Goal: Task Accomplishment & Management: Contribute content

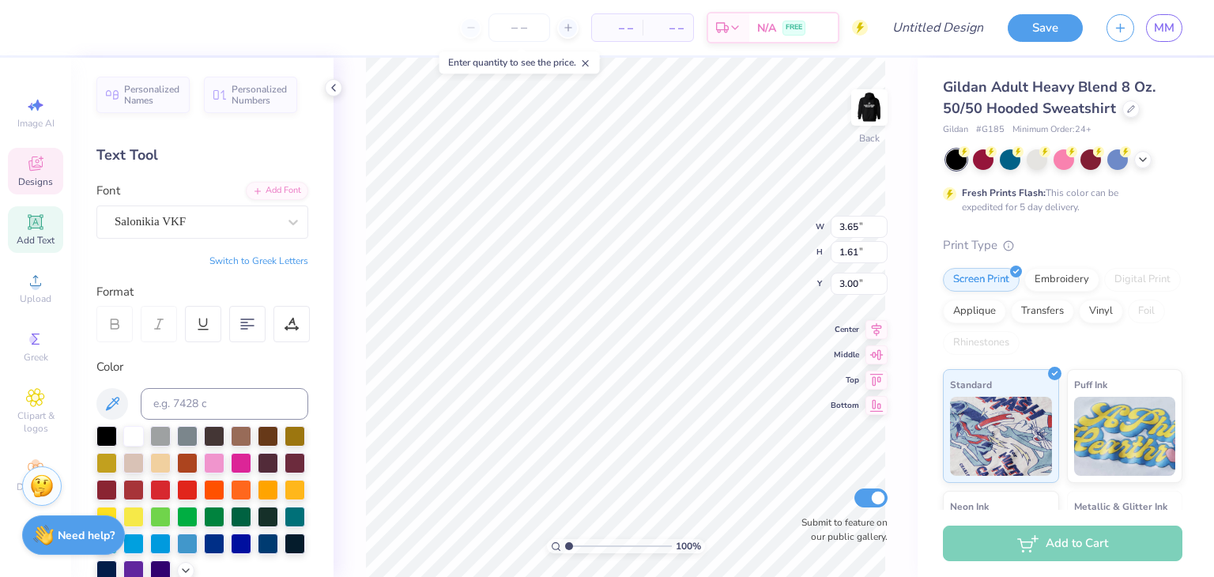
scroll to position [13, 2]
type textarea "D"
type textarea "SWE"
click at [866, 127] on img at bounding box center [869, 107] width 63 height 63
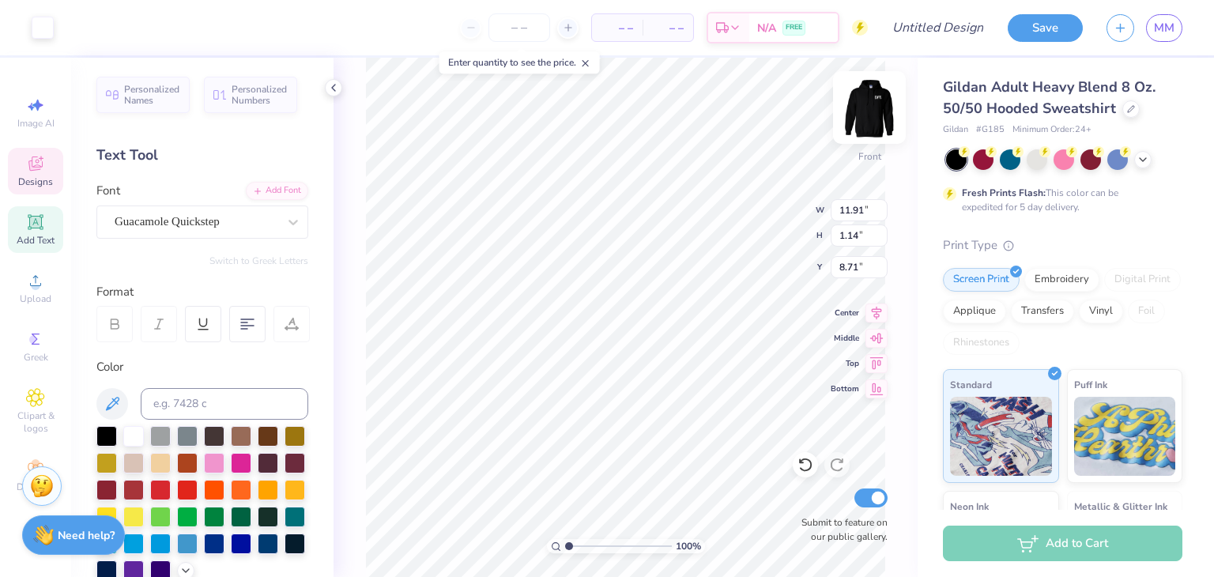
type input "1.14"
type input "8.71"
type textarea "Society of Women Engineers"
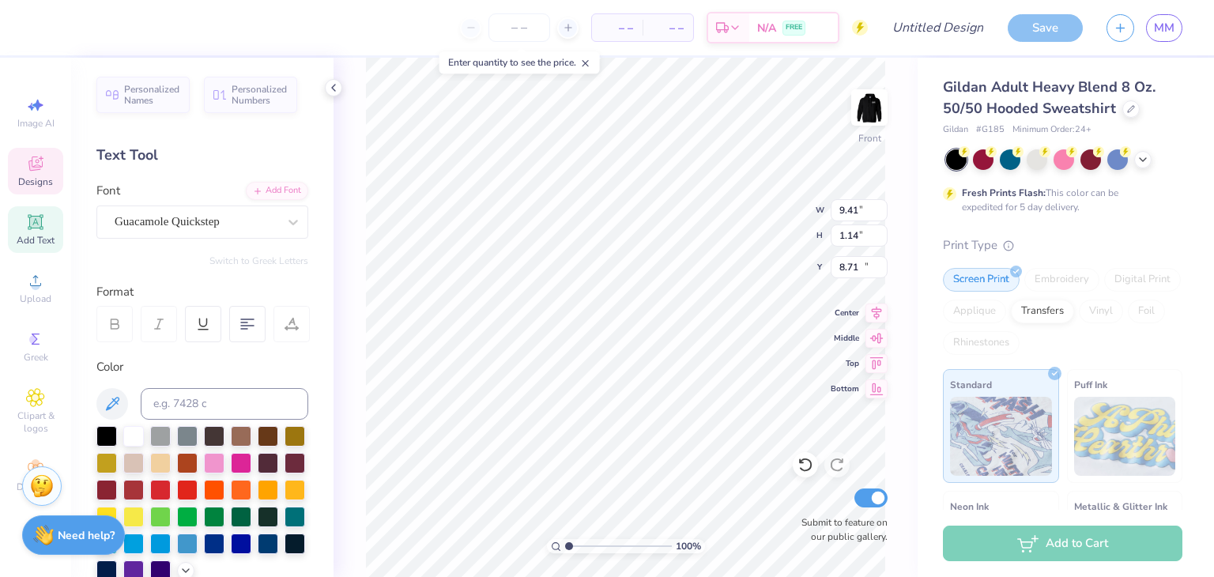
type input "9.41"
type input "1.15"
type input "10.22"
type textarea "URI EST. 1972"
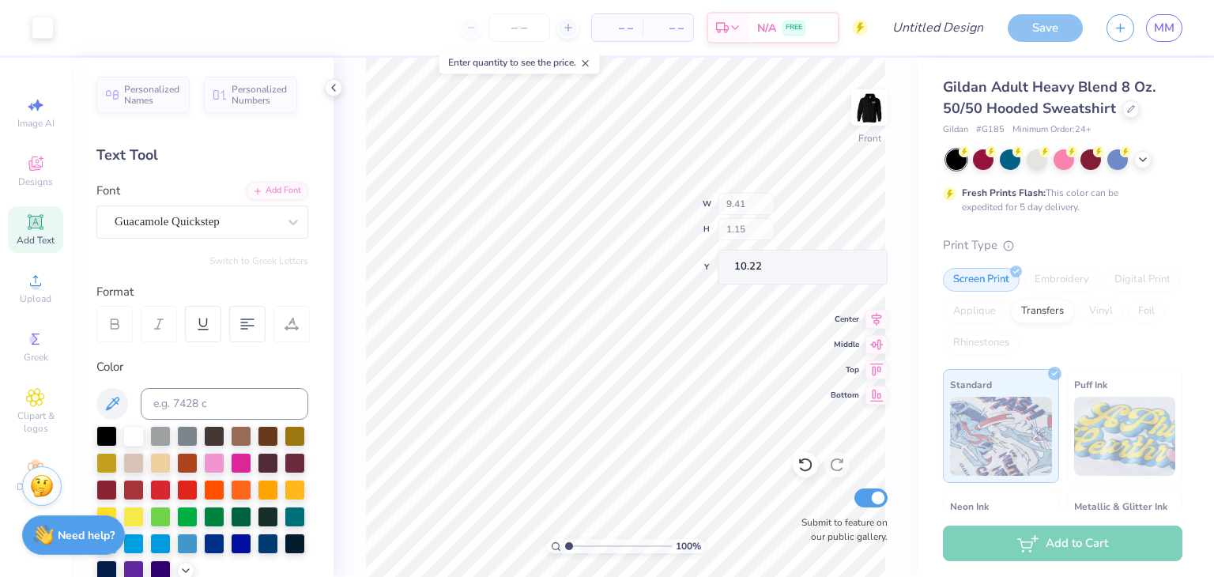
type input "15.67"
type input "1.33"
type input "8.59"
type textarea "SOCIETY OF WOMEN ENGINEERS"
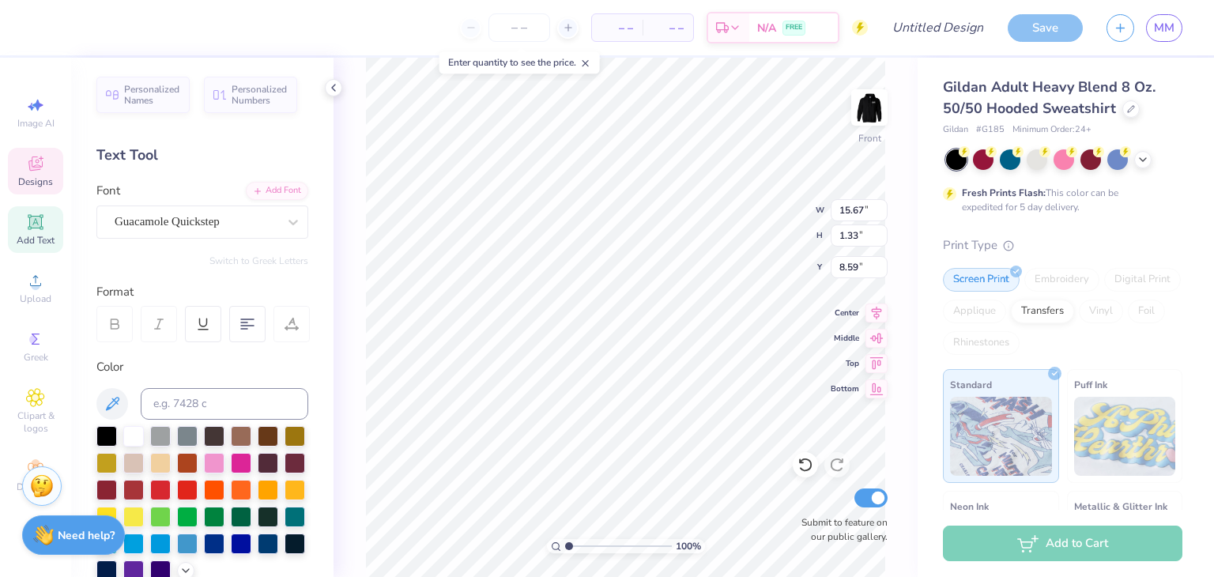
scroll to position [13, 13]
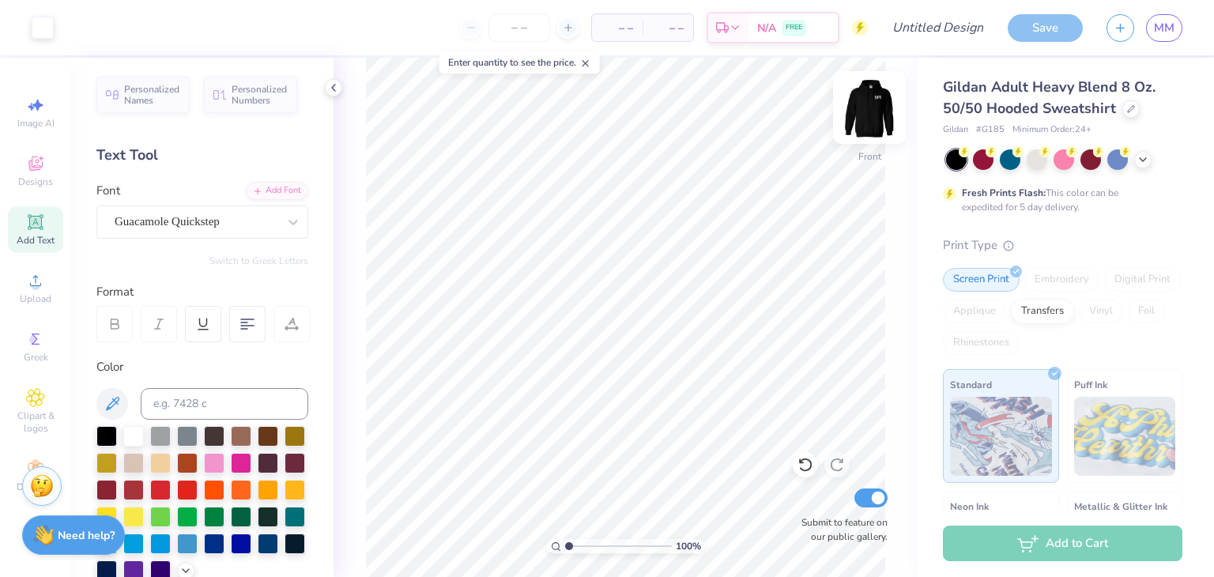
click at [870, 112] on img at bounding box center [869, 107] width 63 height 63
click at [878, 109] on img at bounding box center [869, 107] width 63 height 63
click at [1143, 170] on div "Fresh Prints Flash: This color can be expedited for 5 day delivery." at bounding box center [1062, 181] width 239 height 65
click at [1143, 159] on polyline at bounding box center [1142, 157] width 6 height 3
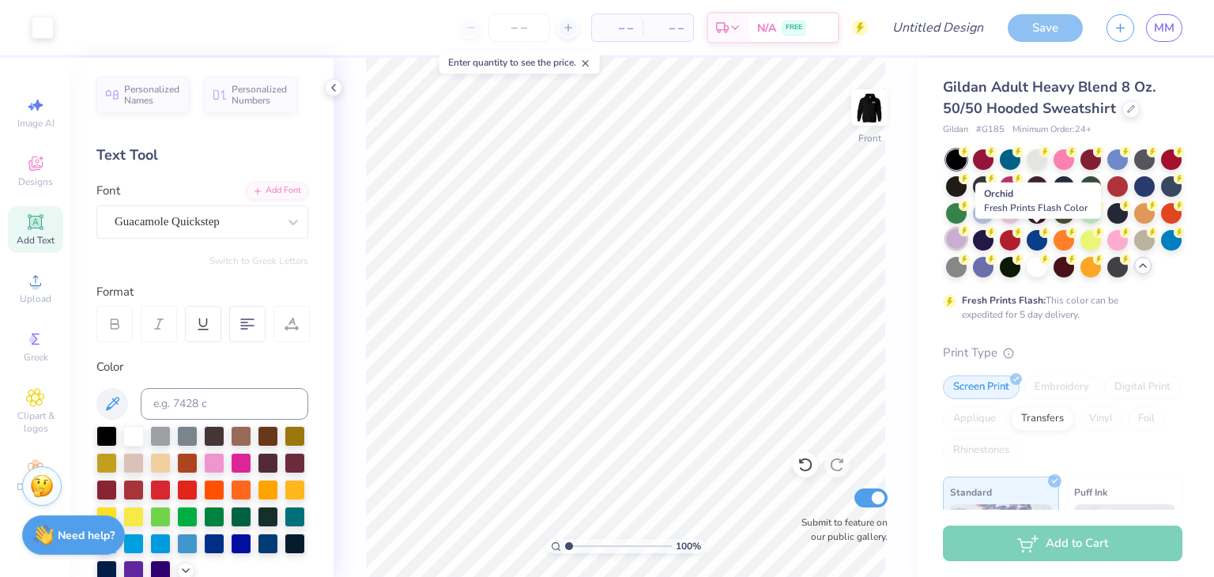
click at [966, 242] on div at bounding box center [956, 238] width 21 height 21
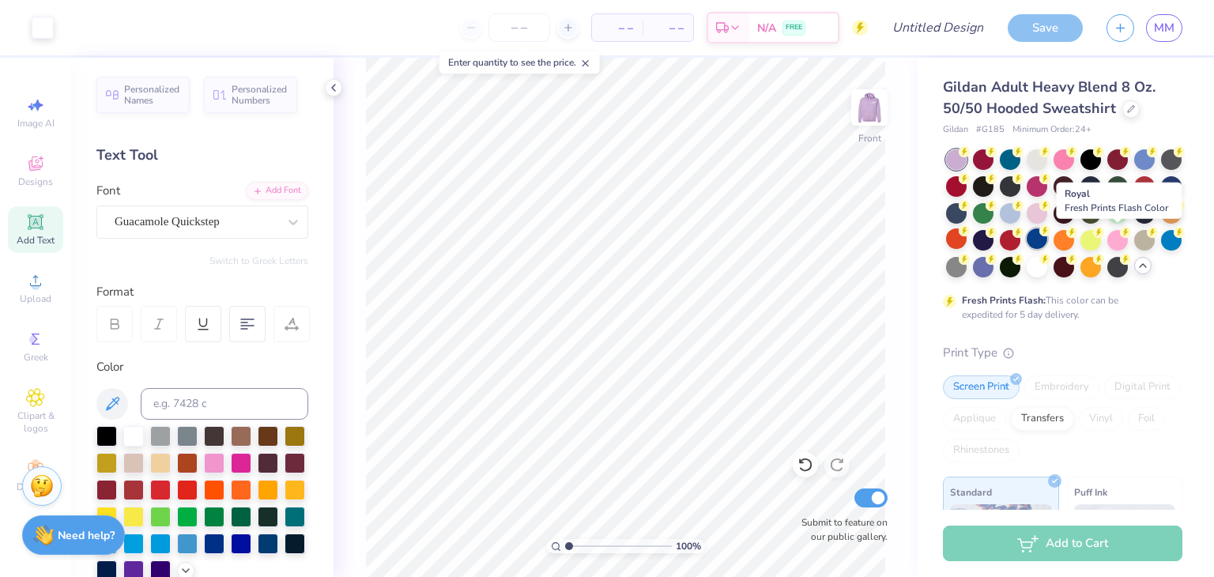
click at [1047, 240] on div at bounding box center [1036, 238] width 21 height 21
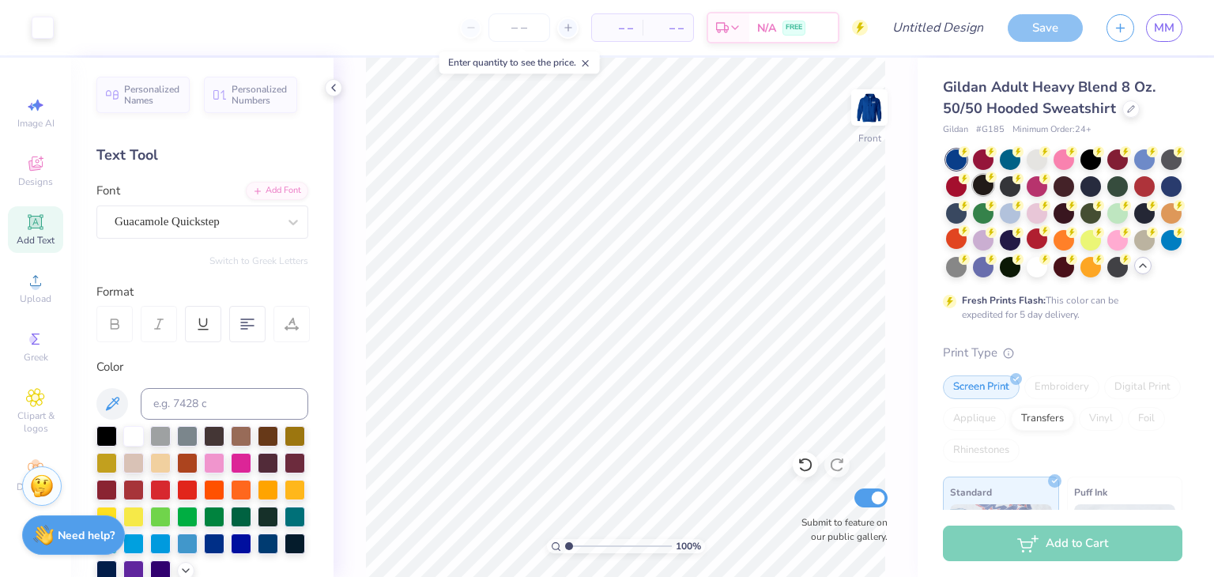
click at [993, 190] on div at bounding box center [983, 185] width 21 height 21
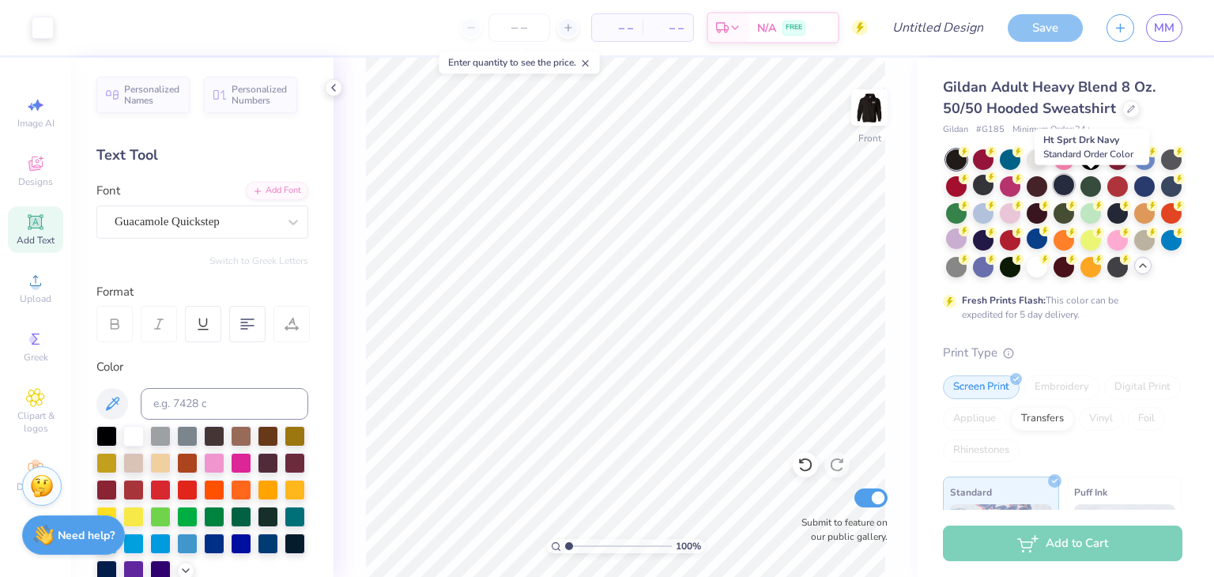
click at [1074, 187] on div at bounding box center [1063, 185] width 21 height 21
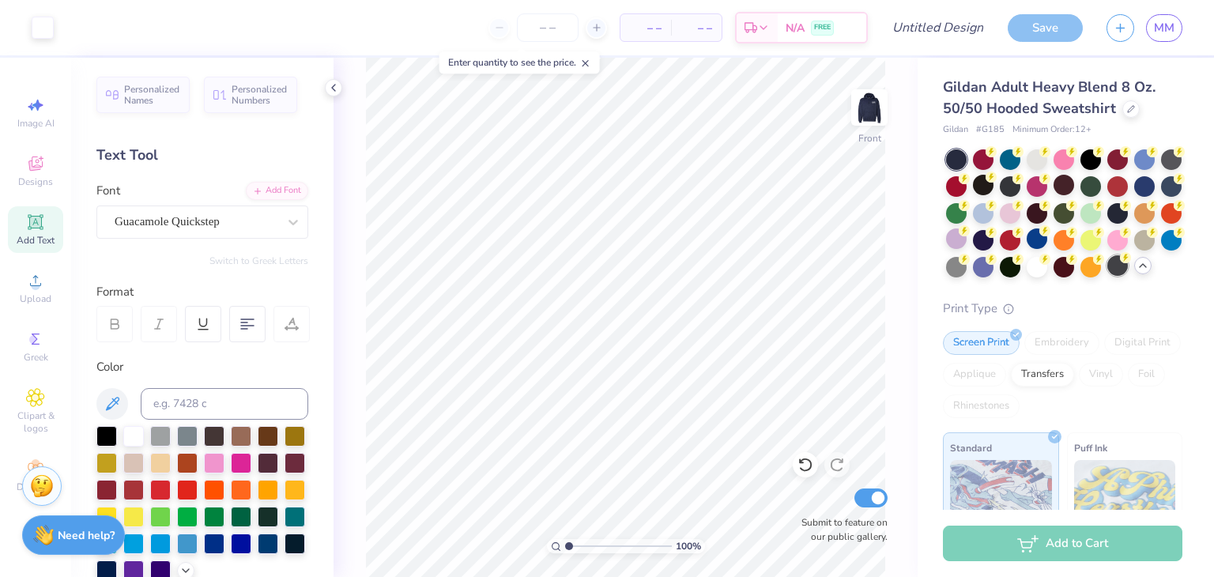
click at [1107, 276] on div at bounding box center [1117, 265] width 21 height 21
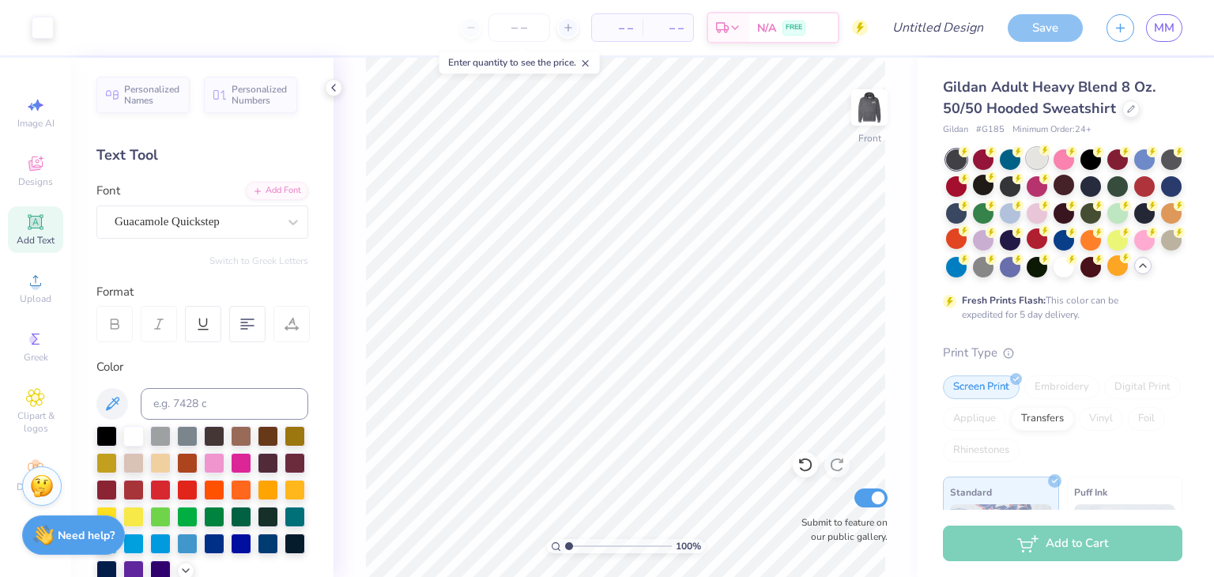
click at [1037, 156] on div at bounding box center [1036, 158] width 21 height 21
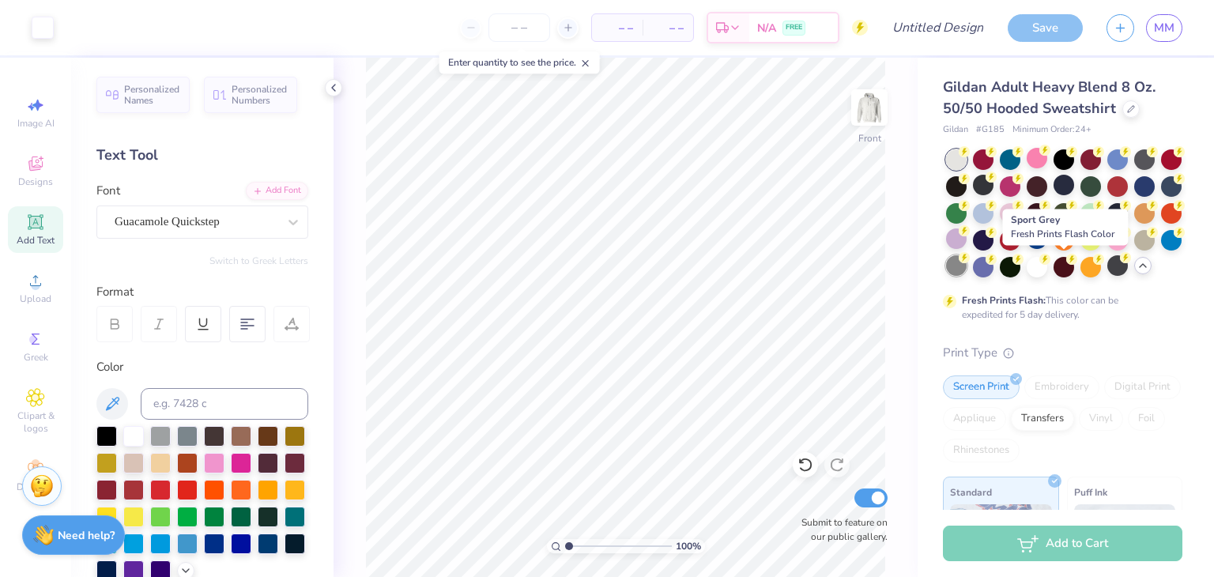
click at [966, 269] on div at bounding box center [956, 265] width 21 height 21
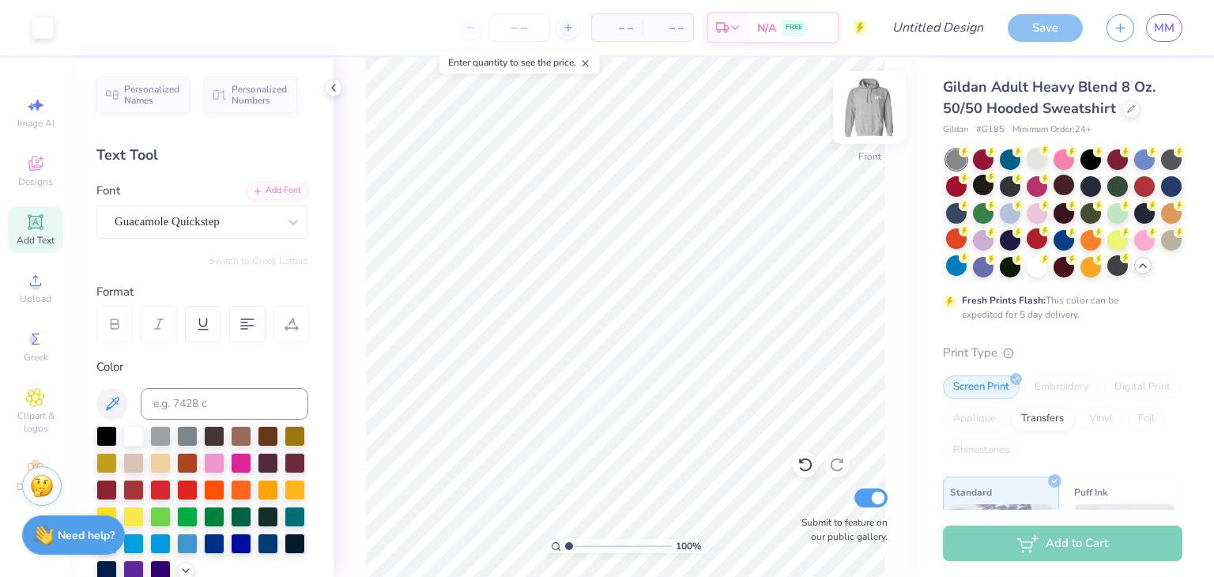
click at [876, 116] on img at bounding box center [869, 107] width 63 height 63
click at [876, 116] on img at bounding box center [869, 108] width 32 height 32
click at [860, 125] on img at bounding box center [869, 107] width 63 height 63
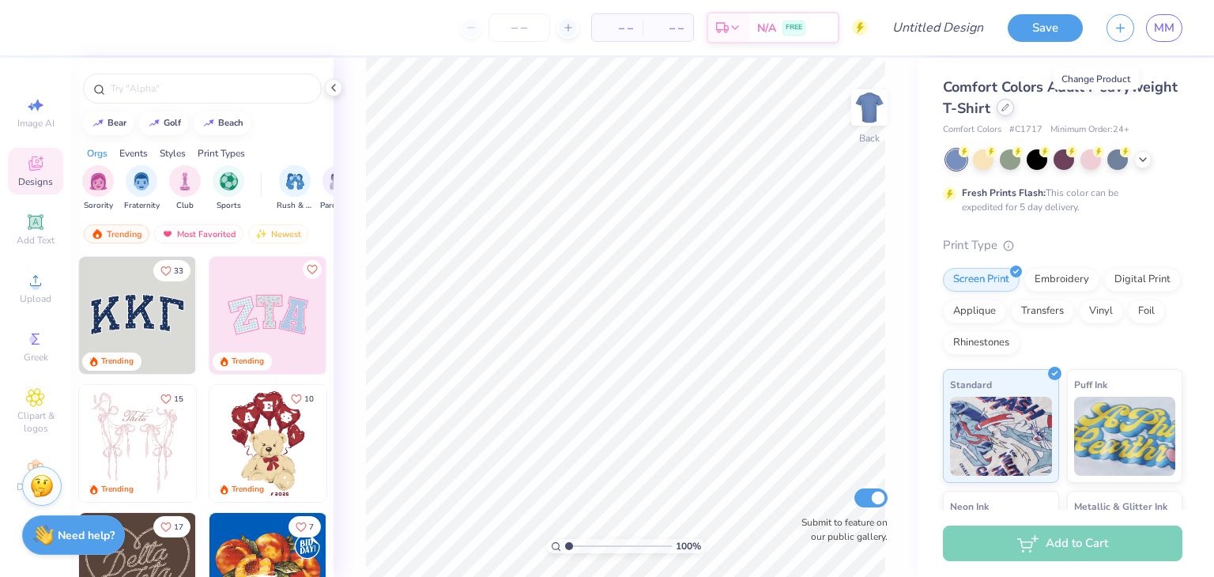
click at [1014, 108] on div at bounding box center [1004, 107] width 17 height 17
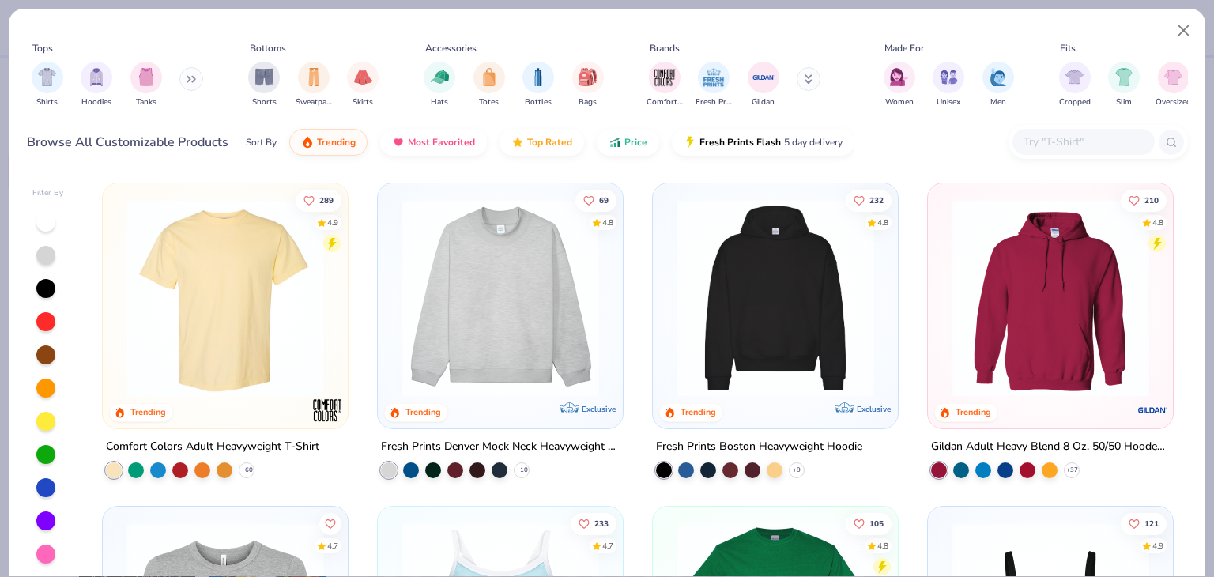
click at [785, 336] on img at bounding box center [774, 298] width 213 height 198
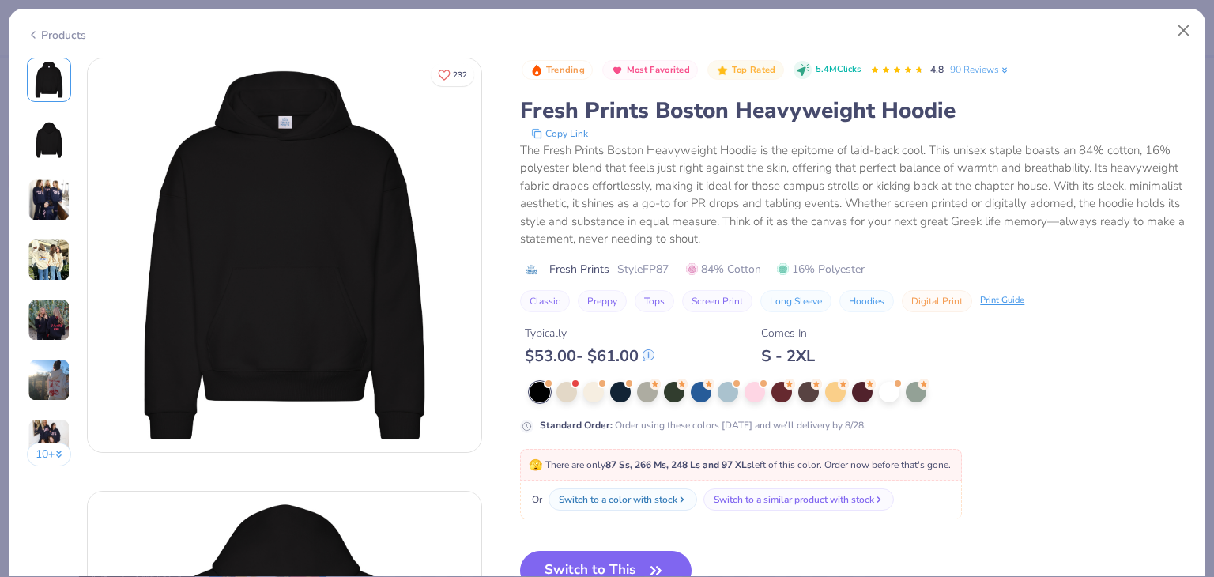
click at [70, 32] on div "Products" at bounding box center [56, 35] width 59 height 17
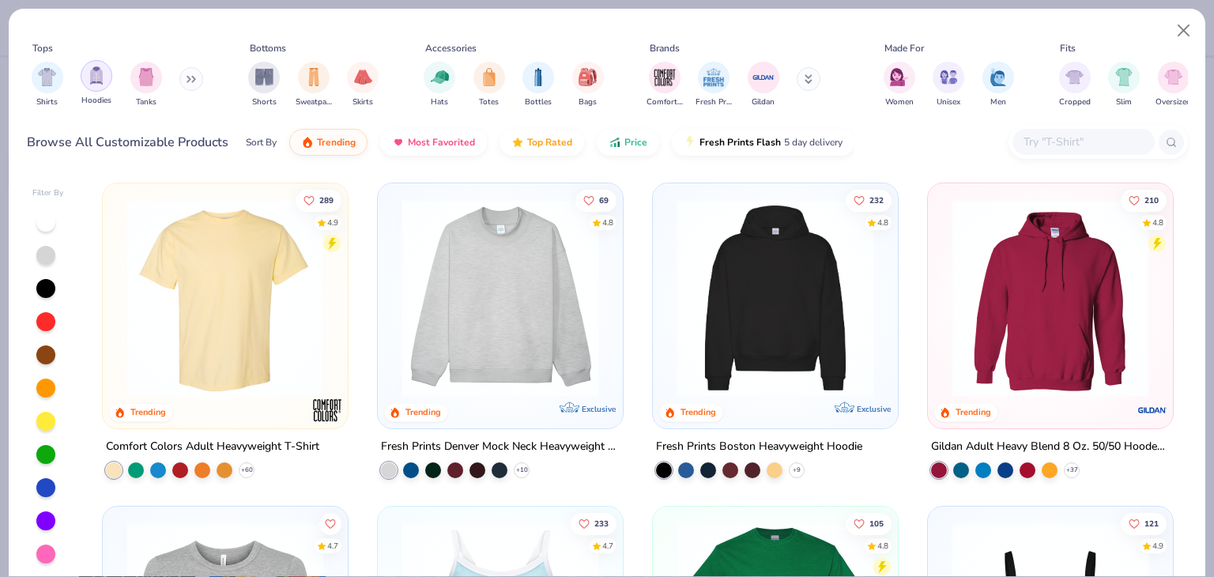
click at [96, 91] on div "filter for Hoodies" at bounding box center [97, 76] width 32 height 32
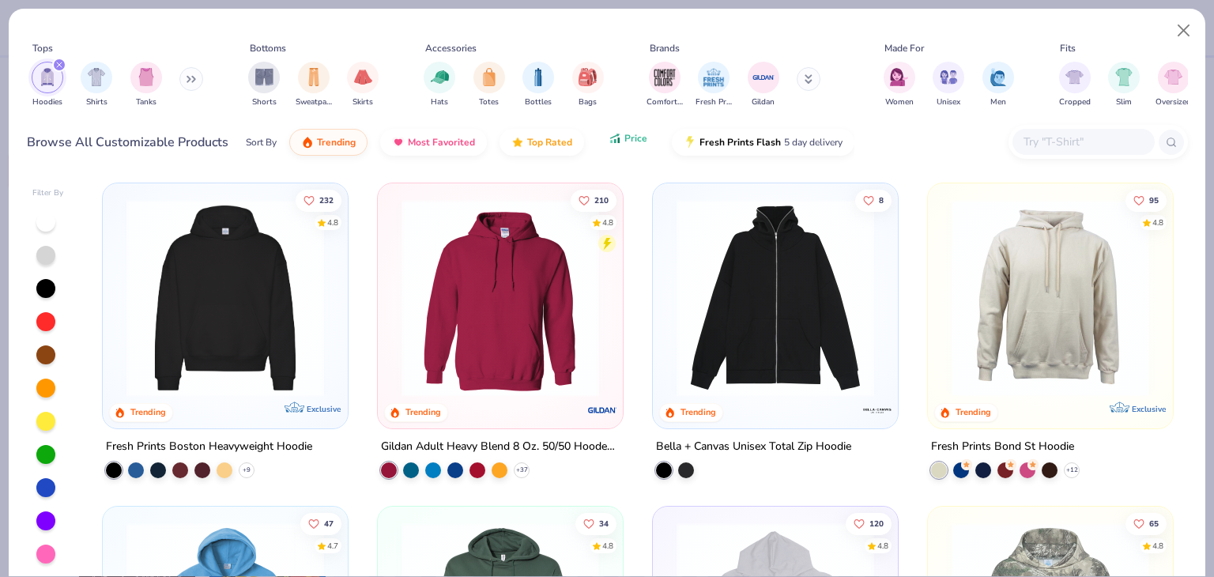
click at [636, 136] on span "Price" at bounding box center [635, 138] width 23 height 13
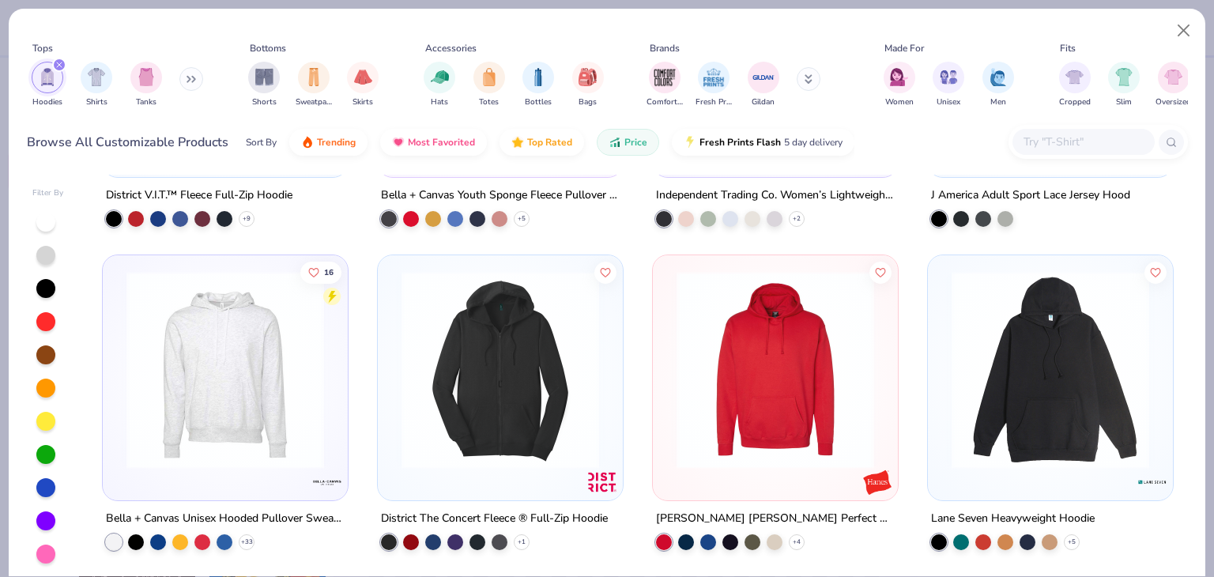
scroll to position [1620, 0]
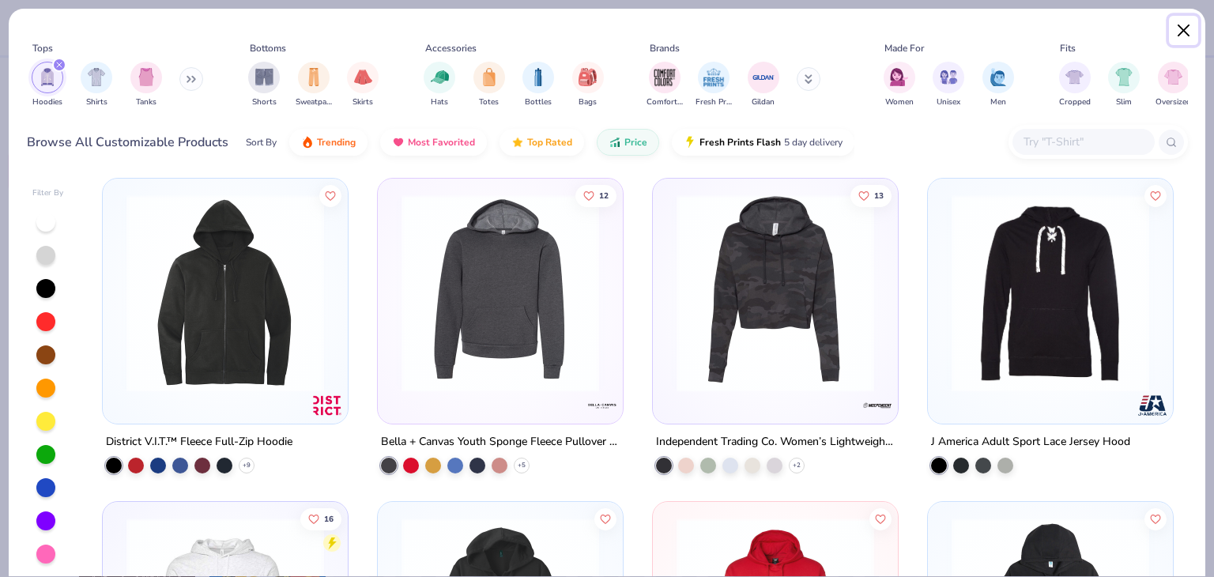
click at [1181, 29] on button "Close" at bounding box center [1184, 31] width 30 height 30
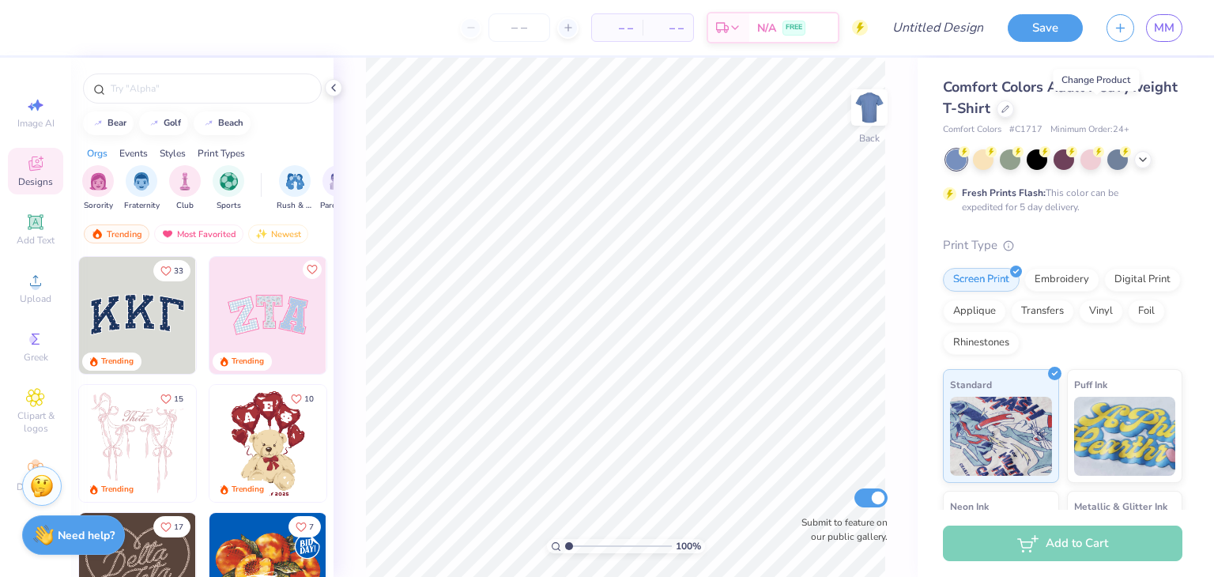
click at [41, 32] on div "– – Per Item – – Total Est. Delivery N/A FREE Design Title Save MM" at bounding box center [607, 27] width 1214 height 55
click at [1147, 26] on link "MM" at bounding box center [1164, 28] width 36 height 28
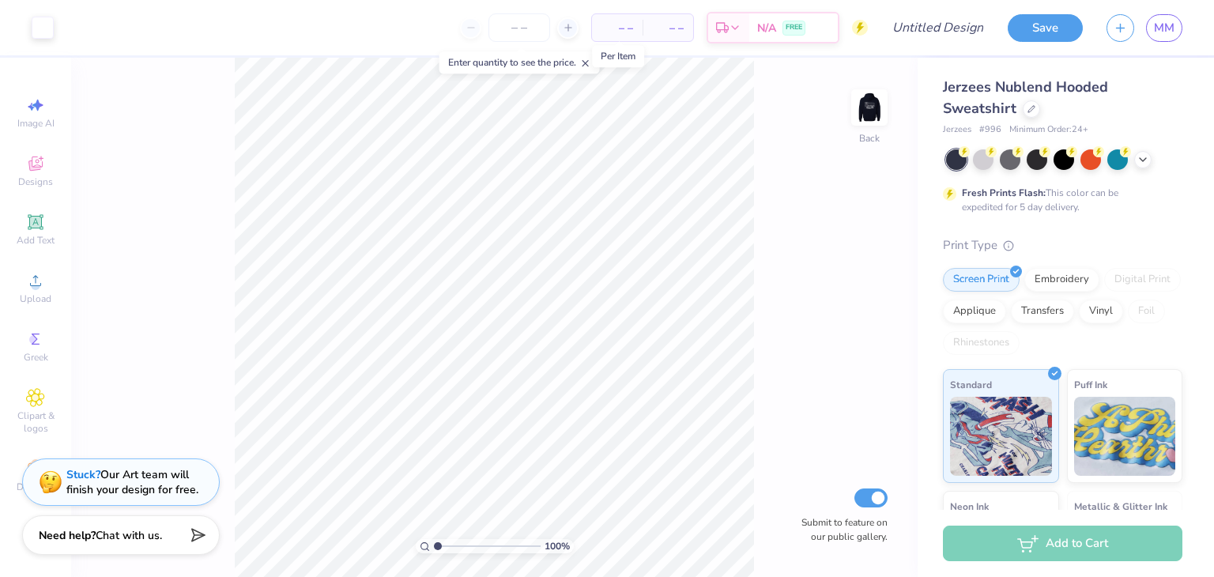
click at [610, 24] on span "– –" at bounding box center [617, 28] width 32 height 17
click at [619, 33] on span "– –" at bounding box center [617, 28] width 32 height 17
click at [53, 23] on div at bounding box center [43, 26] width 22 height 22
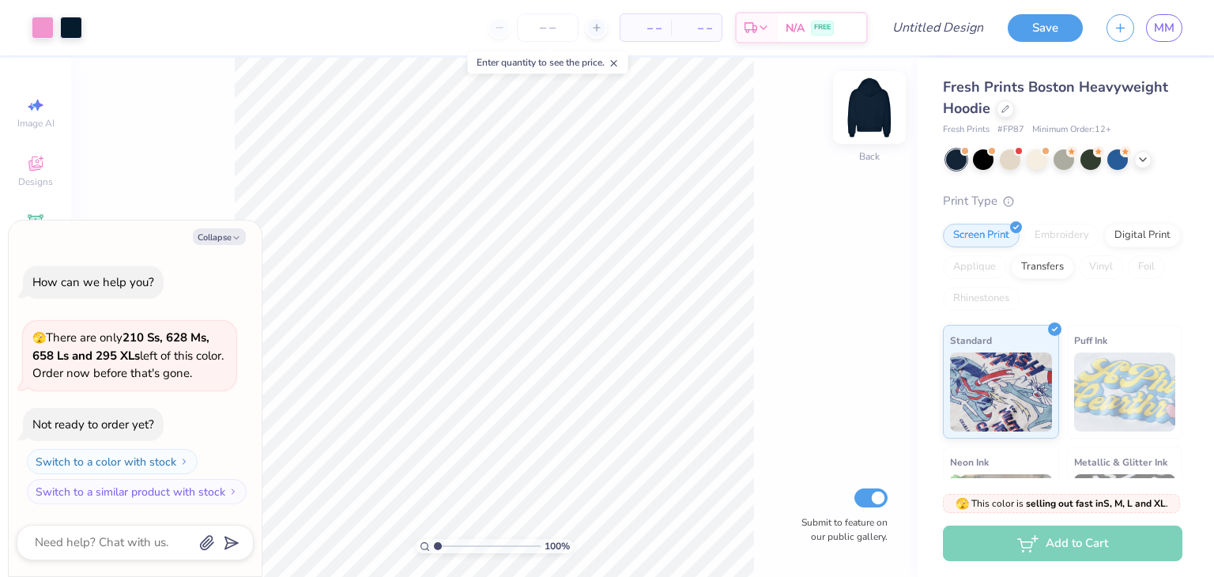
click at [872, 118] on img at bounding box center [869, 107] width 63 height 63
click at [228, 243] on button "Collapse" at bounding box center [219, 236] width 53 height 17
type textarea "x"
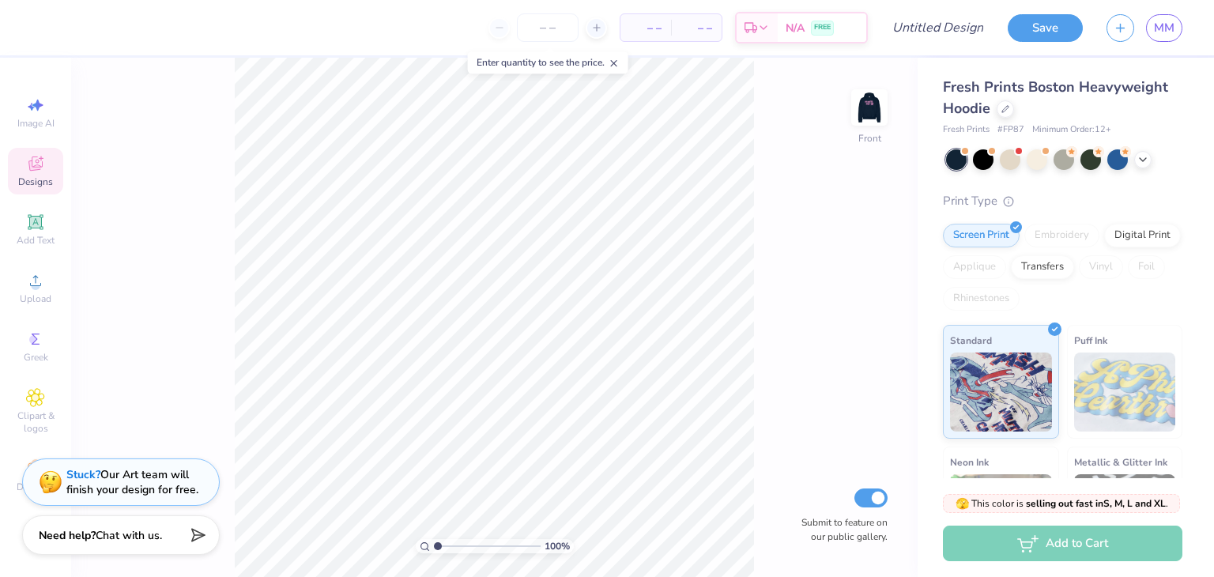
click at [32, 175] on div "Designs" at bounding box center [35, 171] width 55 height 47
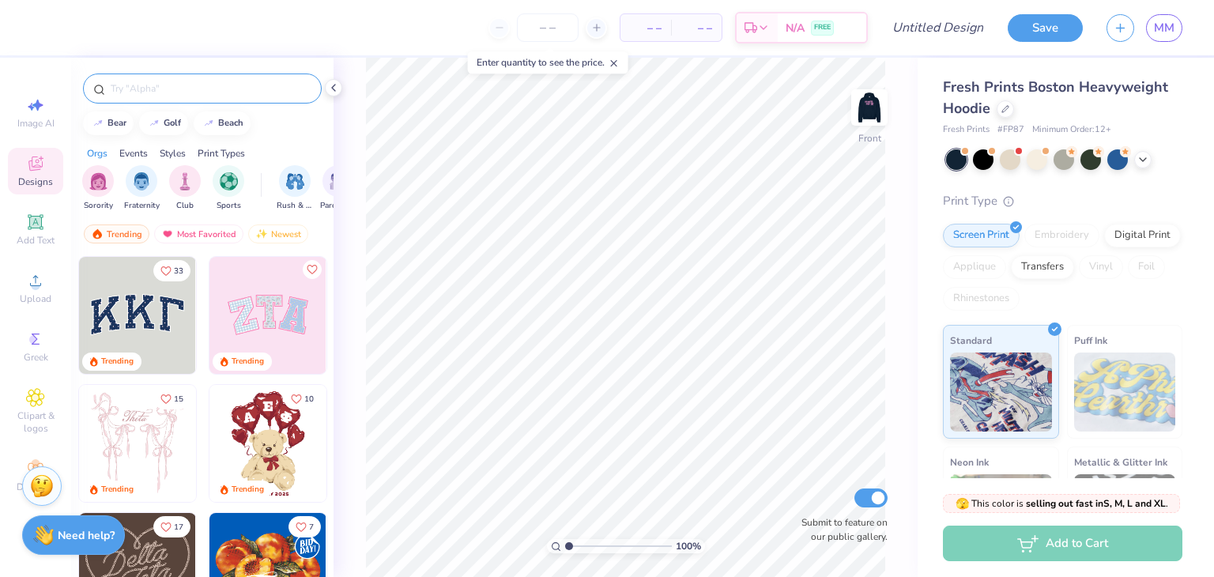
click at [172, 88] on input "text" at bounding box center [210, 89] width 202 height 16
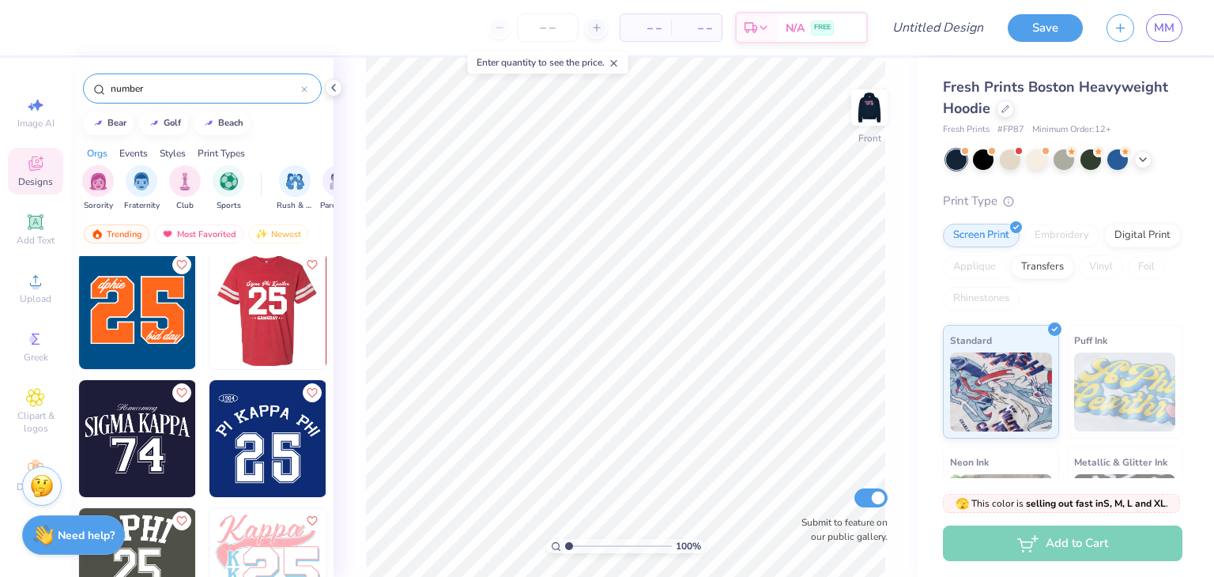
scroll to position [522, 0]
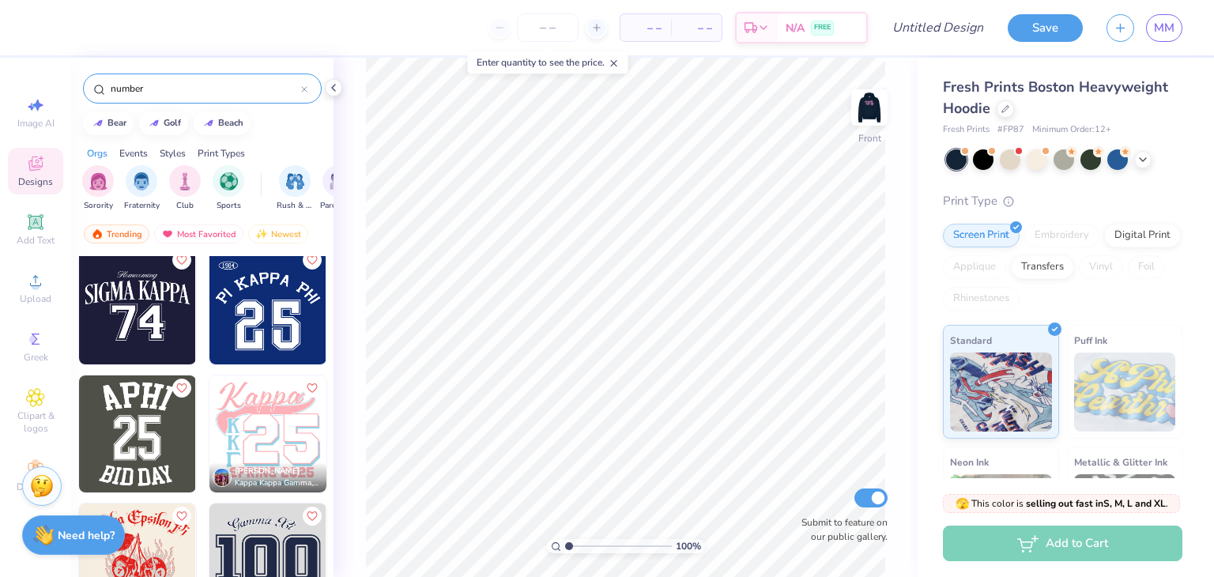
type input "number"
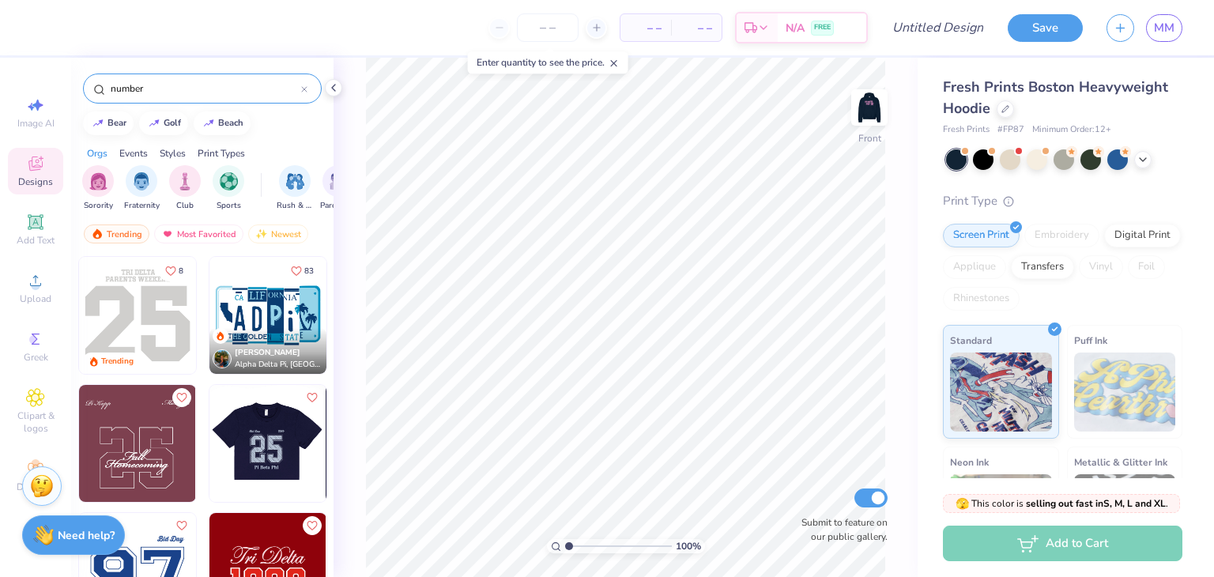
scroll to position [71, 0]
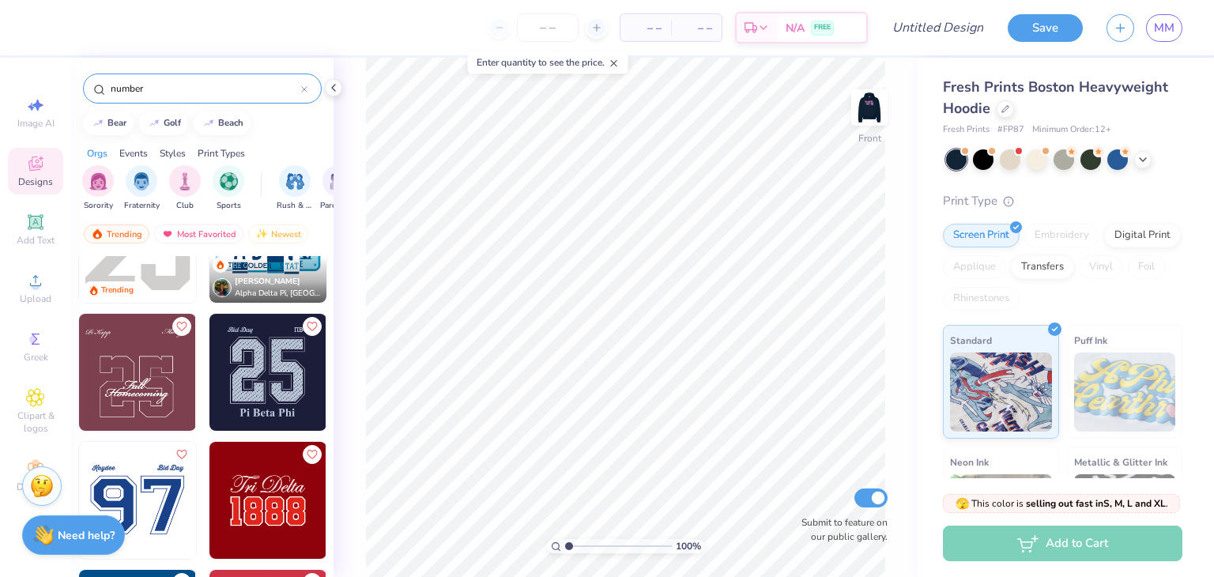
click at [265, 394] on div at bounding box center [384, 372] width 351 height 117
type input "10.33"
type input "9.10"
type input "9.97"
type input "10.33"
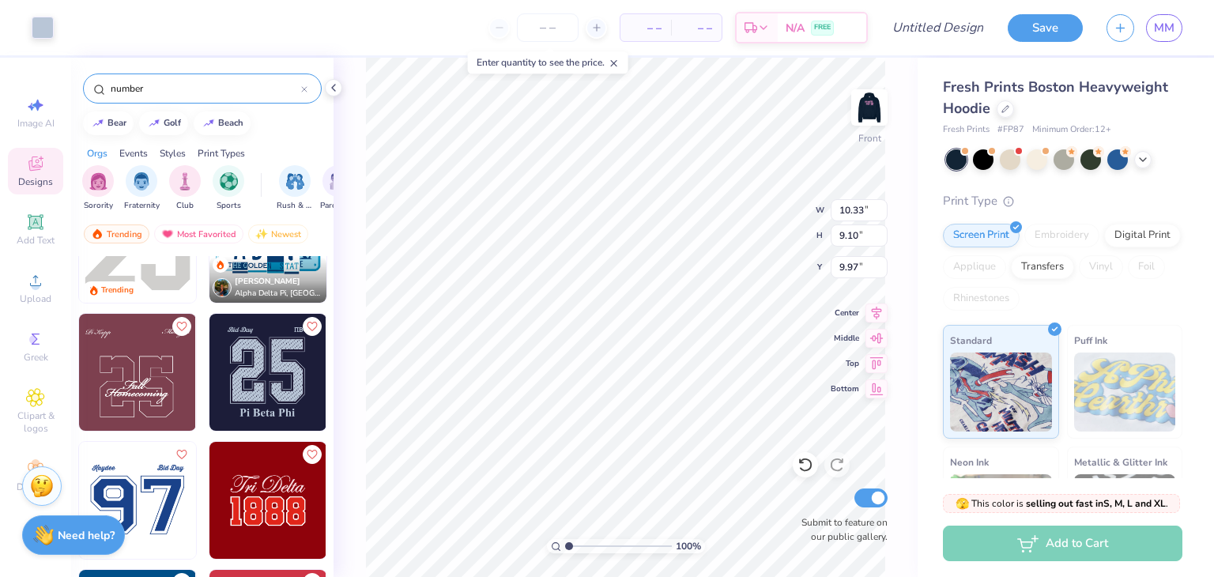
type input "9.10"
type input "9.74"
type input "9.87"
click at [825, 506] on div "100 % Front Submit to feature on our public gallery." at bounding box center [625, 317] width 584 height 519
click at [793, 576] on html "Art colors – – Per Item – – Total Est. Delivery N/A FREE Design Title Save MM I…" at bounding box center [607, 288] width 1214 height 577
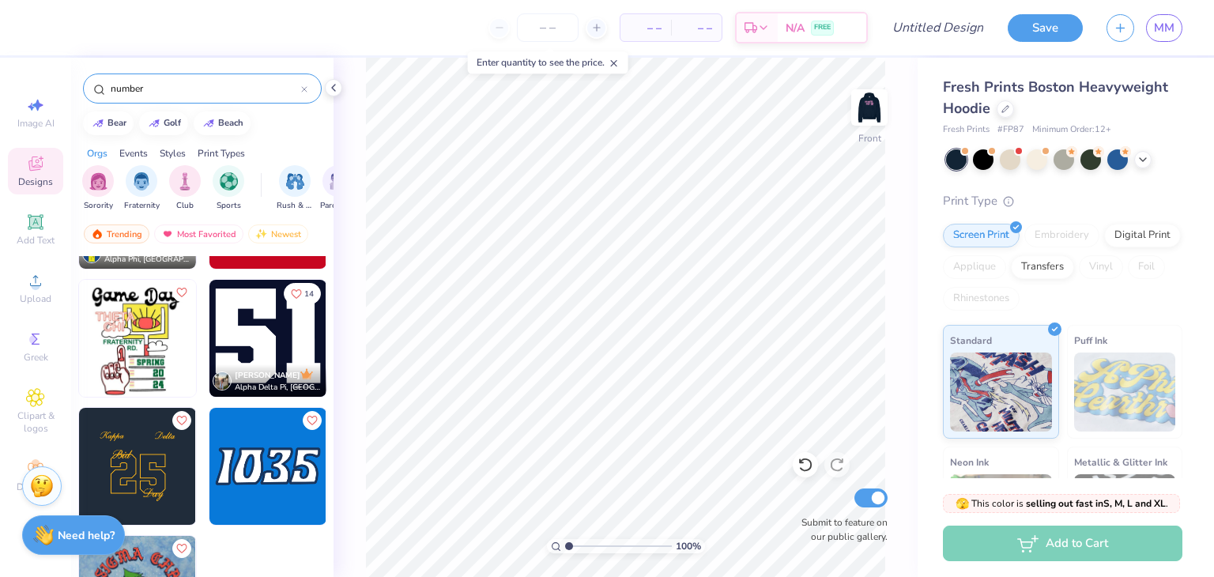
scroll to position [1260, 0]
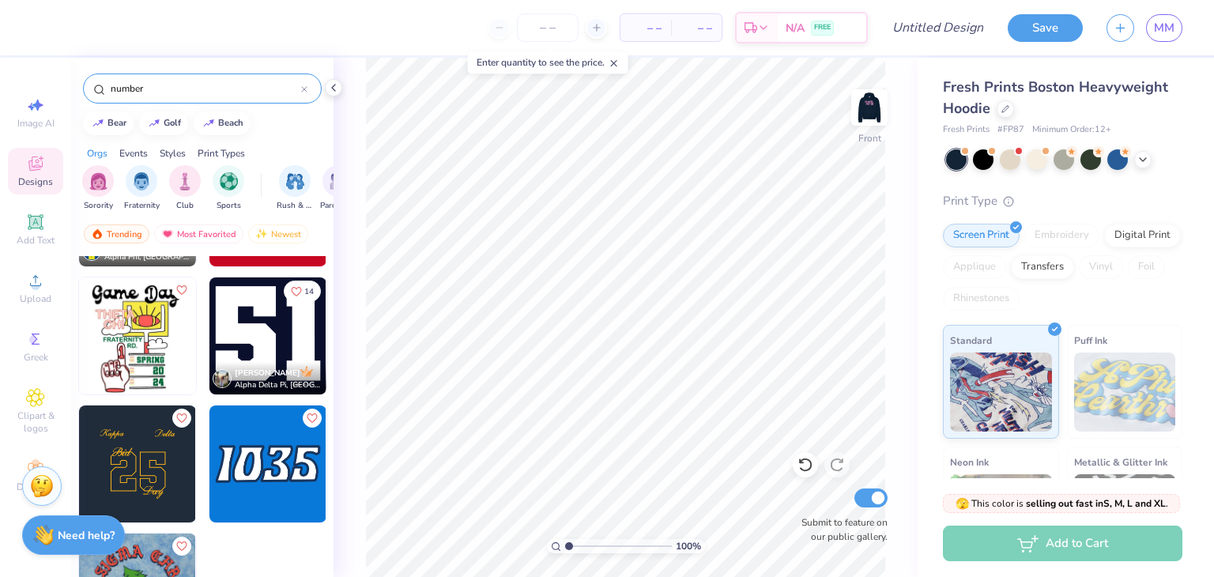
click at [261, 311] on img at bounding box center [267, 335] width 117 height 117
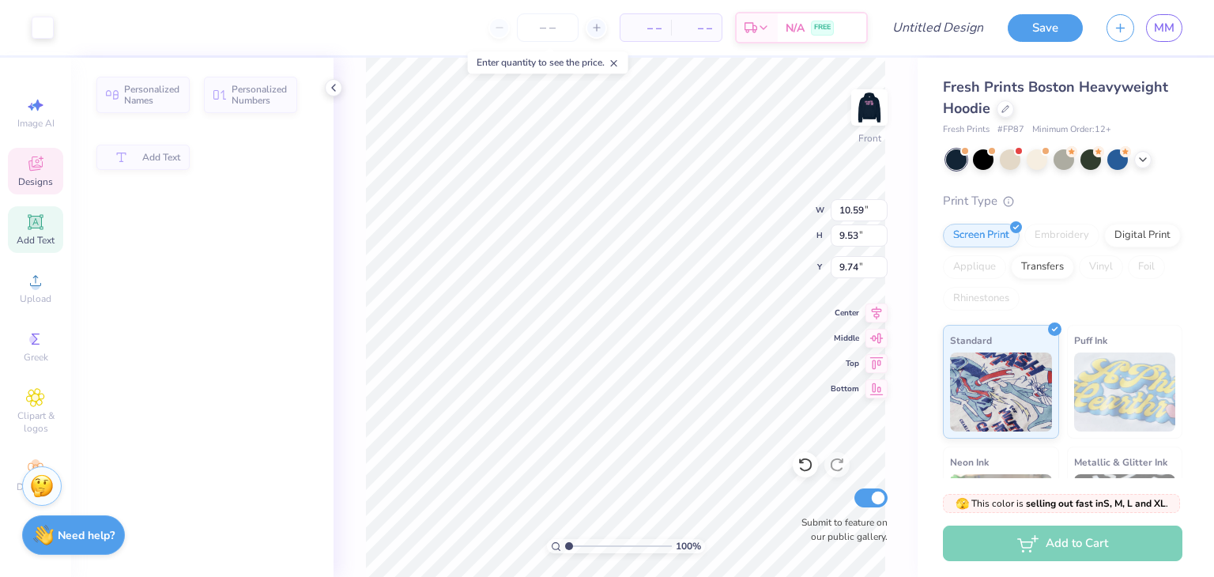
type input "9.53"
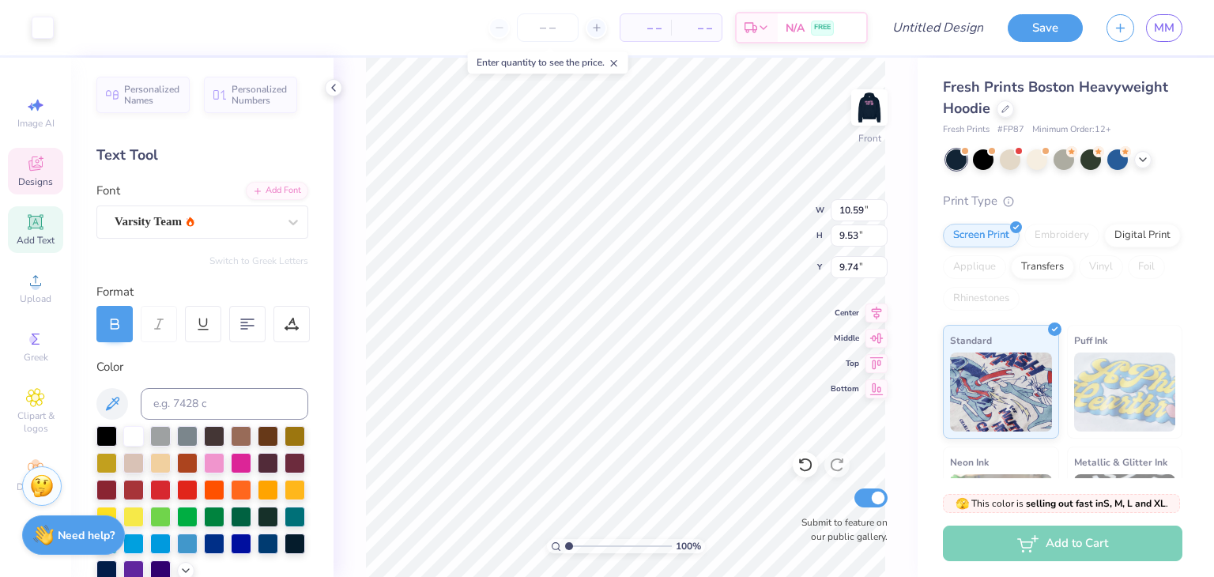
scroll to position [13, 2]
click at [796, 495] on div "100 % Front Submit to feature on our public gallery." at bounding box center [625, 317] width 584 height 519
click at [792, 491] on div "100 % Front Submit to feature on our public gallery." at bounding box center [625, 317] width 584 height 519
click at [36, 224] on icon at bounding box center [35, 222] width 12 height 12
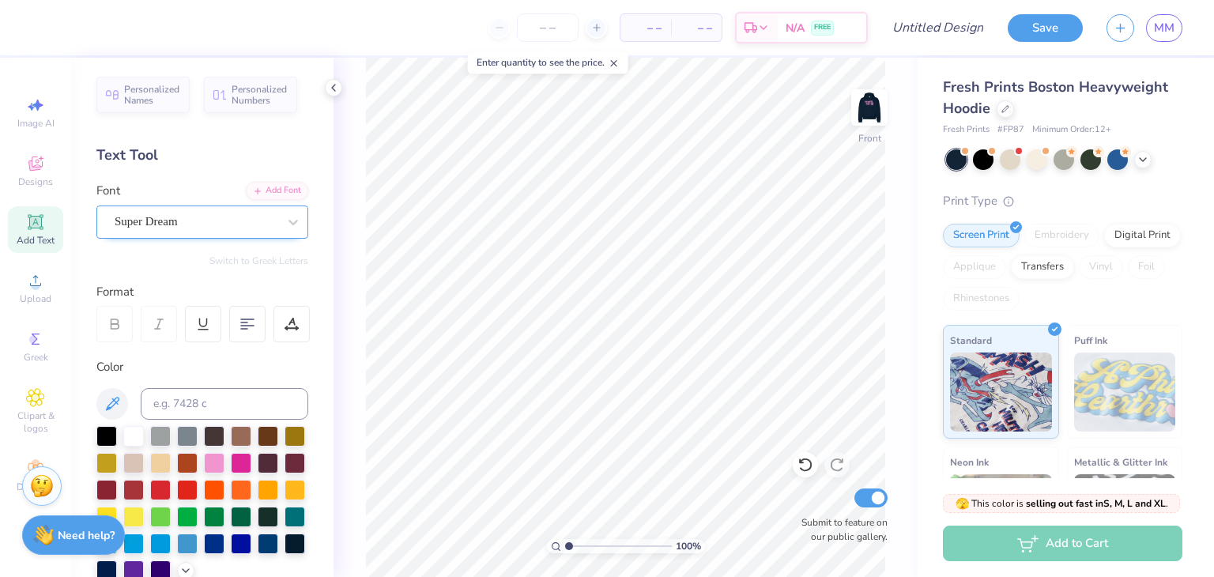
click at [234, 225] on div "Super Dream" at bounding box center [196, 221] width 166 height 24
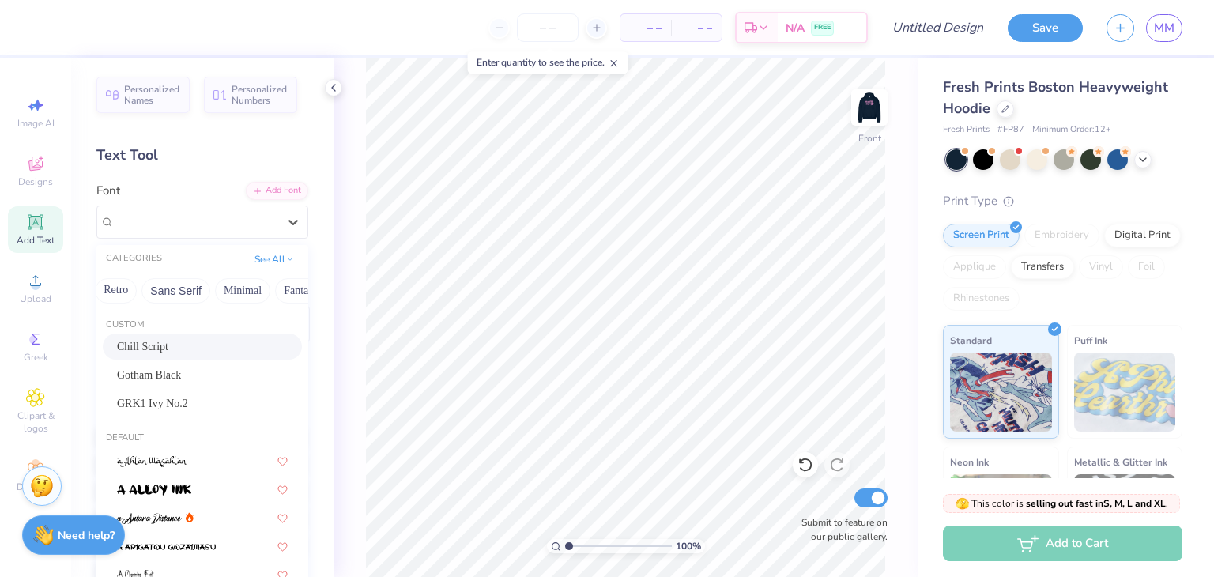
scroll to position [0, 345]
click at [286, 260] on icon at bounding box center [290, 258] width 8 height 8
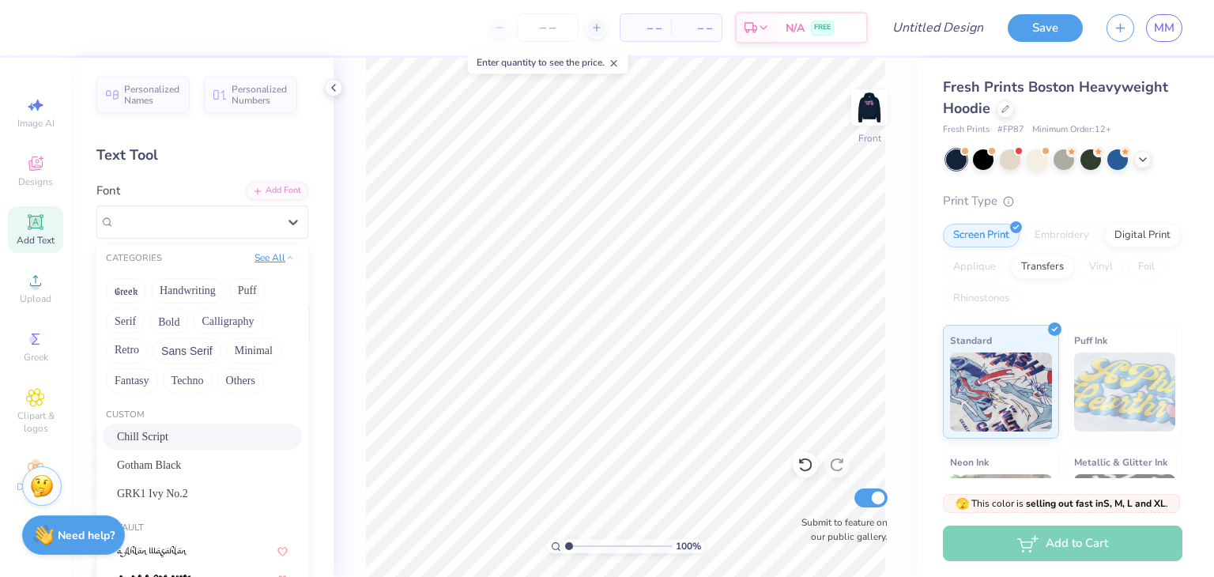
scroll to position [0, 0]
click at [269, 257] on button "See All" at bounding box center [274, 258] width 49 height 16
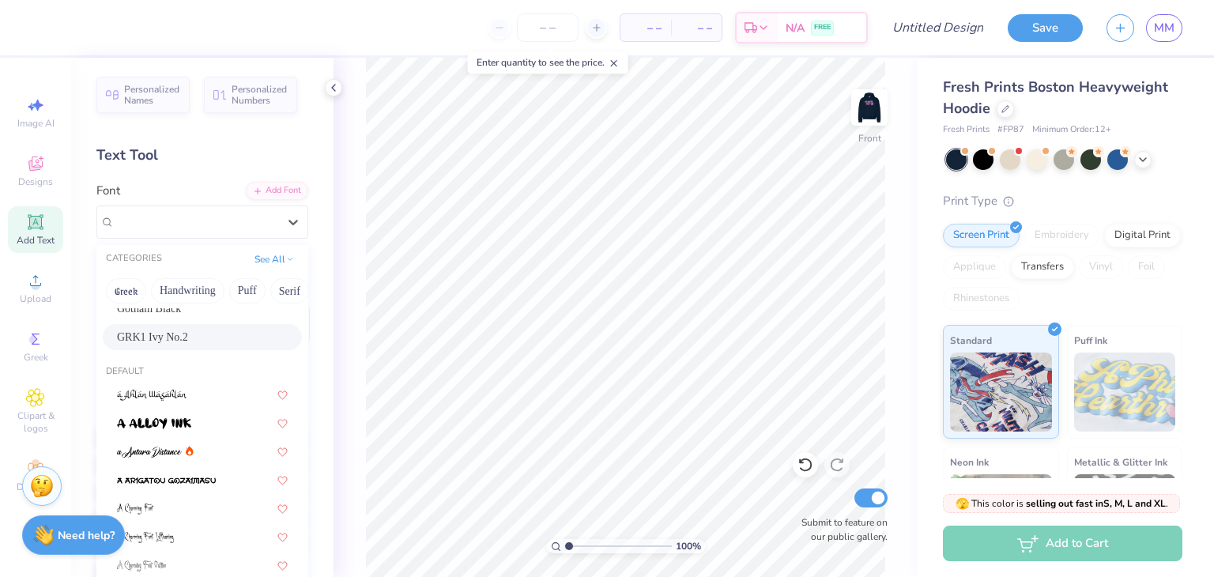
scroll to position [66, 0]
click at [38, 168] on icon at bounding box center [35, 165] width 13 height 10
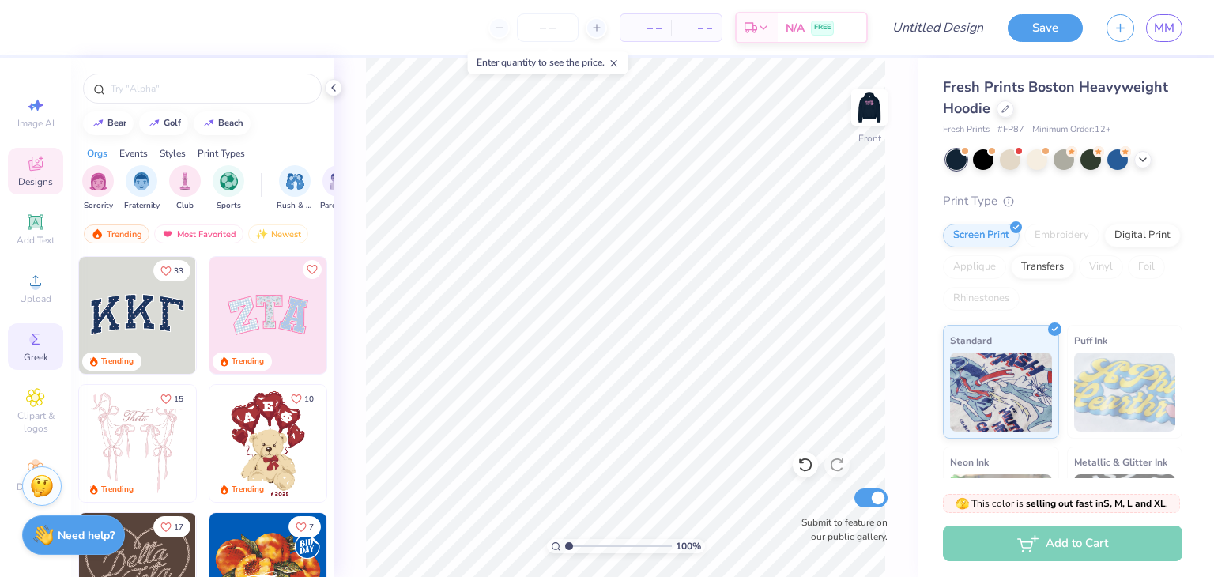
click at [21, 217] on div "Add Text" at bounding box center [35, 229] width 55 height 47
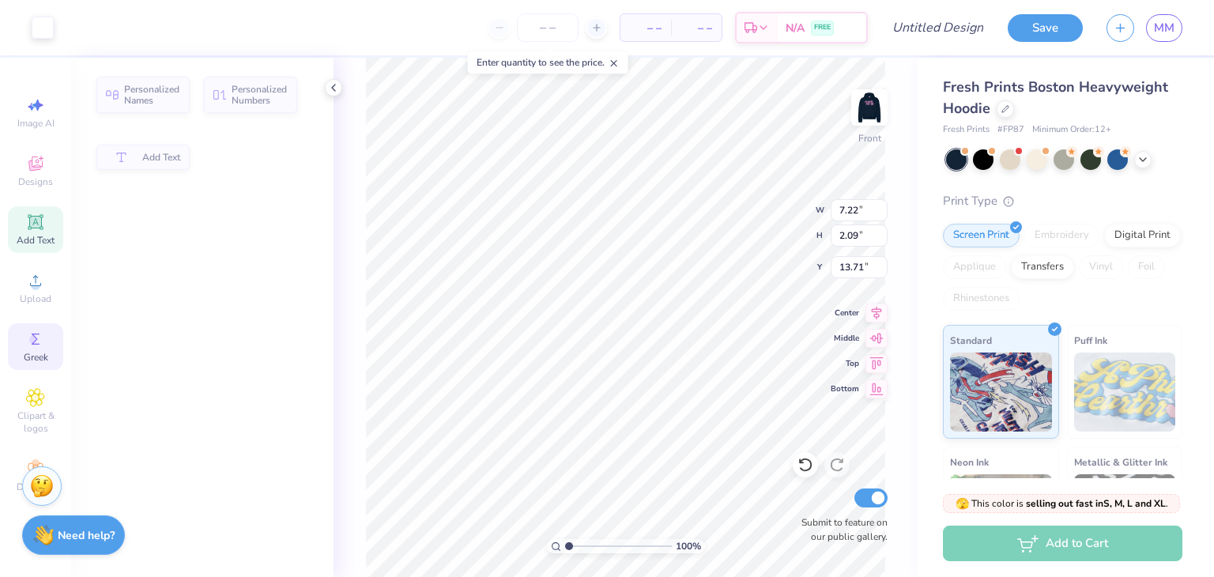
click at [27, 341] on icon at bounding box center [35, 339] width 19 height 19
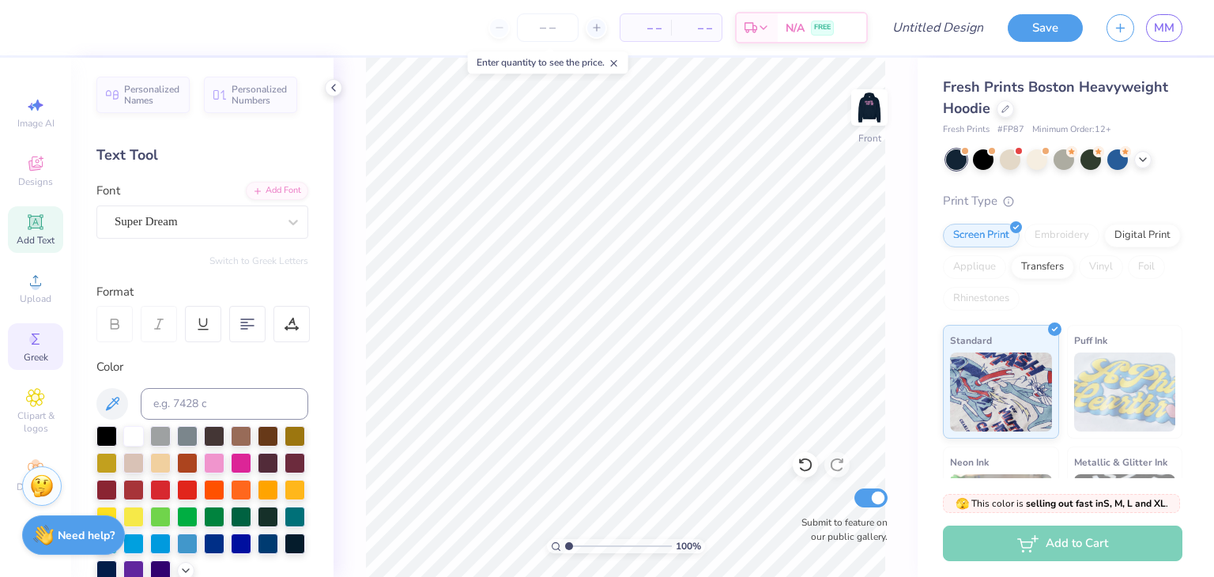
click at [34, 340] on circle at bounding box center [33, 339] width 9 height 9
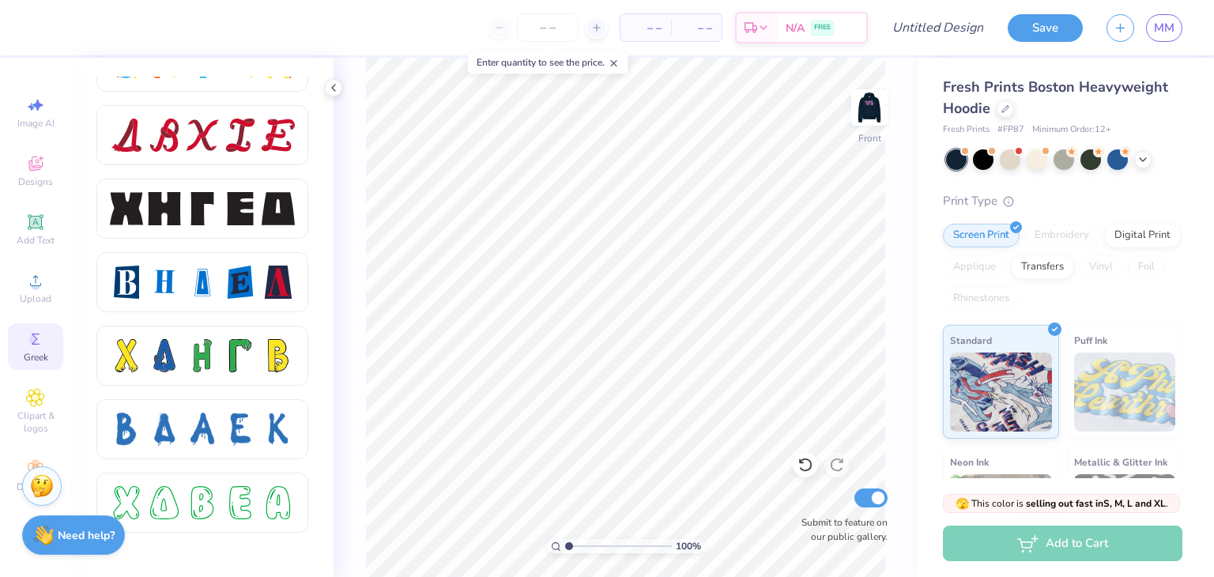
scroll to position [2031, 0]
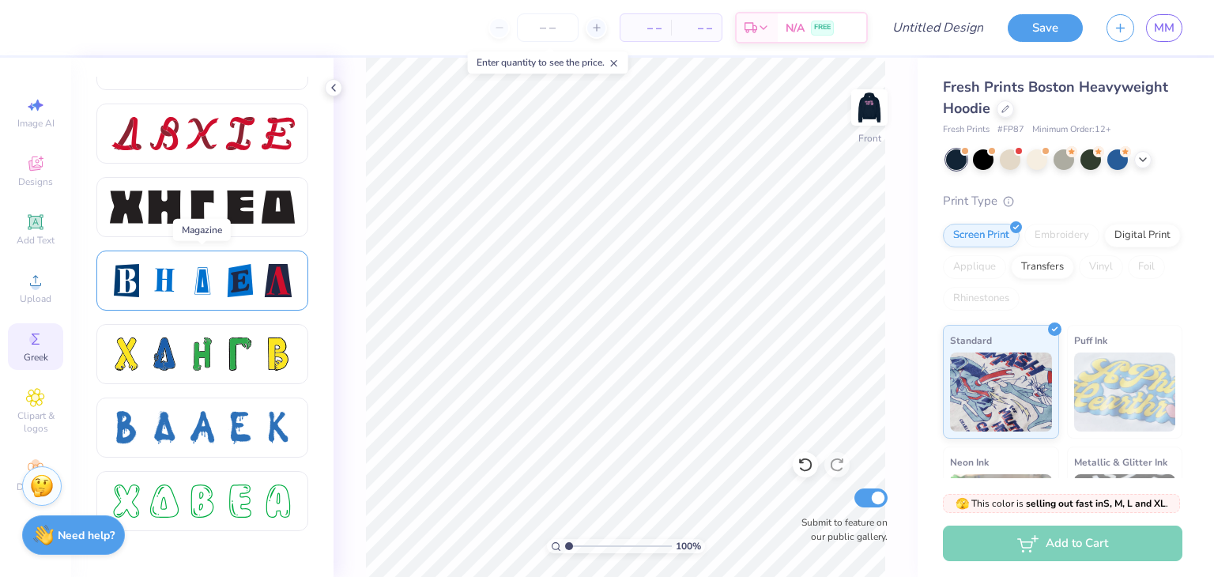
click at [190, 269] on div at bounding box center [202, 280] width 33 height 33
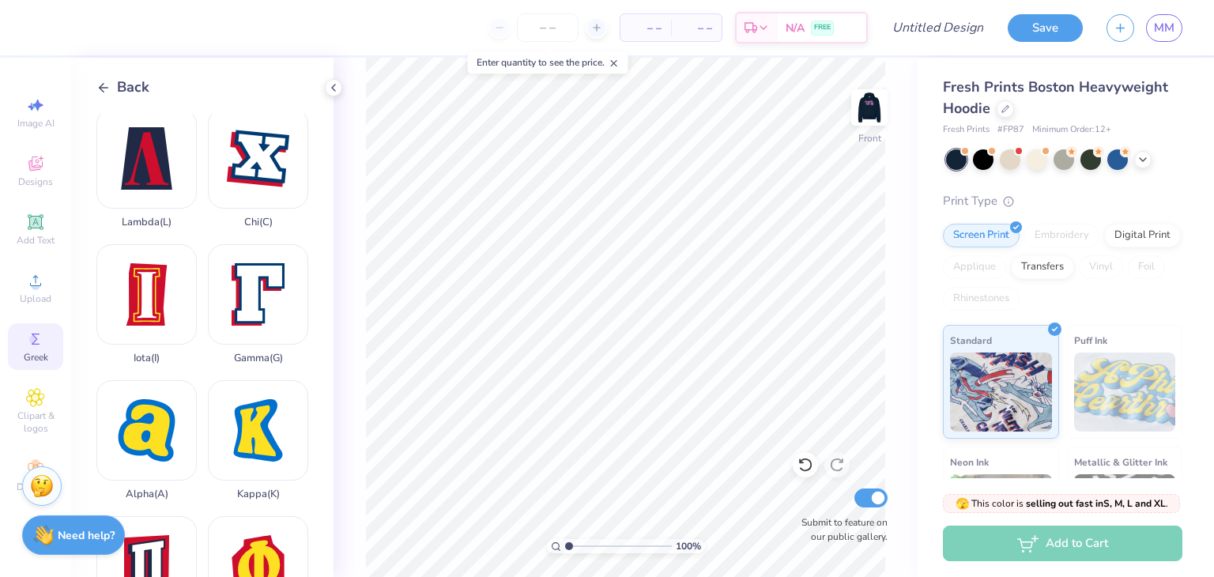
scroll to position [0, 0]
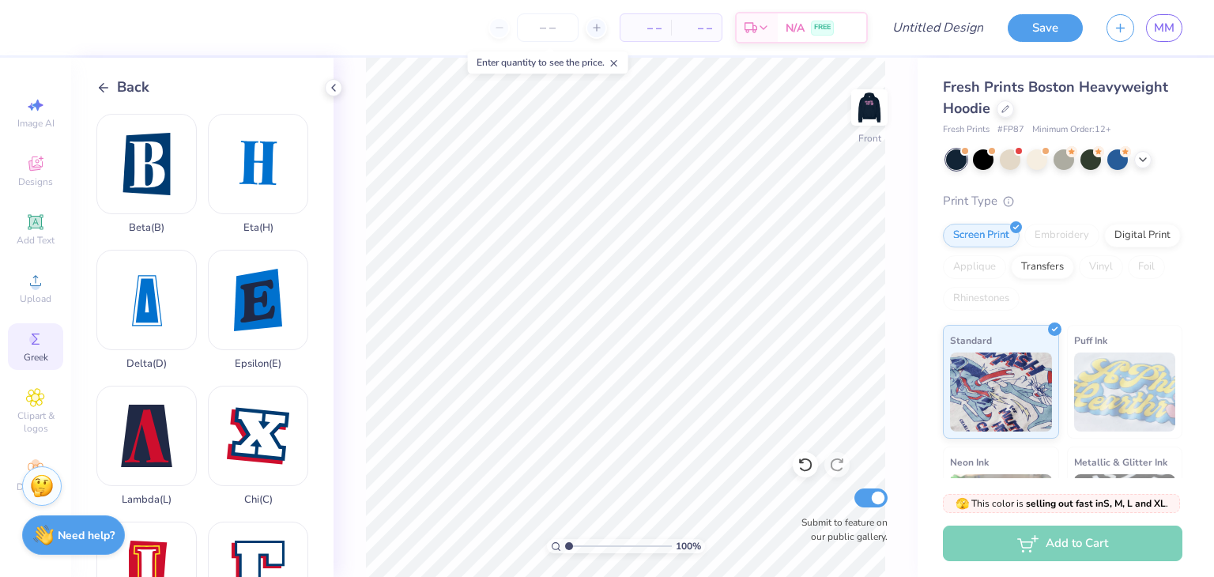
click at [109, 81] on icon at bounding box center [103, 88] width 14 height 14
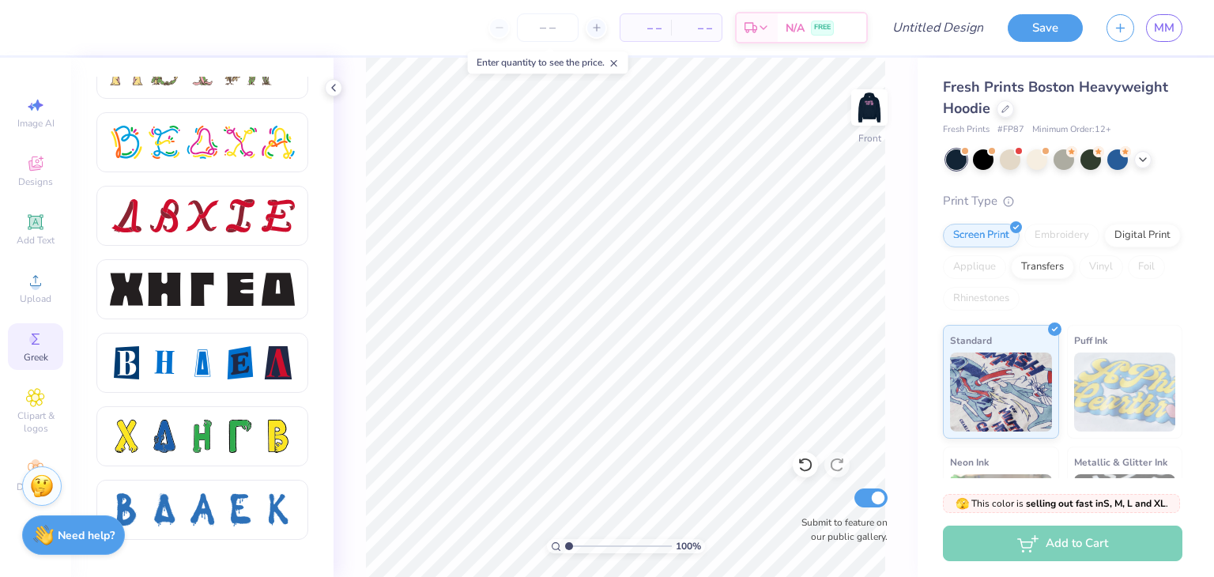
scroll to position [1950, 0]
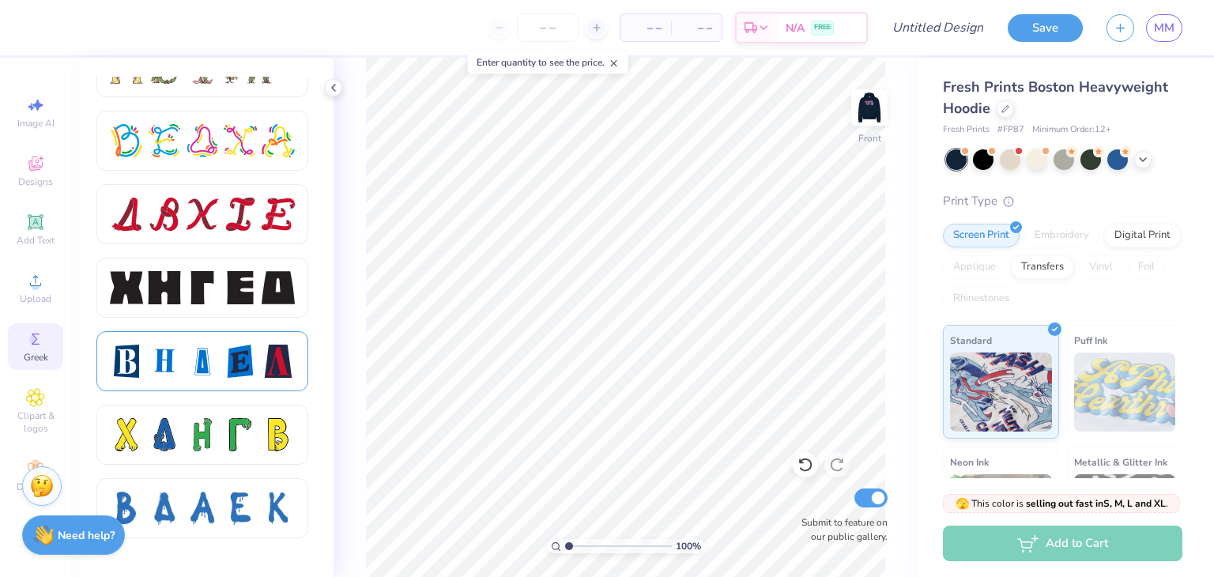
click at [198, 354] on div at bounding box center [202, 361] width 33 height 33
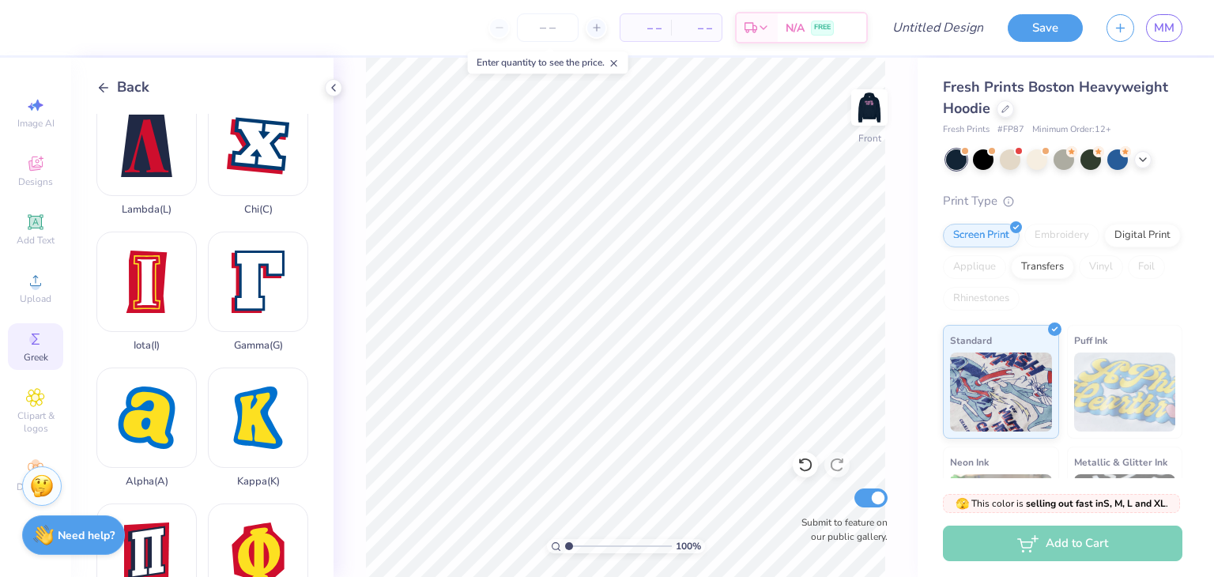
scroll to position [0, 0]
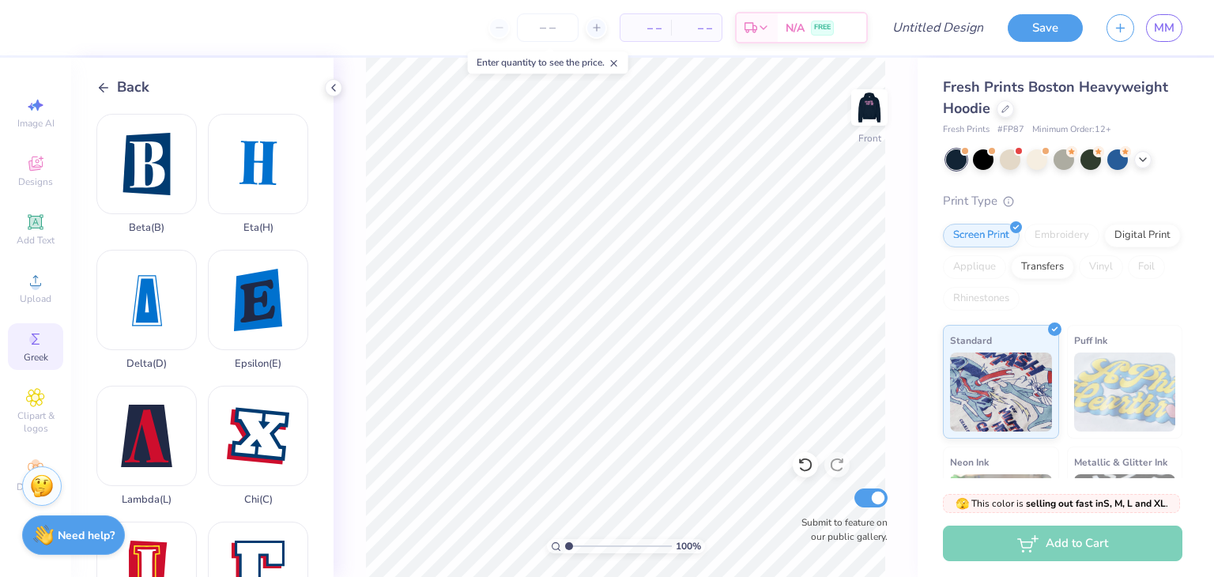
click at [104, 82] on icon at bounding box center [103, 88] width 14 height 14
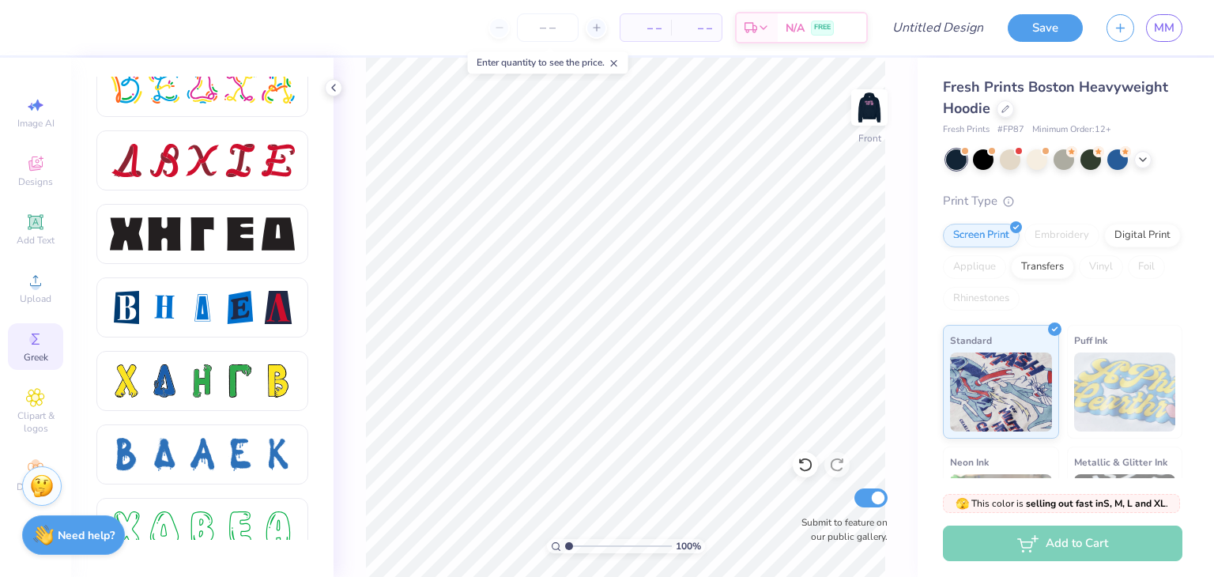
scroll to position [2041, 0]
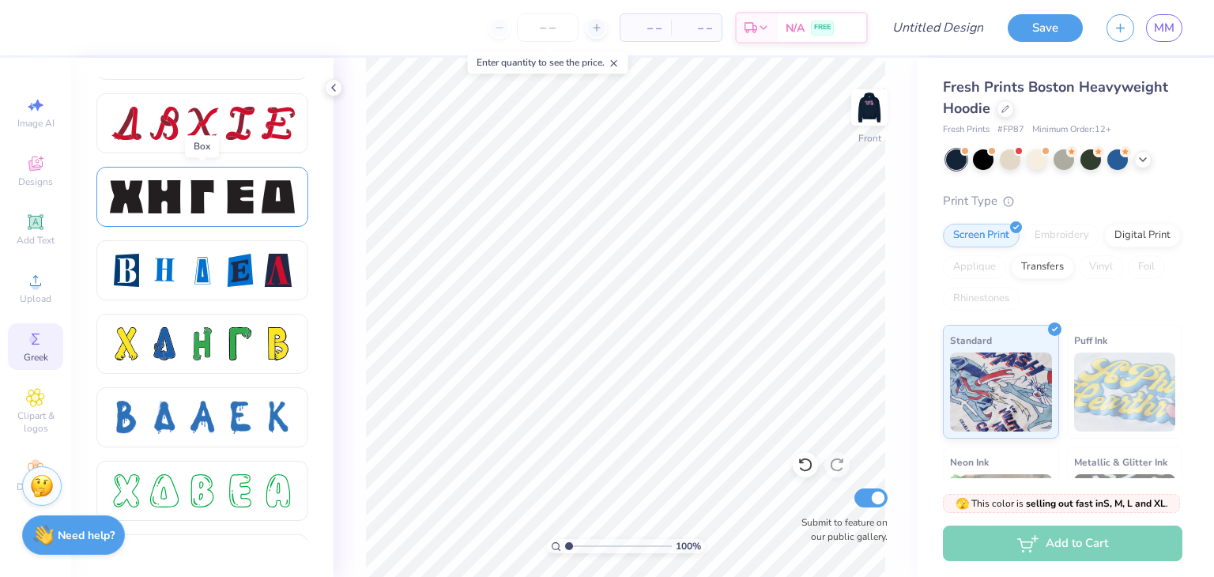
click at [248, 201] on div at bounding box center [240, 196] width 33 height 33
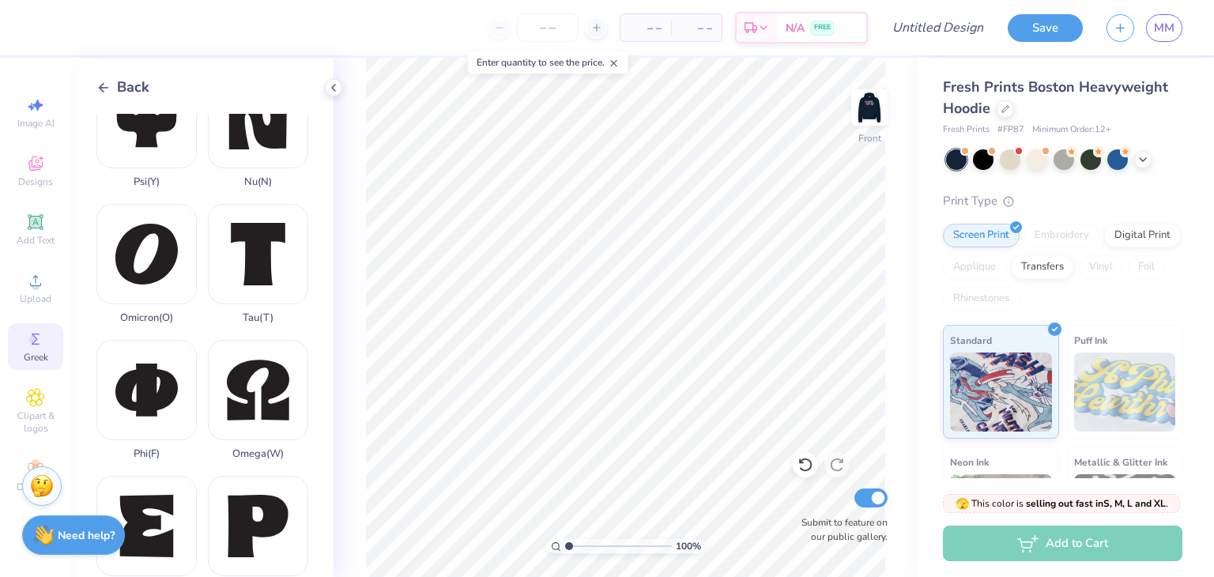
scroll to position [0, 0]
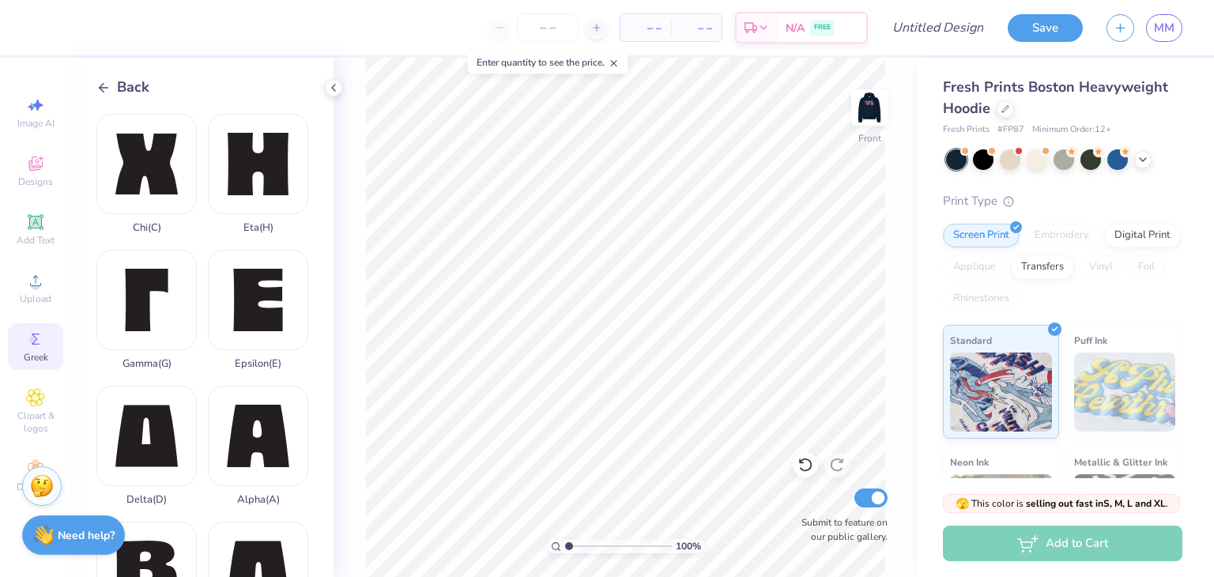
click at [111, 108] on div "Back Chi ( C ) Eta ( H ) Gamma ( G ) Epsilon ( E ) Delta ( D ) Alpha ( A ) Beta…" at bounding box center [202, 317] width 262 height 519
click at [104, 88] on icon at bounding box center [103, 88] width 14 height 14
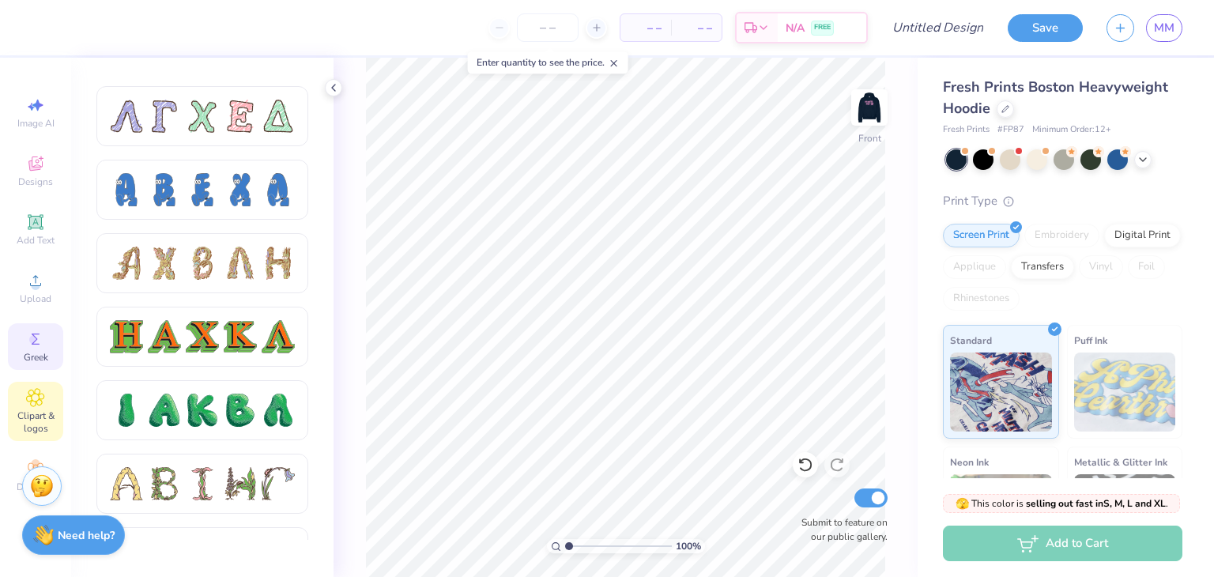
scroll to position [778, 0]
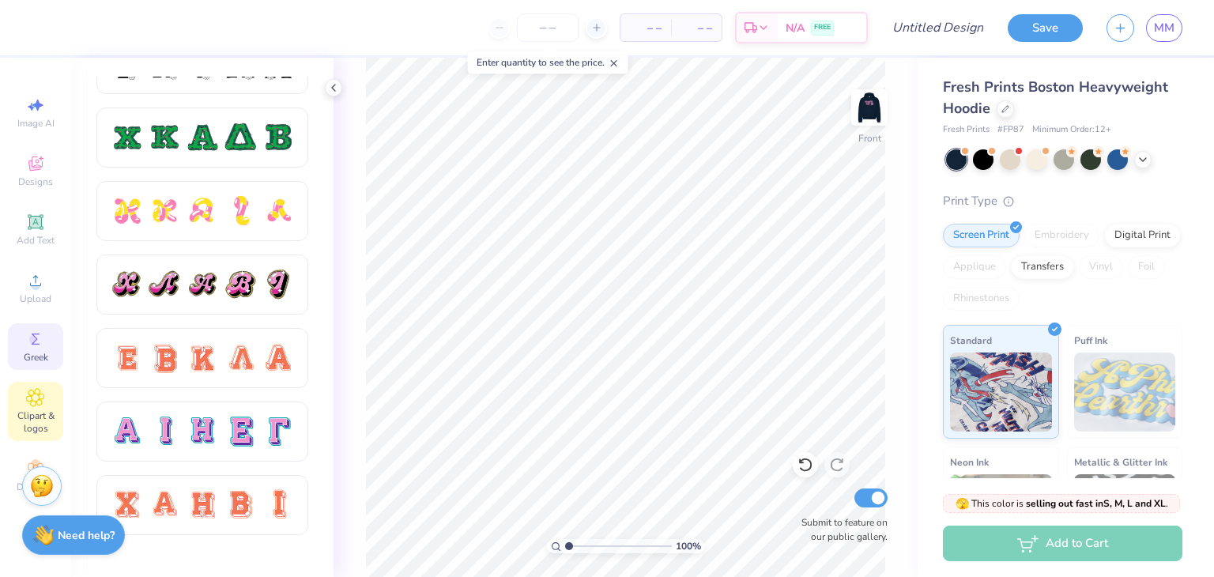
click at [26, 415] on span "Clipart & logos" at bounding box center [35, 421] width 55 height 25
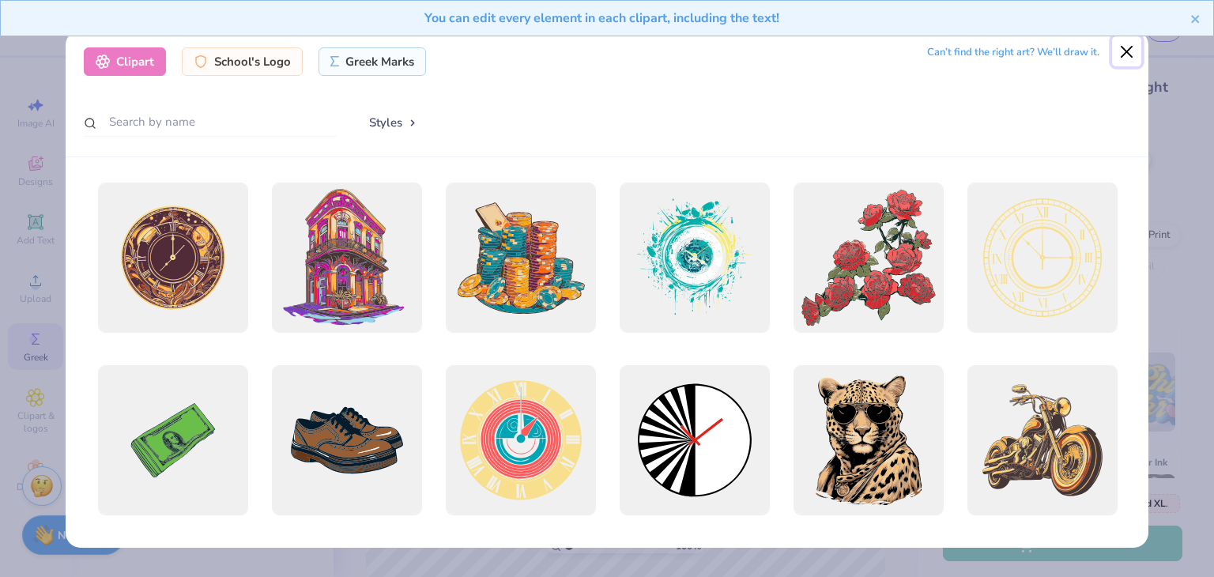
click at [1127, 52] on button "Close" at bounding box center [1127, 51] width 30 height 30
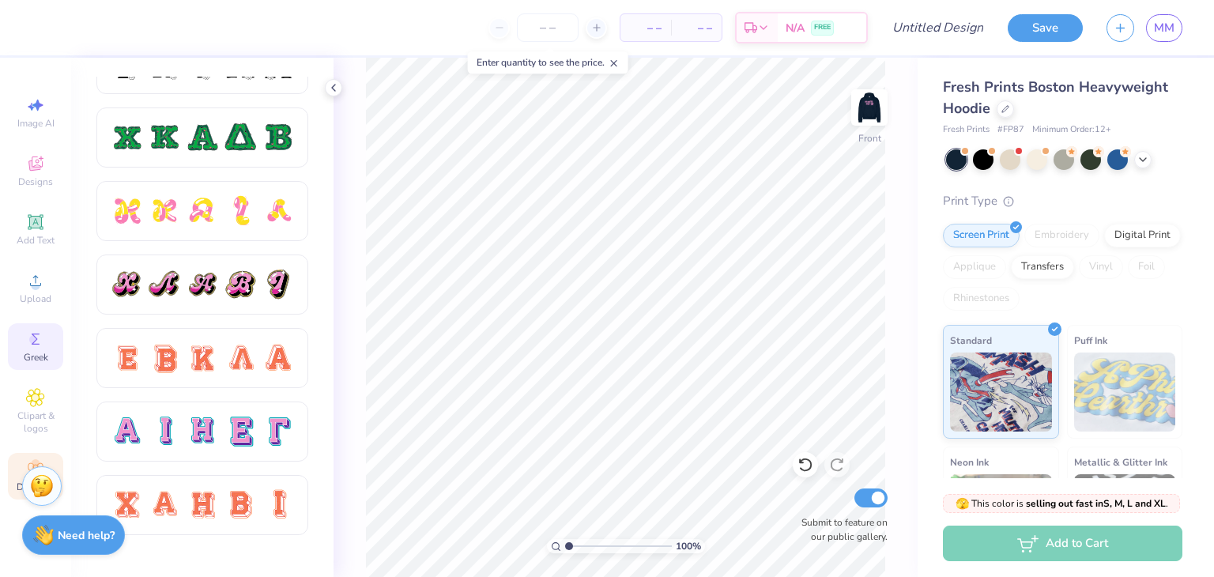
click at [24, 460] on div "Decorate" at bounding box center [35, 476] width 55 height 47
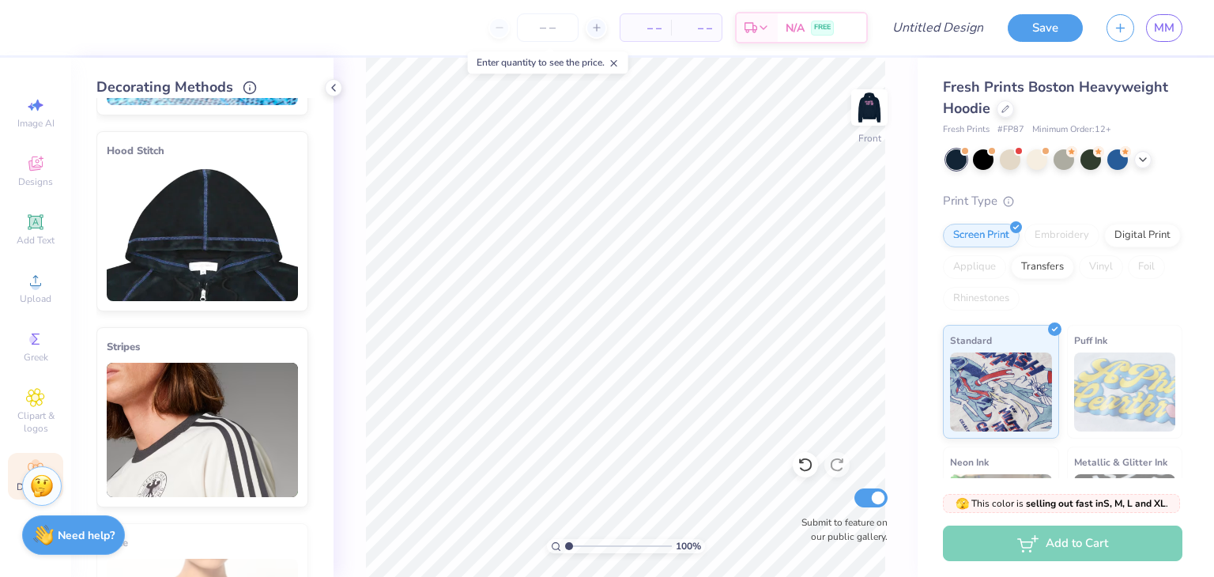
scroll to position [0, 0]
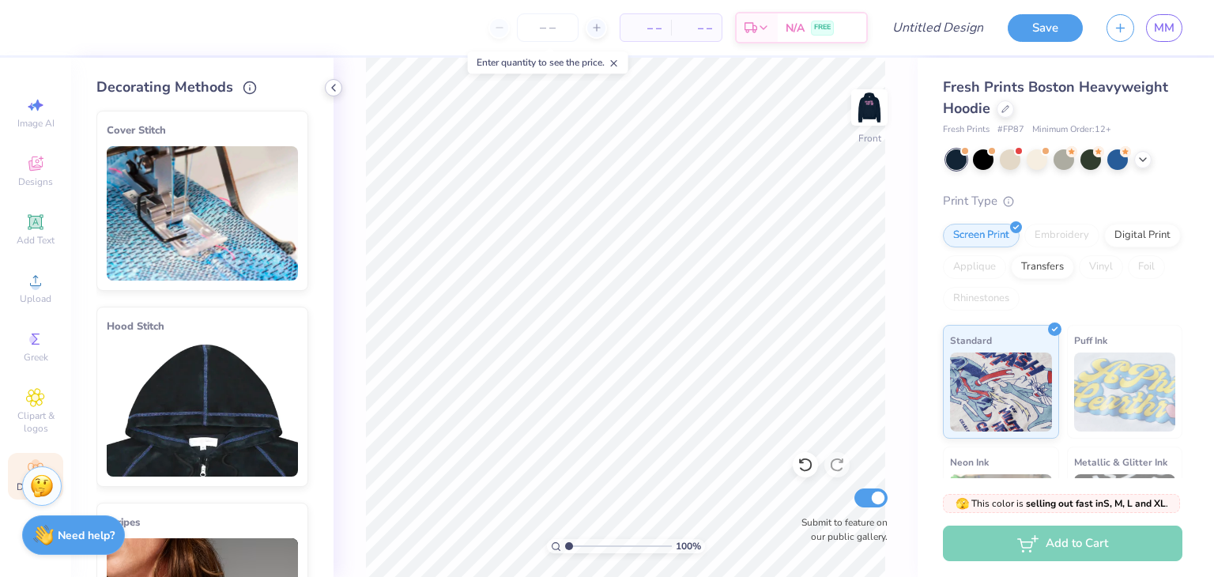
click at [330, 83] on icon at bounding box center [333, 87] width 13 height 13
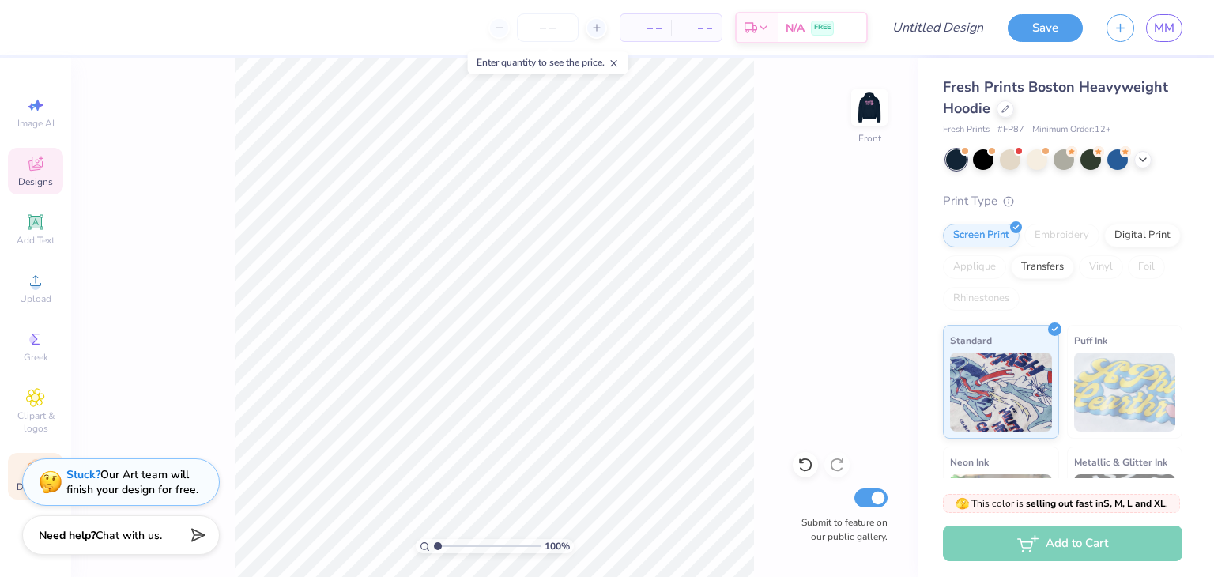
click at [44, 172] on icon at bounding box center [35, 163] width 19 height 19
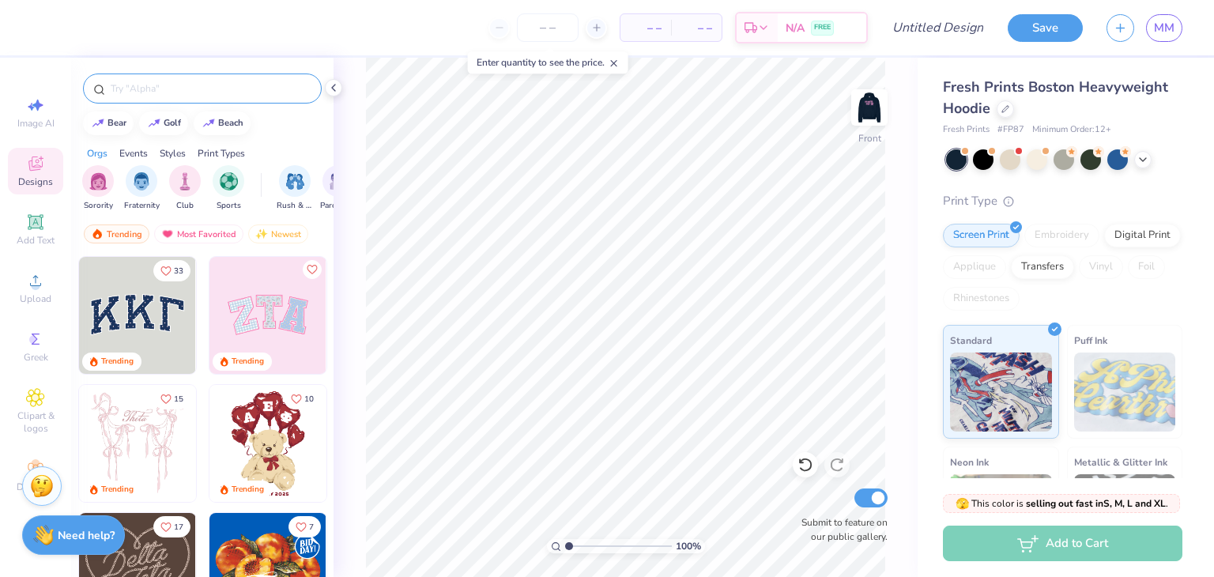
click at [147, 101] on div at bounding box center [202, 88] width 239 height 30
click at [145, 94] on input "text" at bounding box center [210, 89] width 202 height 16
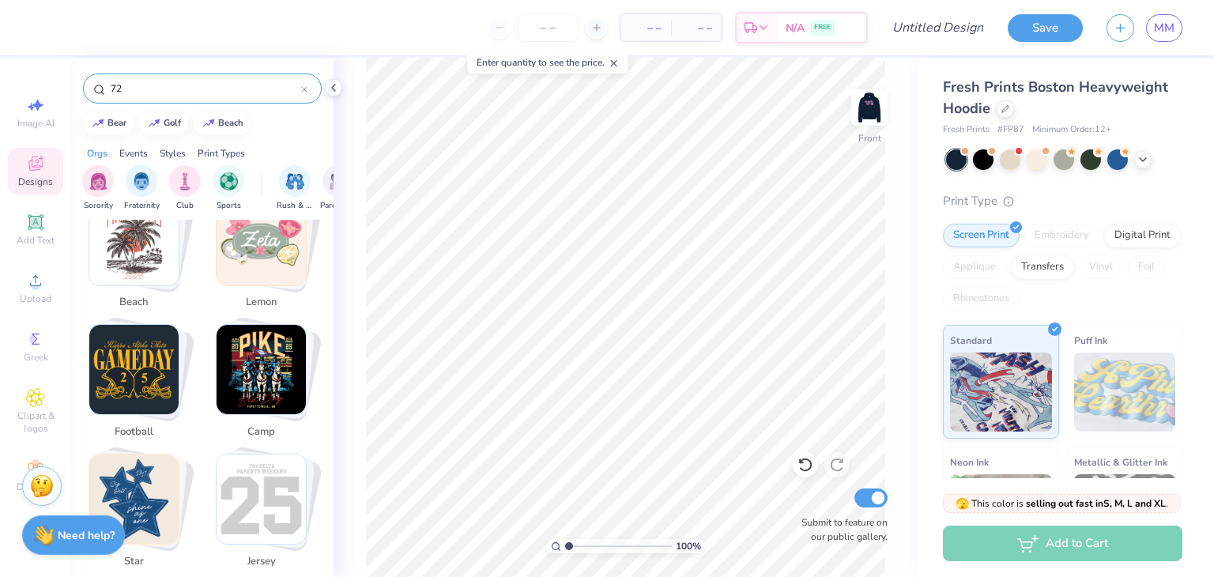
scroll to position [613, 0]
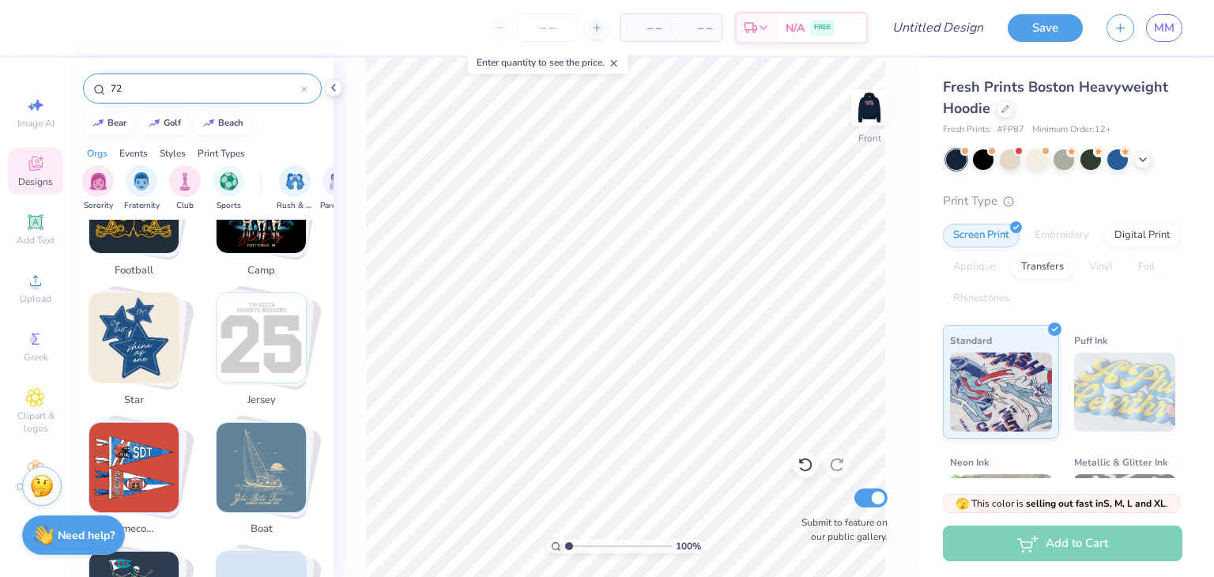
click at [254, 338] on img "Stack Card Button jersey" at bounding box center [261, 337] width 89 height 89
type input "jersey"
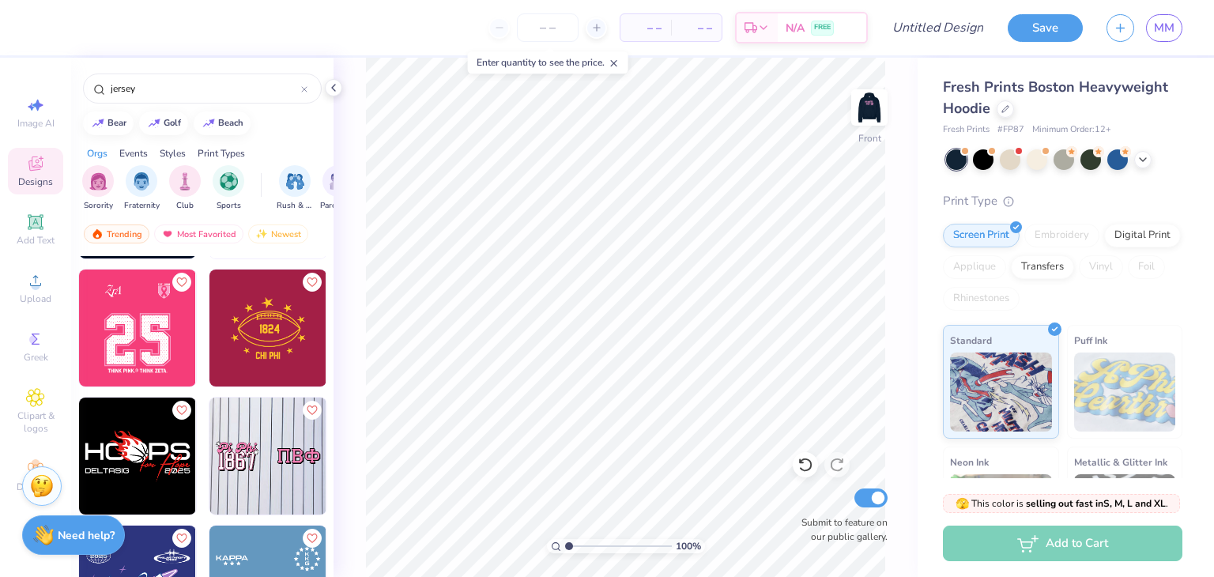
scroll to position [245, 0]
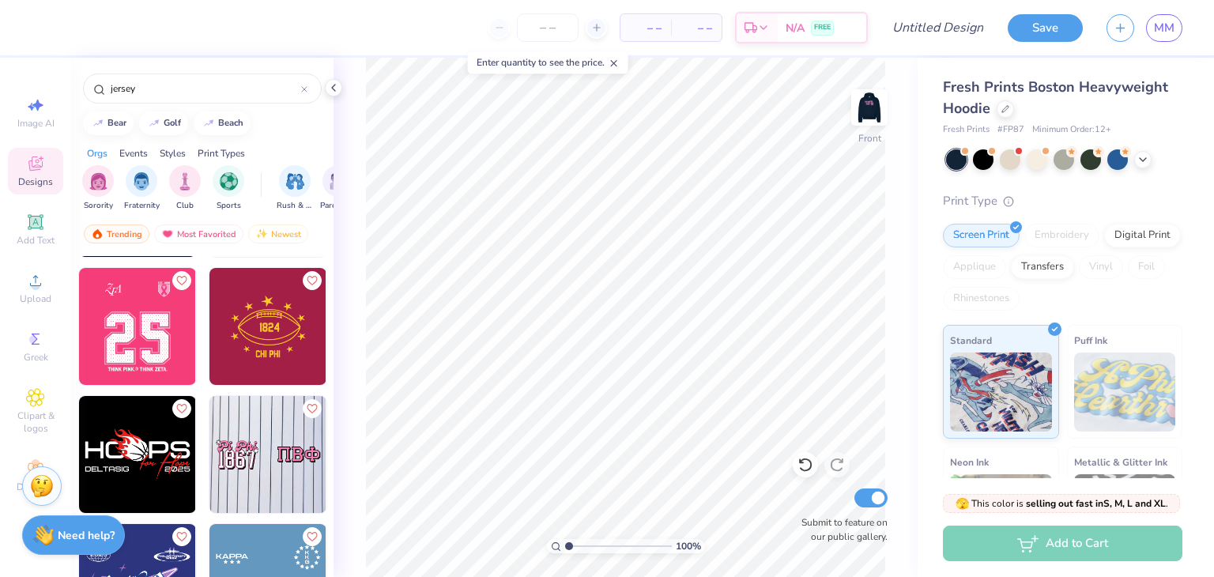
click at [134, 337] on img at bounding box center [137, 326] width 117 height 117
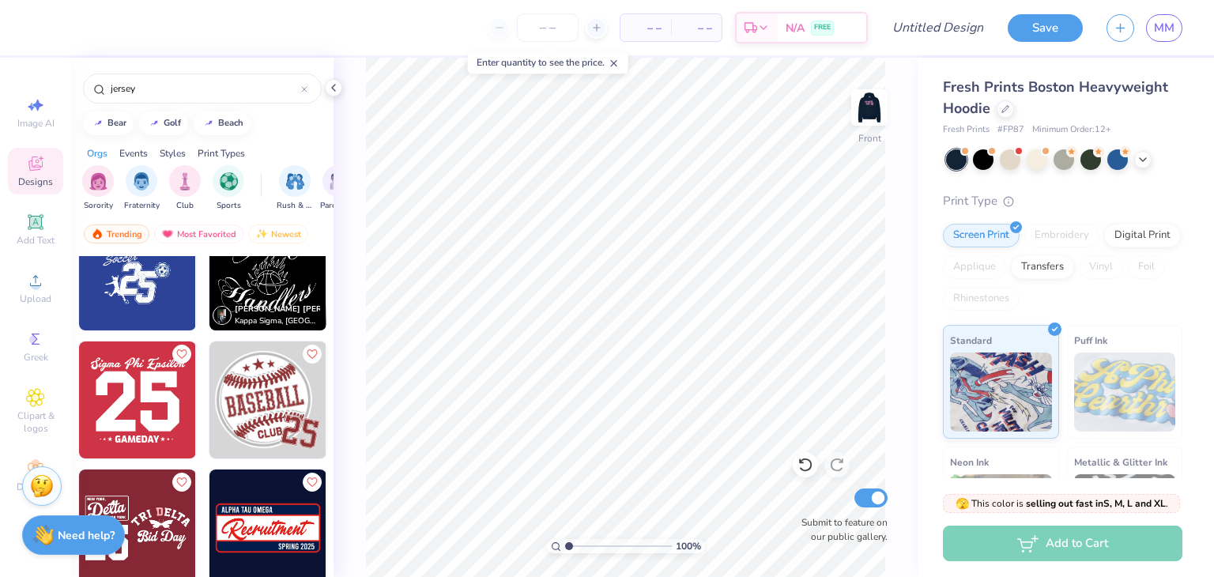
scroll to position [0, 0]
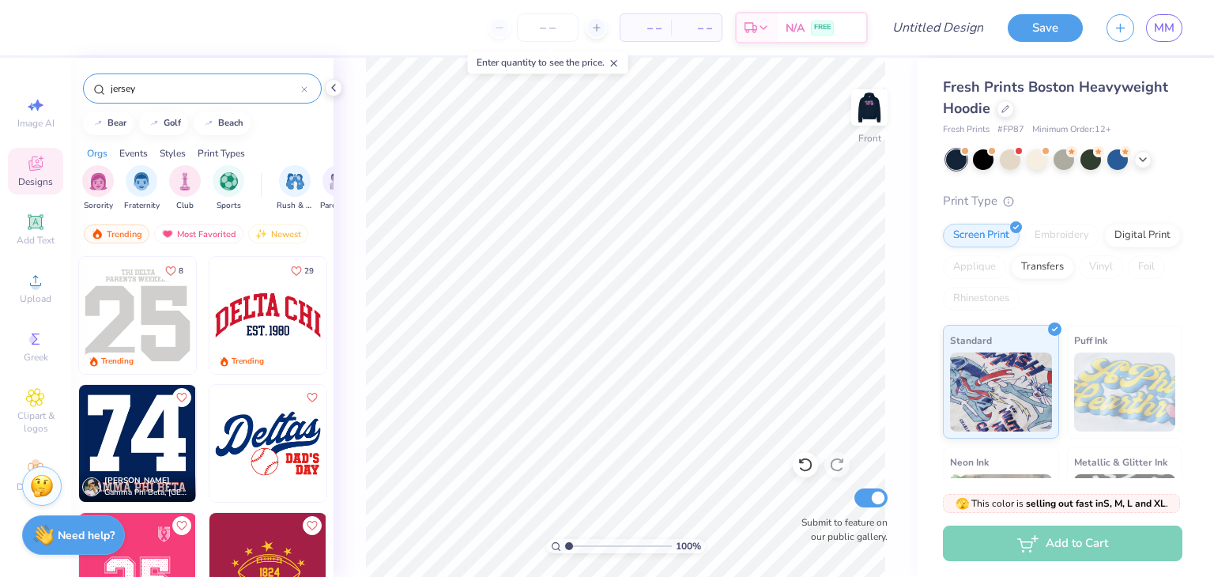
click at [203, 85] on input "jersey" at bounding box center [205, 89] width 192 height 16
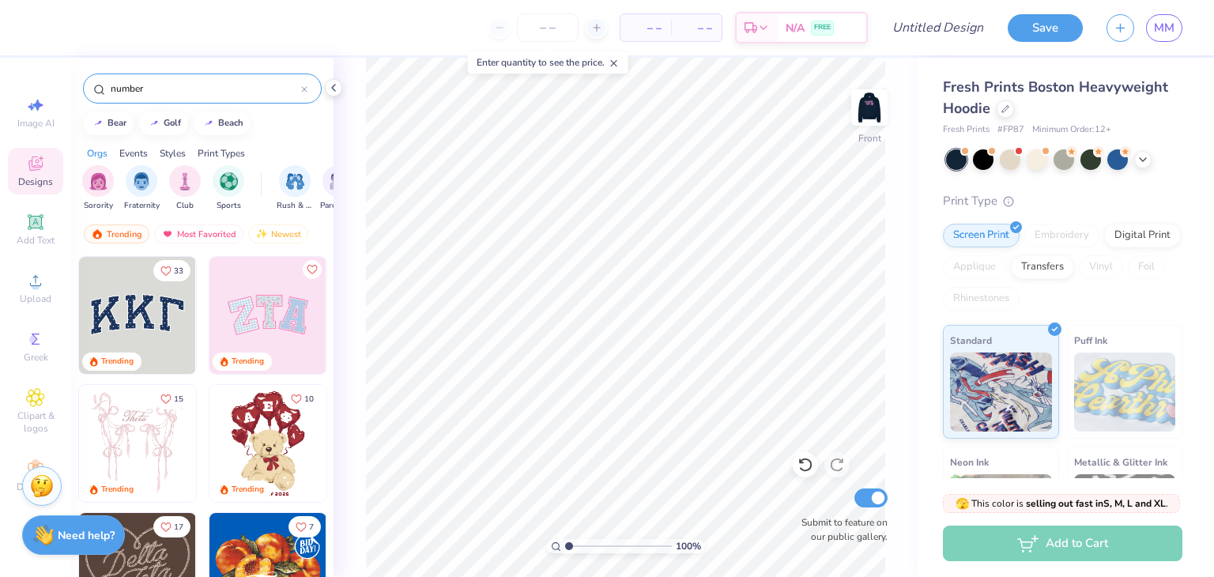
type input "number"
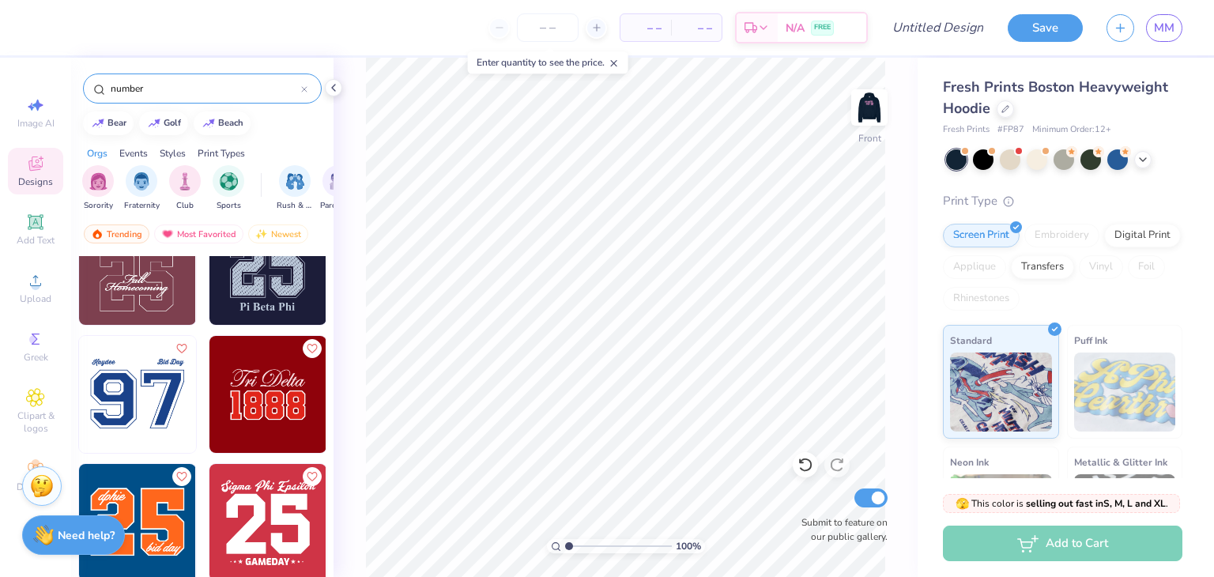
scroll to position [72, 0]
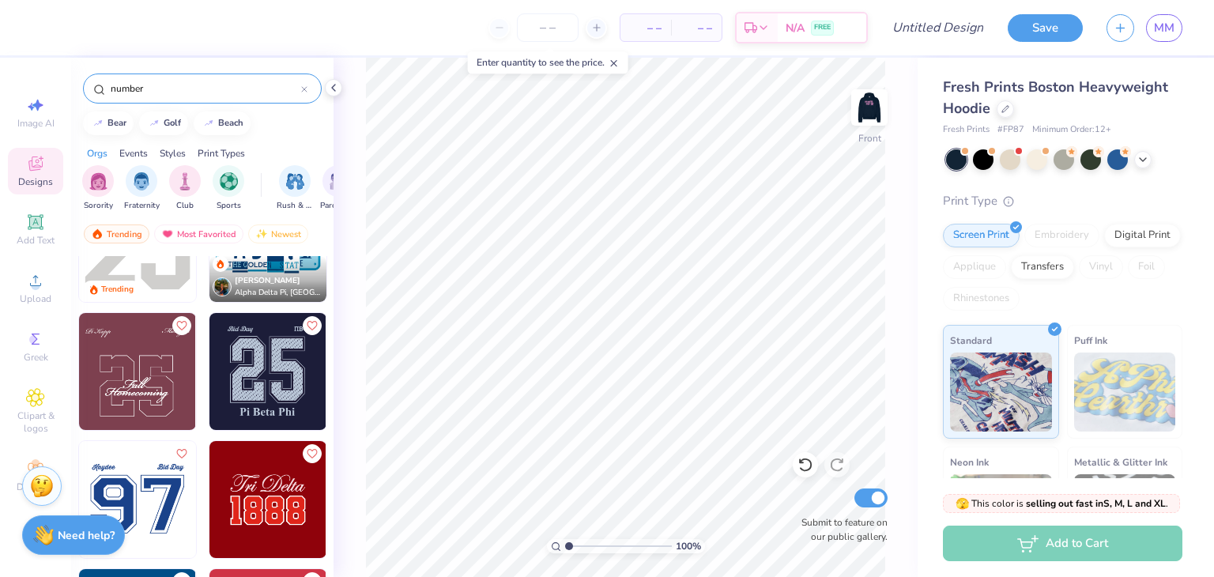
click at [262, 380] on img at bounding box center [267, 371] width 117 height 117
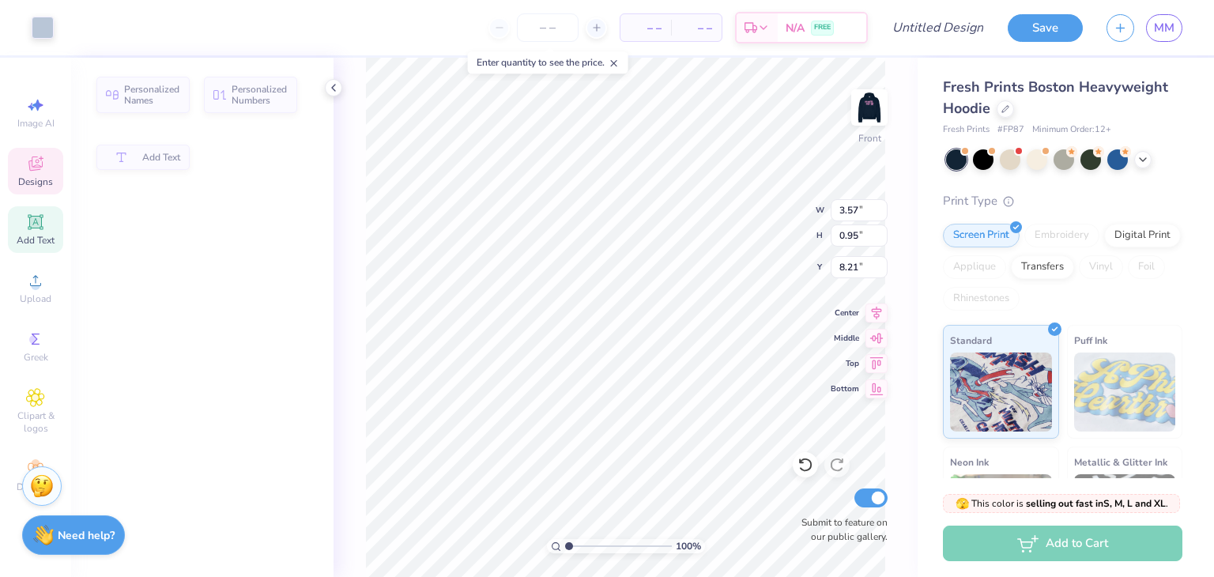
type input "3.57"
type input "0.95"
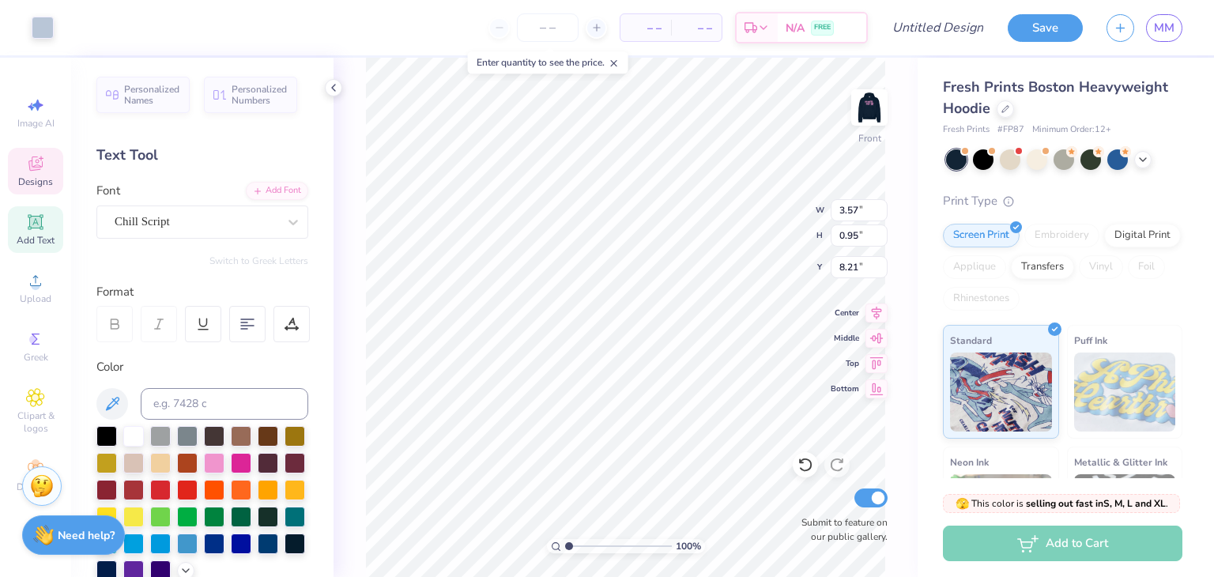
scroll to position [13, 2]
type textarea "B"
type input "2.00"
type input "0.71"
type input "8.26"
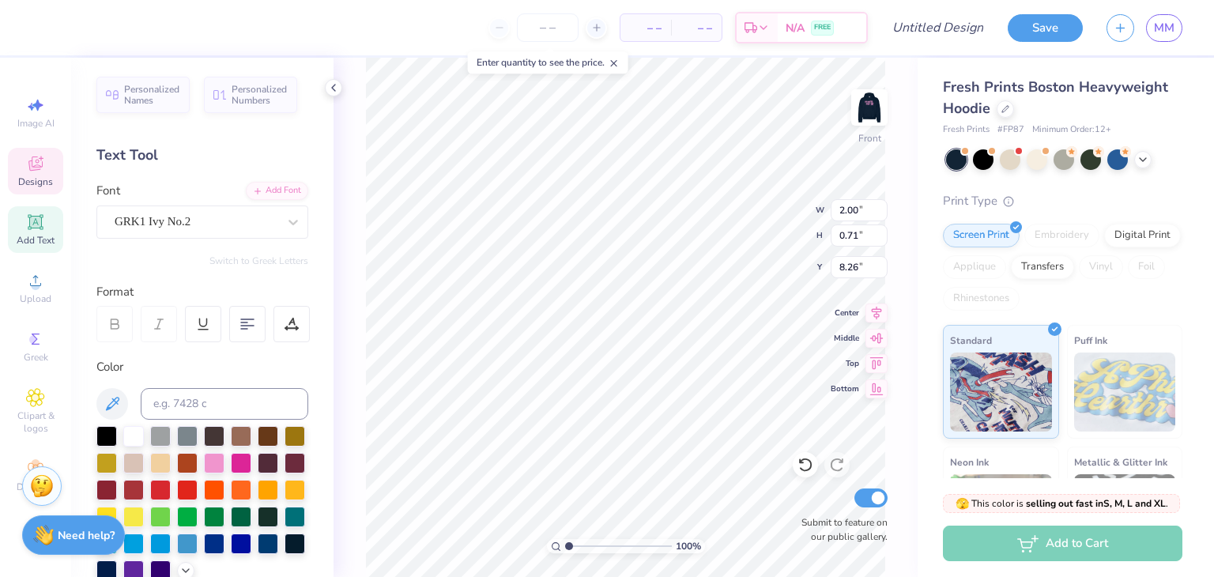
type textarea "F"
type textarea "U"
type textarea "uri"
type input "8.04"
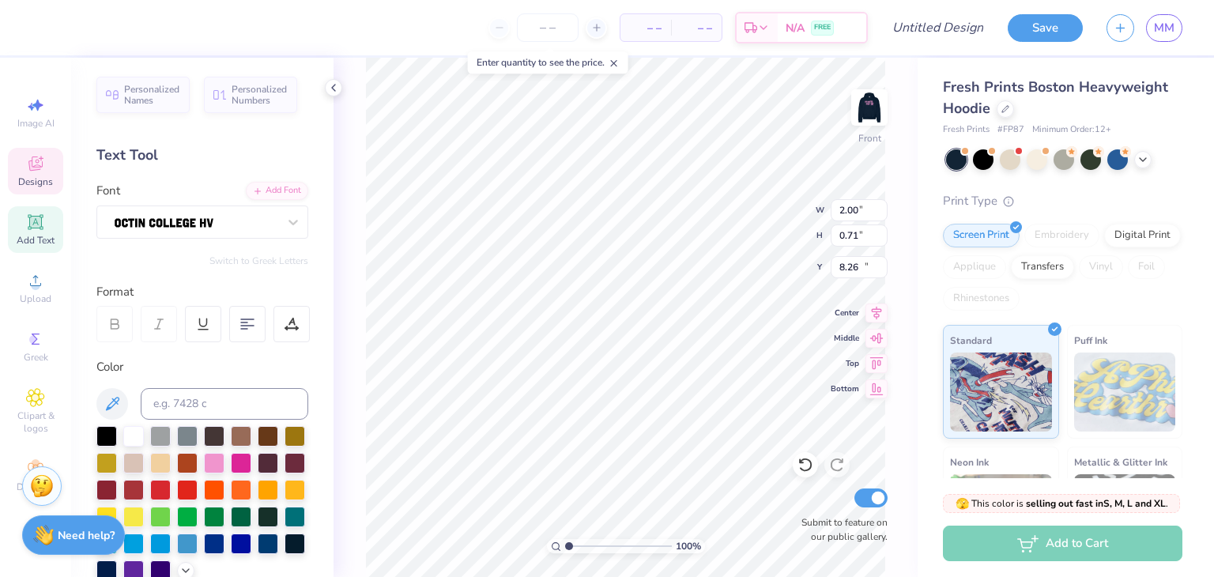
type input "1.23"
type input "20.05"
type textarea "Society Of women engineers"
click at [240, 326] on icon at bounding box center [247, 324] width 14 height 14
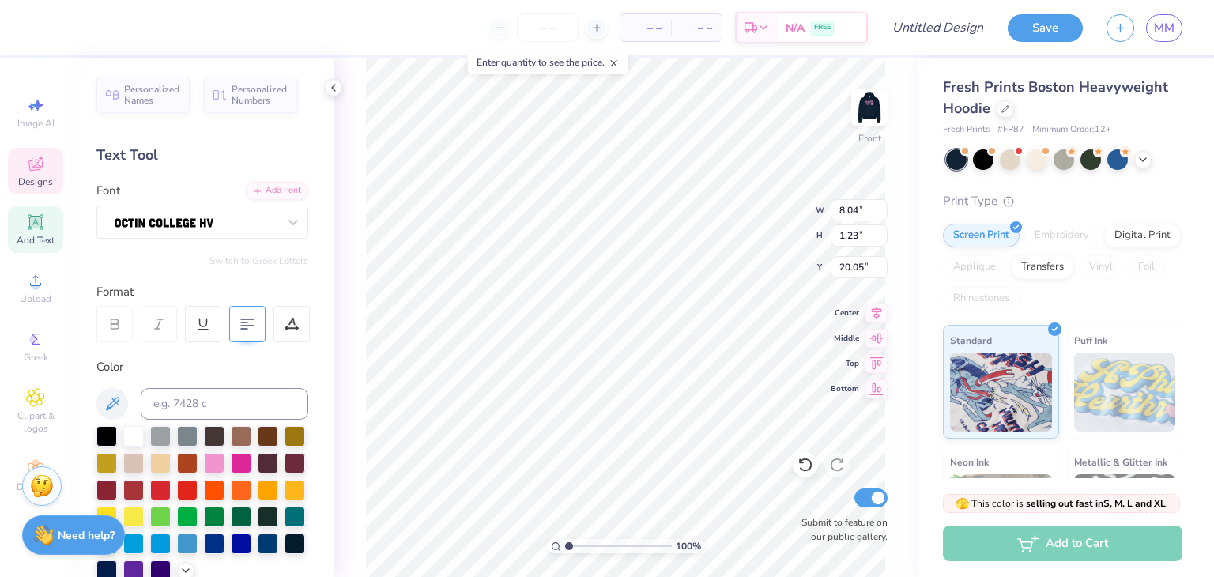
scroll to position [13, 4]
click at [362, 361] on div "100 % Front W 8.04 8.04 " H 1.23 1.23 " Y 20.05 20.05 " Center Middle Top Botto…" at bounding box center [625, 317] width 584 height 519
type input "11.41"
type input "2.65"
click at [871, 312] on icon at bounding box center [876, 310] width 22 height 19
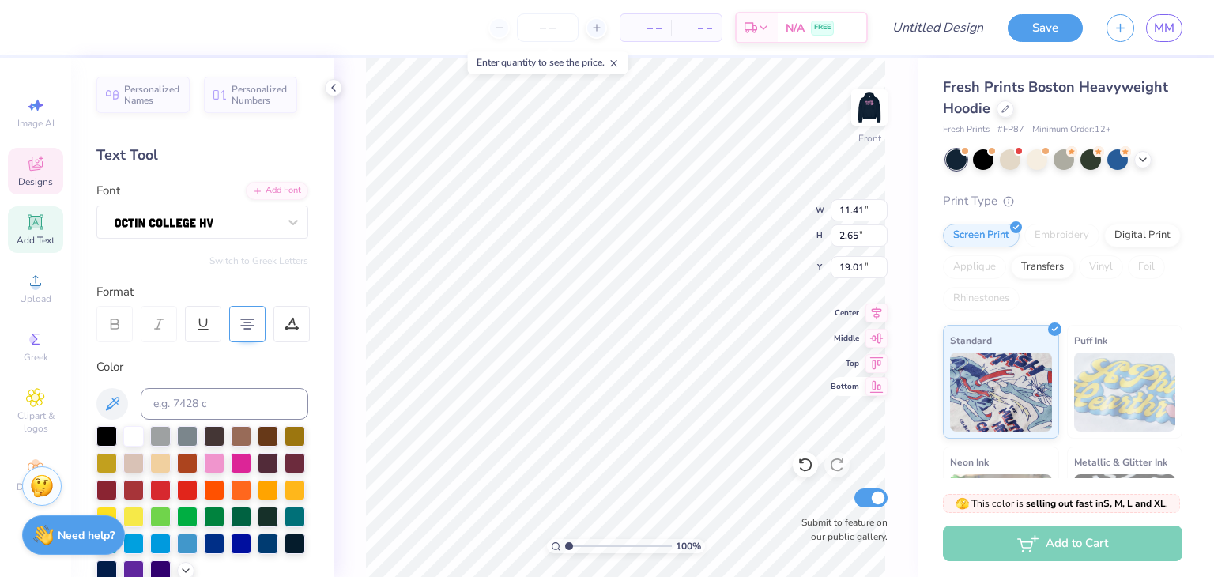
click at [877, 391] on icon at bounding box center [876, 386] width 22 height 19
type input "21.85"
type input "20.08"
click at [42, 163] on icon at bounding box center [35, 163] width 14 height 14
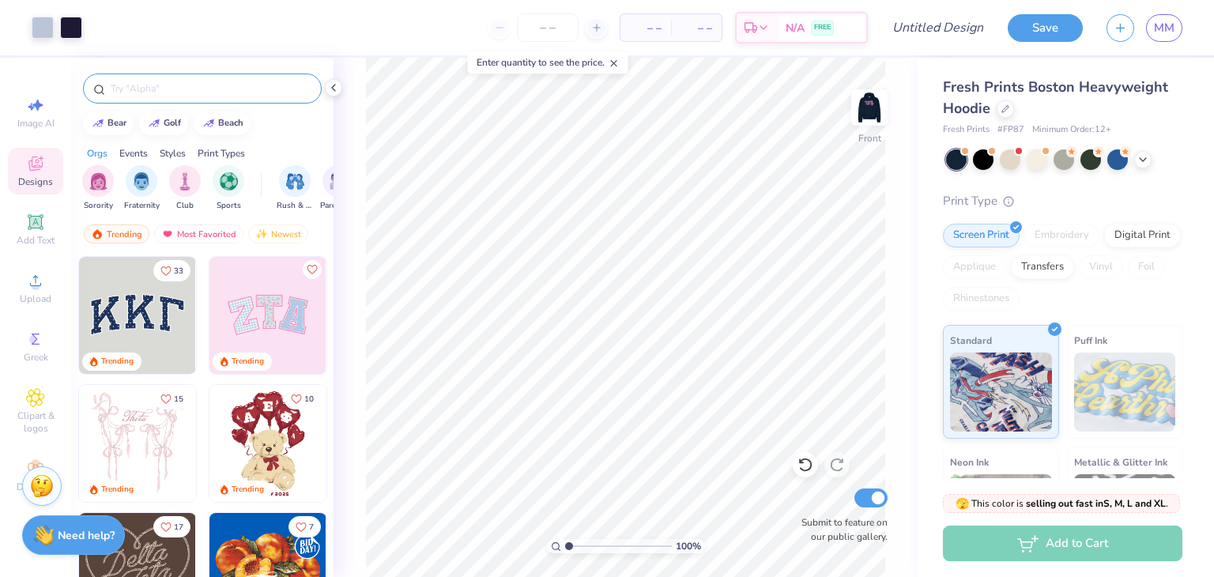
click at [149, 99] on div at bounding box center [202, 88] width 239 height 30
click at [145, 97] on div at bounding box center [202, 88] width 239 height 30
click at [143, 88] on input "text" at bounding box center [210, 89] width 202 height 16
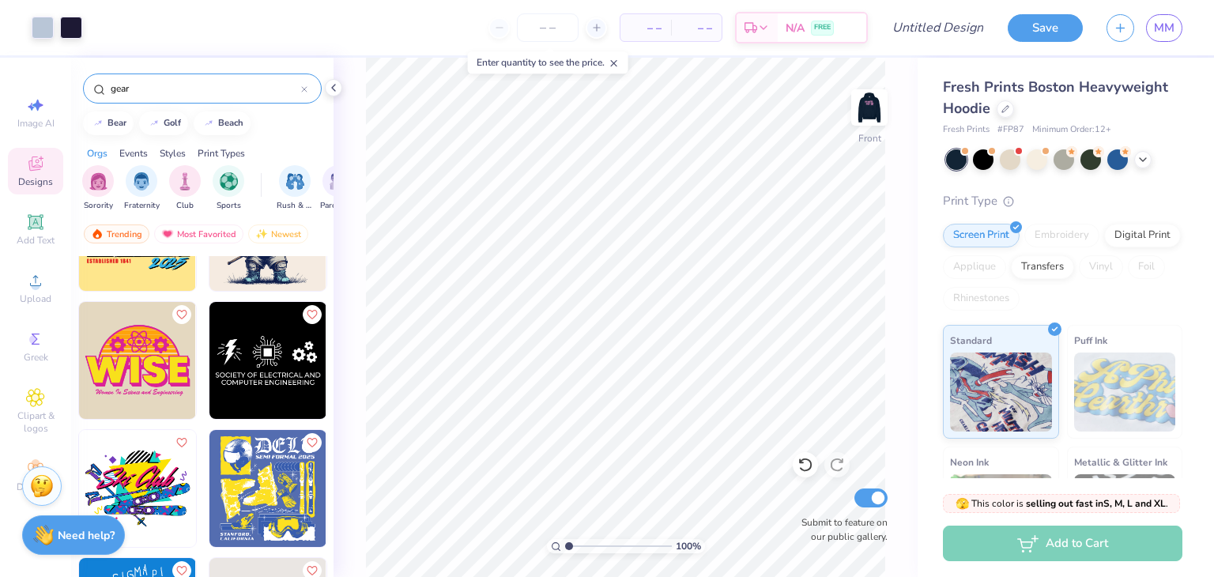
scroll to position [473, 0]
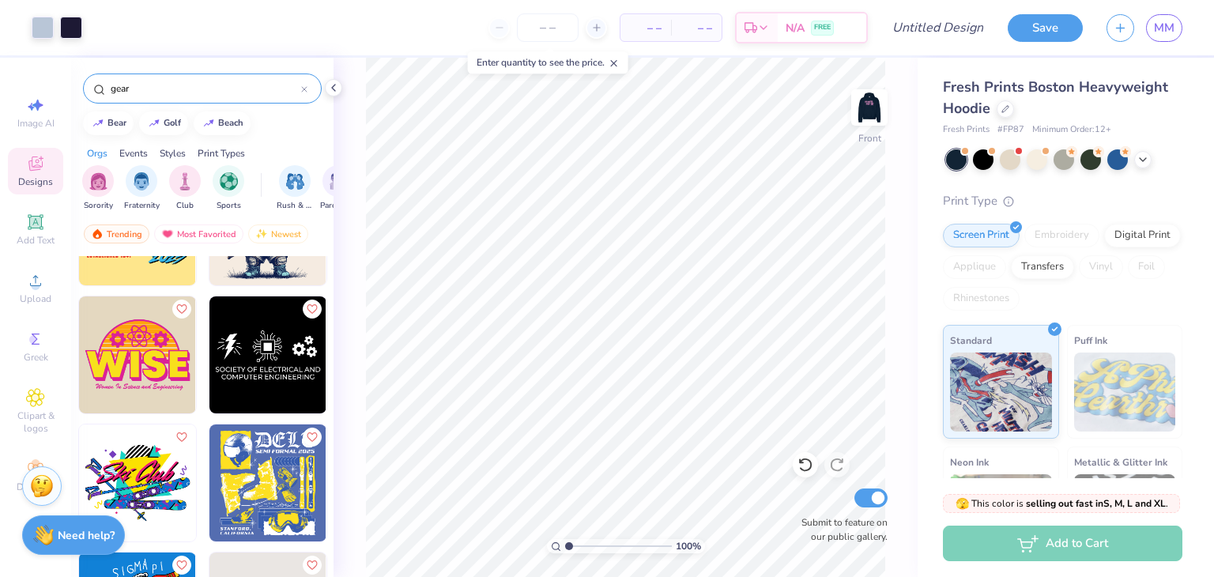
type input "gear"
click at [277, 346] on img at bounding box center [267, 354] width 117 height 117
type input "5.00"
drag, startPoint x: 574, startPoint y: 548, endPoint x: 597, endPoint y: 544, distance: 22.5
type input "3.66"
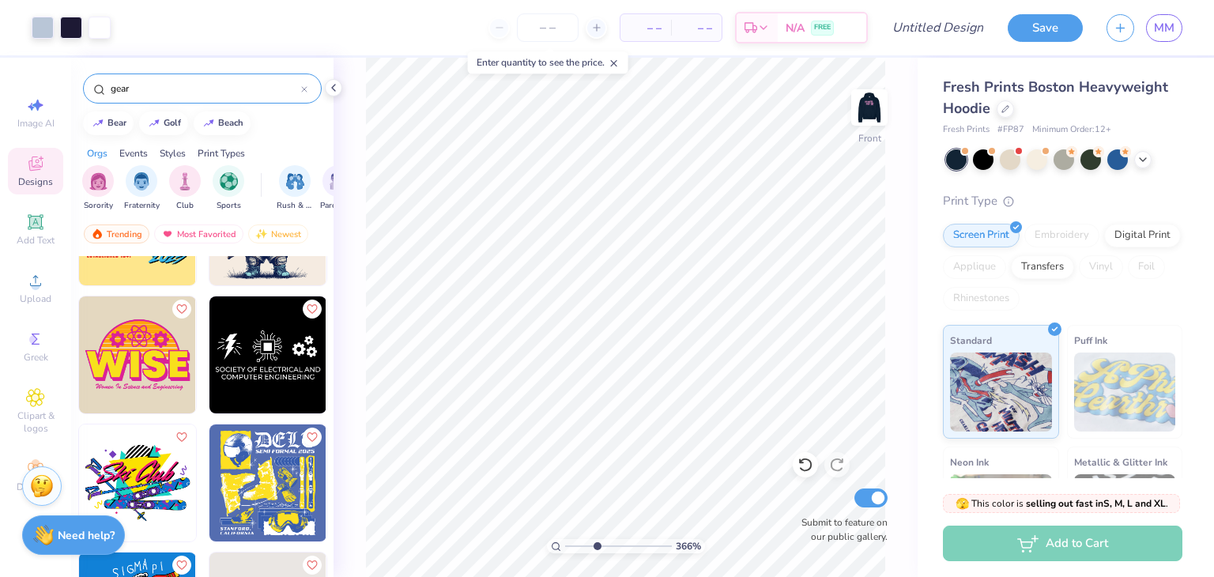
click at [597, 544] on input "range" at bounding box center [618, 546] width 107 height 14
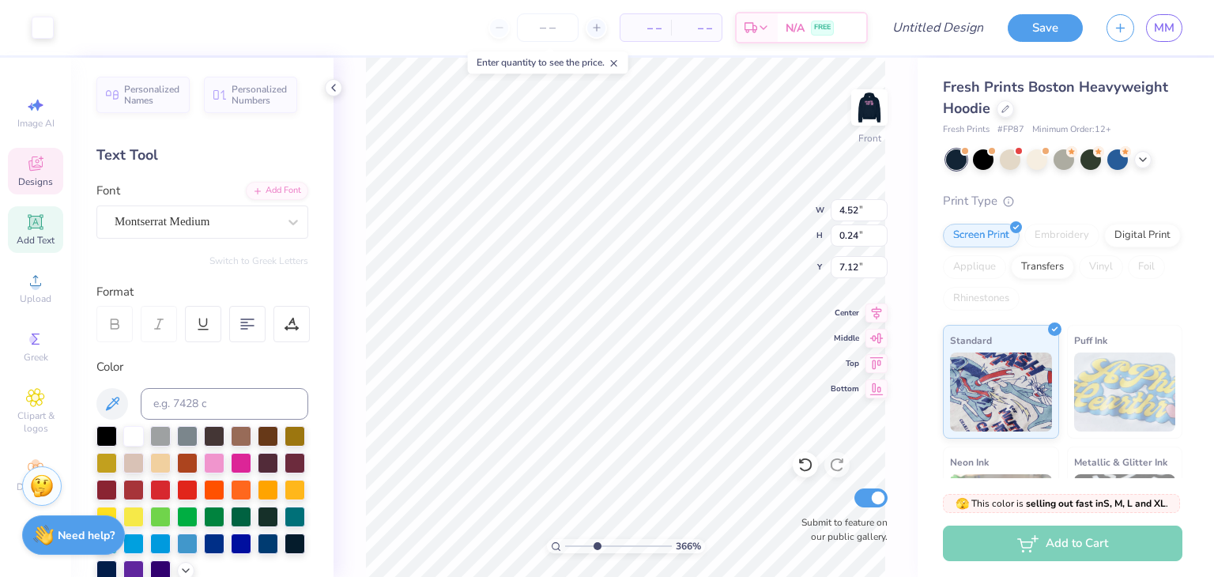
scroll to position [13, 2]
click at [334, 91] on icon at bounding box center [333, 87] width 13 height 13
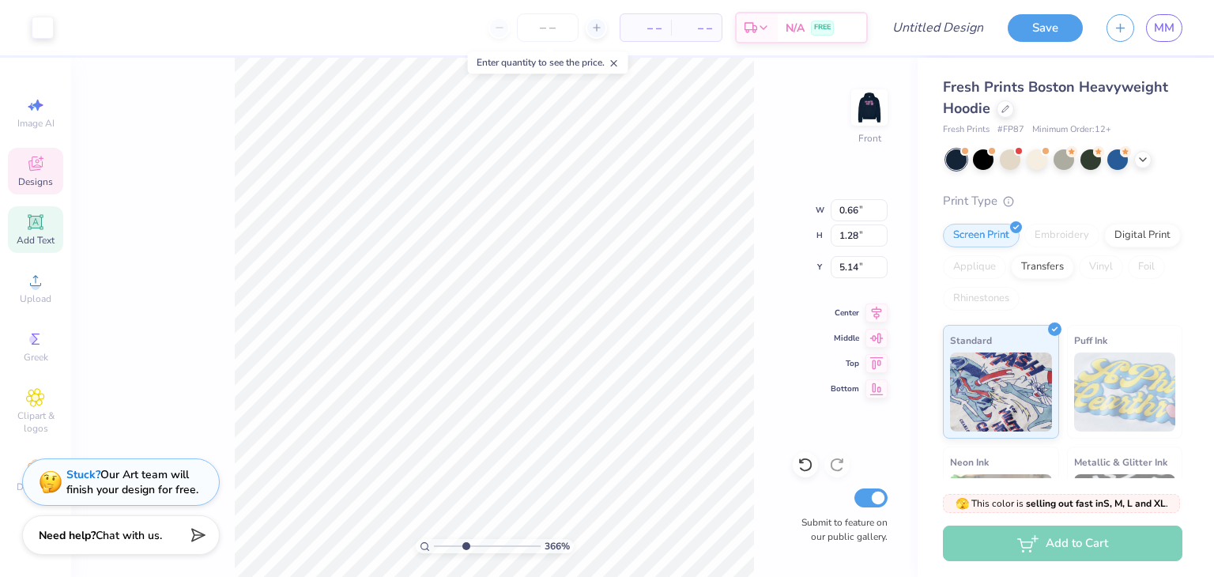
type input "0.66"
type input "1.28"
type input "5.14"
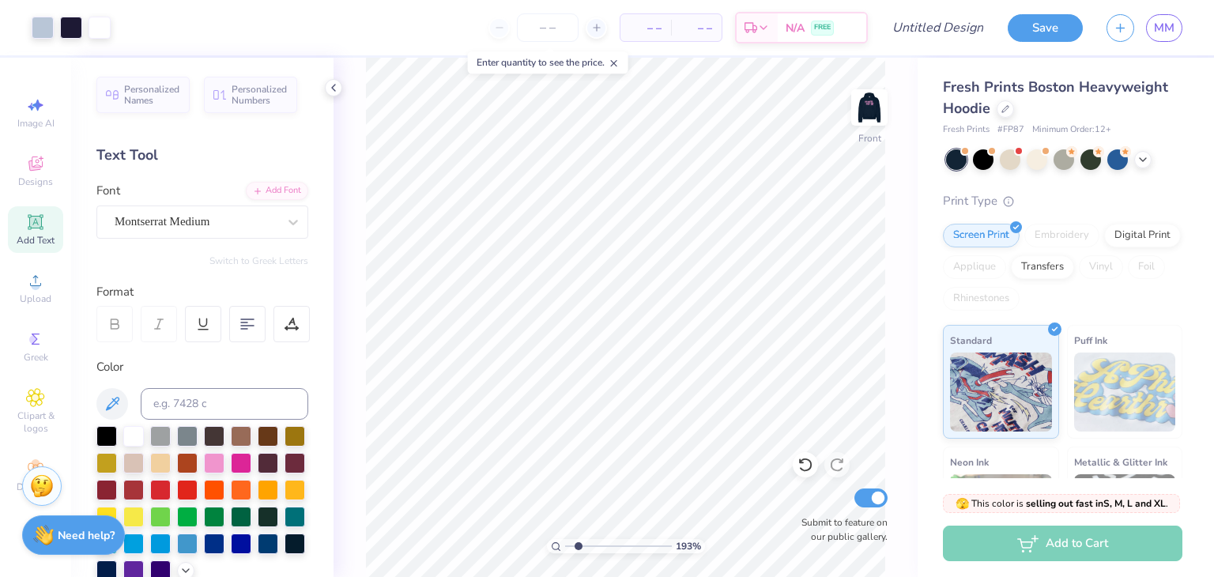
drag, startPoint x: 599, startPoint y: 544, endPoint x: 578, endPoint y: 548, distance: 20.8
type input "1.93"
click at [578, 548] on input "range" at bounding box center [618, 546] width 107 height 14
type input "0.51"
type input "0.52"
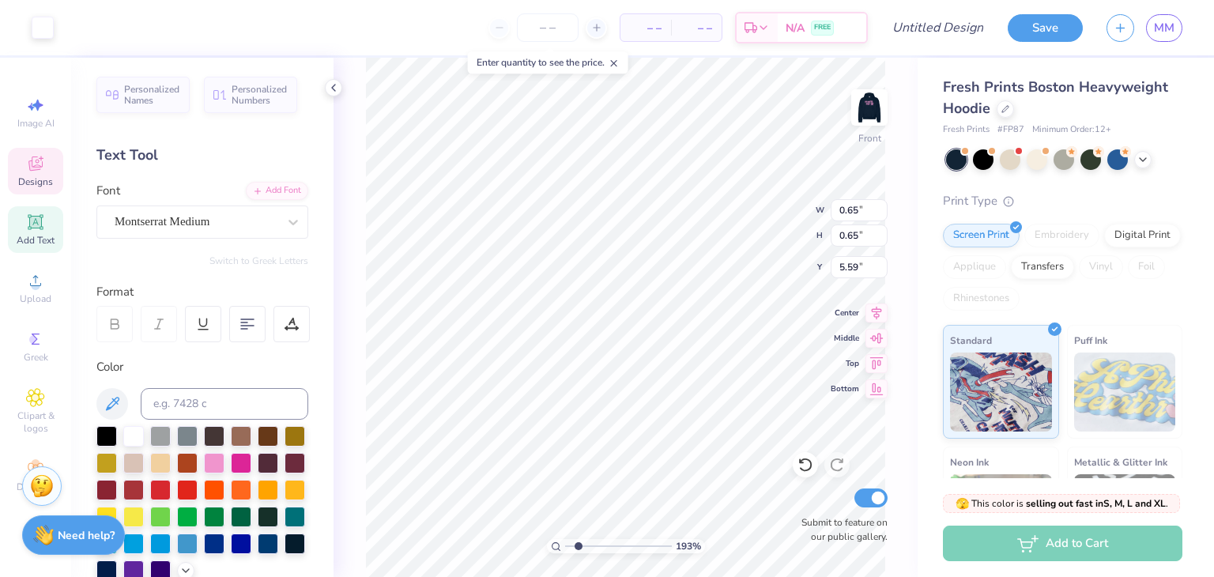
type input "5.78"
type input "0.44"
type input "8.80"
type input "1.75"
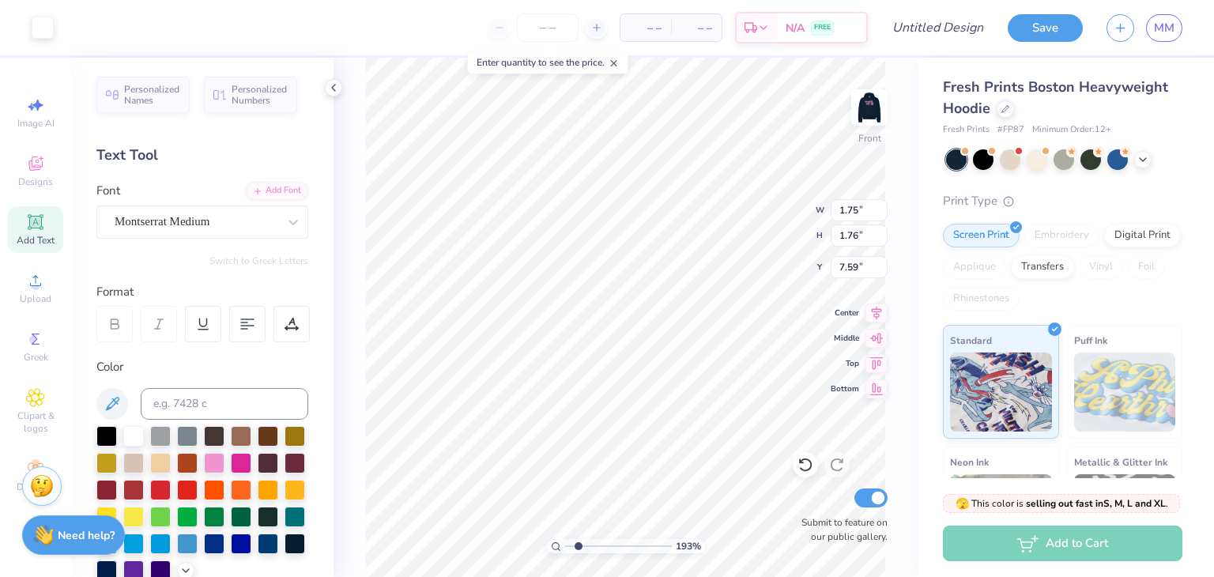
type input "1.76"
type input "7.59"
click at [574, 70] on body "Art colors – – Per Item – – Total Est. Delivery N/A FREE Design Title Save MM I…" at bounding box center [607, 288] width 1214 height 577
type input "1.77"
type input "7.58"
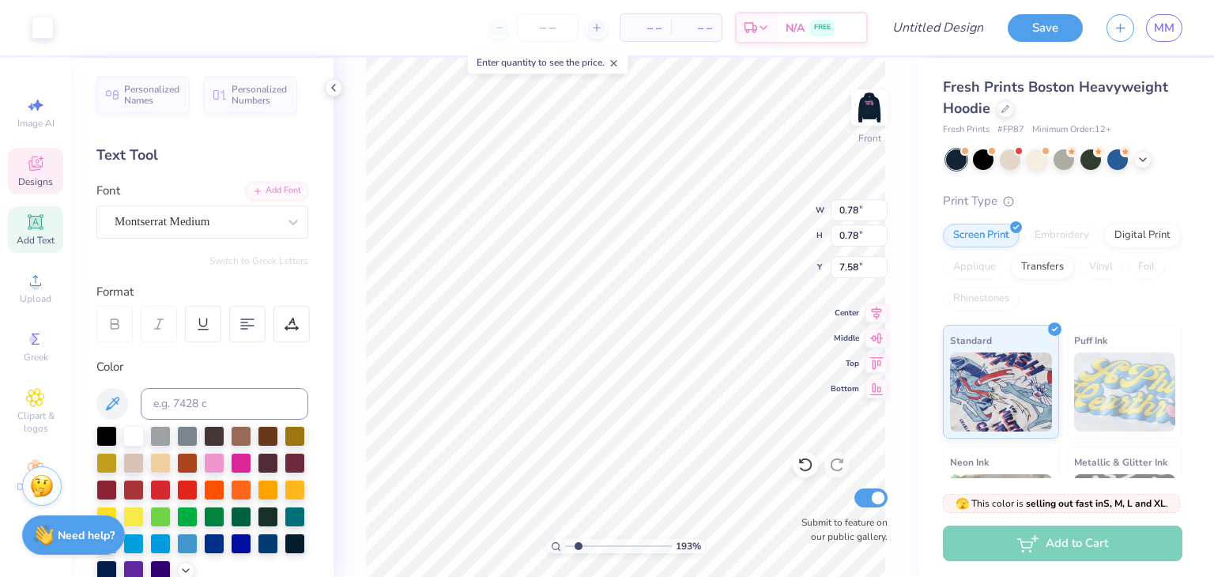
type input "0.78"
type input "7.58"
type input "2.09"
type input "1.25"
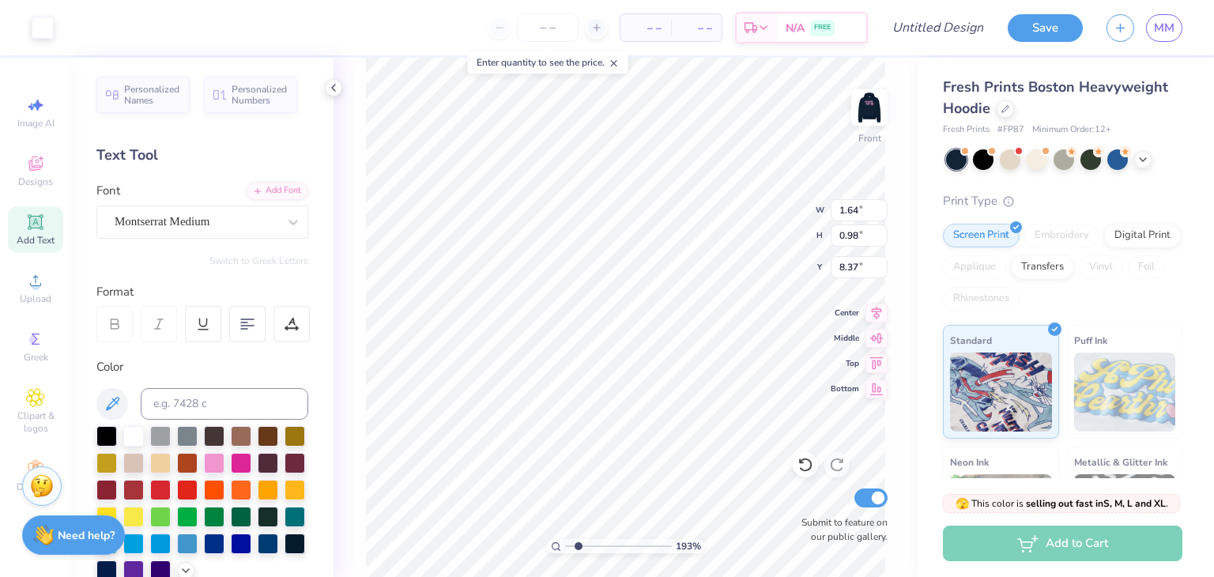
type input "8.10"
type input "1.98"
type input "1.18"
type input "8.09"
click at [104, 405] on icon at bounding box center [112, 403] width 19 height 19
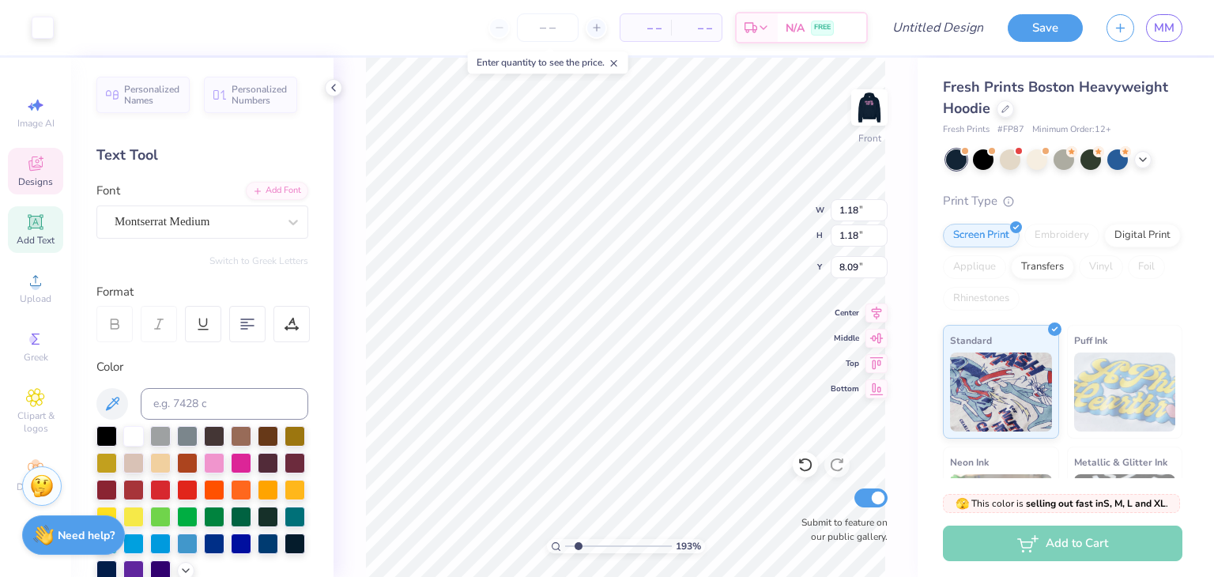
type input "0.80"
type input "8.28"
click at [107, 400] on icon at bounding box center [112, 403] width 19 height 19
type input "10.33"
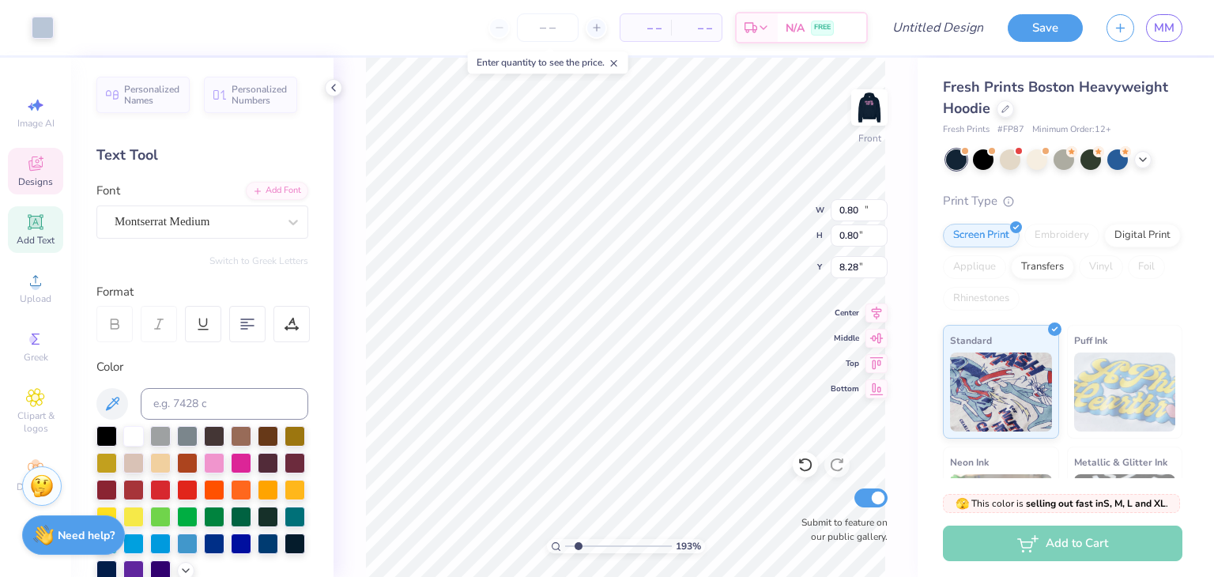
type input "9.10"
type input "9.98"
type input "0.80"
type input "8.28"
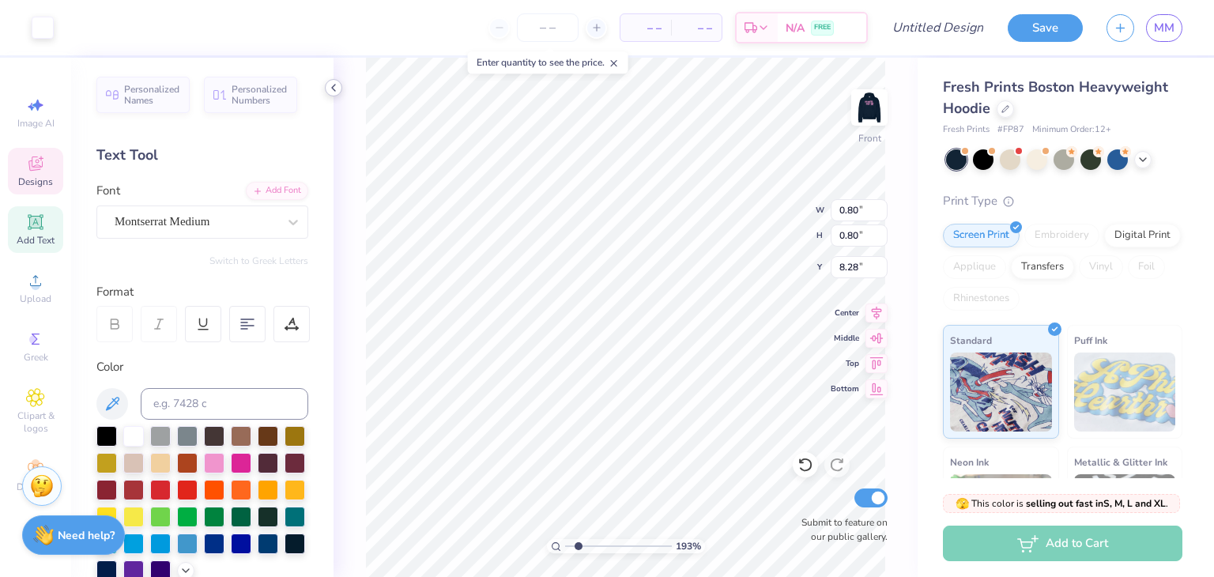
click at [333, 92] on icon at bounding box center [333, 87] width 13 height 13
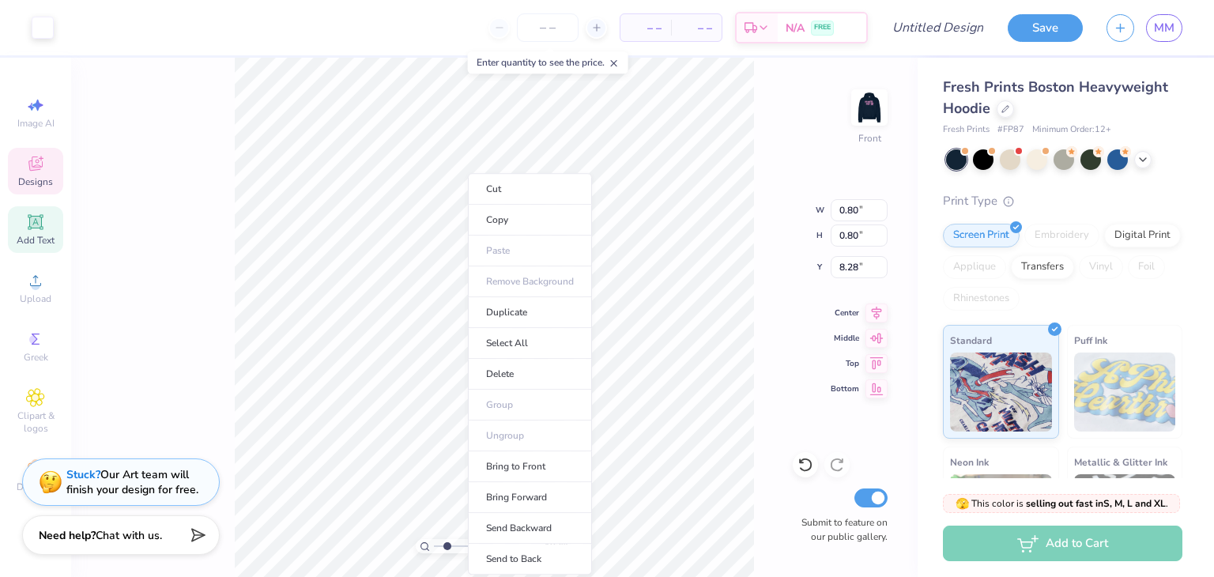
click at [220, 221] on div "193 % Front W 0.80 0.80 " H 0.80 0.80 " Y 8.28 8.28 " Center Middle Top Bottom …" at bounding box center [494, 317] width 846 height 519
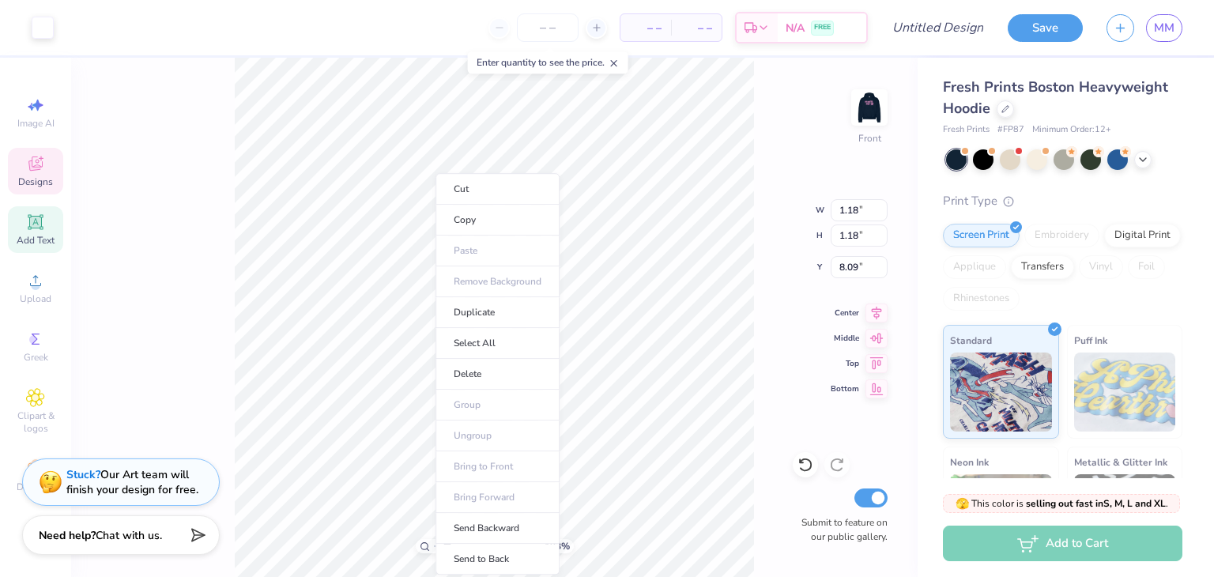
click at [202, 102] on div "193 % Front W 1.18 1.18 " H 1.18 1.18 " Y 8.09 8.09 " Center Middle Top Bottom …" at bounding box center [494, 317] width 846 height 519
click at [542, 32] on input "number" at bounding box center [548, 27] width 62 height 28
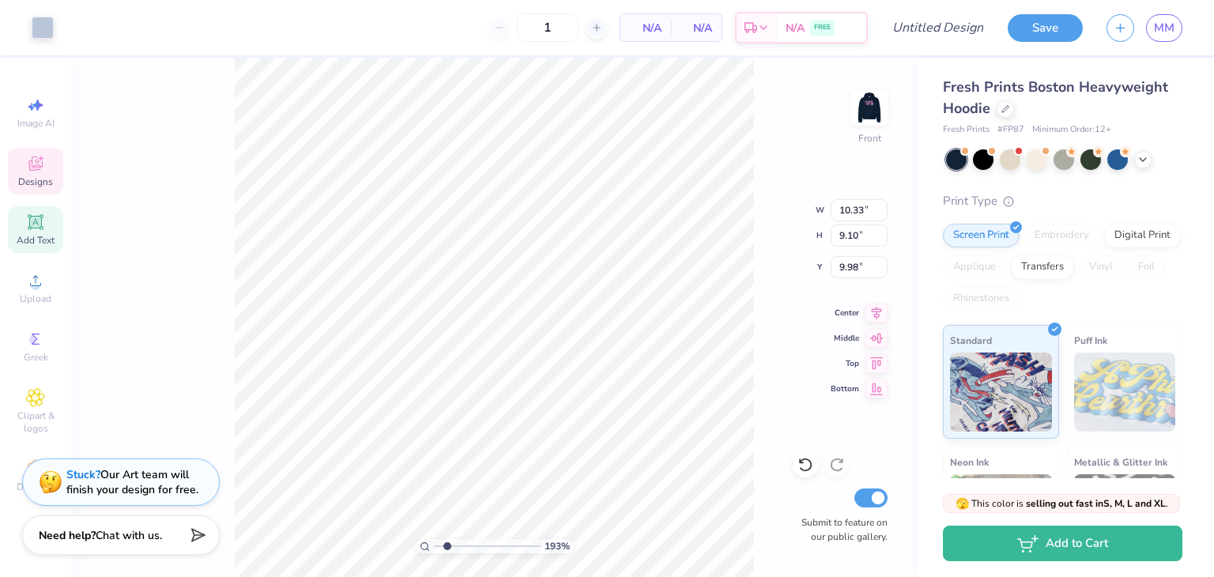
type input "12"
click at [102, 166] on div "193 % Front W 10.33 10.33 " H 9.10 9.10 " Y 9.98 9.98 " Center Middle Top Botto…" at bounding box center [494, 317] width 846 height 519
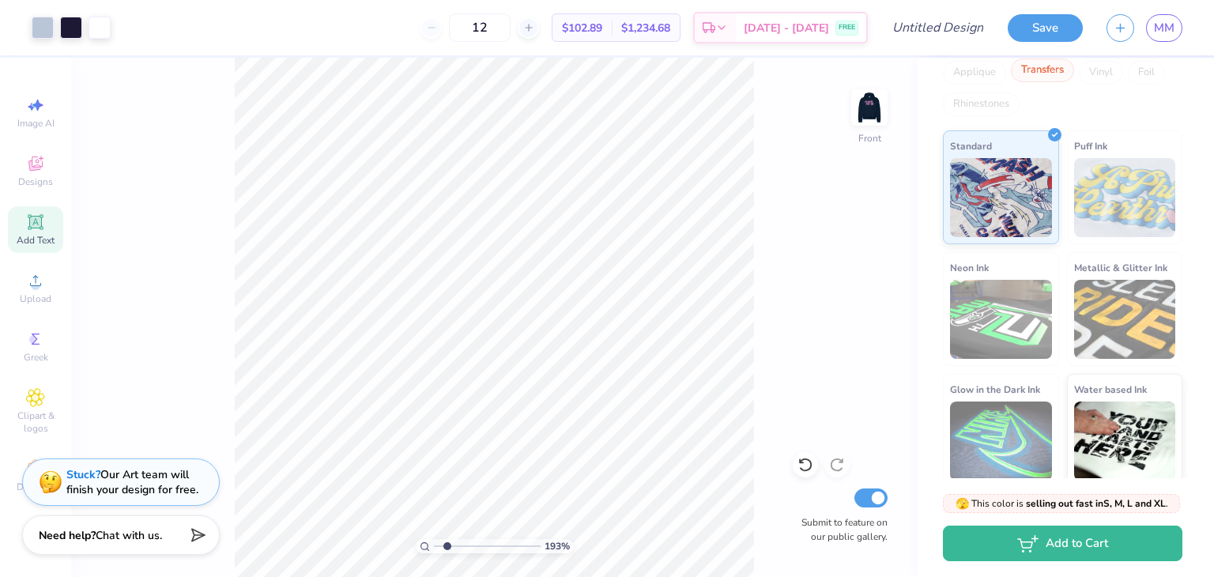
scroll to position [204, 0]
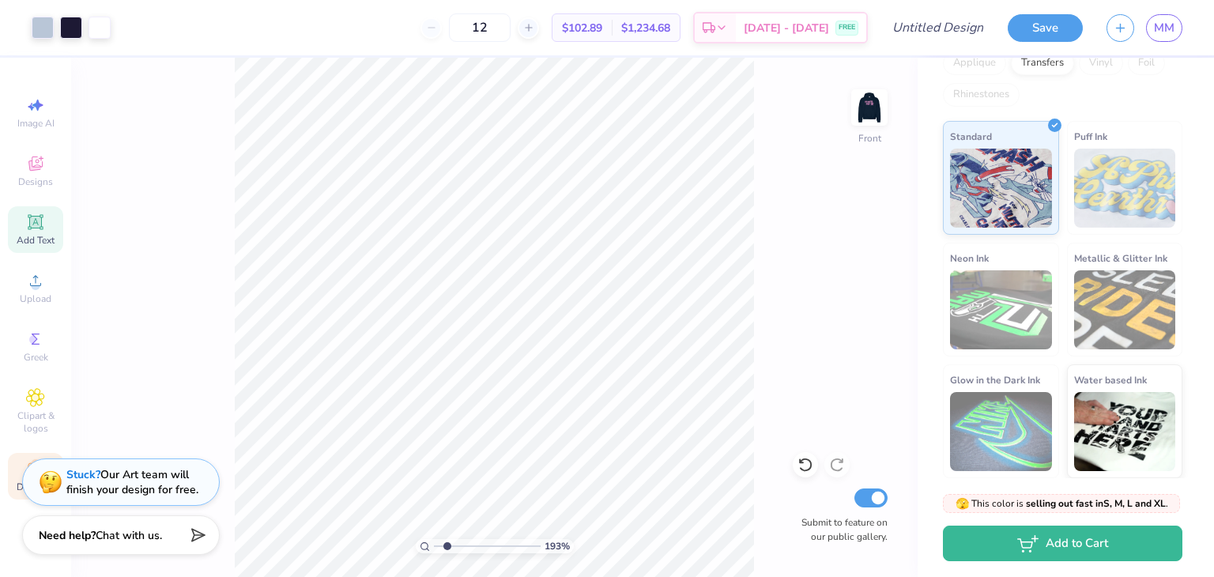
click at [21, 495] on div "Decorate" at bounding box center [35, 476] width 55 height 47
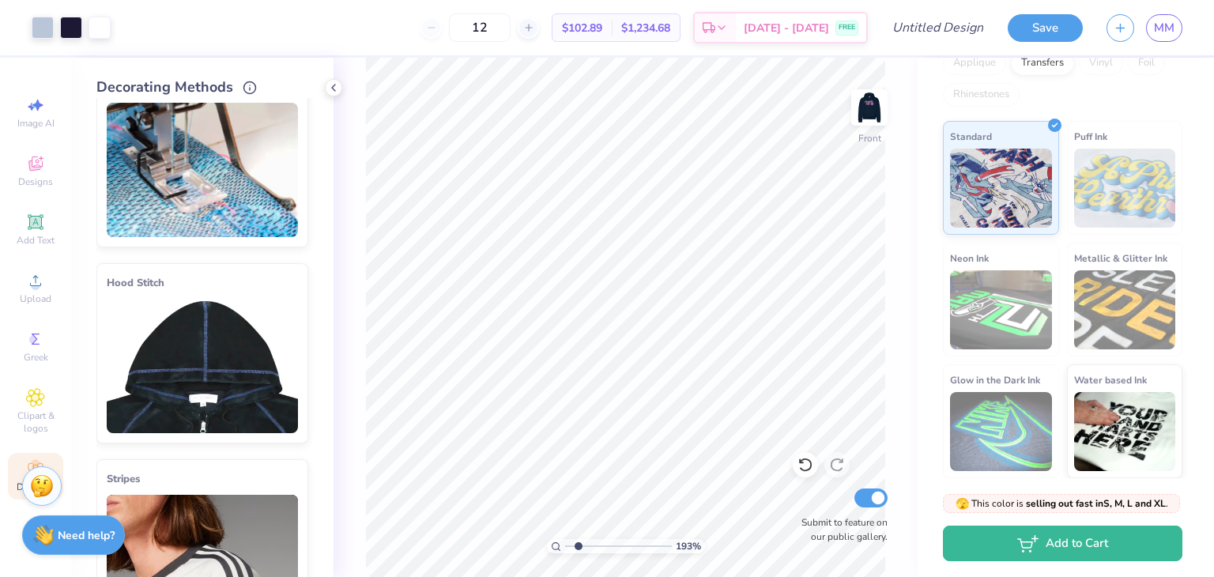
scroll to position [0, 0]
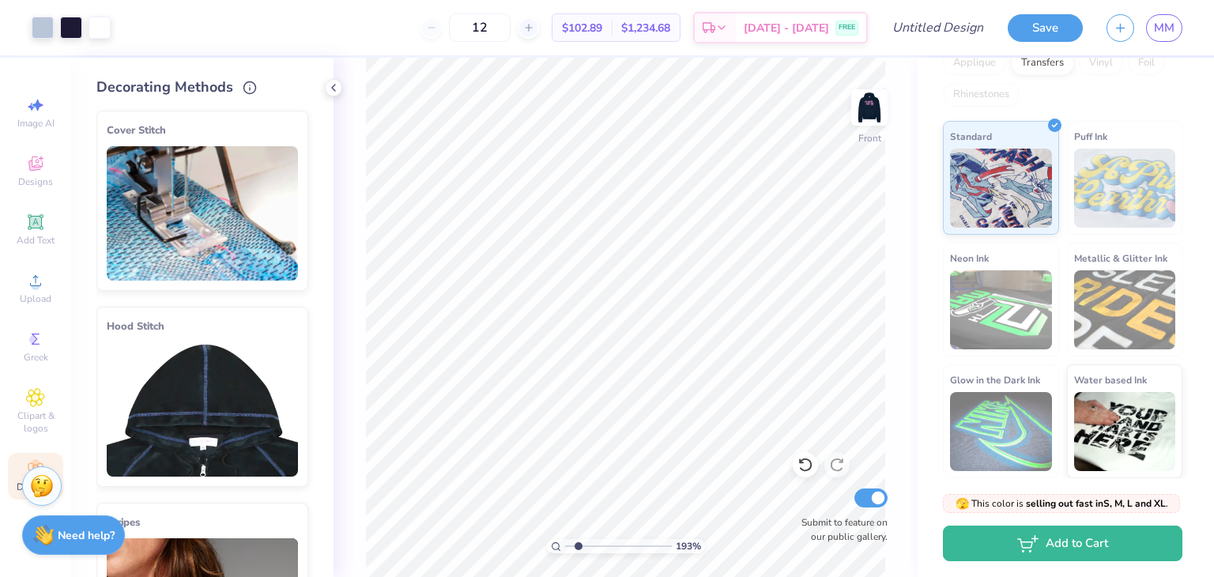
click at [339, 95] on div "193 % Front Submit to feature on our public gallery." at bounding box center [625, 317] width 584 height 519
click at [337, 92] on icon at bounding box center [333, 87] width 13 height 13
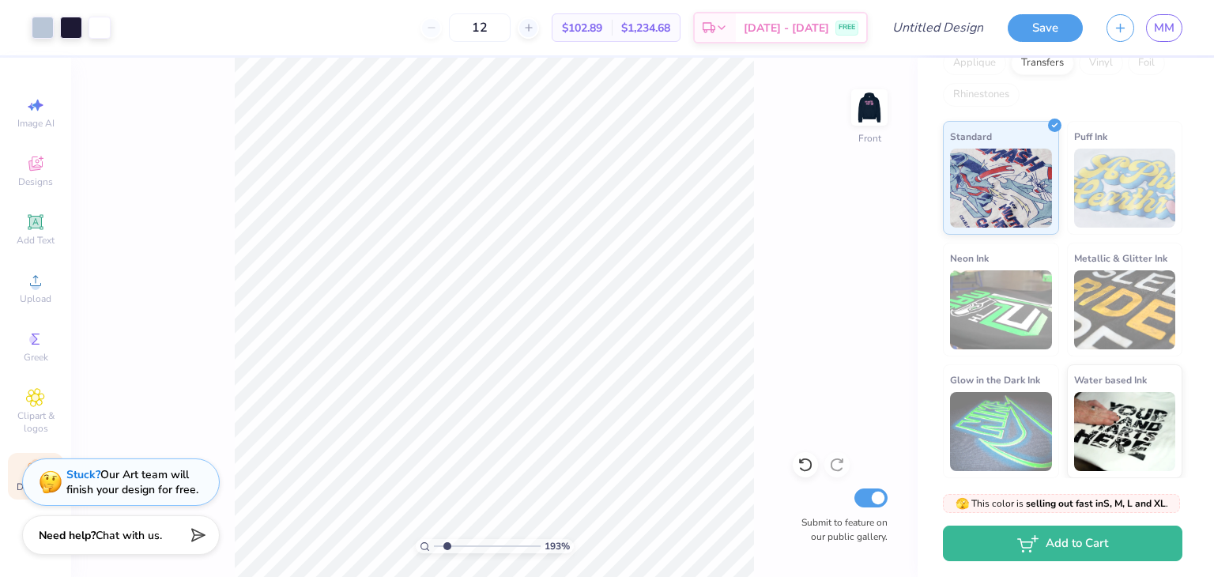
click at [152, 126] on div "193 % Front Submit to feature on our public gallery." at bounding box center [494, 317] width 846 height 519
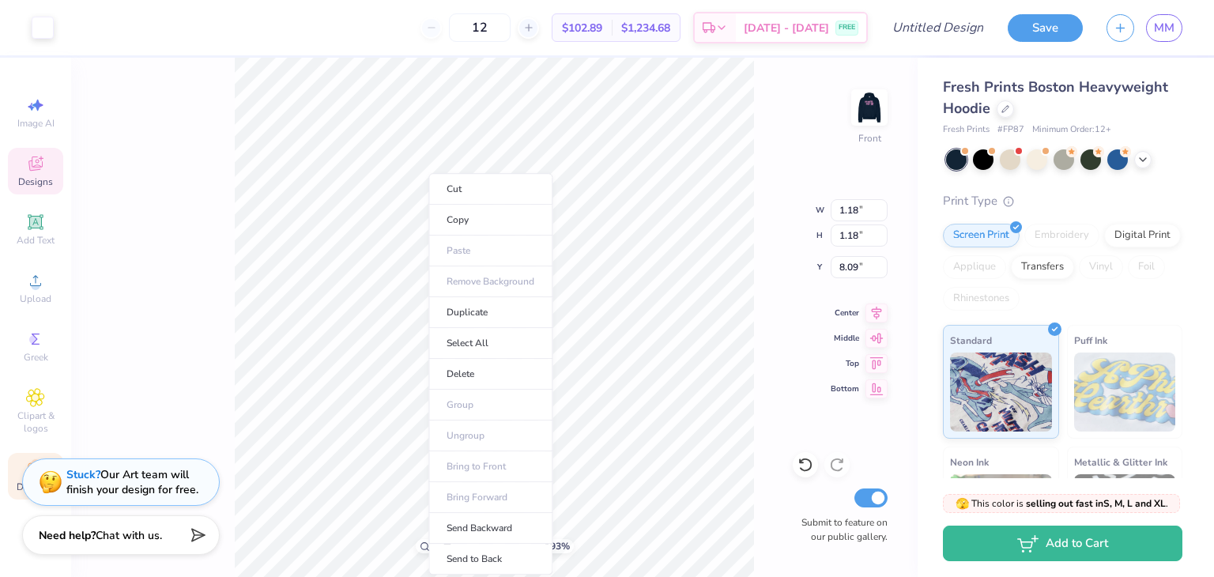
click at [171, 153] on div "193 % Front W 1.18 1.18 " H 1.18 1.18 " Y 8.09 8.09 " Center Middle Top Bottom …" at bounding box center [494, 317] width 846 height 519
type input "10.91"
type input "9.76"
type input "9.67"
type input "10.33"
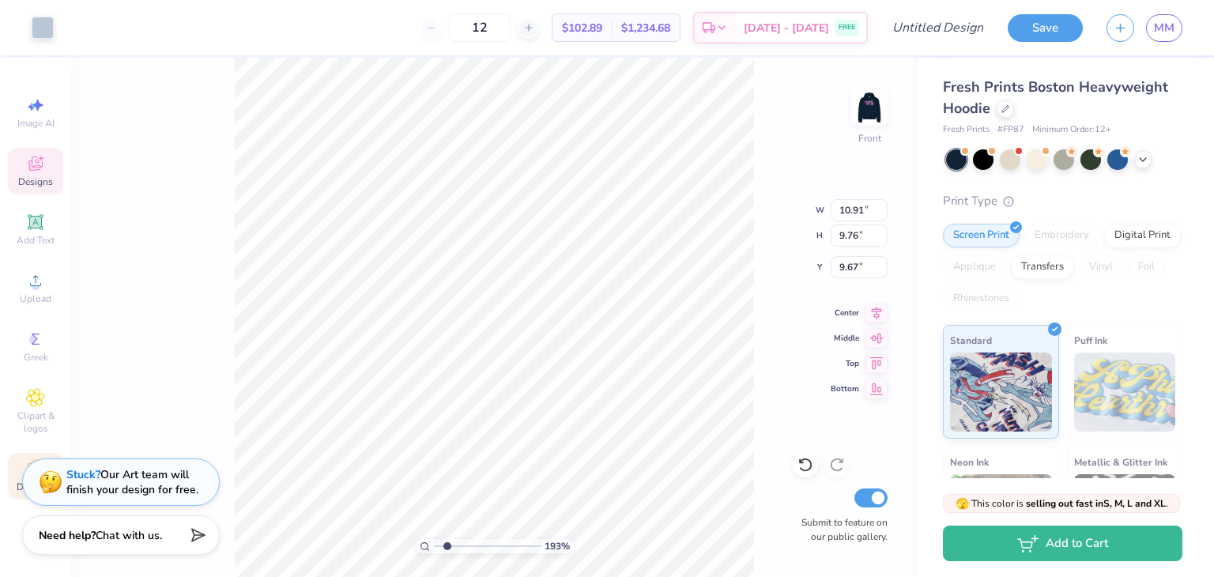
type input "9.10"
type input "9.98"
type input "10.77"
type input "9.61"
type input "9.75"
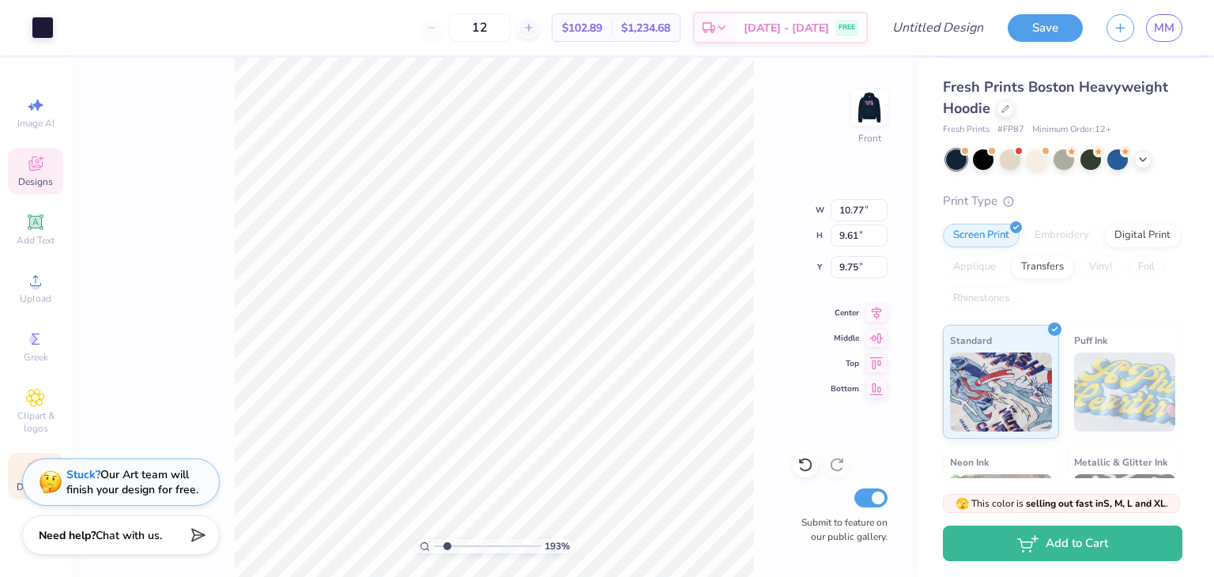
type input "10.33"
type input "9.10"
type input "9.98"
drag, startPoint x: 447, startPoint y: 546, endPoint x: 410, endPoint y: 548, distance: 37.2
type input "1"
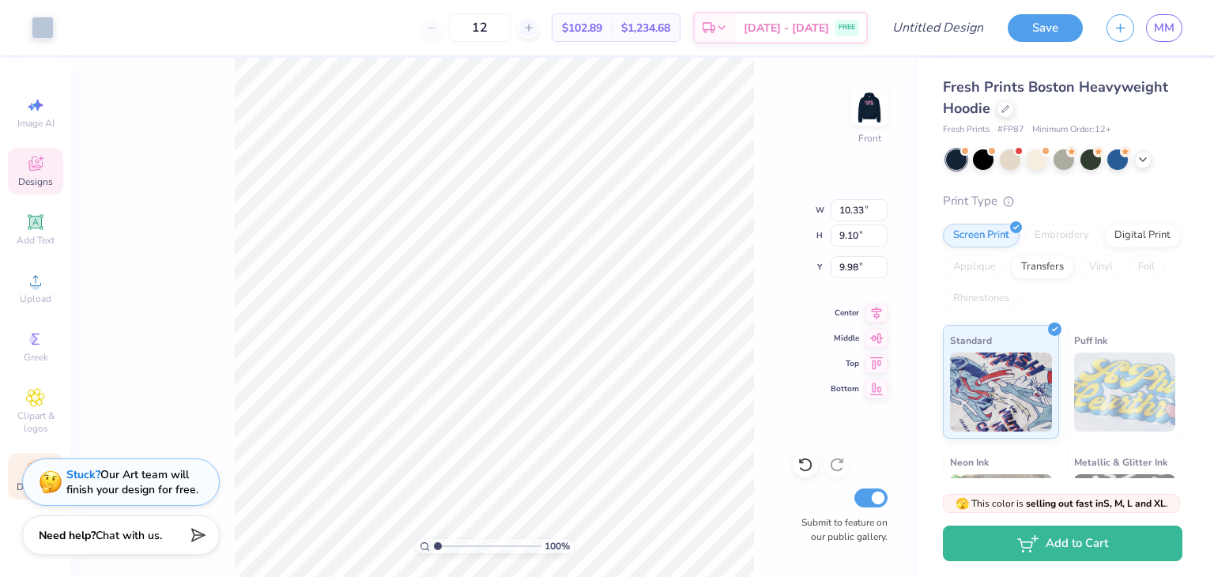
click at [434, 548] on input "range" at bounding box center [487, 546] width 107 height 14
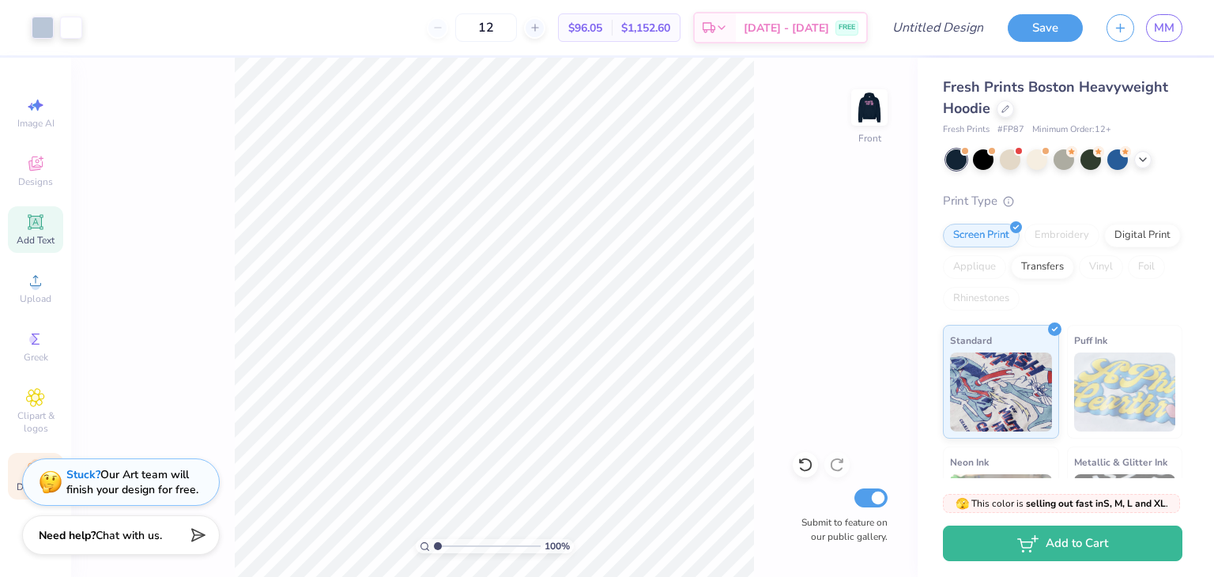
click at [31, 235] on span "Add Text" at bounding box center [36, 240] width 38 height 13
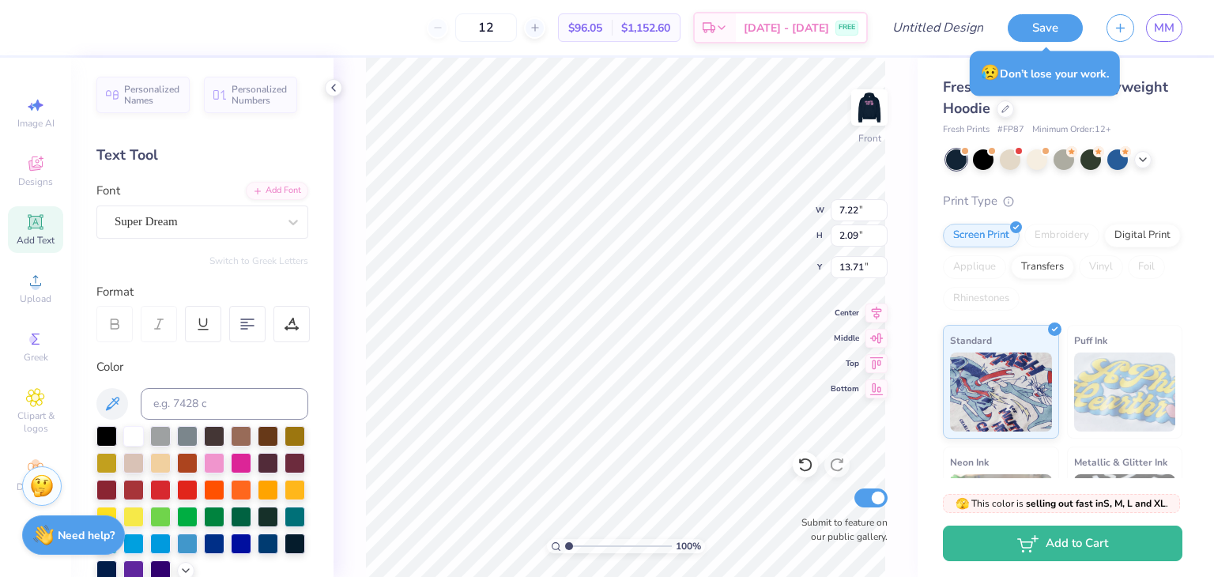
scroll to position [13, 2]
type textarea "72"
click at [253, 216] on div "Super Dream" at bounding box center [196, 221] width 166 height 24
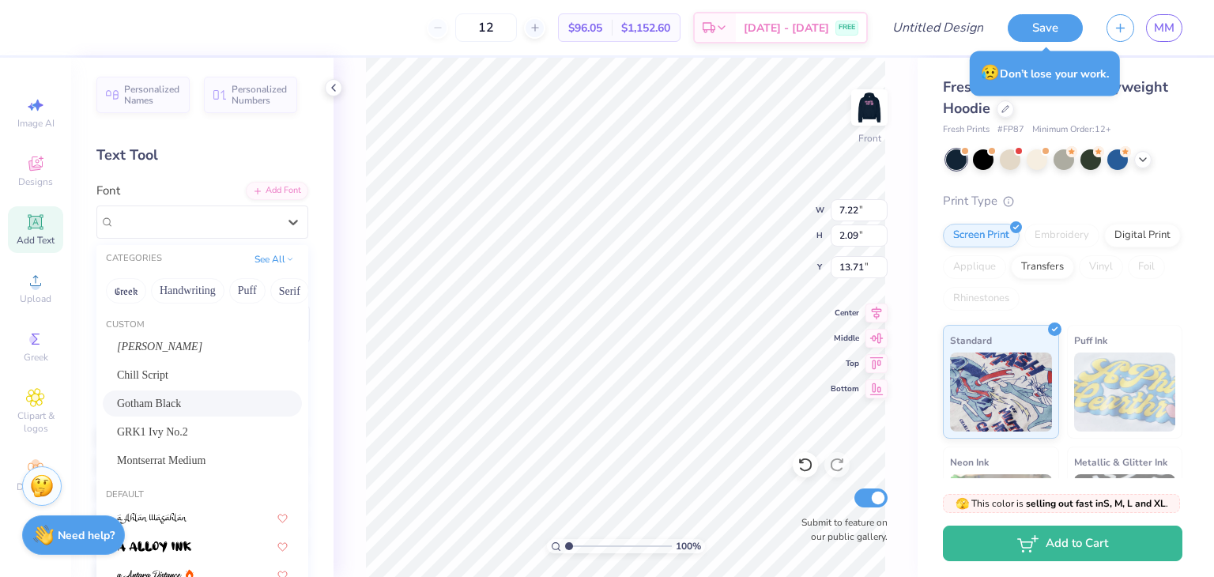
click at [179, 394] on div "Gotham Black" at bounding box center [202, 403] width 199 height 26
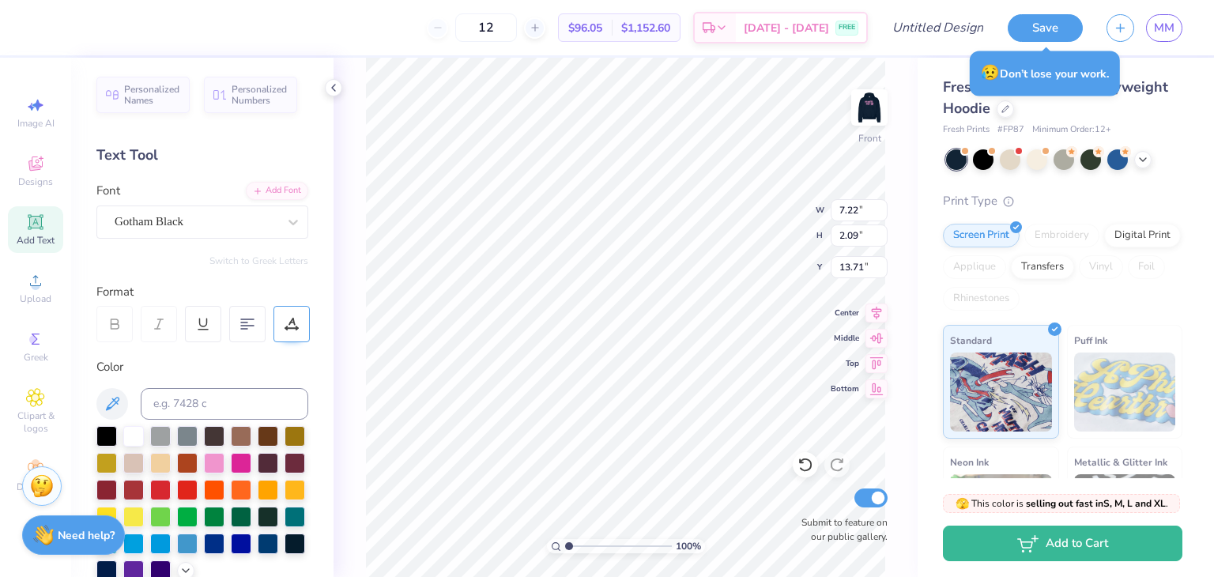
click at [281, 320] on div at bounding box center [291, 324] width 36 height 36
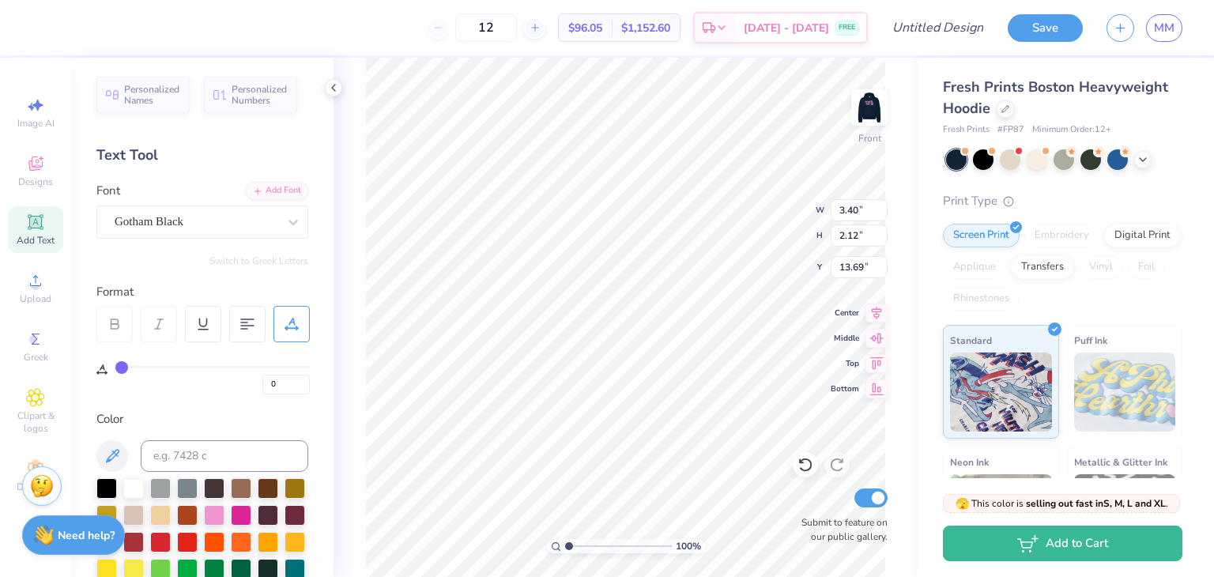
type input "7.31"
type input "4.56"
click at [876, 312] on icon at bounding box center [876, 310] width 22 height 19
click at [876, 339] on icon at bounding box center [876, 335] width 22 height 19
type input "12.47"
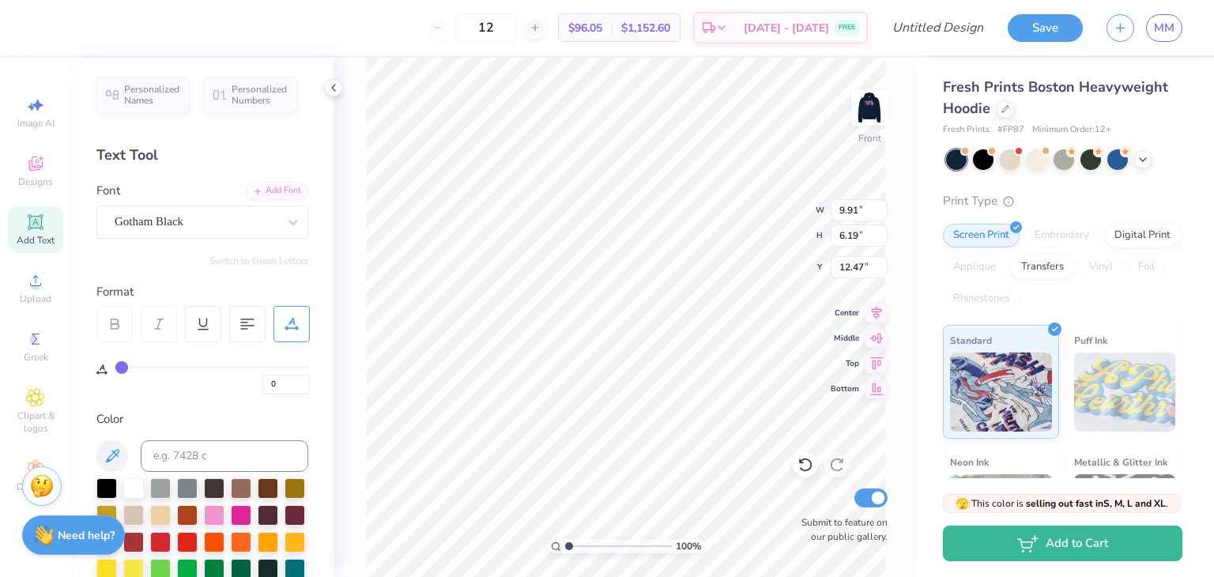
type input "9.91"
type input "6.19"
click at [877, 330] on icon at bounding box center [876, 335] width 22 height 19
type input "11.66"
type input "11.79"
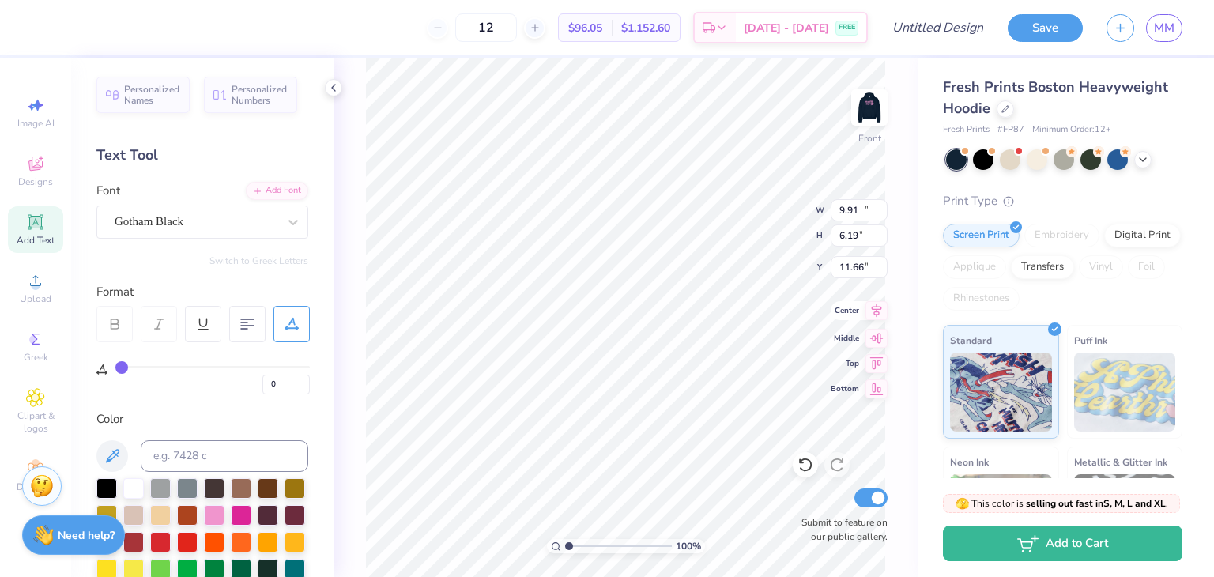
type input "7.36"
click at [873, 307] on icon at bounding box center [876, 310] width 22 height 19
click at [863, 335] on div "Middle" at bounding box center [858, 335] width 57 height 19
type input "11.07"
click at [212, 244] on div "Personalized Names Personalized Numbers Text Tool Add Font Font Gotham Black Sw…" at bounding box center [202, 317] width 262 height 519
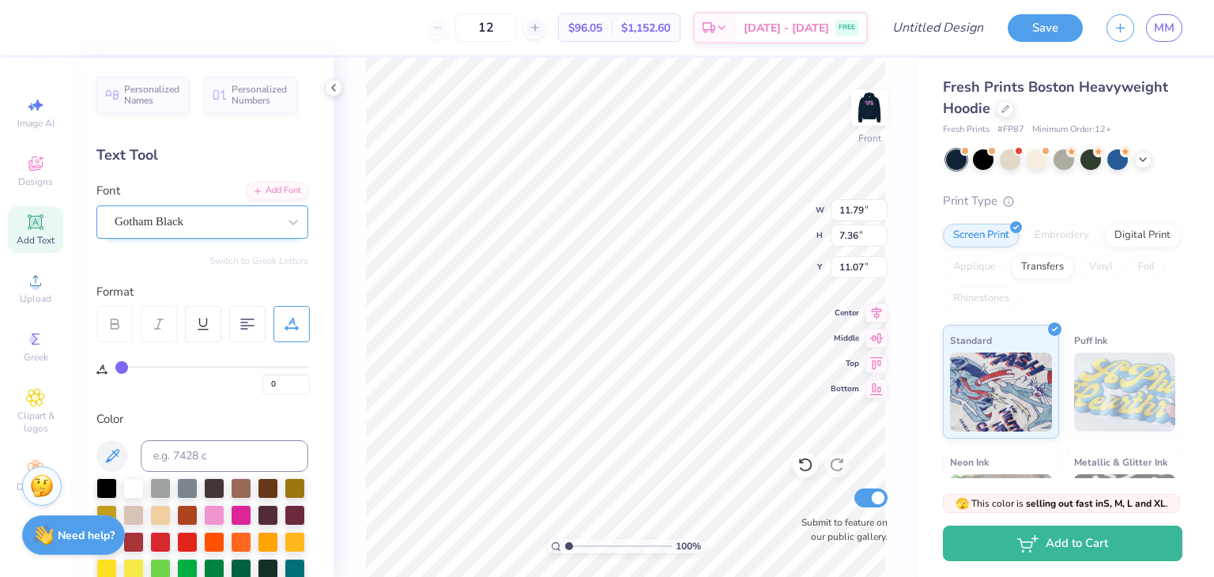
click at [217, 226] on div "Gotham Black" at bounding box center [196, 221] width 166 height 24
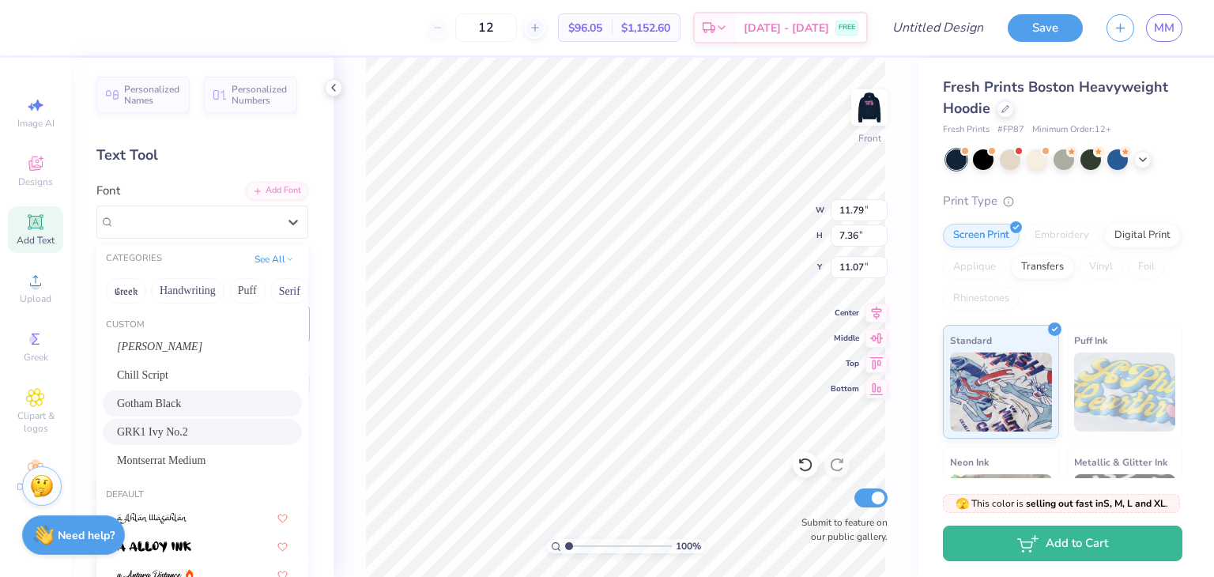
click at [202, 441] on div "GRK1 Ivy No.2" at bounding box center [202, 432] width 199 height 26
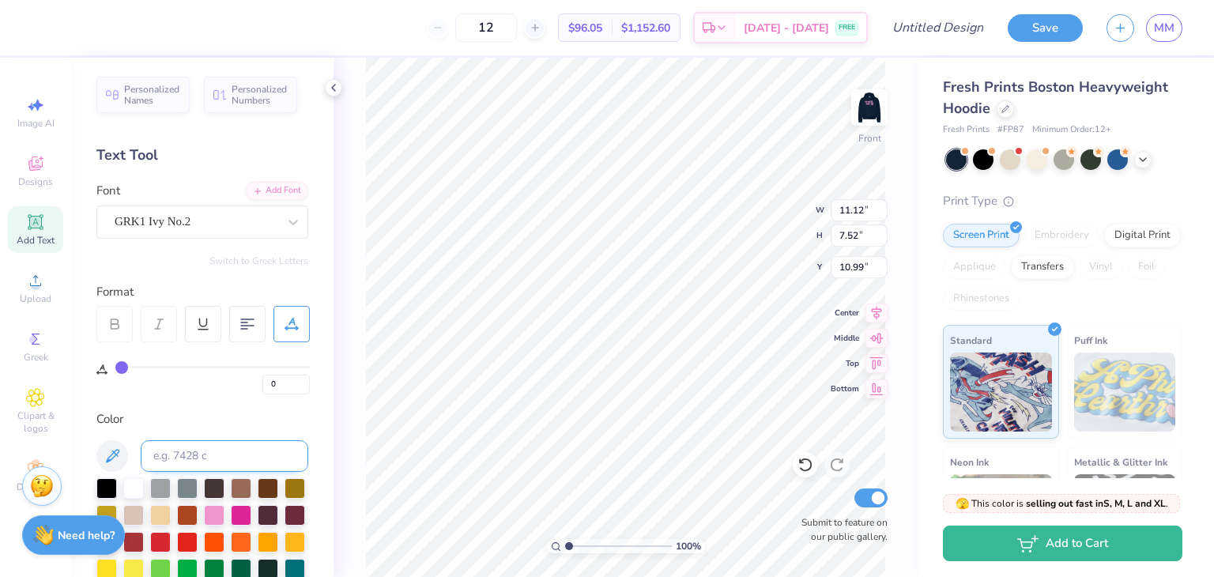
type input "11.12"
type input "7.52"
type input "10.99"
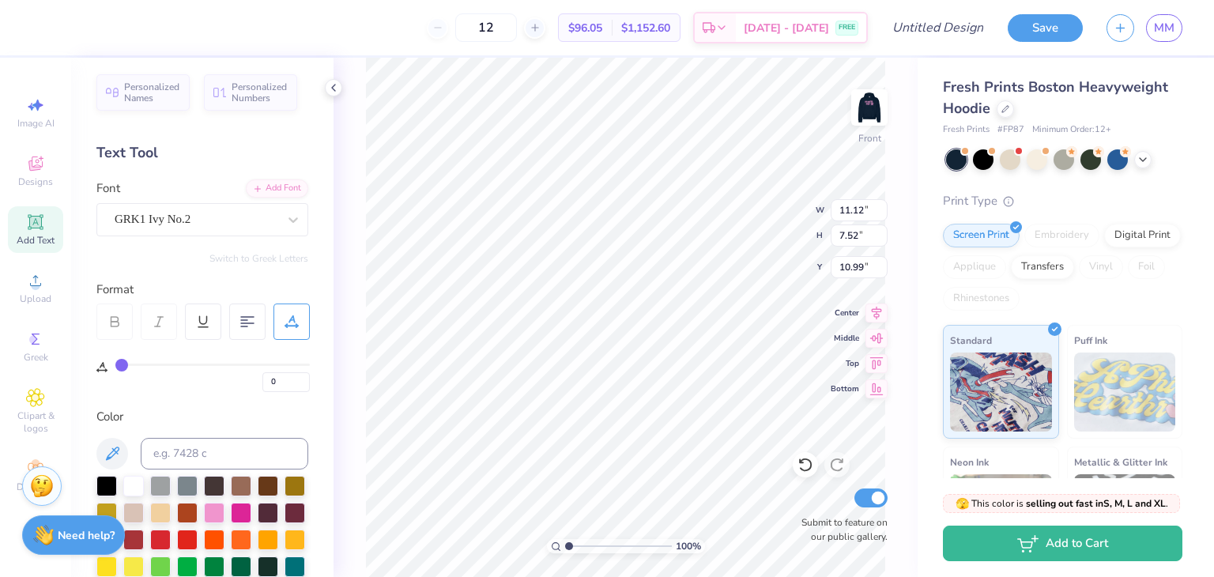
scroll to position [0, 0]
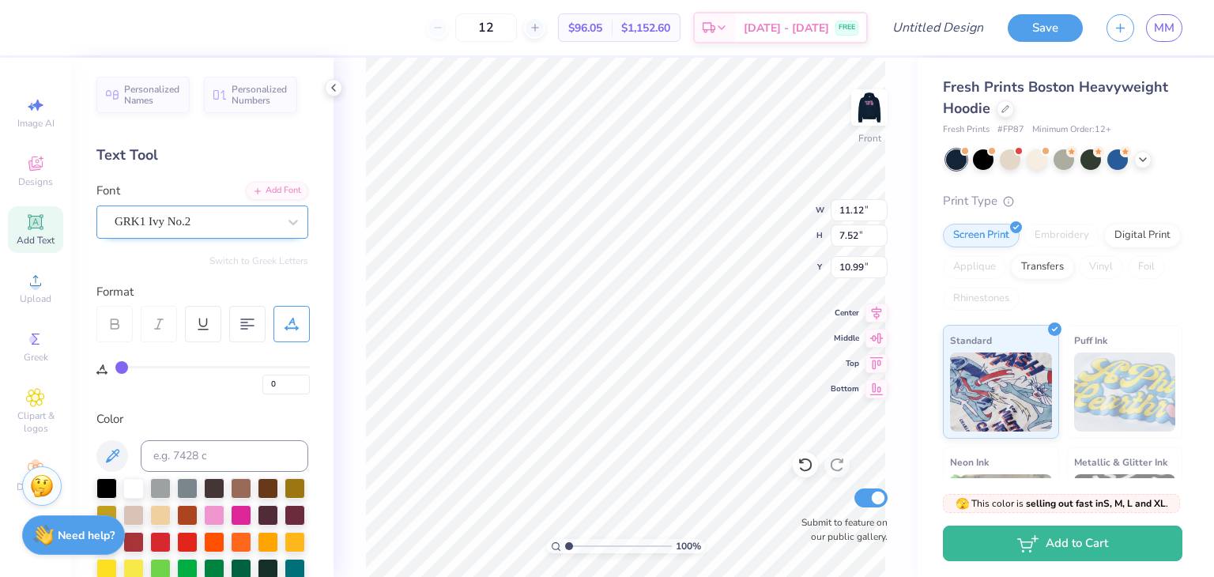
click at [243, 222] on div "GRK1 Ivy No.2" at bounding box center [196, 221] width 166 height 24
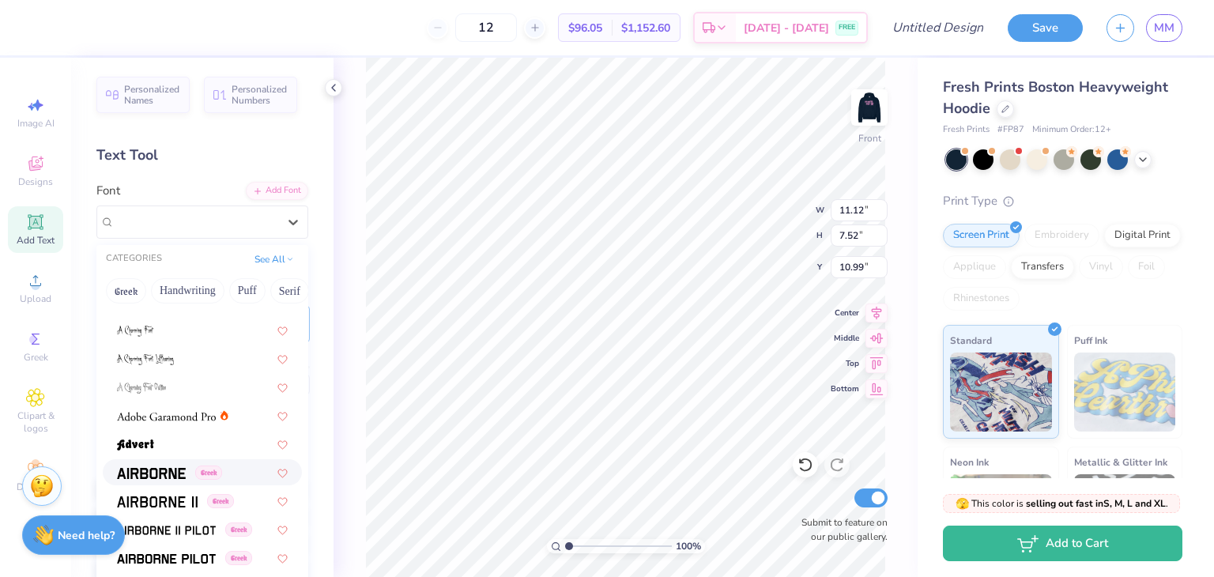
scroll to position [316, 0]
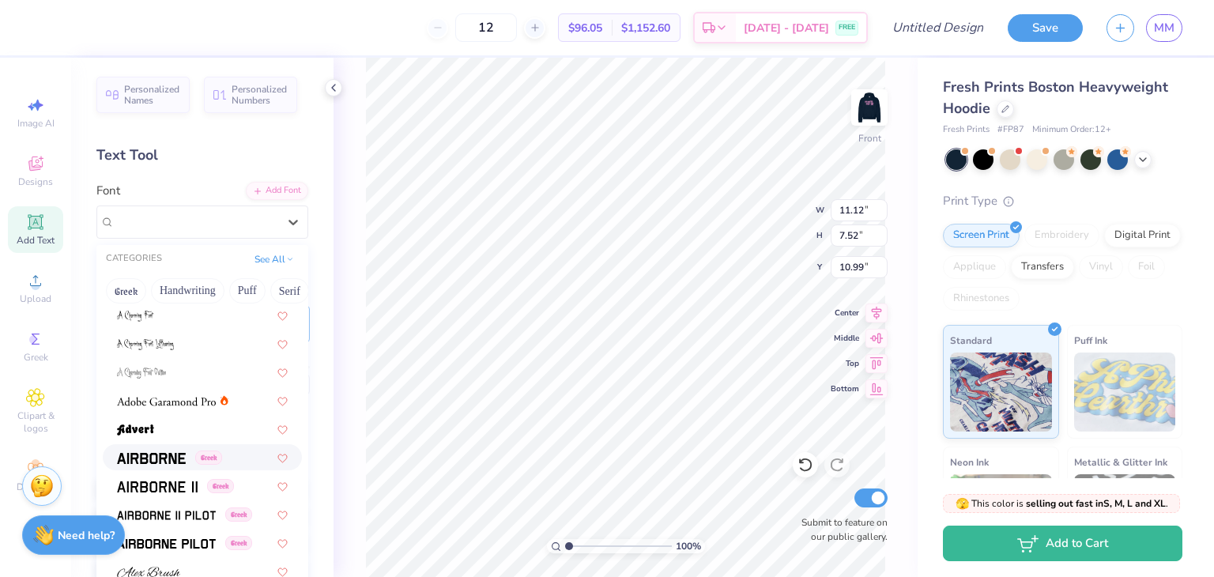
click at [161, 444] on div "Greek" at bounding box center [202, 457] width 199 height 26
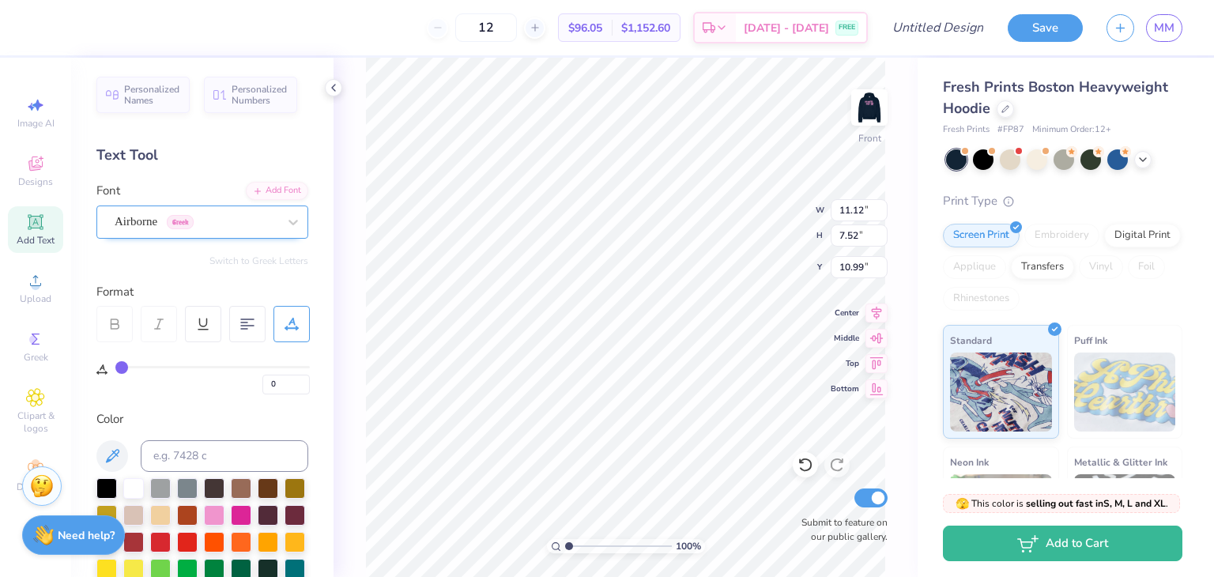
type input "11.91"
type input "7.58"
type input "10.96"
click at [224, 213] on div "Airborne Greek" at bounding box center [196, 221] width 166 height 24
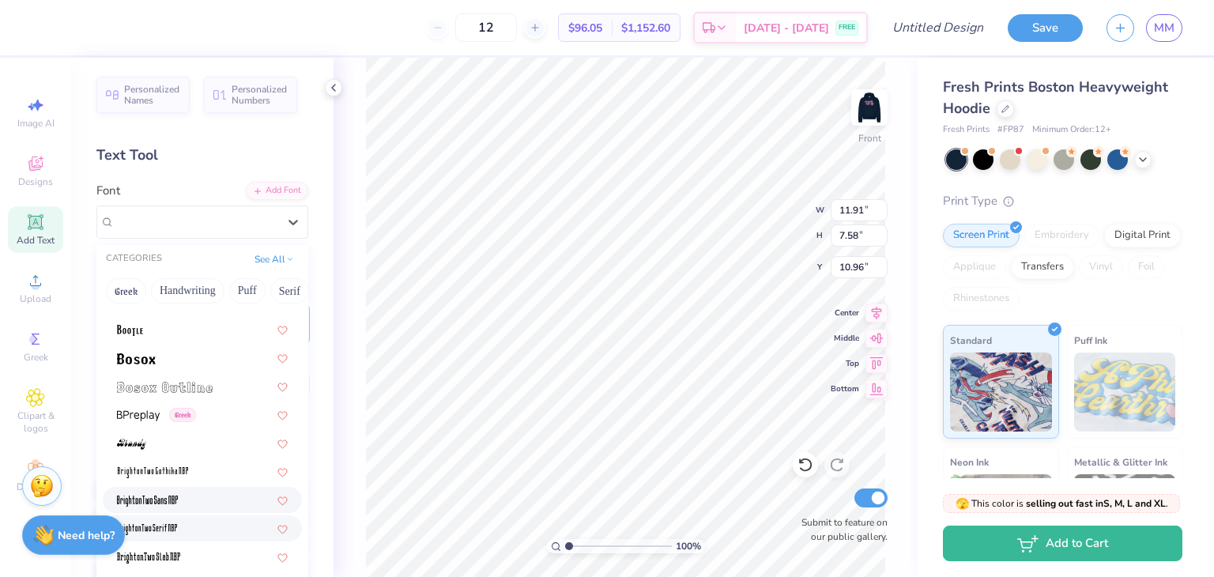
scroll to position [1185, 0]
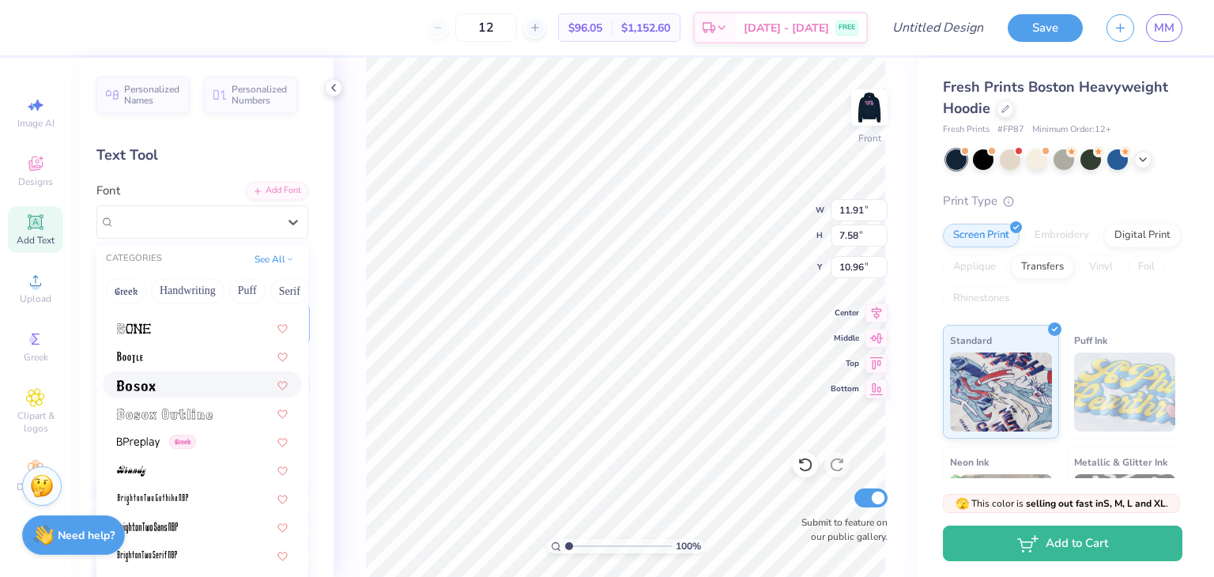
click at [168, 378] on div at bounding box center [202, 384] width 171 height 17
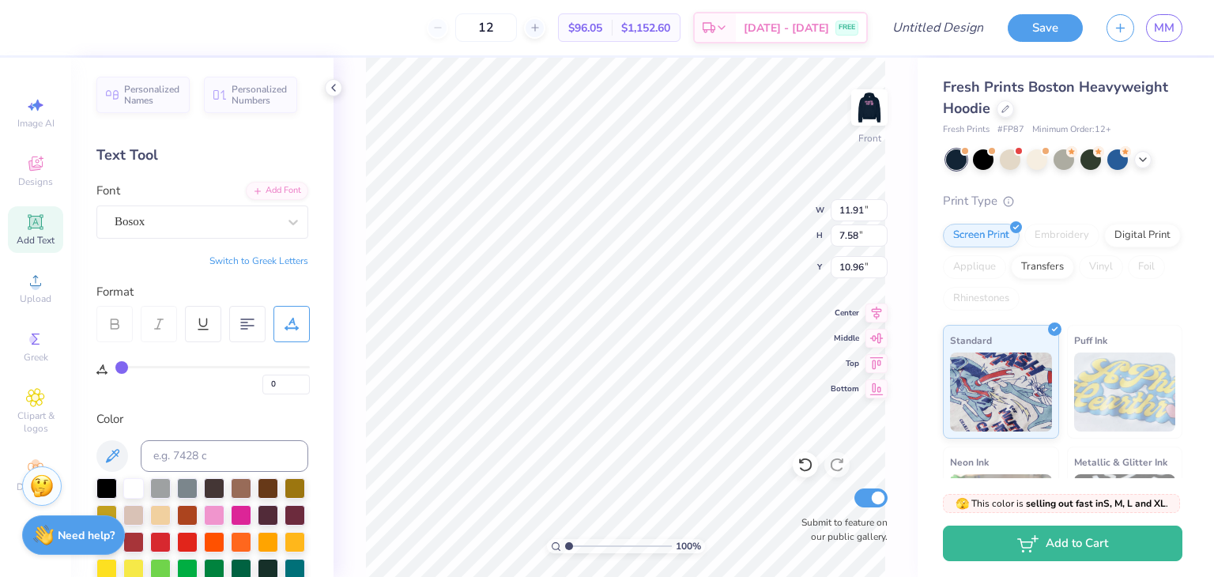
type input "7.41"
type input "5.78"
type input "11.86"
click at [201, 227] on div "Bosox" at bounding box center [196, 221] width 166 height 24
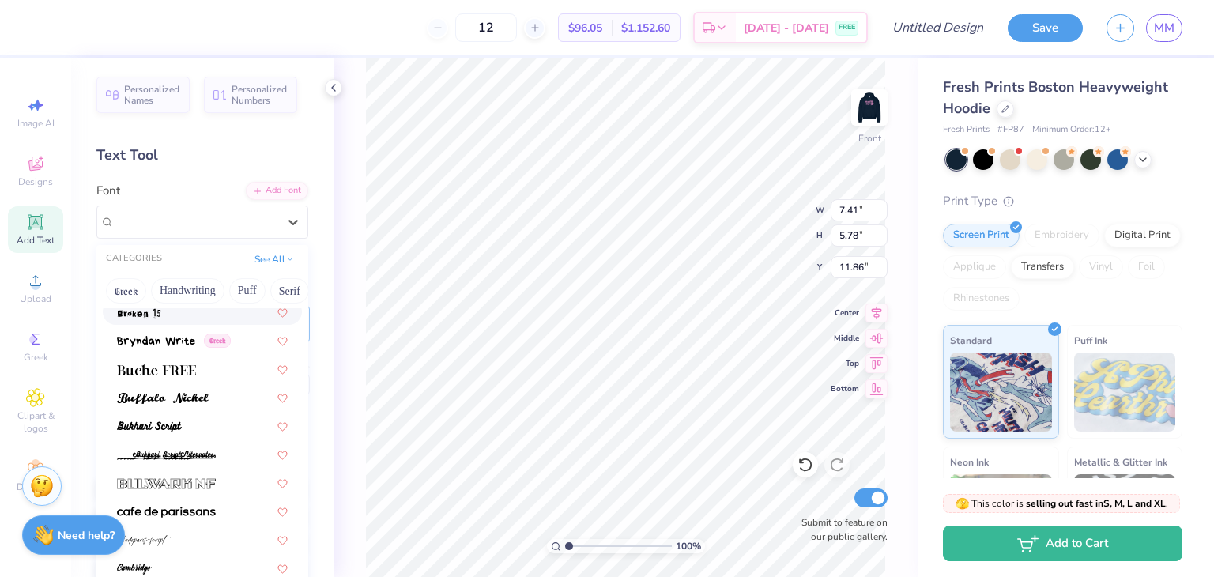
scroll to position [1580, 0]
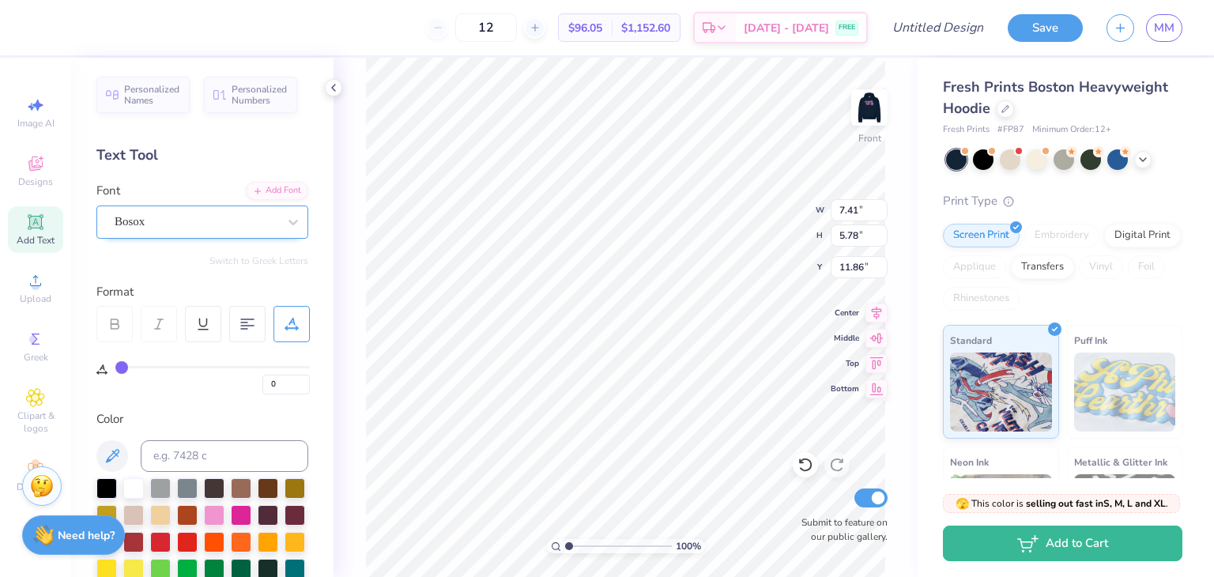
drag, startPoint x: 174, startPoint y: 216, endPoint x: 213, endPoint y: 216, distance: 39.5
click at [174, 216] on div "Bosox" at bounding box center [196, 222] width 163 height 18
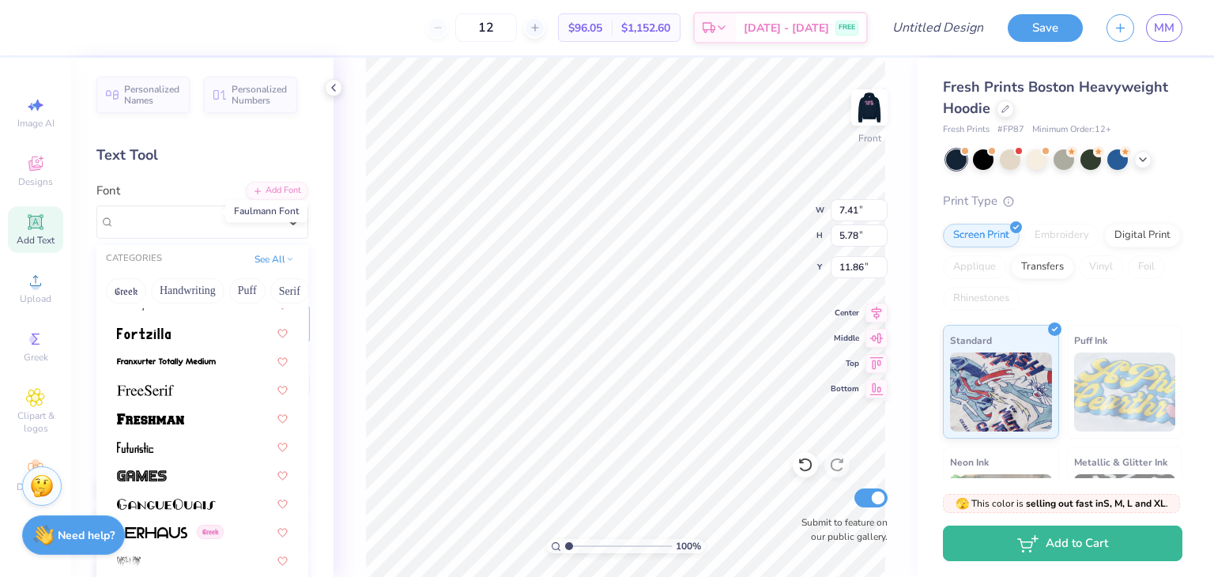
scroll to position [3635, 0]
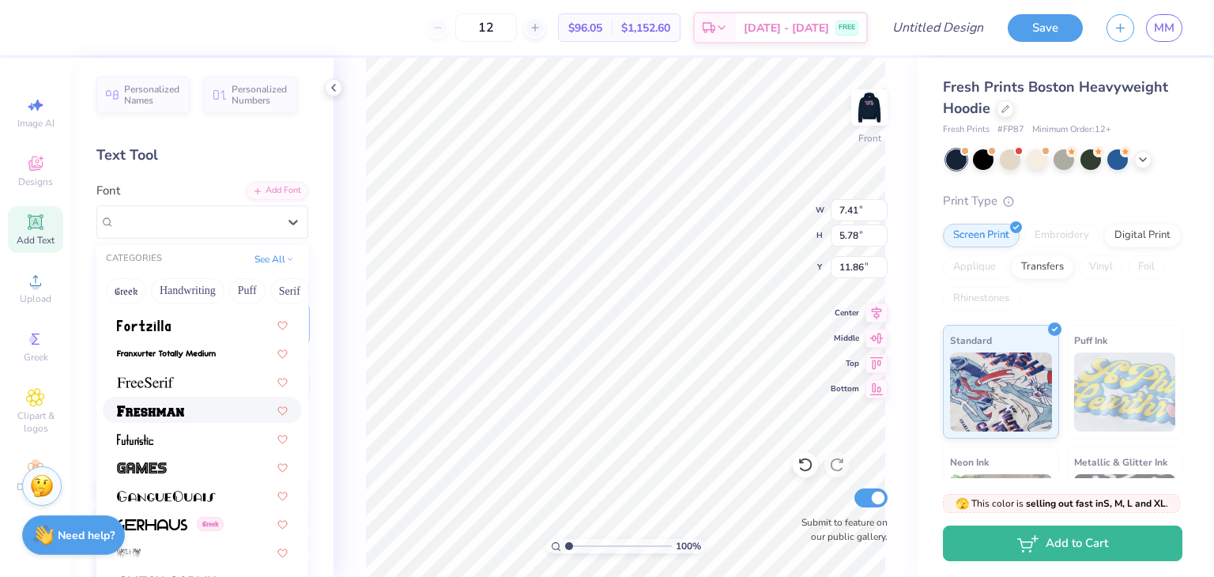
click at [117, 407] on img at bounding box center [150, 410] width 67 height 11
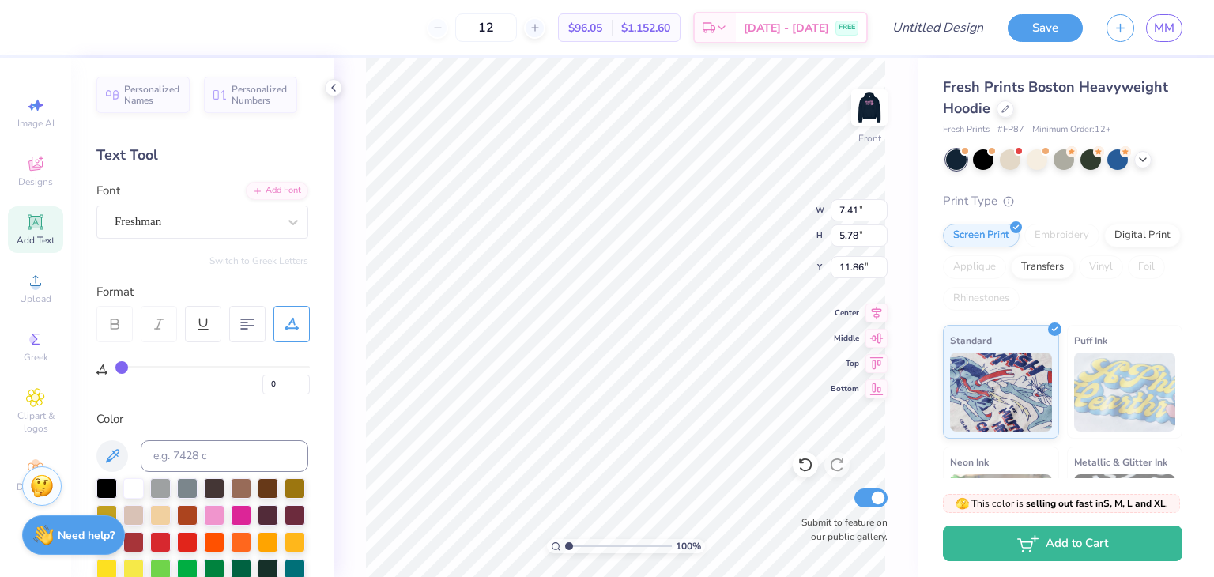
type input "13.02"
type input "8.63"
type input "10.44"
click at [109, 449] on icon at bounding box center [112, 455] width 19 height 19
click at [344, 348] on div "100 % Front W 13.02 13.02 " H 8.63 8.63 " Y 10.44 10.44 " Center Middle Top Bot…" at bounding box center [625, 317] width 584 height 519
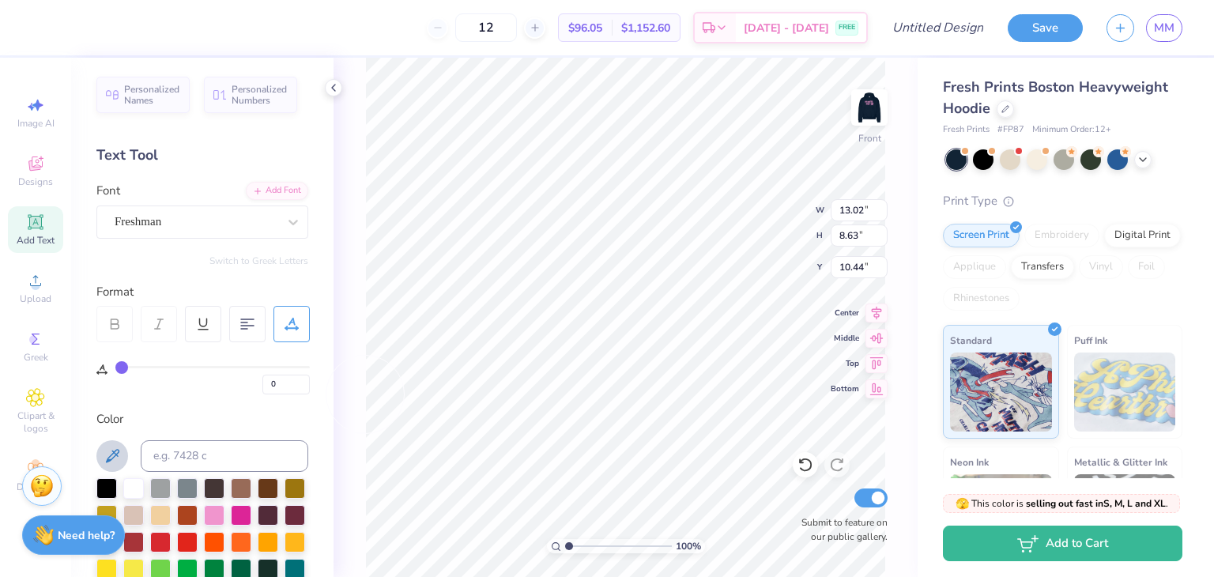
click at [99, 451] on button at bounding box center [112, 456] width 32 height 32
click at [133, 491] on div at bounding box center [133, 486] width 21 height 21
click at [141, 488] on div at bounding box center [133, 486] width 21 height 21
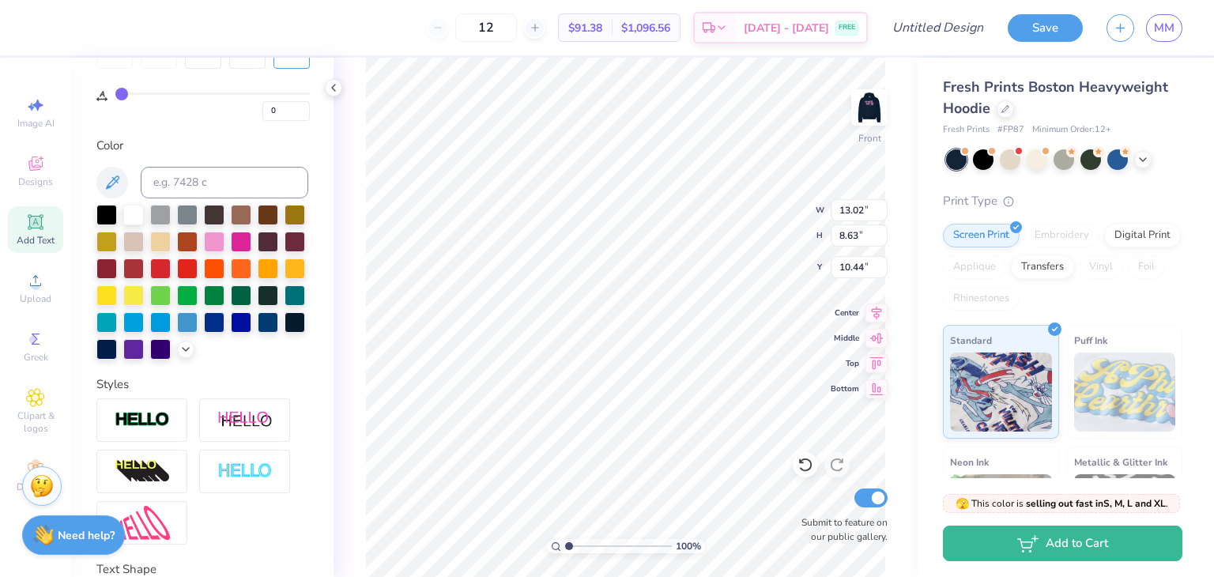
scroll to position [316, 0]
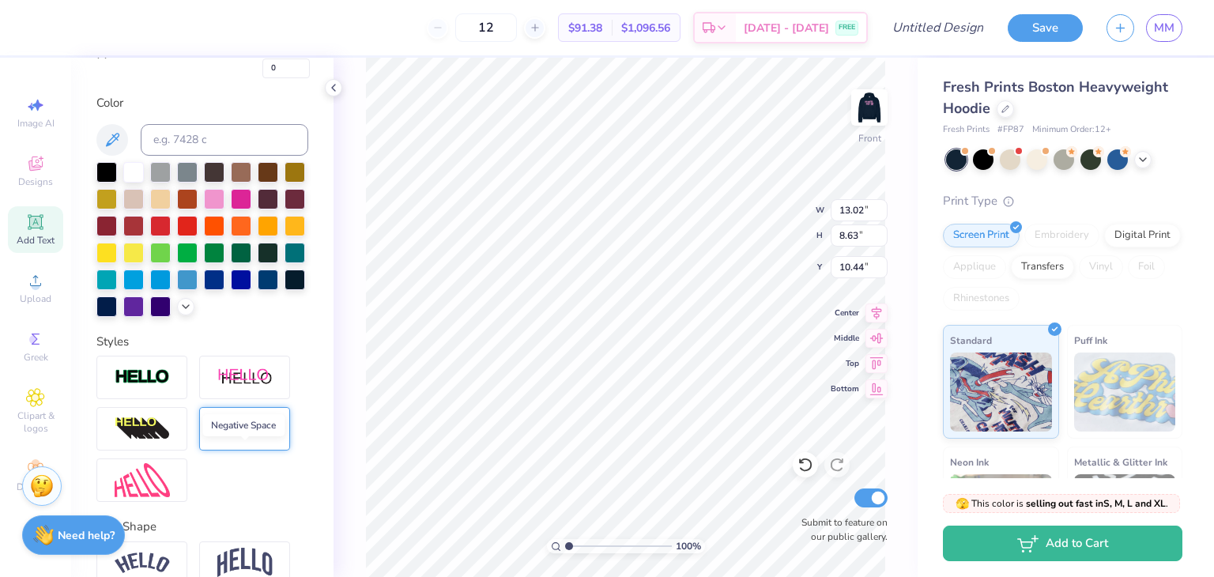
click at [265, 438] on img at bounding box center [244, 429] width 55 height 18
type input "13.16"
type input "8.76"
type input "10.37"
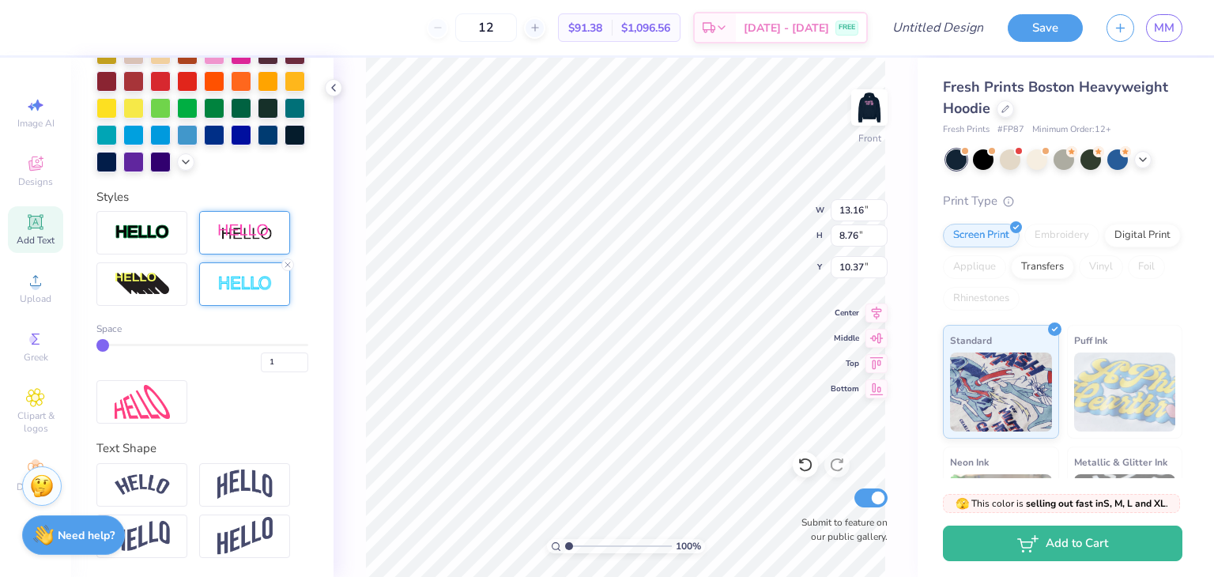
scroll to position [474, 0]
click at [287, 370] on input "2" at bounding box center [284, 362] width 47 height 20
click at [287, 370] on input "3" at bounding box center [284, 362] width 47 height 20
click at [287, 370] on input "4" at bounding box center [284, 362] width 47 height 20
click at [287, 370] on input "5" at bounding box center [284, 362] width 47 height 20
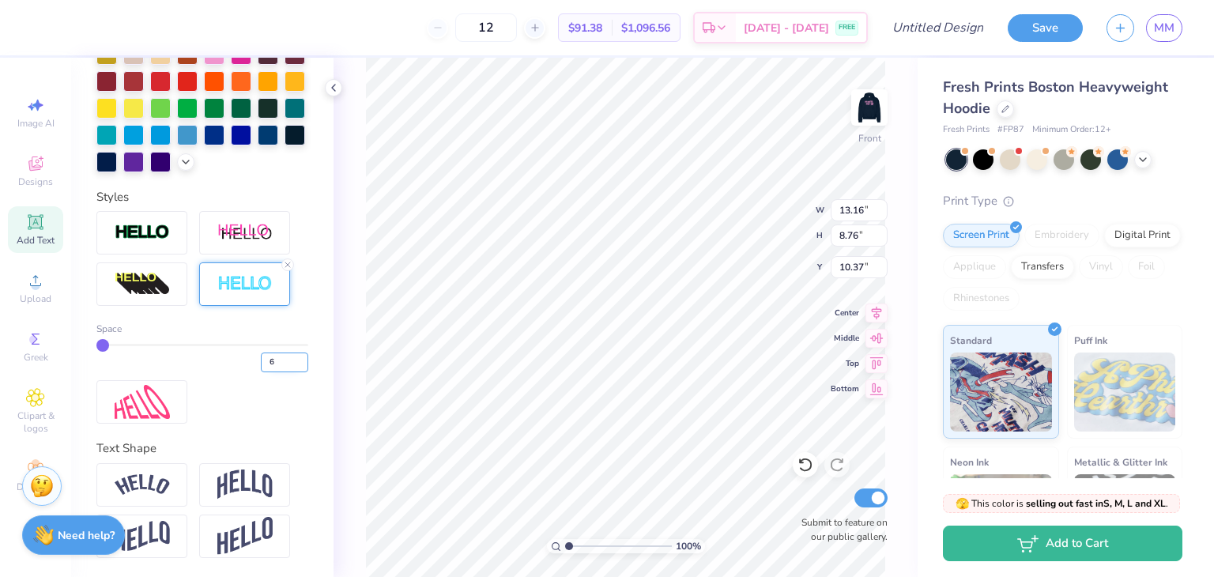
click at [287, 370] on input "6" at bounding box center [284, 362] width 47 height 20
click at [287, 370] on input "7" at bounding box center [284, 362] width 47 height 20
type input "20"
click at [287, 370] on input "20" at bounding box center [284, 362] width 47 height 20
type input "20"
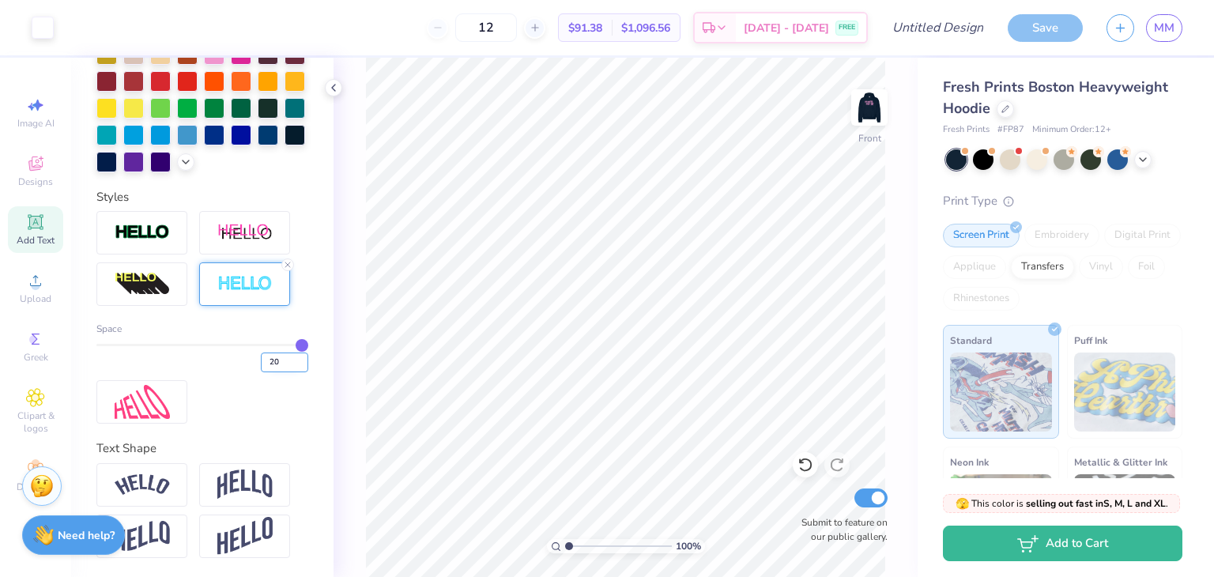
click at [273, 372] on input "20" at bounding box center [284, 362] width 47 height 20
type input "2"
type input "5"
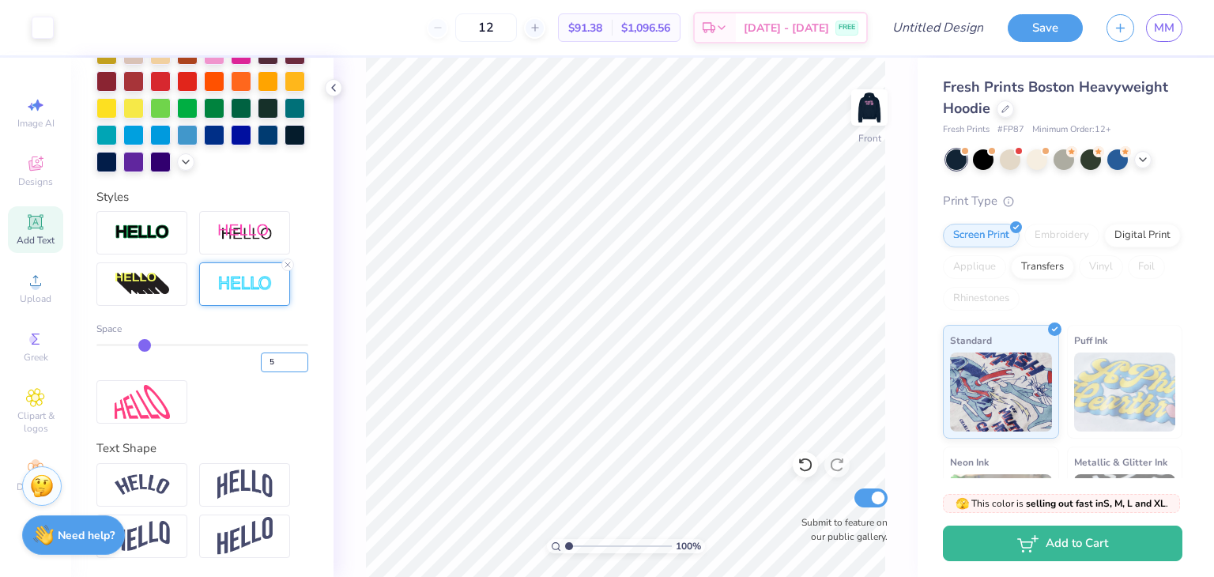
scroll to position [158, 0]
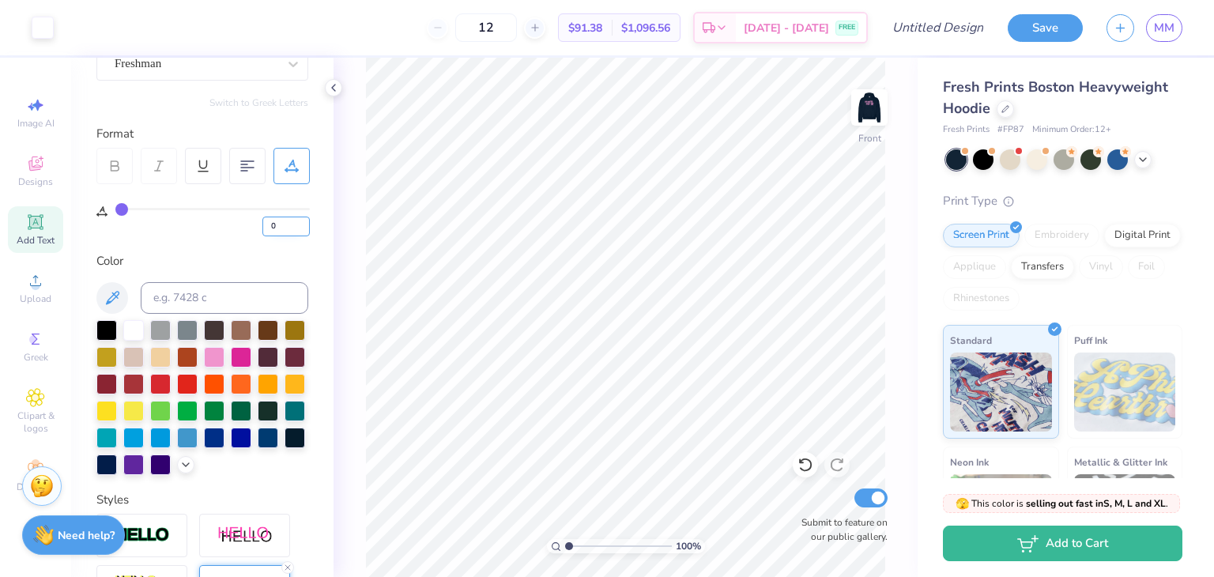
click at [284, 219] on input "0" at bounding box center [285, 227] width 47 height 20
click at [302, 219] on input "1" at bounding box center [285, 227] width 47 height 20
type input "2"
click at [302, 219] on input "2" at bounding box center [285, 227] width 47 height 20
type input "2"
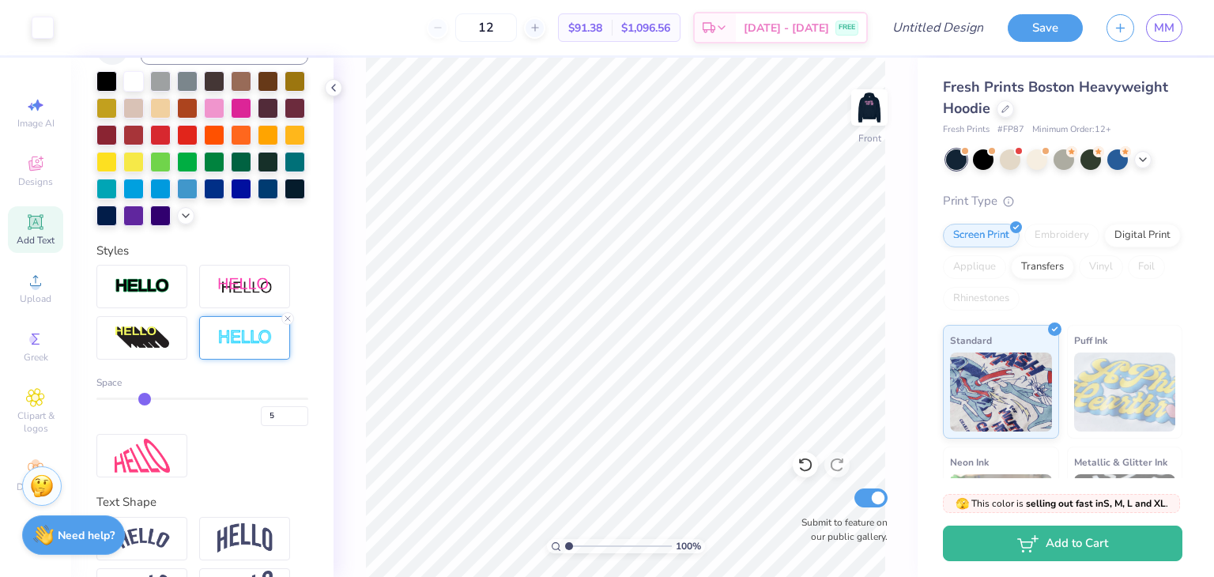
scroll to position [486, 0]
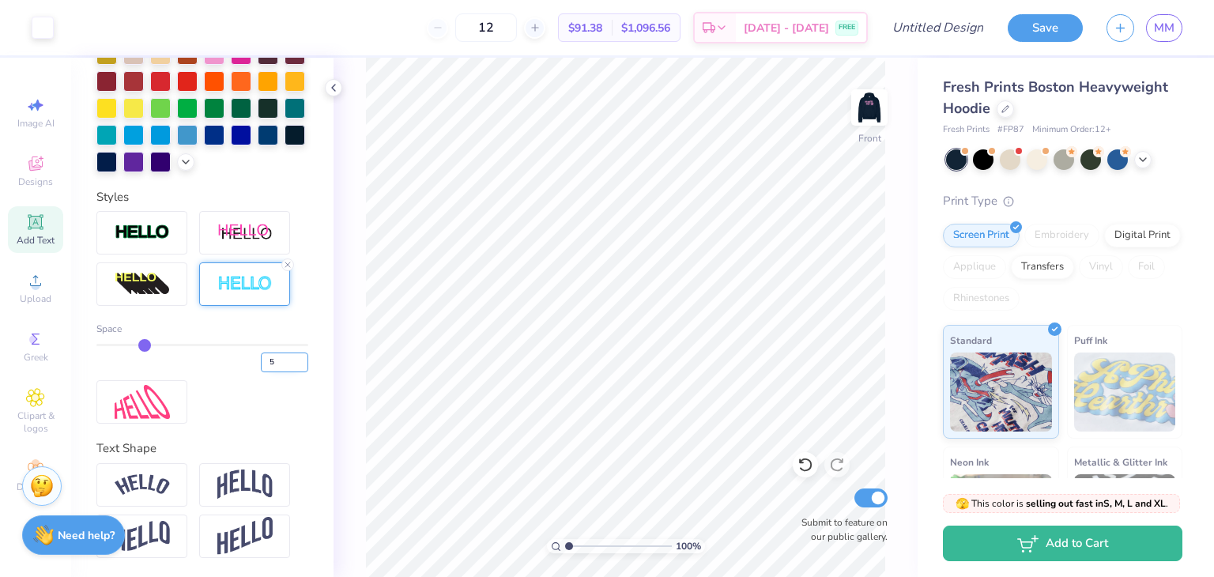
click at [267, 364] on input "5" at bounding box center [284, 362] width 47 height 20
type input "1"
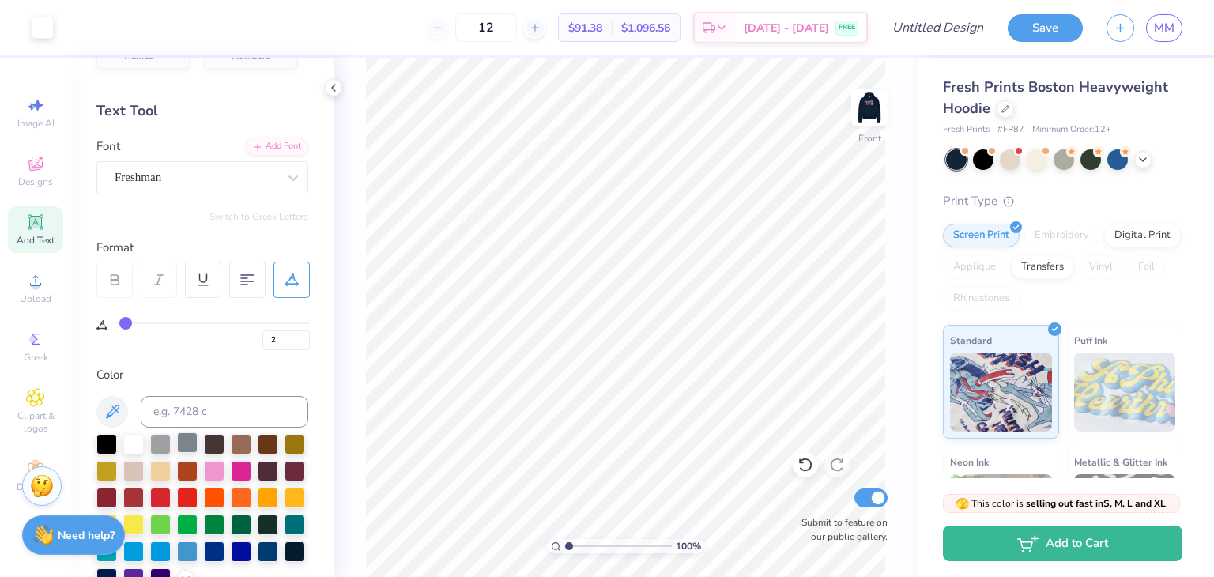
scroll to position [0, 0]
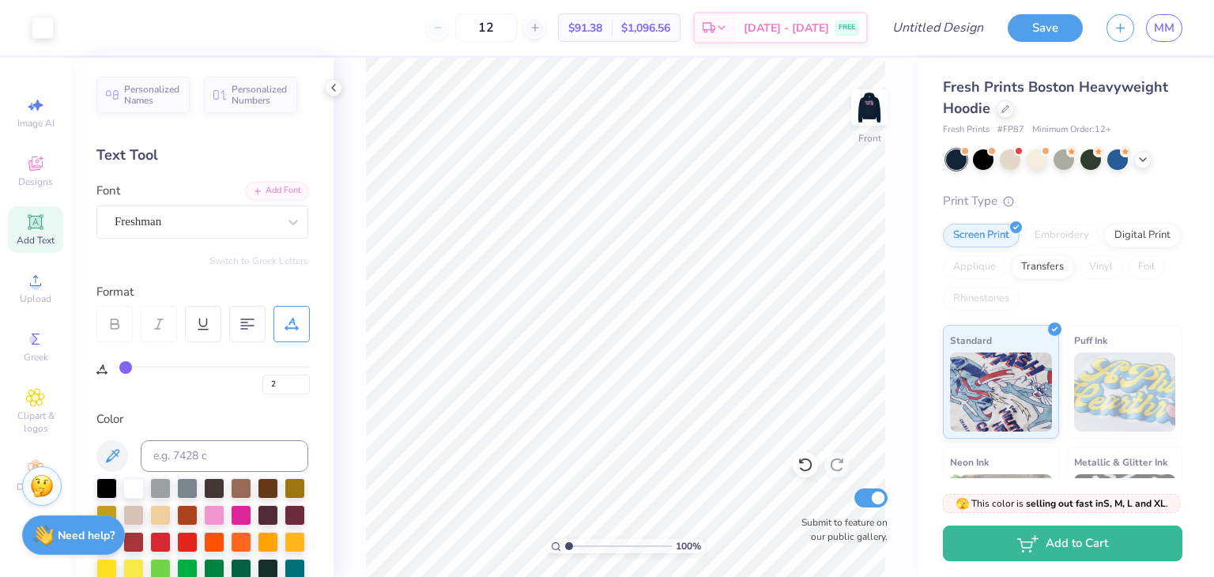
click at [32, 225] on icon at bounding box center [35, 222] width 12 height 12
type input "0"
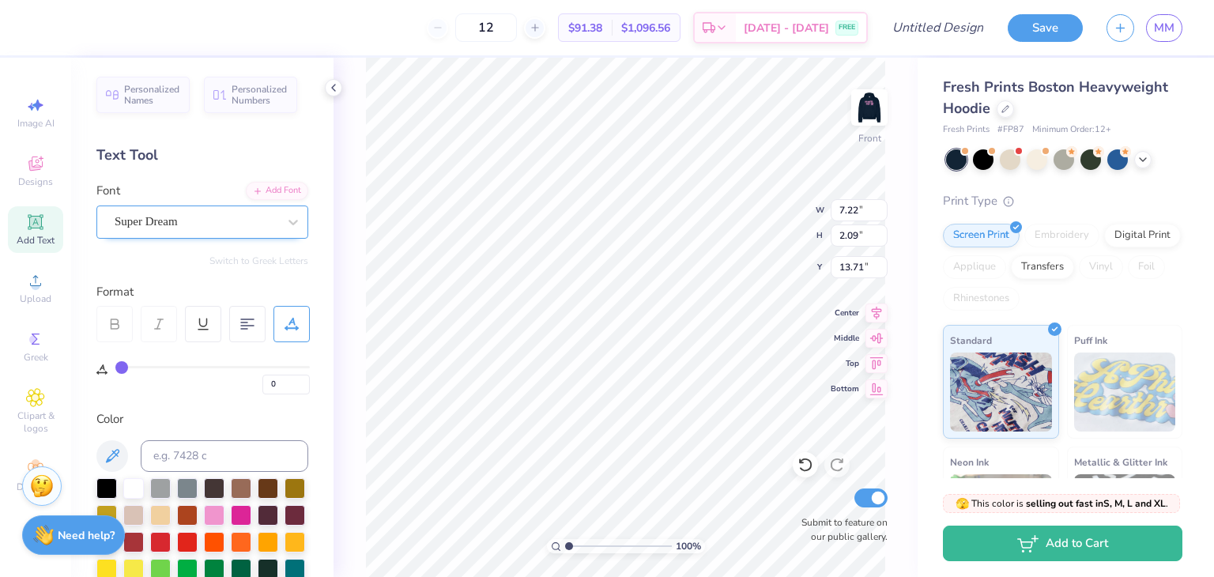
type textarea "7"
click at [202, 223] on div "Super Dream" at bounding box center [196, 221] width 166 height 24
type input "13.37"
type input "8.76"
type input "10.37"
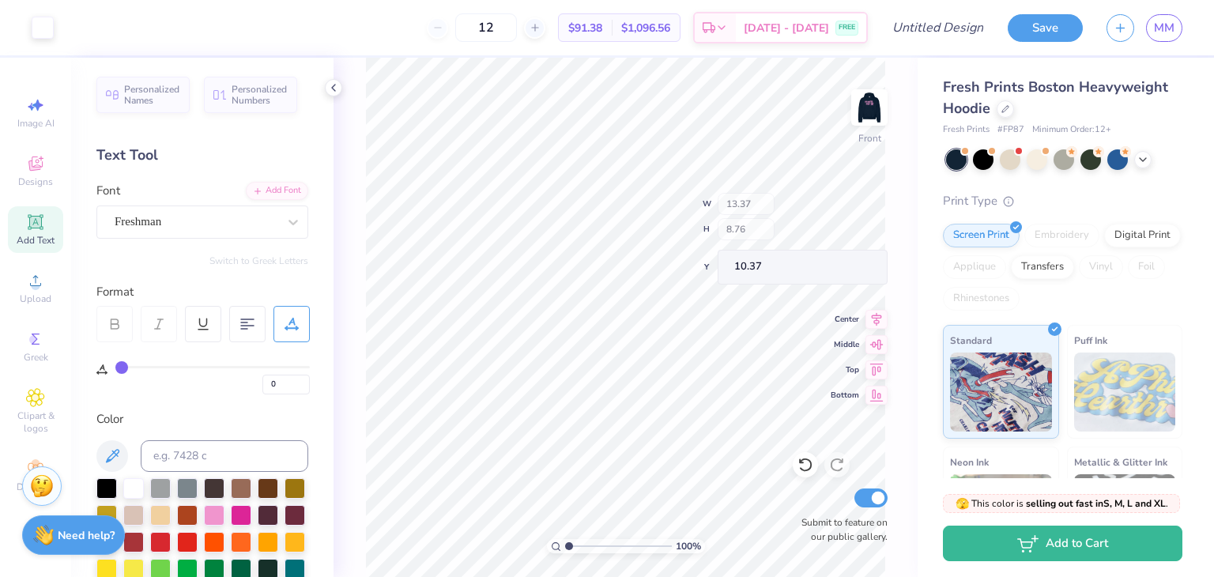
type input "2"
type input "0"
click at [142, 218] on div "Super Dream" at bounding box center [196, 221] width 166 height 24
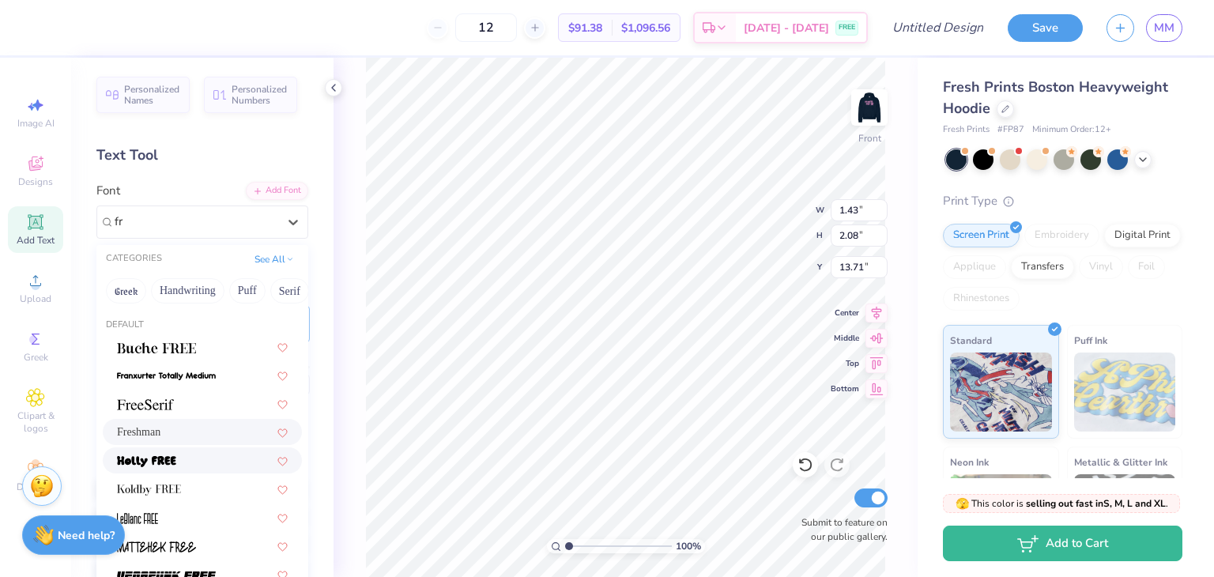
click at [160, 431] on span "Freshman" at bounding box center [138, 432] width 43 height 17
type input "fr"
type input "1.84"
type input "2.49"
type input "13.51"
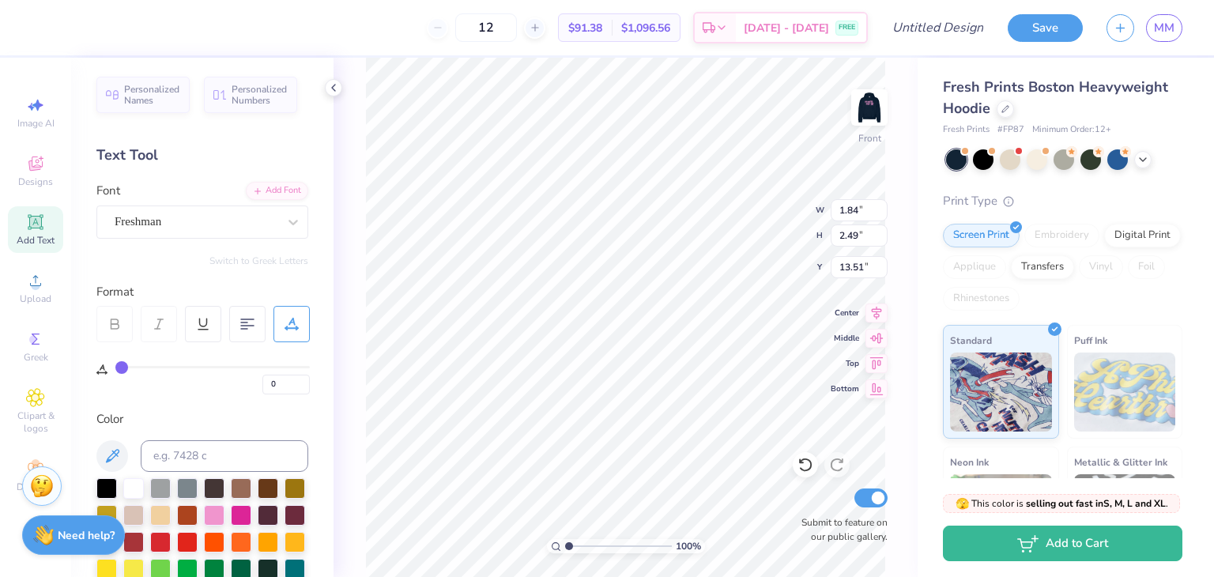
type input "5.67"
type input "7.66"
type input "10.92"
click at [876, 204] on input "5.68" at bounding box center [858, 210] width 57 height 22
click at [876, 204] on input "5.69" at bounding box center [858, 210] width 57 height 22
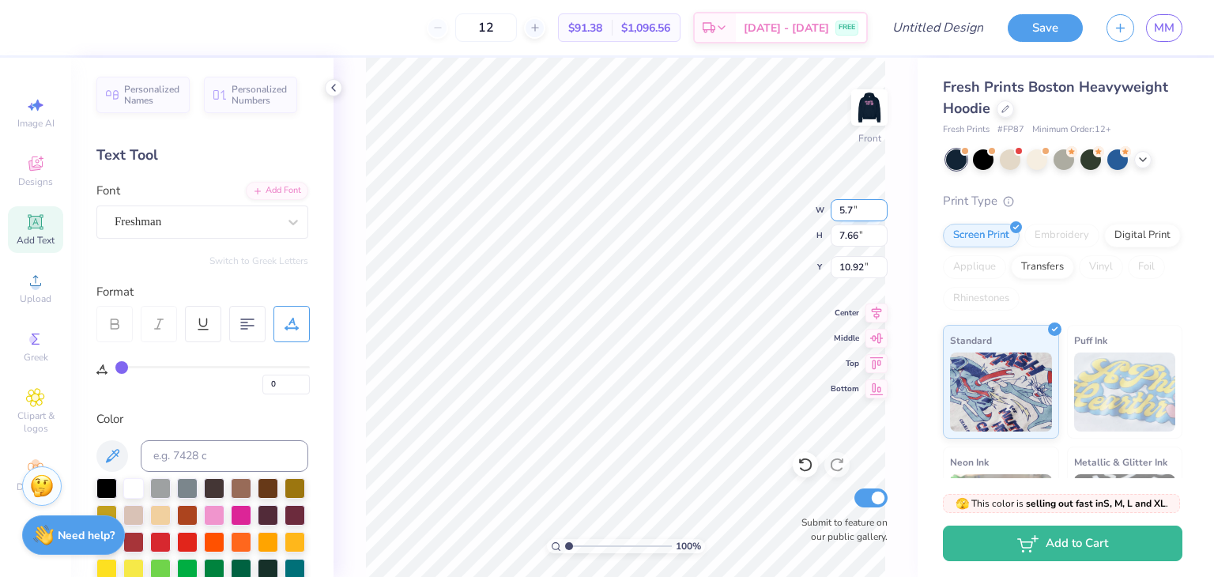
click at [876, 204] on input "5.7" at bounding box center [858, 210] width 57 height 22
type input "5.71"
click at [879, 204] on input "5.71" at bounding box center [858, 210] width 57 height 22
click at [878, 200] on input "5.67" at bounding box center [858, 210] width 57 height 22
click at [883, 203] on input "5.68" at bounding box center [858, 210] width 57 height 22
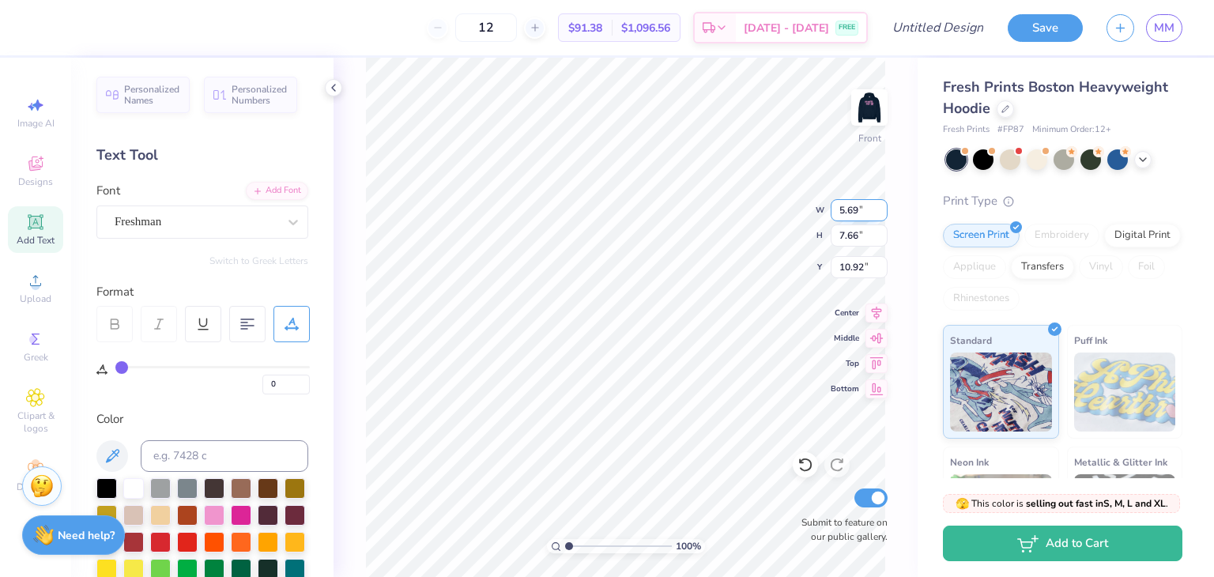
click at [883, 203] on input "5.69" at bounding box center [858, 210] width 57 height 22
click at [883, 203] on input "5.7" at bounding box center [858, 210] width 57 height 22
click at [883, 203] on input "5.71" at bounding box center [858, 210] width 57 height 22
click at [883, 203] on input "5.72" at bounding box center [858, 210] width 57 height 22
click at [883, 203] on input "5.73" at bounding box center [858, 210] width 57 height 22
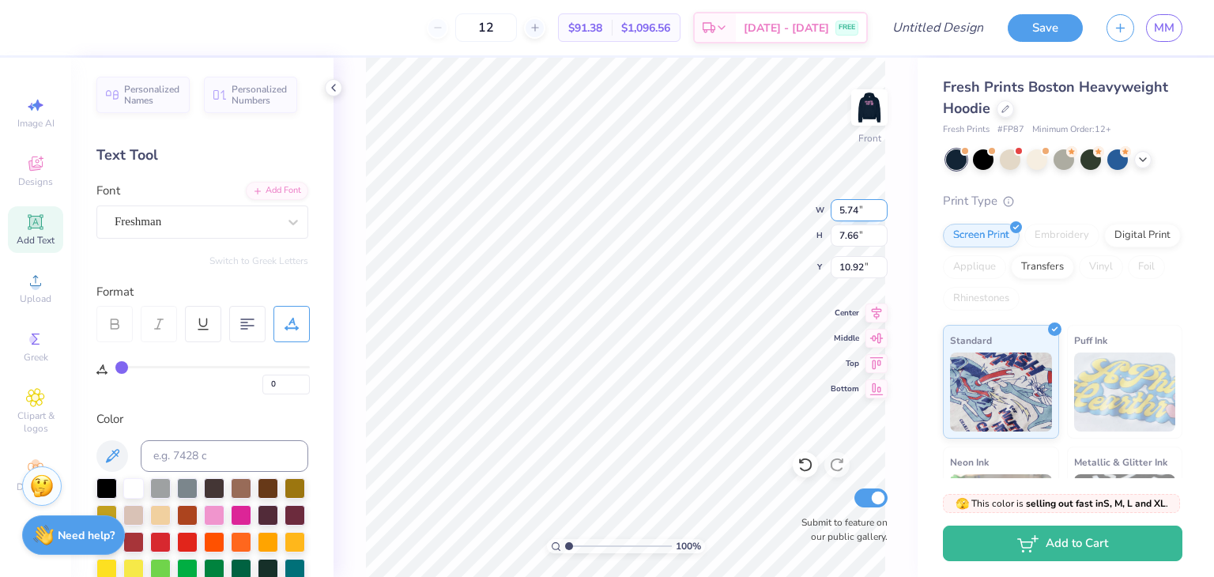
click at [883, 203] on input "5.74" at bounding box center [858, 210] width 57 height 22
type input "5.86"
click at [883, 203] on input "5.86" at bounding box center [858, 210] width 57 height 22
click at [873, 235] on input "7.66" at bounding box center [858, 235] width 57 height 22
type input "7.91"
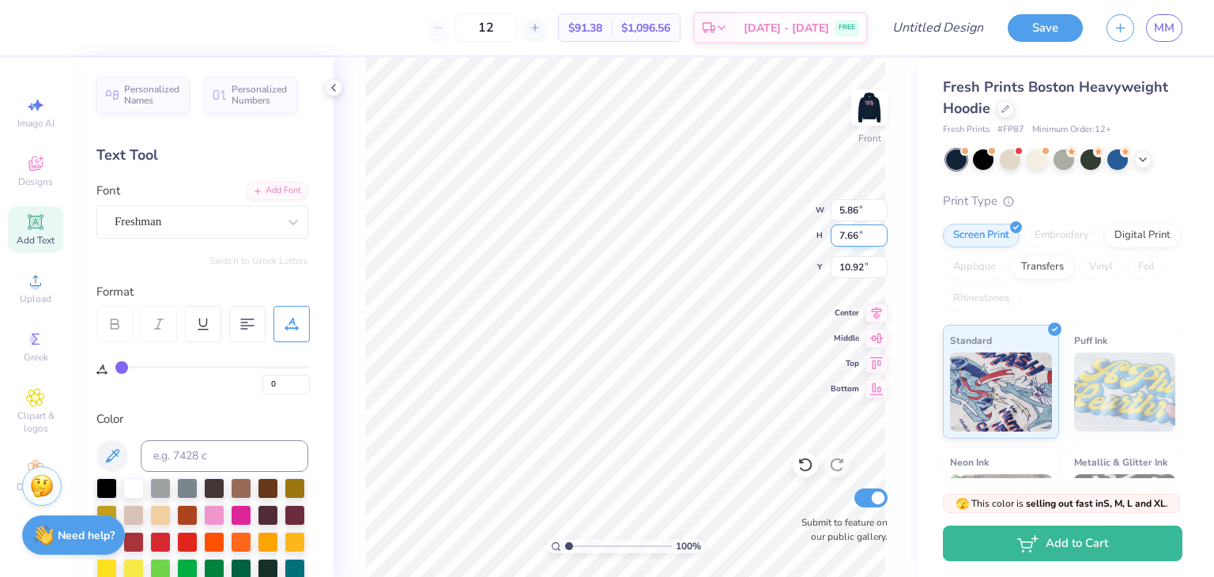
type input "10.80"
click at [880, 229] on input "7.92" at bounding box center [858, 235] width 57 height 22
click at [880, 229] on input "7.93" at bounding box center [858, 235] width 57 height 22
click at [880, 229] on input "7.94" at bounding box center [858, 235] width 57 height 22
click at [880, 229] on input "7.95" at bounding box center [858, 235] width 57 height 22
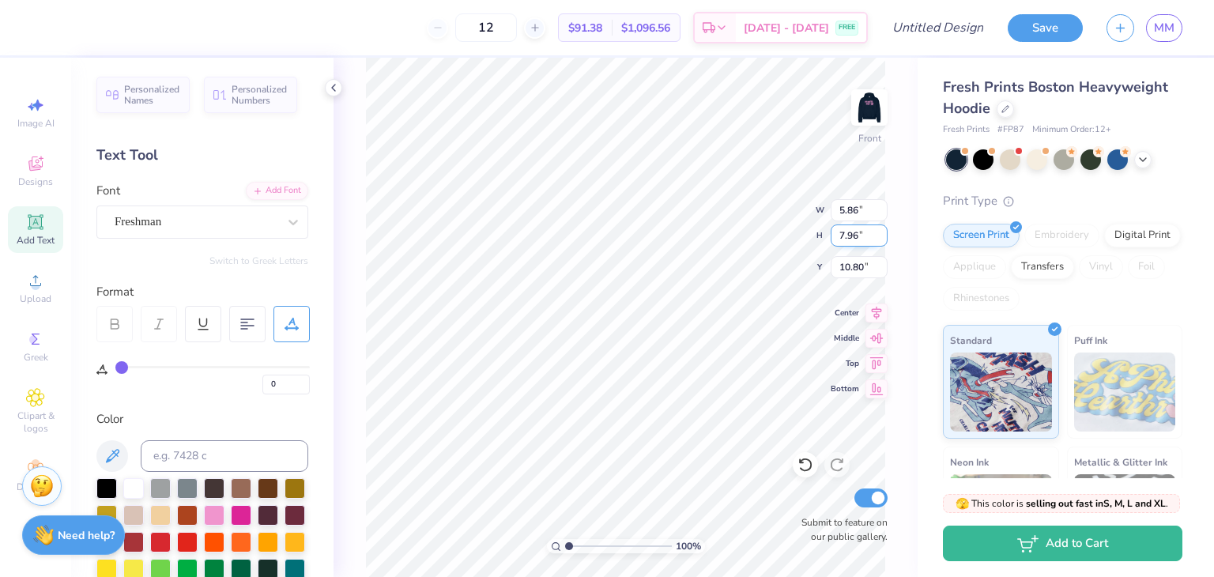
click at [880, 229] on input "7.96" at bounding box center [858, 235] width 57 height 22
click at [880, 229] on input "7.97" at bounding box center [858, 235] width 57 height 22
type input "7.98"
click at [880, 229] on input "7.98" at bounding box center [858, 235] width 57 height 22
type input "10.37"
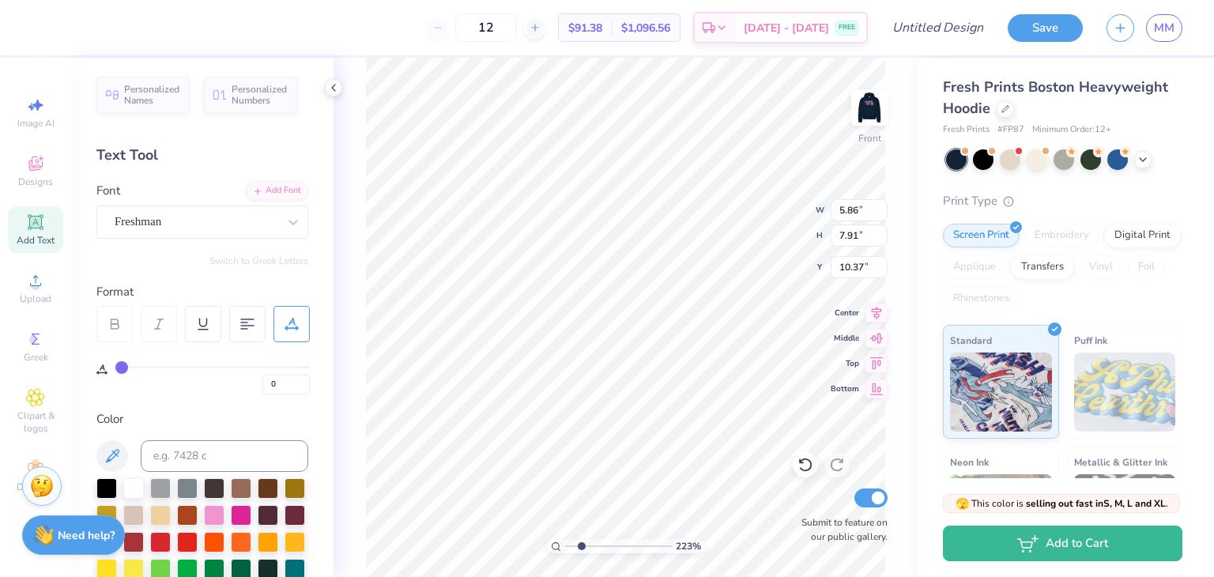
drag, startPoint x: 572, startPoint y: 546, endPoint x: 581, endPoint y: 543, distance: 9.2
type input "2.17"
click at [581, 543] on input "range" at bounding box center [618, 546] width 107 height 14
click at [911, 320] on div "217 % Front Submit to feature on our public gallery." at bounding box center [625, 317] width 584 height 519
click at [880, 273] on input "10.36" at bounding box center [858, 267] width 57 height 22
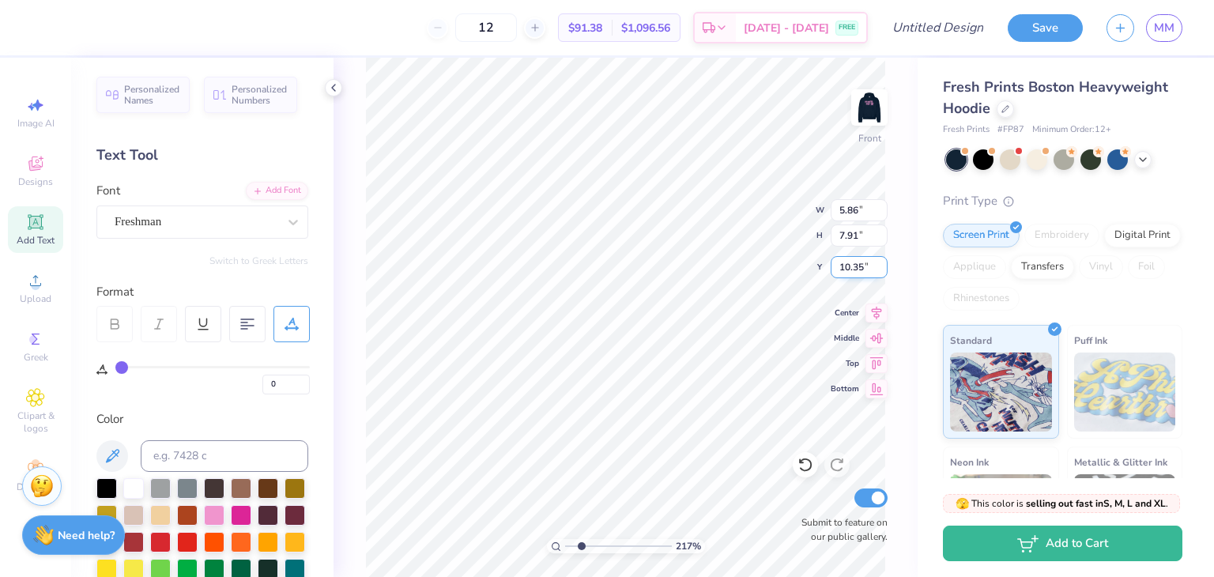
click at [880, 273] on input "10.35" at bounding box center [858, 267] width 57 height 22
click at [881, 273] on input "10.34" at bounding box center [858, 267] width 57 height 22
click at [881, 273] on input "10.33" at bounding box center [858, 267] width 57 height 22
type input "10.18"
click at [881, 273] on input "10.18" at bounding box center [858, 267] width 57 height 22
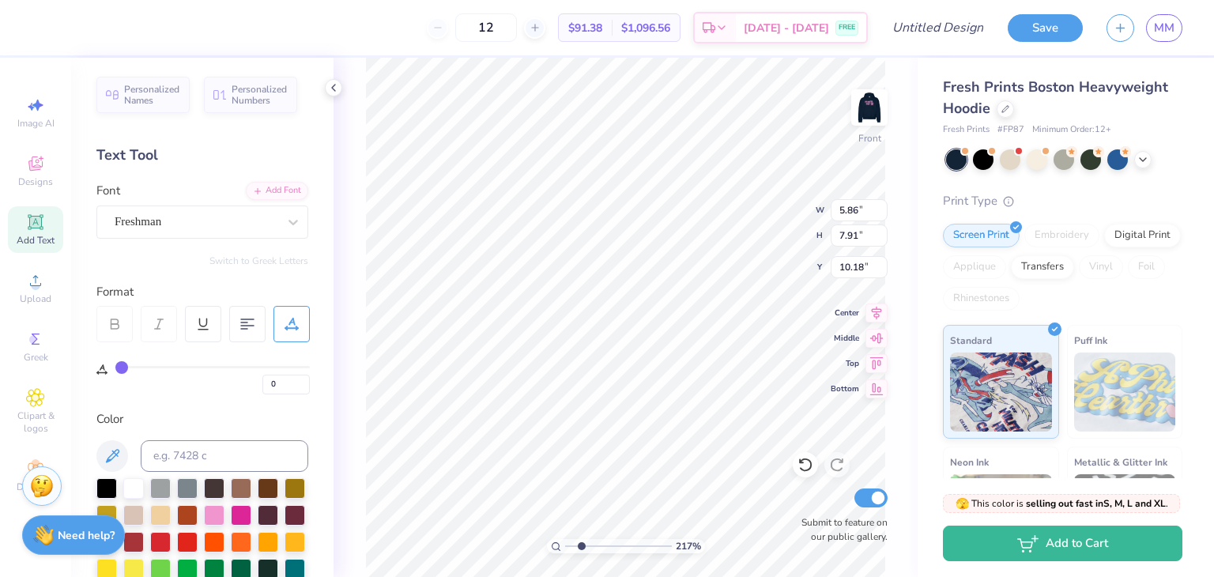
click at [931, 250] on div "Fresh Prints Boston Heavyweight Hoodie Fresh Prints # FP87 Minimum Order: 12 + …" at bounding box center [1065, 370] width 296 height 624
type input "5.85"
type input "10.55"
click at [876, 213] on input "5.85" at bounding box center [858, 210] width 57 height 22
click at [881, 204] on input "5.86" at bounding box center [858, 210] width 57 height 22
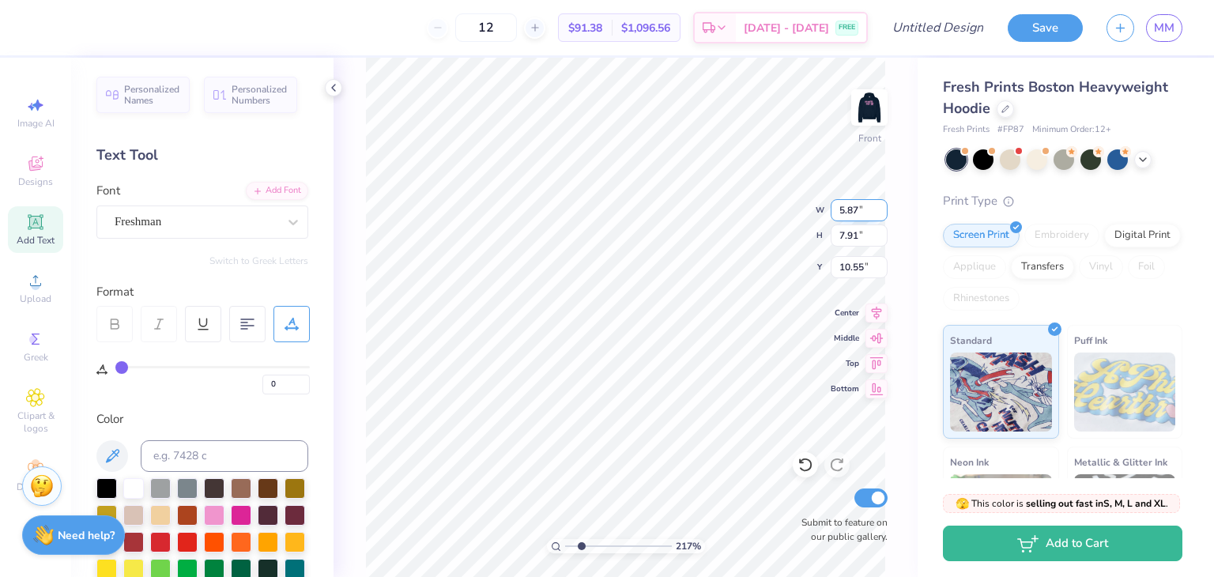
click at [881, 204] on input "5.87" at bounding box center [858, 210] width 57 height 22
click at [881, 204] on input "5.88" at bounding box center [858, 210] width 57 height 22
click at [881, 204] on input "5.89" at bounding box center [858, 210] width 57 height 22
click at [881, 204] on input "5.9" at bounding box center [858, 210] width 57 height 22
click at [881, 204] on input "5.91" at bounding box center [858, 210] width 57 height 22
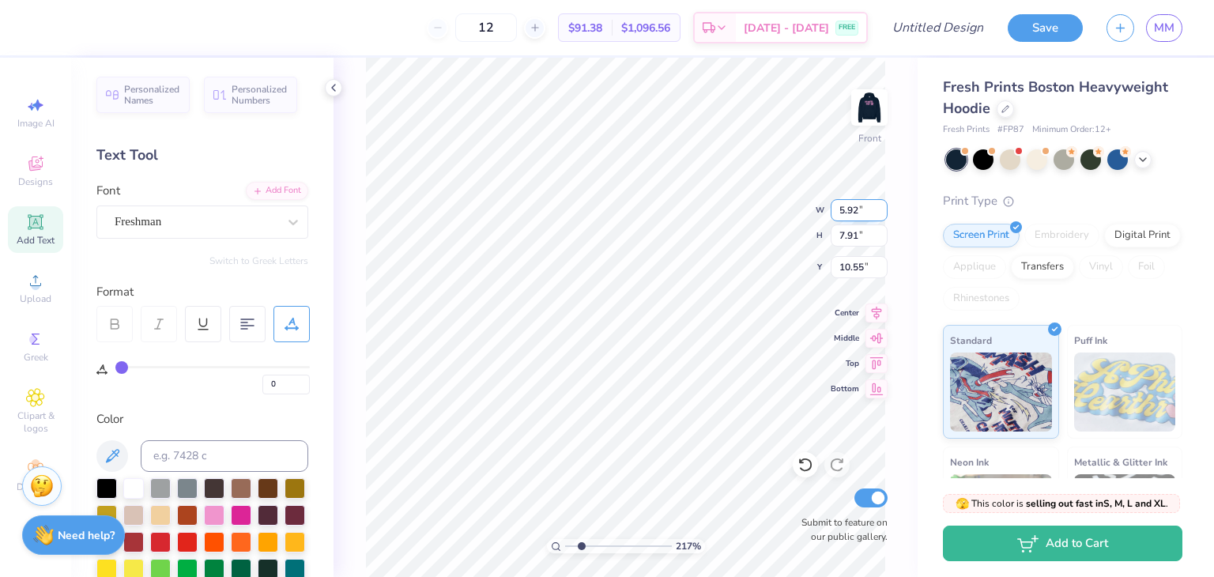
click at [881, 204] on input "5.92" at bounding box center [858, 210] width 57 height 22
click at [881, 204] on input "5.93" at bounding box center [858, 210] width 57 height 22
click at [881, 204] on input "5.94" at bounding box center [858, 210] width 57 height 22
click at [881, 204] on input "5.95" at bounding box center [858, 210] width 57 height 22
type input "5.96"
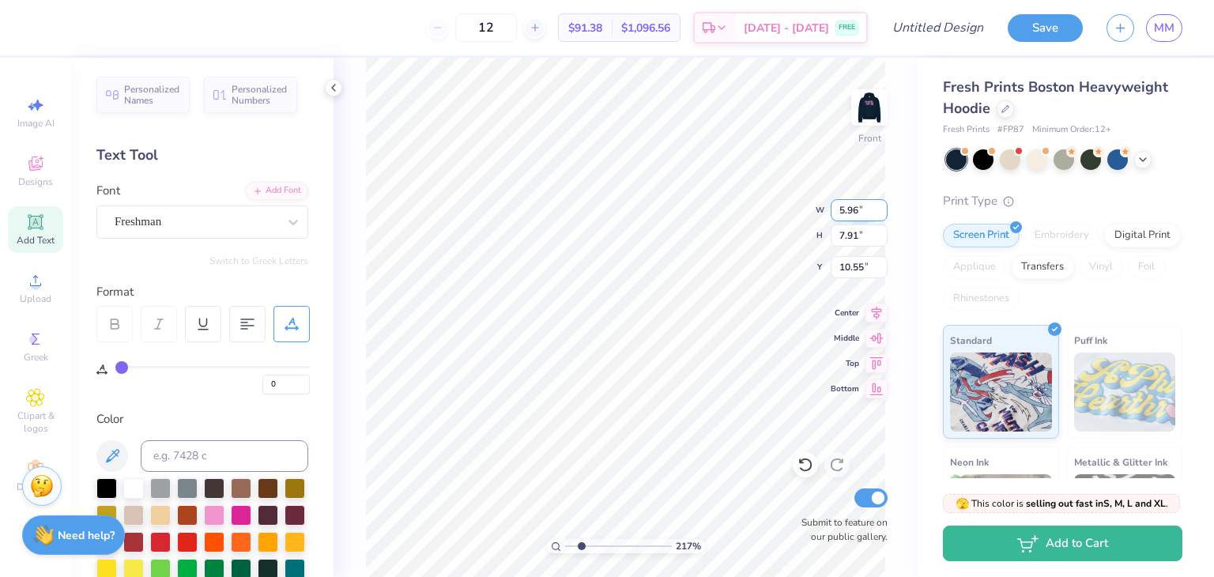
click at [881, 204] on input "5.96" at bounding box center [858, 210] width 57 height 22
click at [937, 210] on div "Fresh Prints Boston Heavyweight Hoodie Fresh Prints # FP87 Minimum Order: 12 + …" at bounding box center [1065, 370] width 296 height 624
type input "8.04"
type input "10.49"
click at [911, 351] on div "217 % Front W 5.96 5.96 " H 8.04 8.04 " Y 10.49 10.49 " Center Middle Top Botto…" at bounding box center [625, 317] width 584 height 519
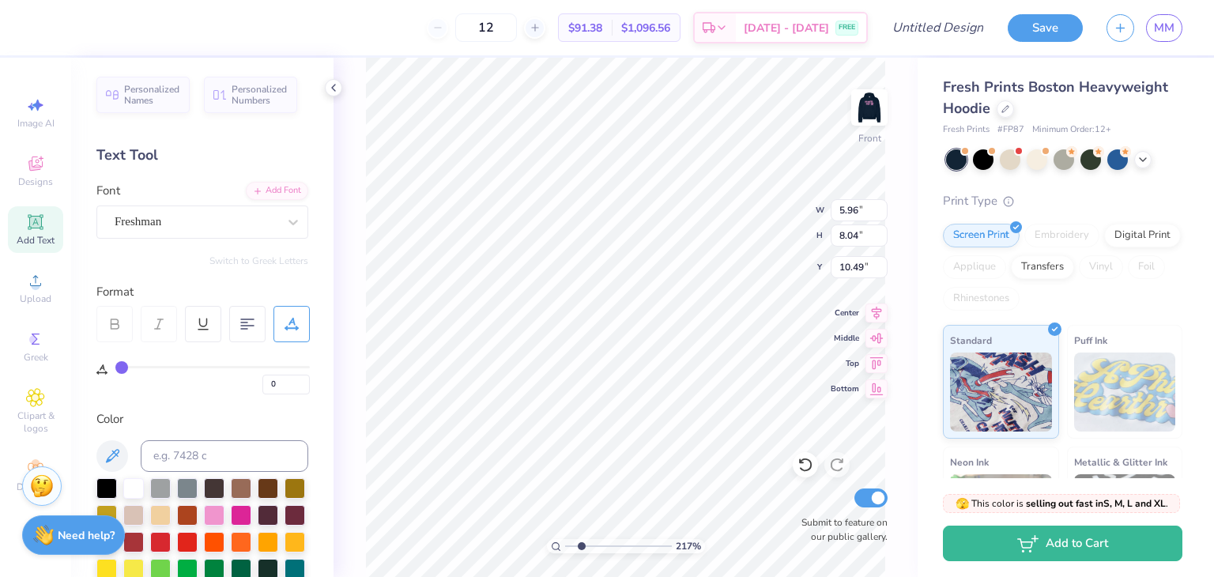
click at [1071, 189] on div "Fresh Prints Boston Heavyweight Hoodie Fresh Prints # FP87 Minimum Order: 12 + …" at bounding box center [1062, 379] width 239 height 605
type input "10.53"
click at [929, 226] on div "Fresh Prints Boston Heavyweight Hoodie Fresh Prints # FP87 Minimum Order: 12 + …" at bounding box center [1065, 370] width 296 height 624
type input "5.45"
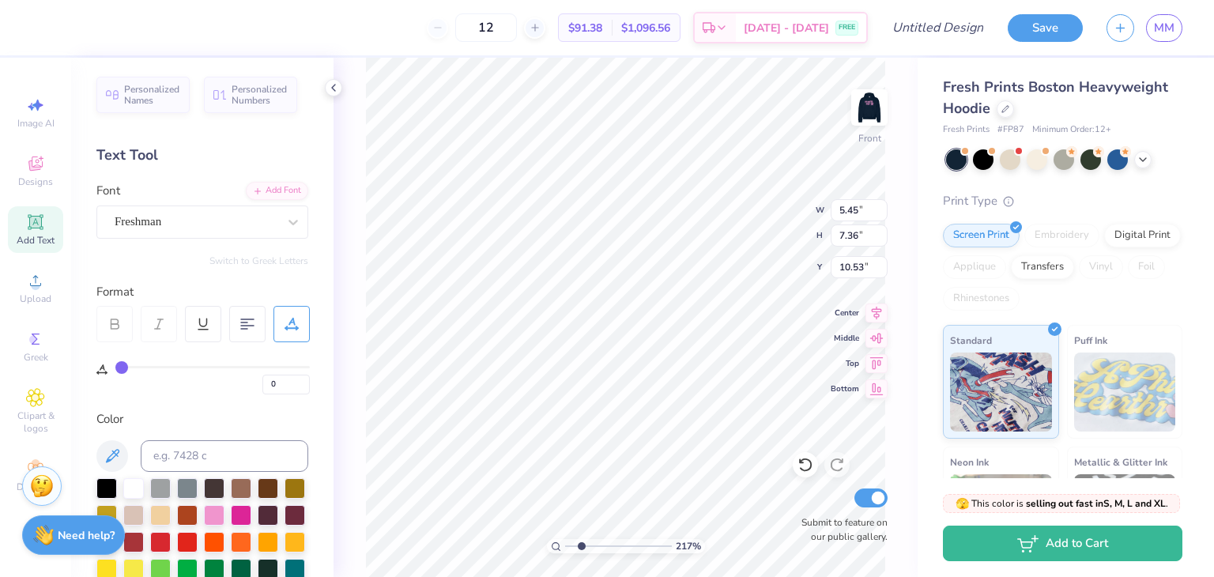
type input "7.36"
type input "13.37"
type input "8.76"
type input "10.37"
type input "2"
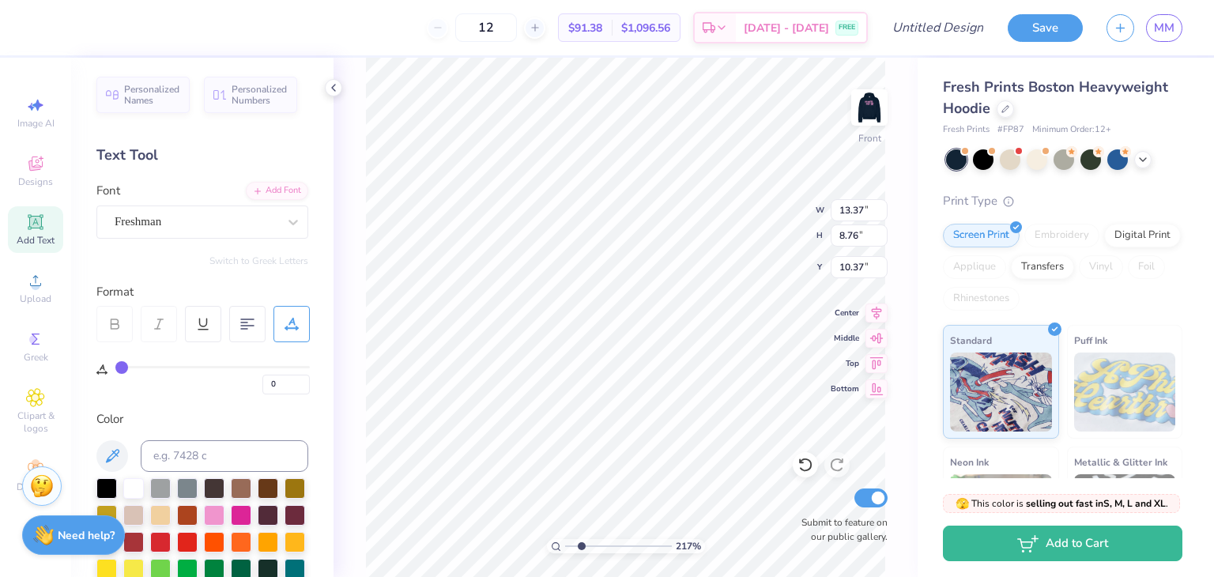
type input "2"
click at [904, 205] on div "217 % Front W 13.37 13.37 " H 8.76 8.76 " Y 10.37 10.37 " Center Middle Top Bot…" at bounding box center [625, 317] width 584 height 519
type input "0"
type input "4.99"
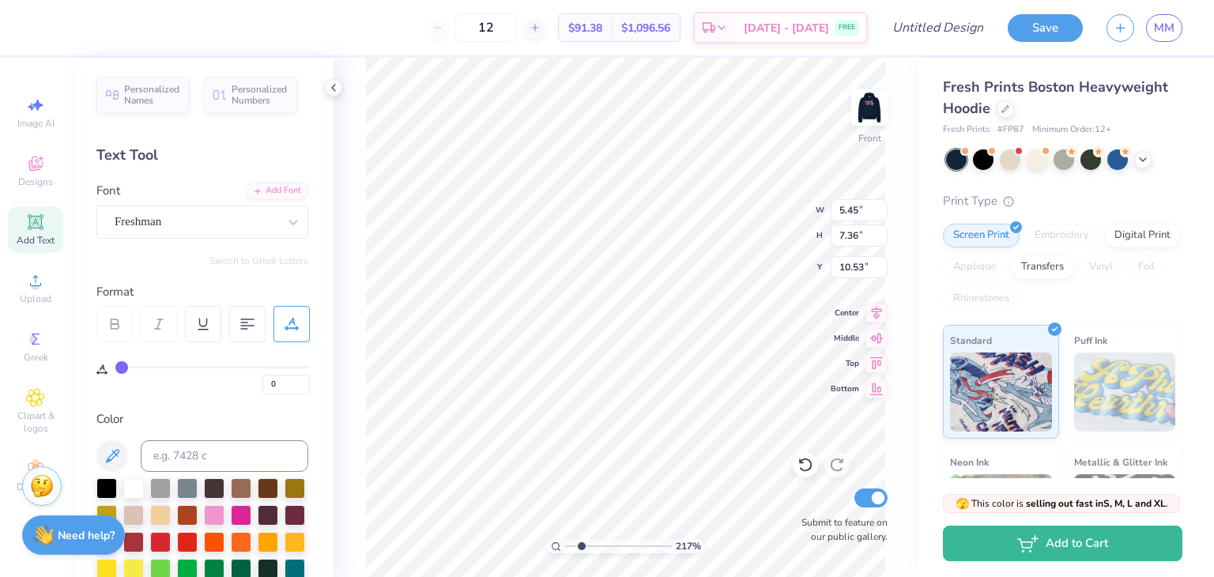
type input "6.73"
click at [913, 210] on div "217 % Front W 4.99 4.99 " H 6.73 6.73 " Y 10.53 10.53 " Center Middle Top Botto…" at bounding box center [625, 317] width 584 height 519
type input "10.66"
click at [881, 203] on input "5" at bounding box center [858, 210] width 57 height 22
click at [881, 203] on input "5.01" at bounding box center [858, 210] width 57 height 22
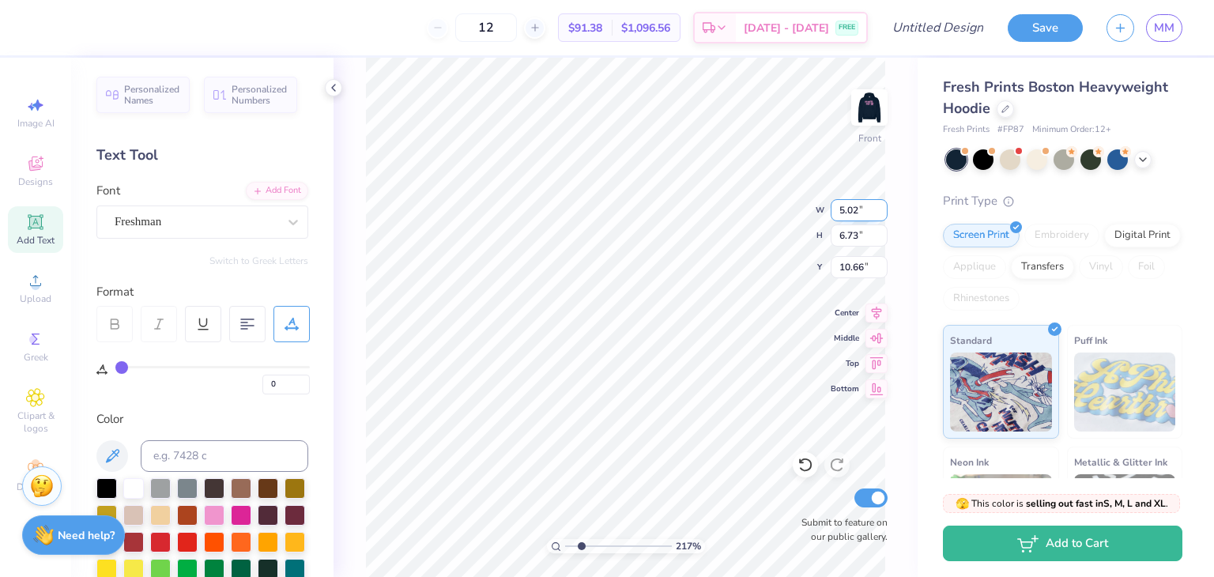
click at [881, 203] on input "5.02" at bounding box center [858, 210] width 57 height 22
click at [881, 203] on input "5.03" at bounding box center [858, 210] width 57 height 22
click at [881, 203] on input "5.04" at bounding box center [858, 210] width 57 height 22
click at [881, 203] on input "5.05" at bounding box center [858, 210] width 57 height 22
type input "5.25"
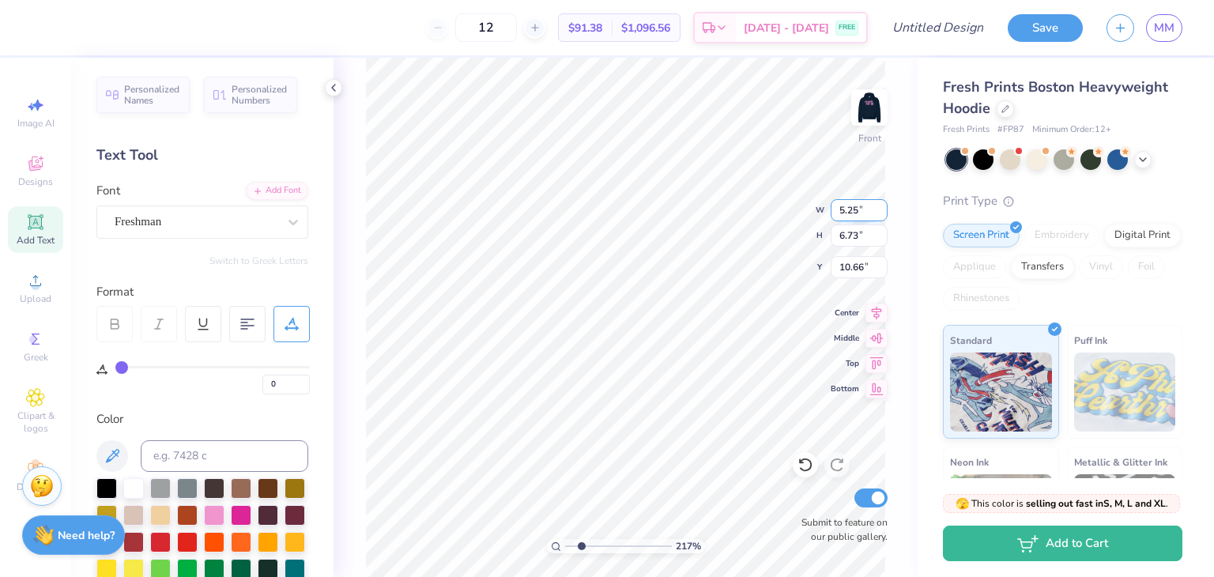
click at [881, 203] on input "5.25" at bounding box center [858, 210] width 57 height 22
click at [871, 235] on input "6.73" at bounding box center [858, 235] width 57 height 22
type input "7.09"
type input "10.48"
type input "5.61"
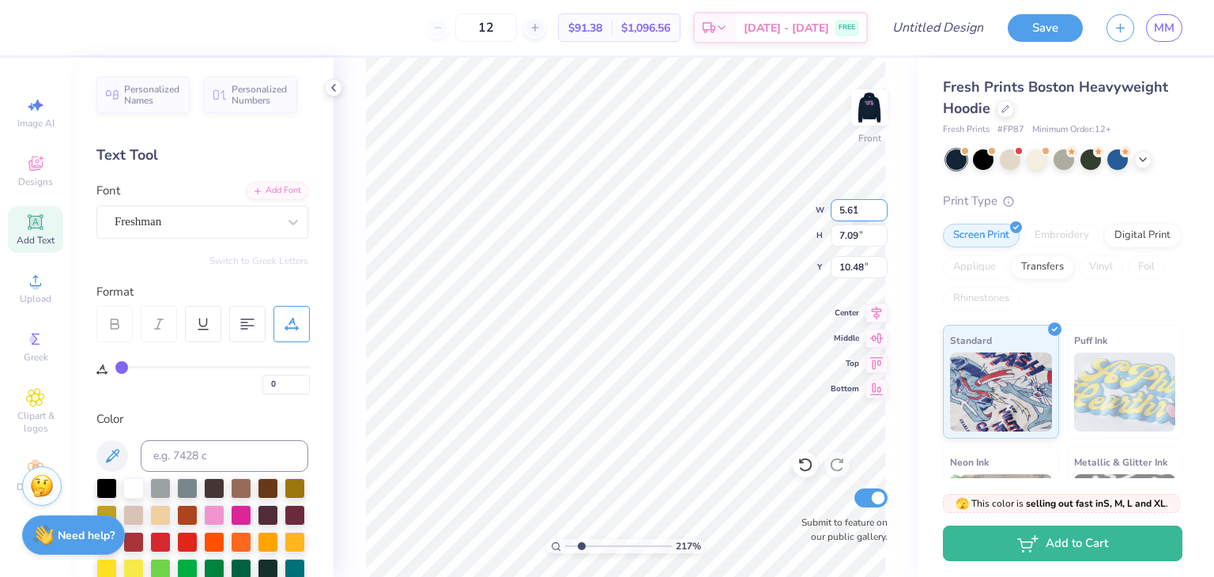
click at [877, 203] on input "5.61" at bounding box center [858, 210] width 57 height 22
click at [862, 241] on input "7.09" at bounding box center [858, 235] width 57 height 22
type input "7.57"
type input "10.24"
type input "7.31"
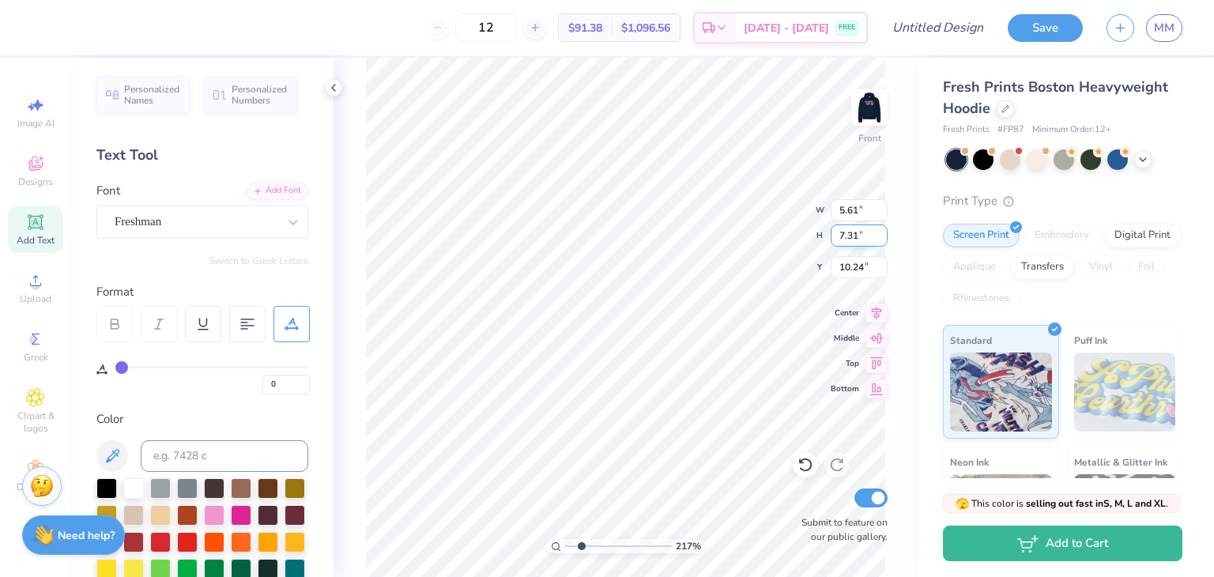
click at [882, 239] on input "7.31" at bounding box center [858, 235] width 57 height 22
type input "5.42"
type input "10.37"
type input "2"
type input "13.37"
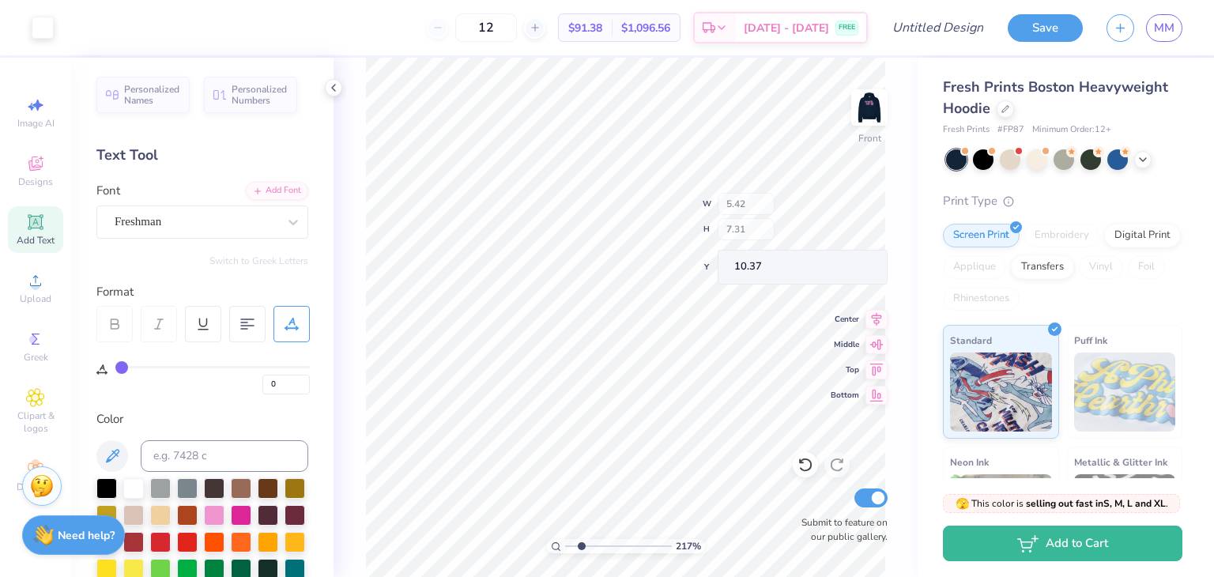
type input "8.76"
type input "2"
drag, startPoint x: 578, startPoint y: 548, endPoint x: 547, endPoint y: 544, distance: 31.8
type input "1"
click at [565, 553] on input "range" at bounding box center [618, 546] width 107 height 14
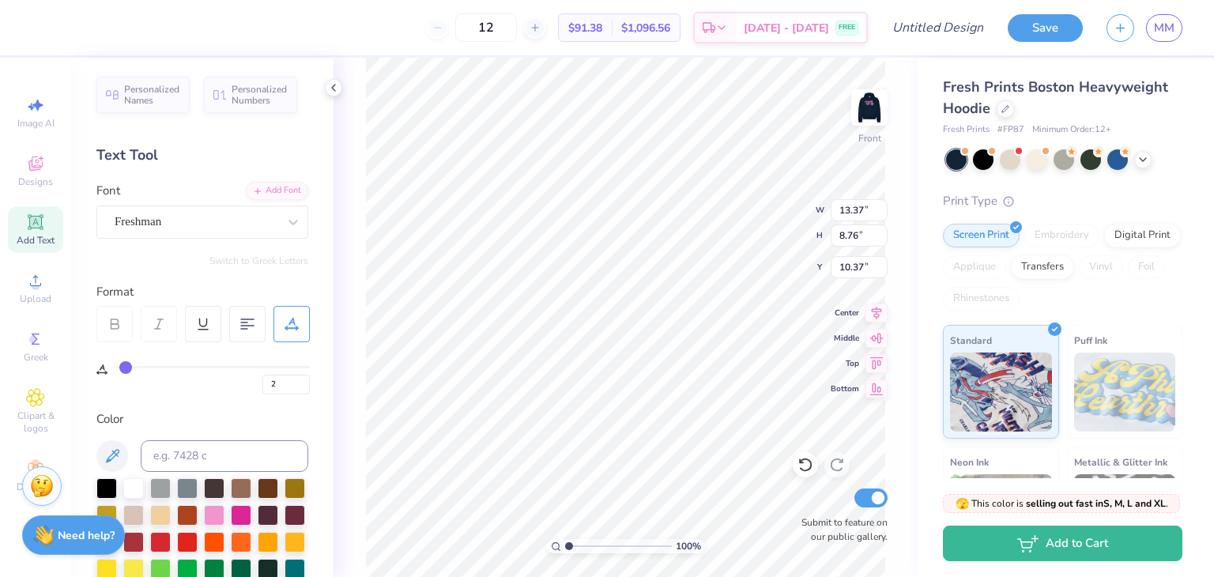
scroll to position [420, 0]
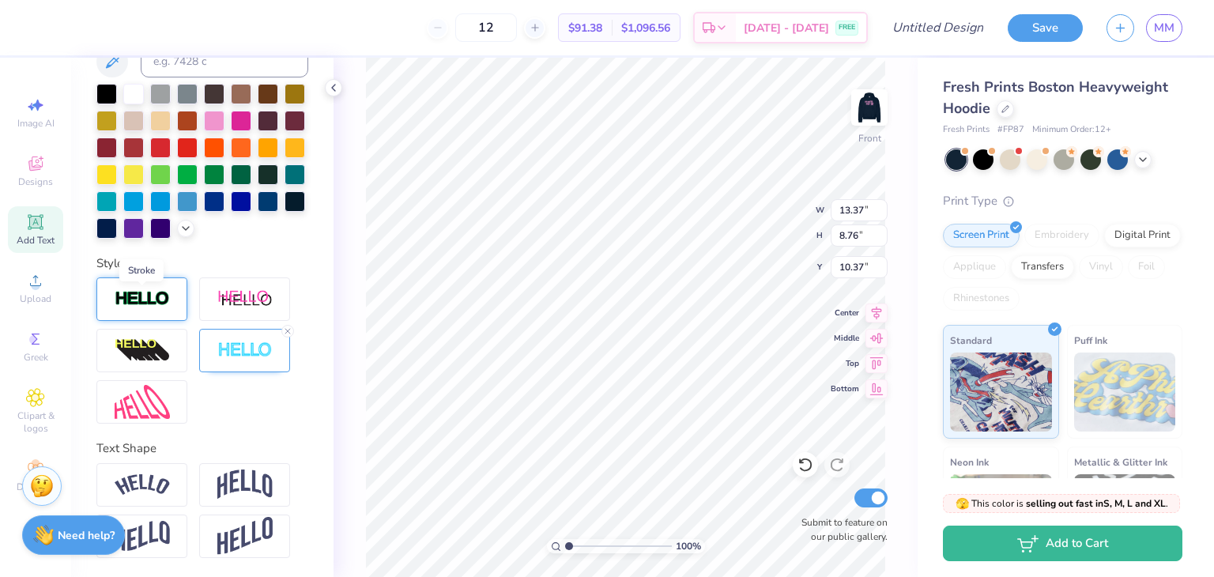
click at [156, 301] on img at bounding box center [142, 299] width 55 height 18
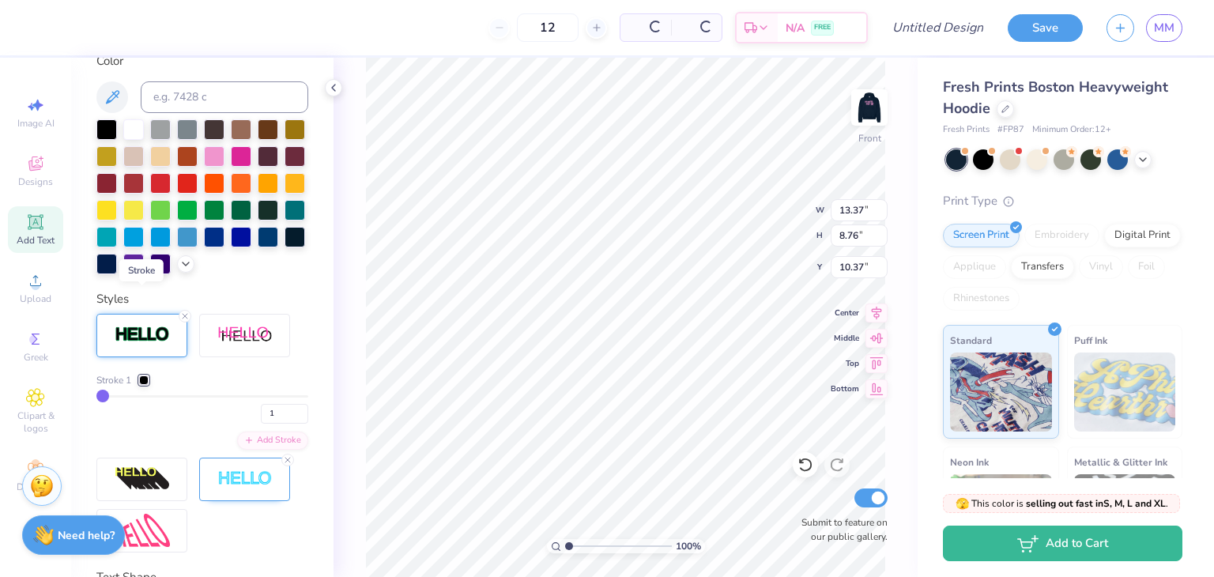
scroll to position [480, 0]
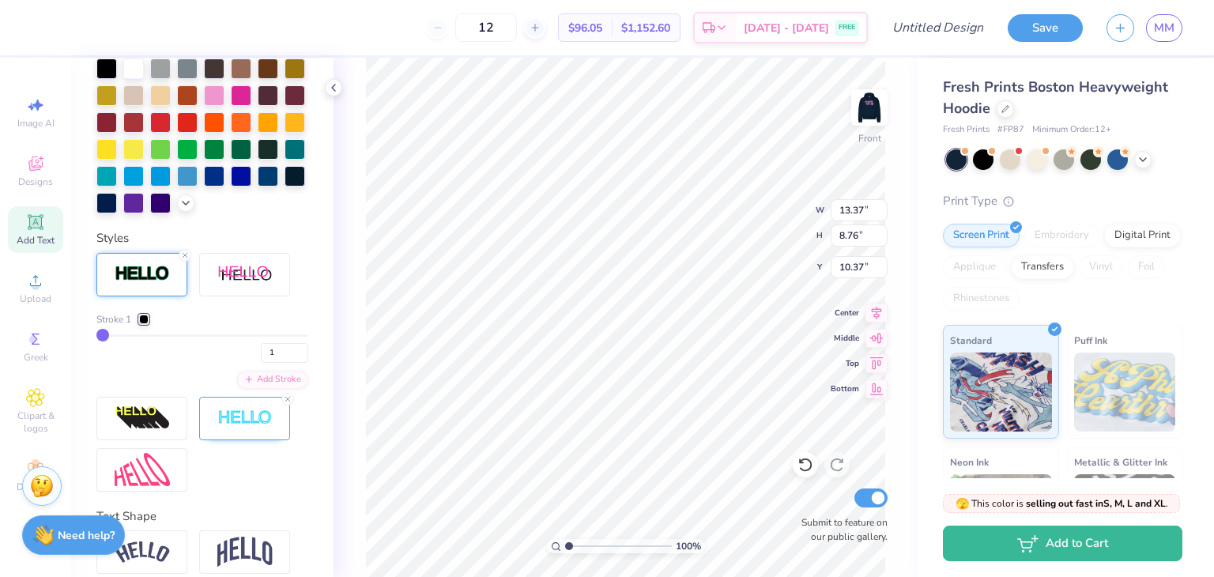
click at [183, 388] on div "Stroke 1 1 Add Stroke" at bounding box center [202, 350] width 212 height 77
click at [149, 324] on div at bounding box center [143, 318] width 9 height 9
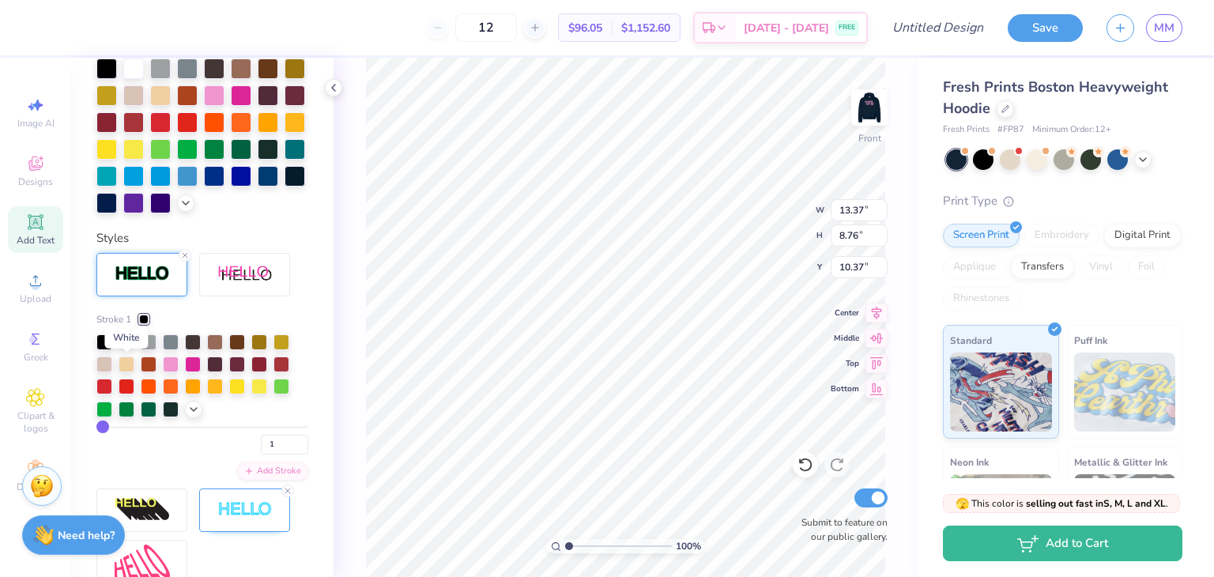
click at [130, 348] on div at bounding box center [127, 341] width 16 height 16
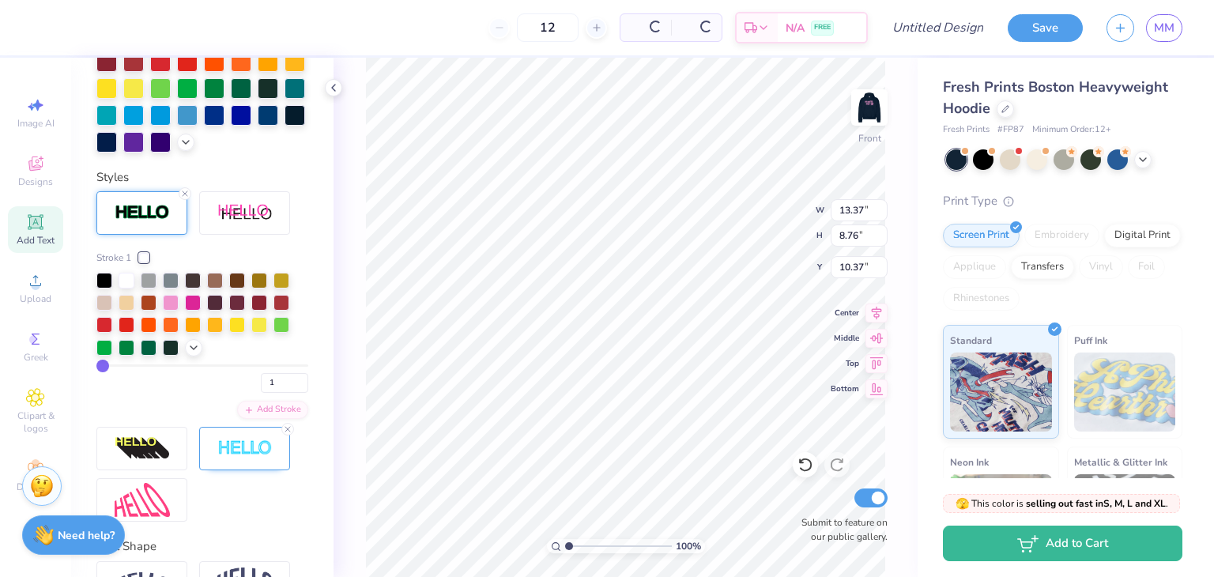
scroll to position [420, 0]
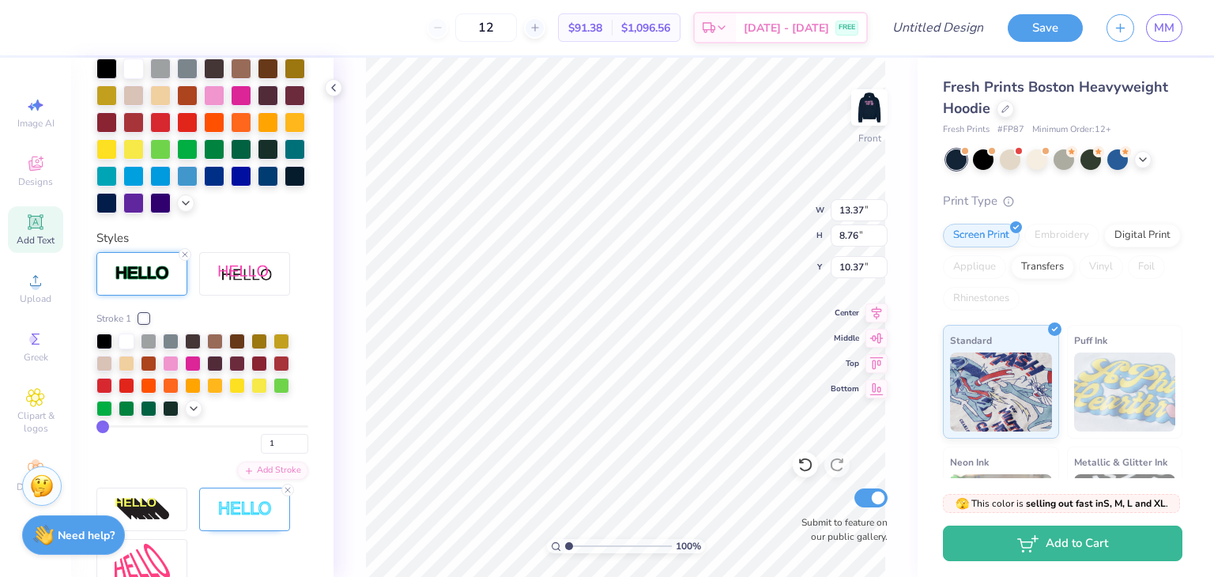
click at [225, 334] on div "Stroke 1 1 Add Stroke" at bounding box center [202, 417] width 212 height 330
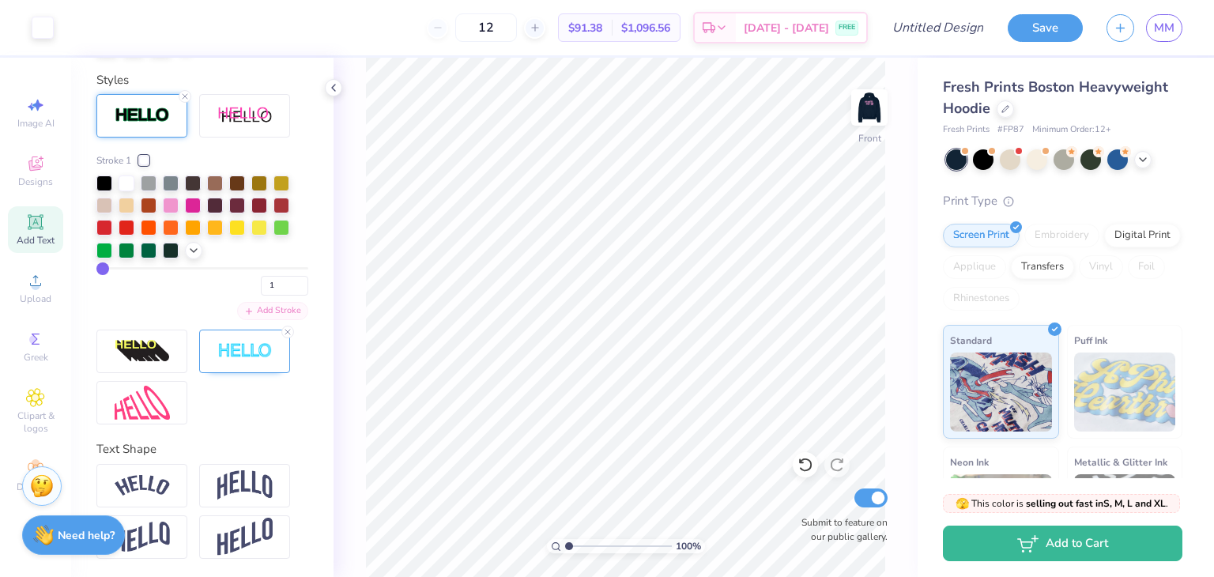
click at [253, 320] on div "Add Stroke" at bounding box center [272, 311] width 71 height 18
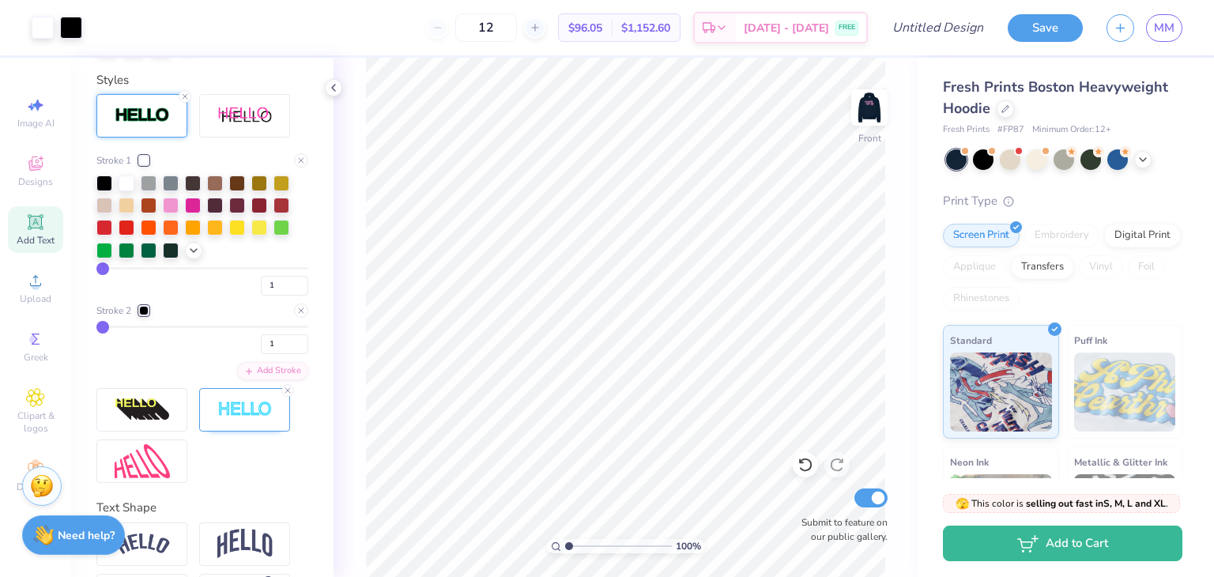
click at [137, 318] on div "Stroke 2" at bounding box center [122, 310] width 52 height 14
click at [139, 315] on div at bounding box center [143, 310] width 9 height 9
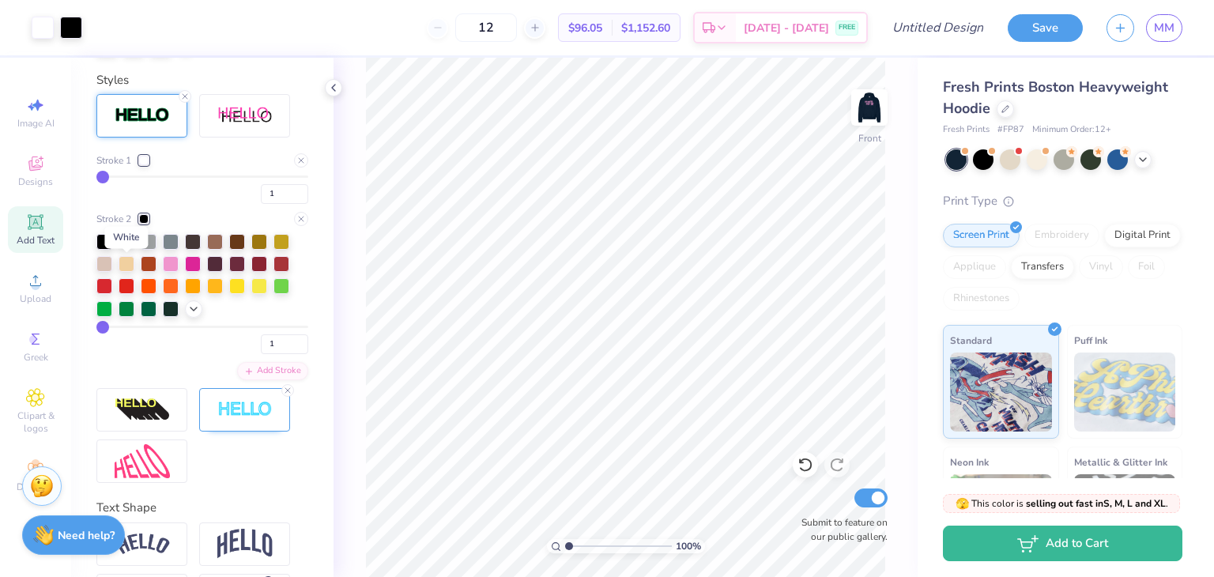
click at [132, 248] on div at bounding box center [127, 240] width 16 height 16
type input "3"
type input "4"
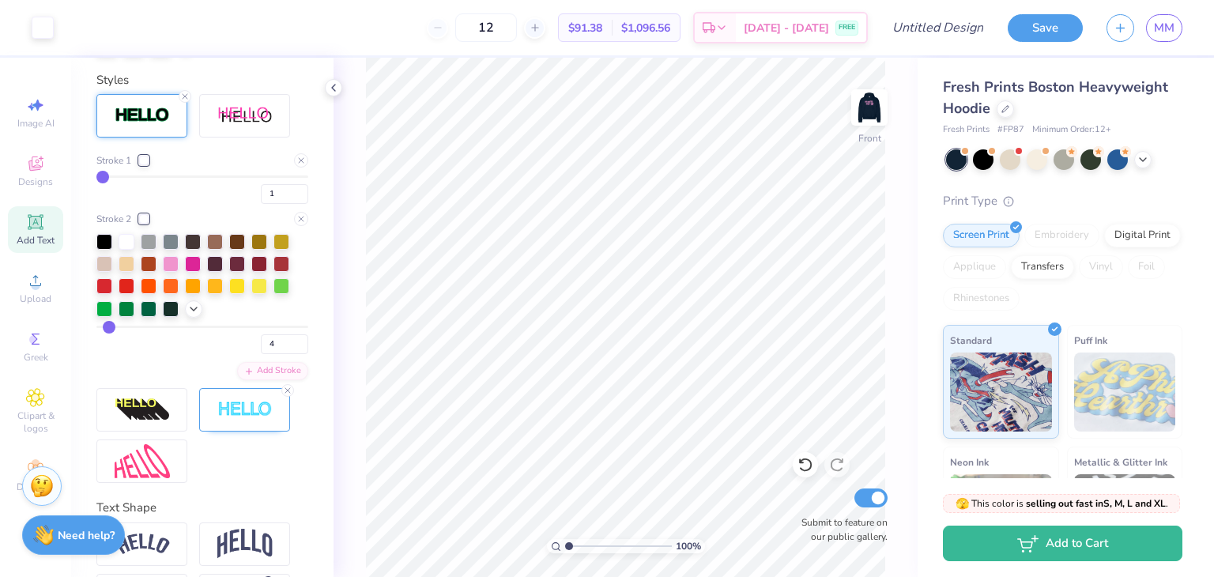
type input "5"
type input "7"
type input "12"
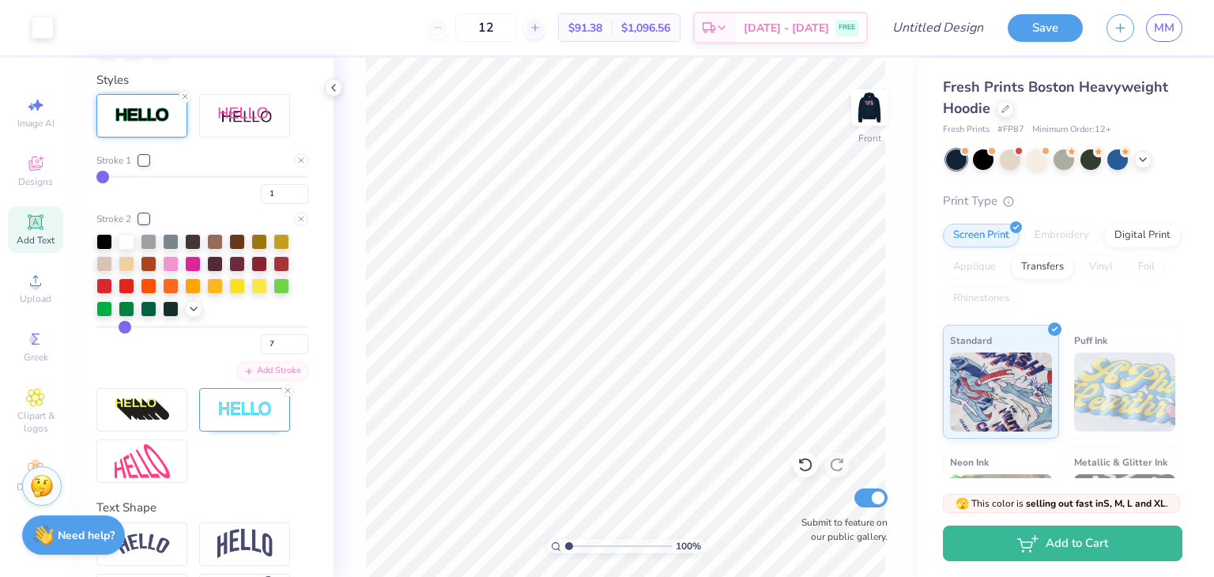
type input "12"
type input "14"
type input "17"
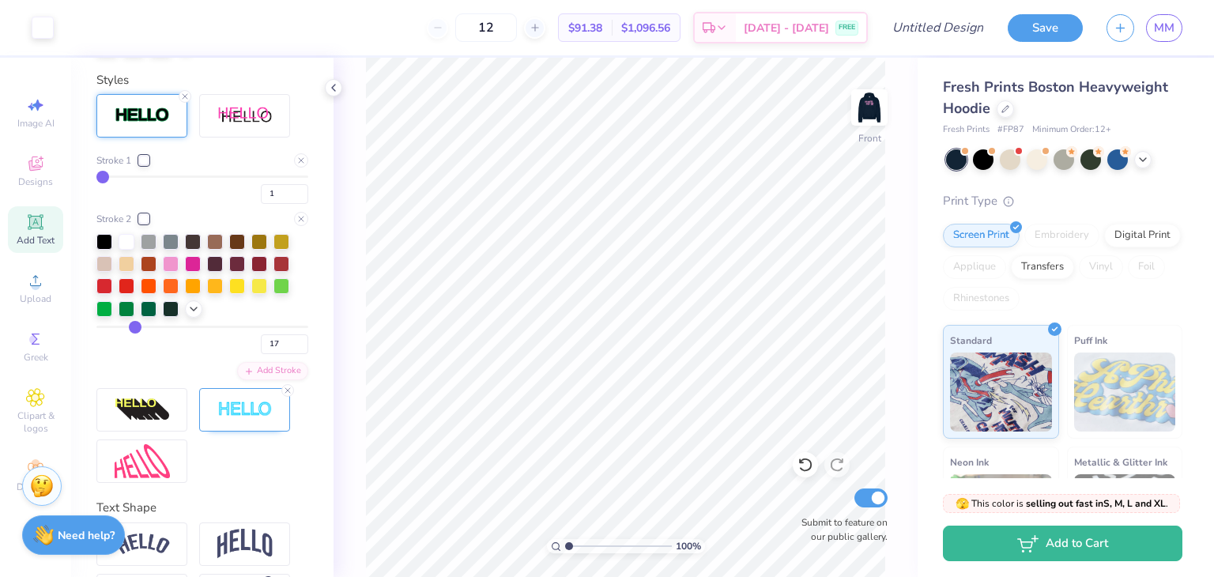
type input "19"
type input "23"
type input "26"
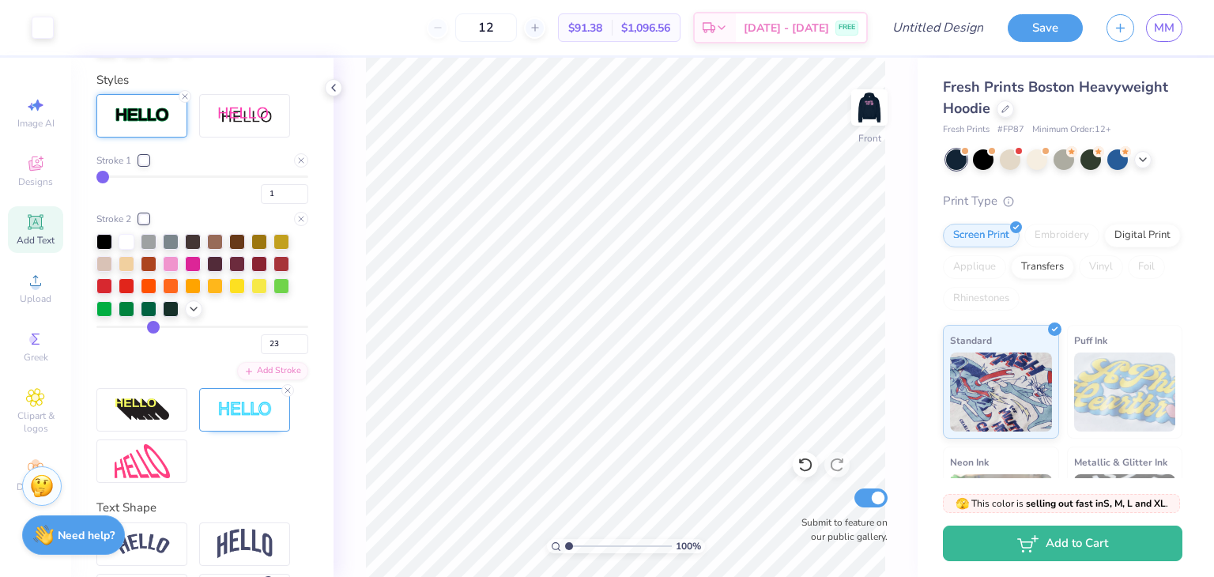
type input "26"
type input "30"
type input "34"
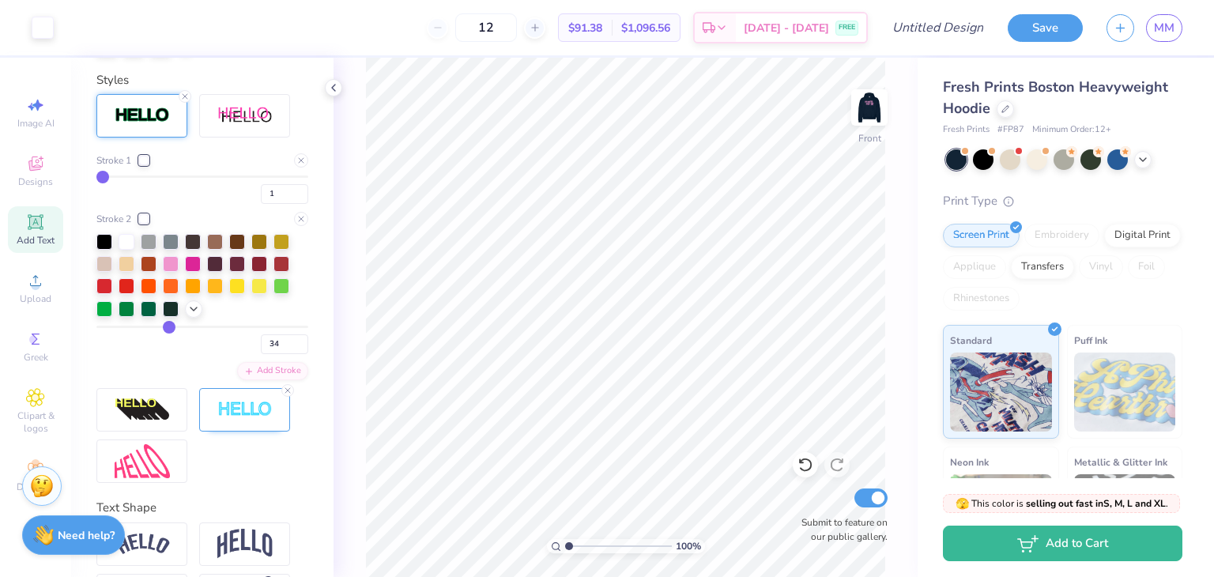
type input "36"
type input "38"
drag, startPoint x: 105, startPoint y: 352, endPoint x: 218, endPoint y: 352, distance: 113.0
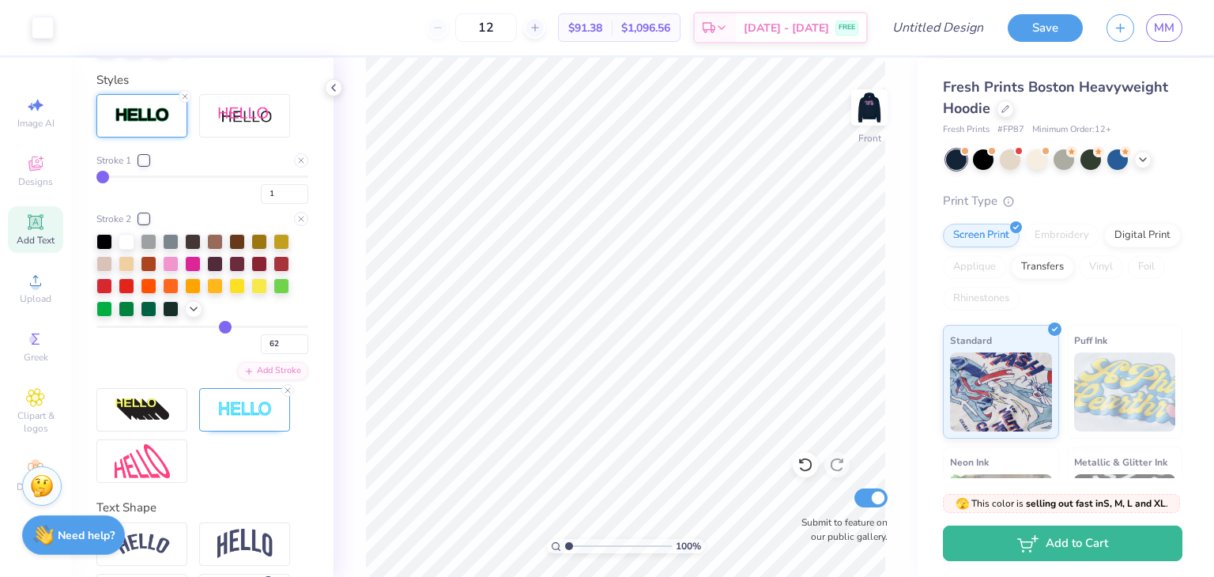
click at [218, 328] on input "range" at bounding box center [202, 327] width 212 height 2
click at [145, 380] on div "Stroke 1 1 Stroke 2 62 Add Stroke" at bounding box center [202, 266] width 212 height 227
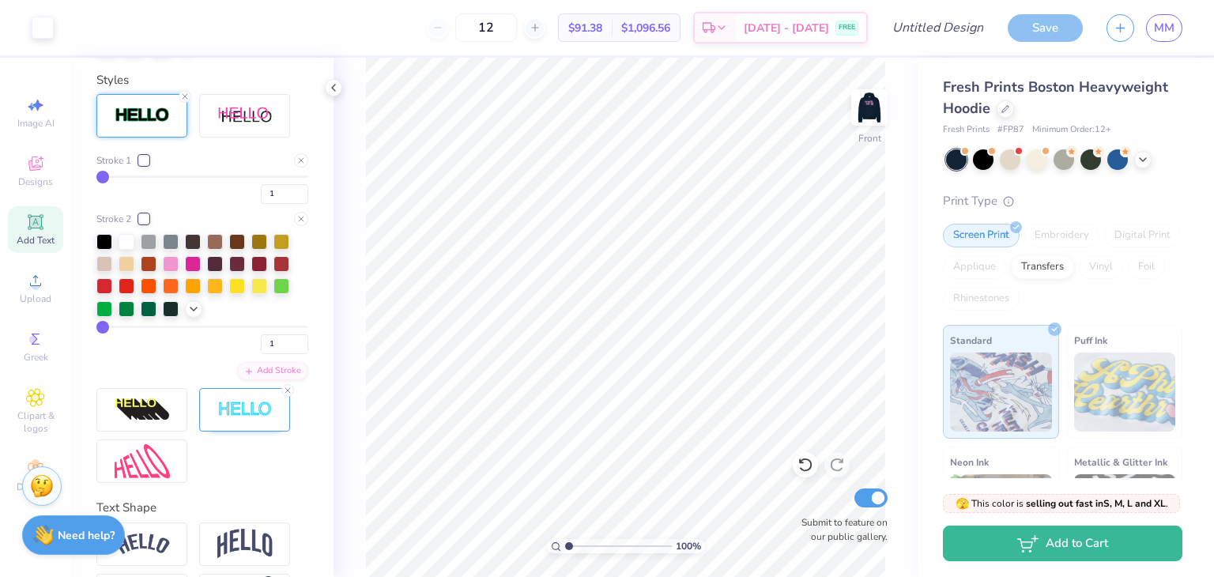
drag, startPoint x: 219, startPoint y: 354, endPoint x: 103, endPoint y: 359, distance: 116.3
click at [103, 328] on input "range" at bounding box center [202, 327] width 212 height 2
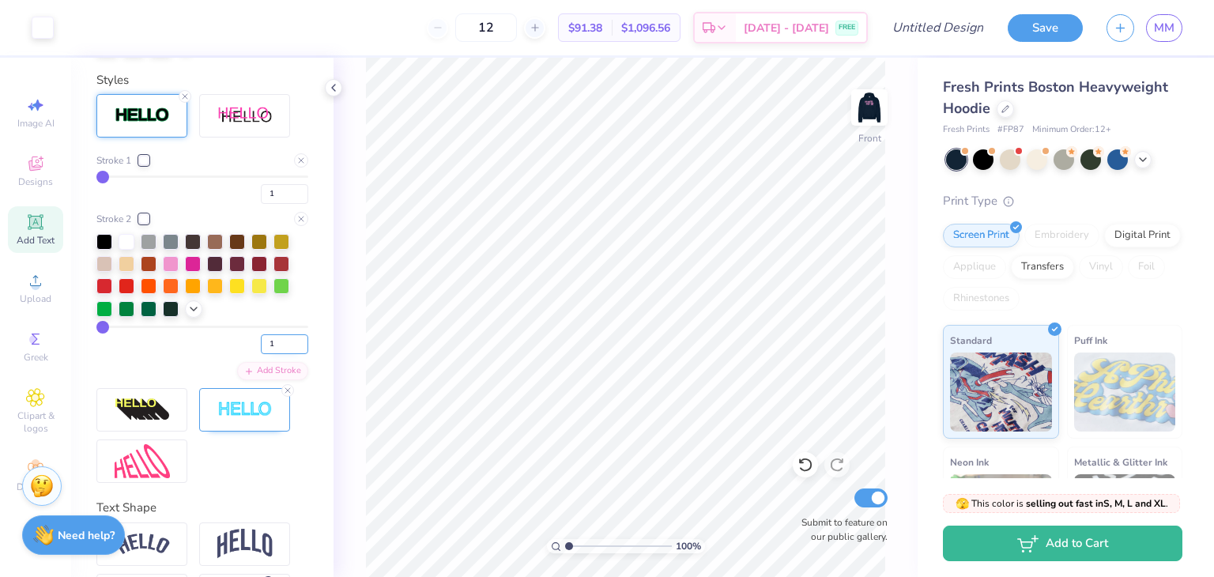
click at [281, 354] on input "1" at bounding box center [284, 344] width 47 height 20
click at [292, 354] on input "1" at bounding box center [284, 344] width 47 height 20
click at [292, 354] on input "2" at bounding box center [284, 344] width 47 height 20
click at [292, 354] on input "3" at bounding box center [284, 344] width 47 height 20
click at [236, 354] on div "3" at bounding box center [202, 340] width 212 height 28
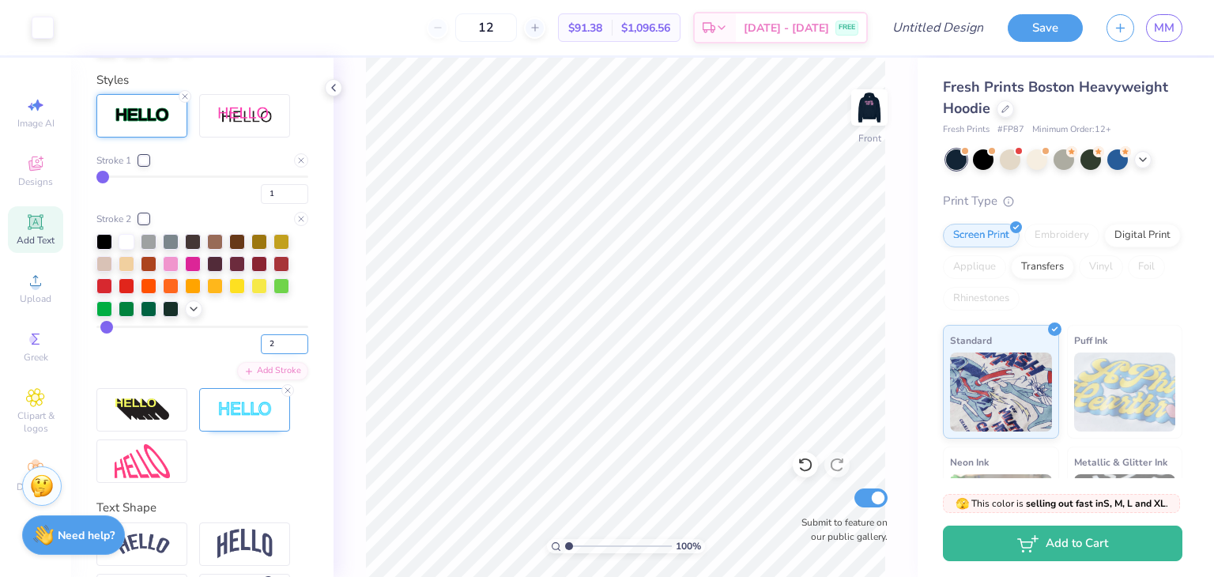
click at [290, 354] on input "2" at bounding box center [284, 344] width 47 height 20
click at [290, 354] on input "1" at bounding box center [284, 344] width 47 height 20
click at [213, 354] on div "1" at bounding box center [202, 340] width 212 height 28
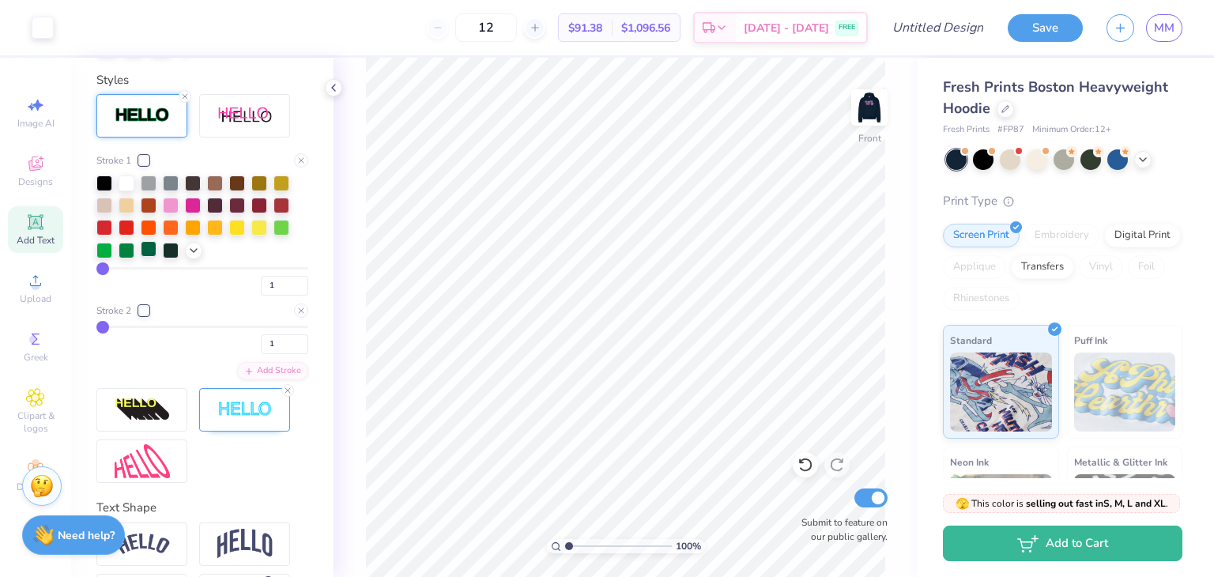
click at [150, 257] on div at bounding box center [149, 249] width 16 height 16
click at [288, 296] on input "2" at bounding box center [284, 286] width 47 height 20
click at [288, 296] on input "3" at bounding box center [284, 286] width 47 height 20
click at [288, 296] on input "4" at bounding box center [284, 286] width 47 height 20
click at [253, 234] on div at bounding box center [259, 226] width 16 height 16
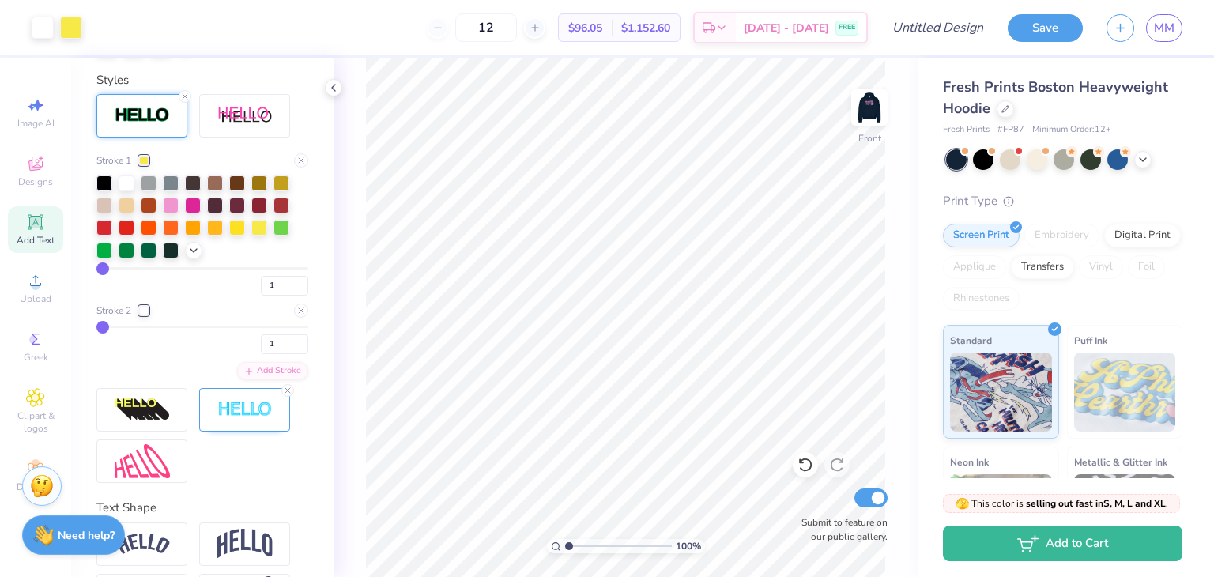
click at [212, 326] on div "Stroke 1 1 Stroke 2 1 Add Stroke" at bounding box center [202, 266] width 212 height 227
click at [288, 296] on input "2" at bounding box center [284, 286] width 47 height 20
click at [288, 296] on input "3" at bounding box center [284, 286] width 47 height 20
click at [288, 296] on input "4" at bounding box center [284, 286] width 47 height 20
click at [288, 296] on input "20" at bounding box center [284, 286] width 47 height 20
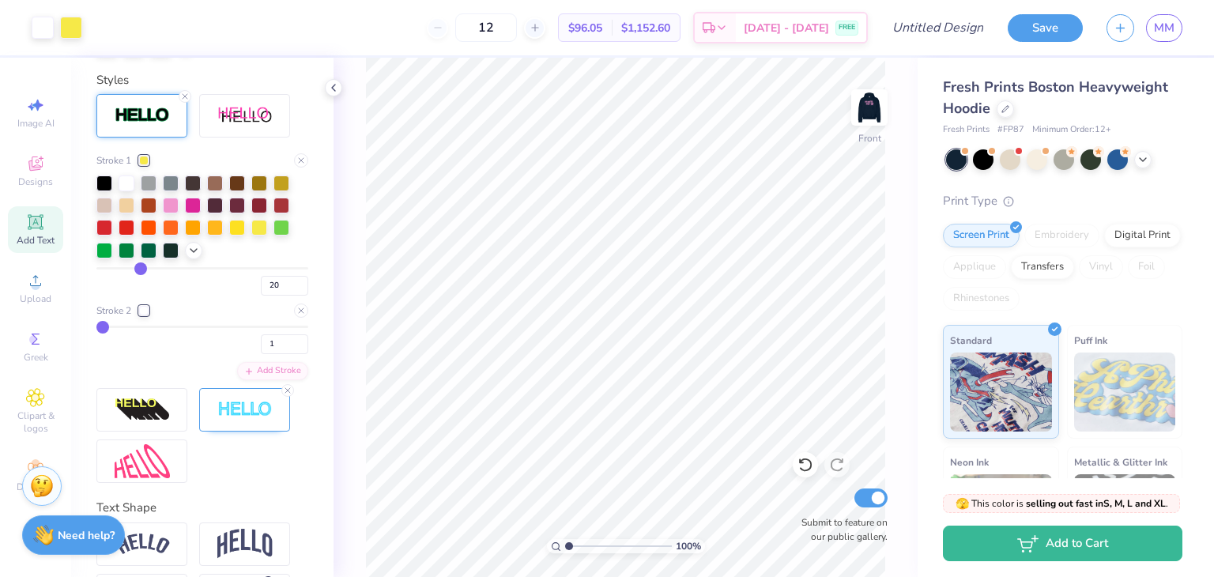
click at [183, 296] on div "20" at bounding box center [202, 281] width 212 height 28
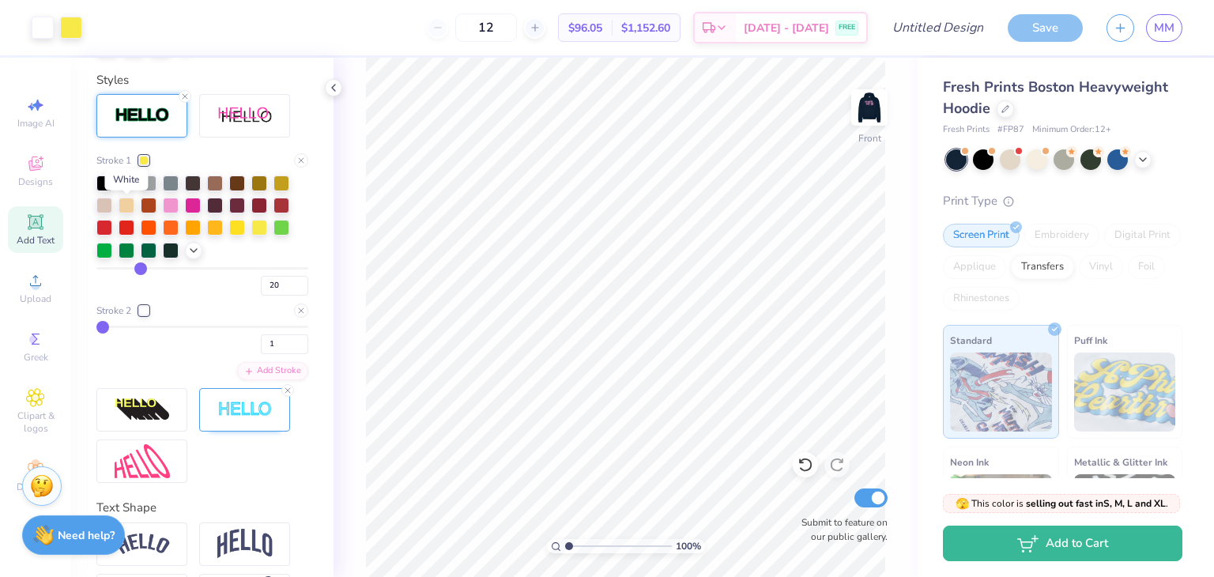
click at [126, 190] on div at bounding box center [127, 182] width 16 height 16
click at [143, 315] on div at bounding box center [143, 310] width 9 height 9
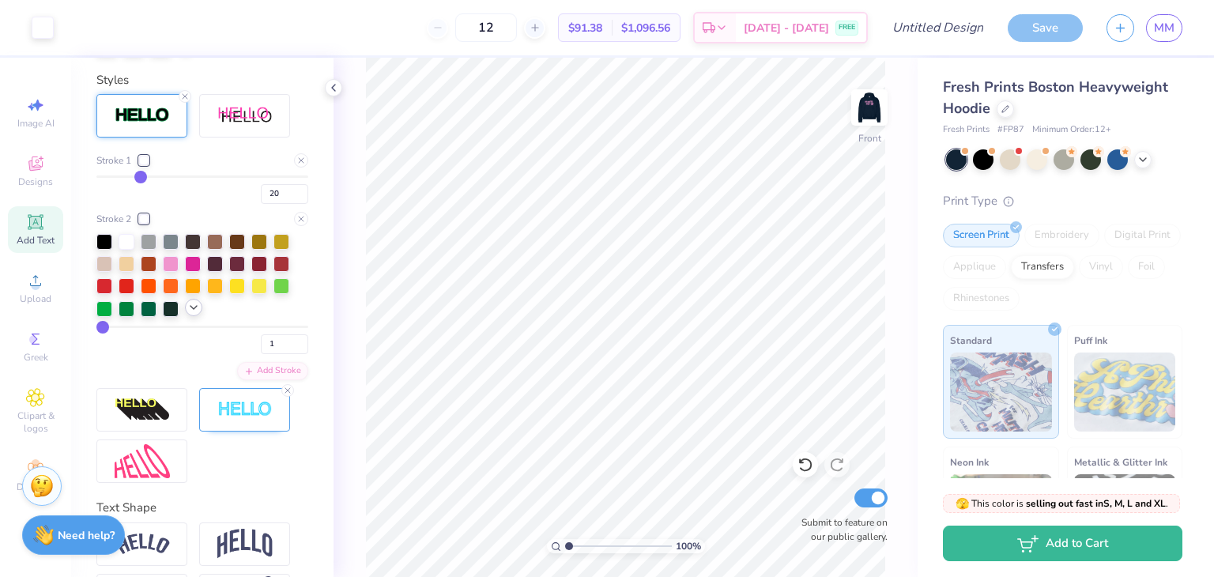
click at [198, 314] on icon at bounding box center [193, 307] width 13 height 13
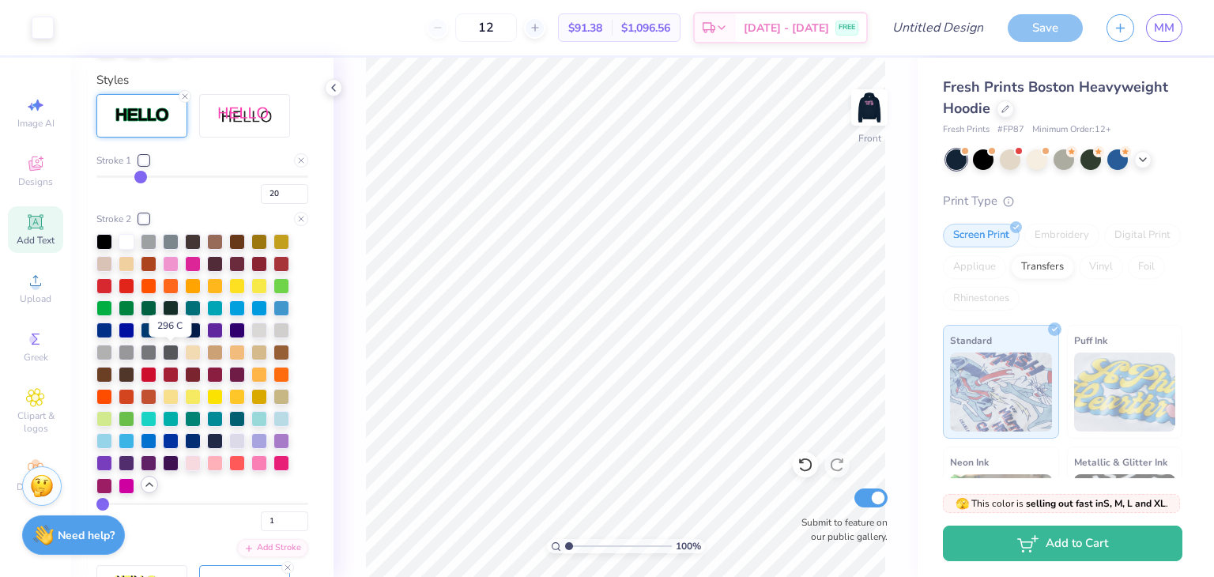
click at [176, 337] on div at bounding box center [171, 329] width 16 height 16
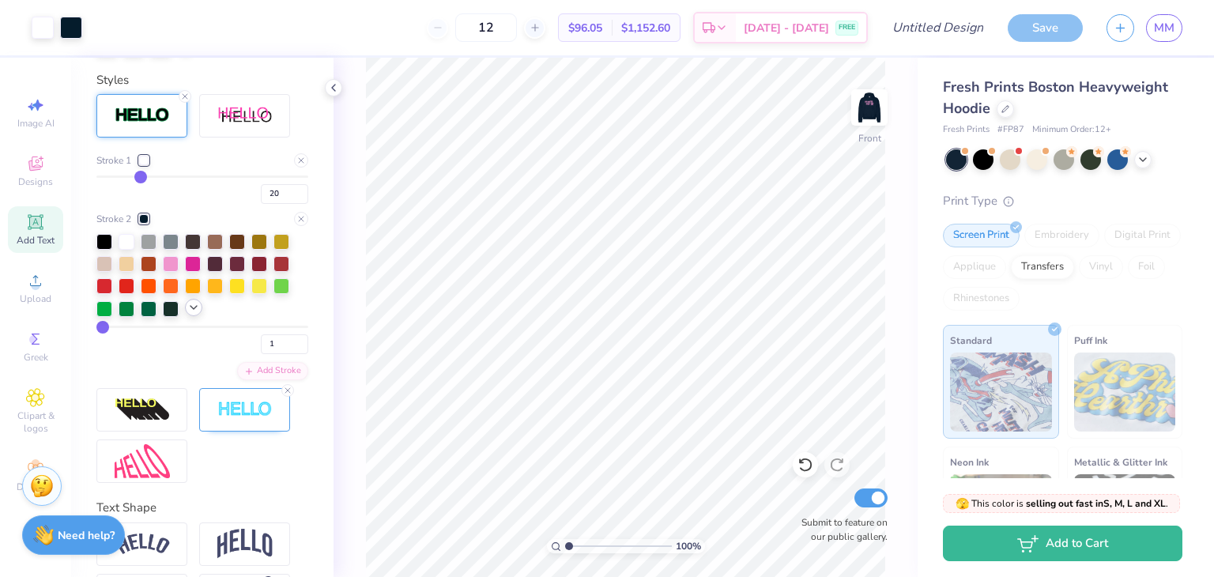
click at [193, 314] on icon at bounding box center [193, 307] width 13 height 13
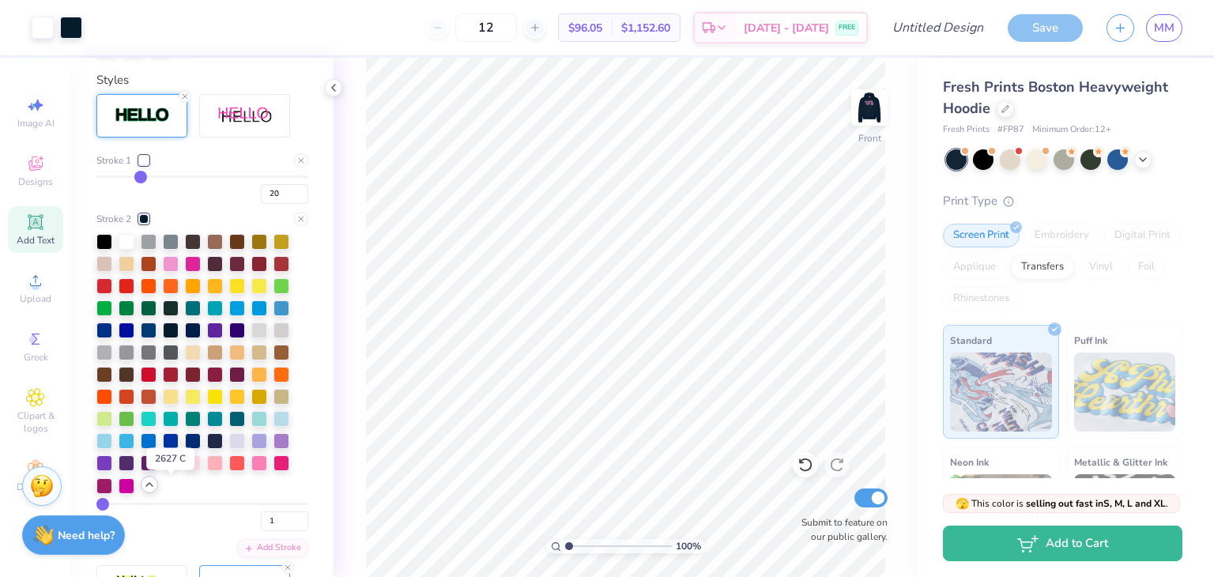
click at [167, 469] on div at bounding box center [171, 462] width 16 height 16
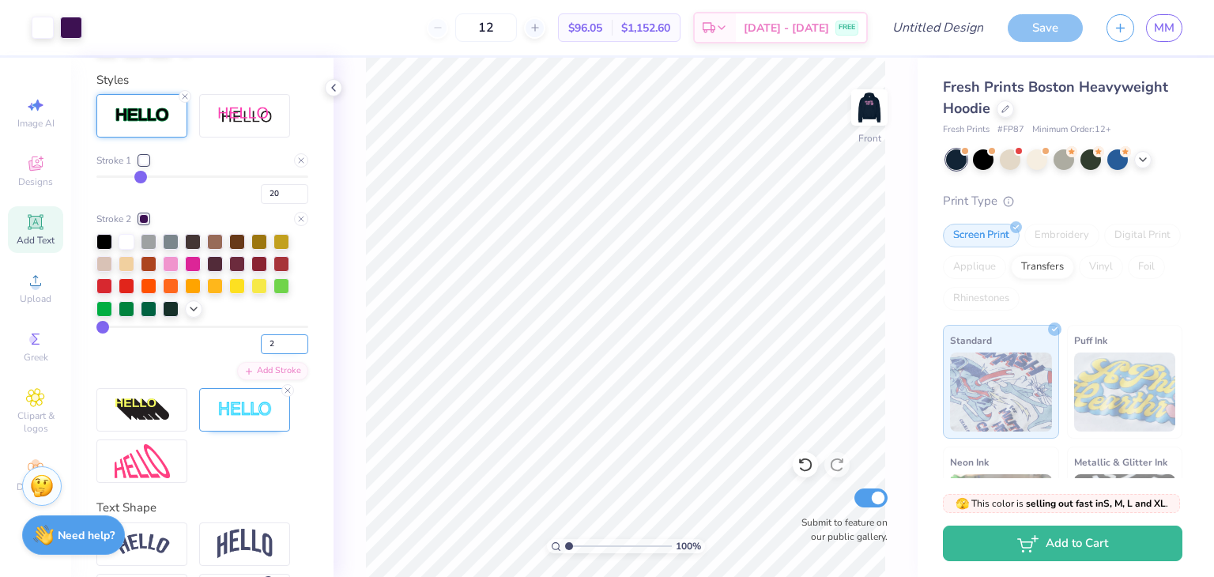
click at [286, 354] on input "2" at bounding box center [284, 344] width 47 height 20
click at [286, 354] on input "3" at bounding box center [284, 344] width 47 height 20
click at [177, 380] on div "Stroke 1 20 Stroke 2 3 Add Stroke" at bounding box center [202, 266] width 212 height 227
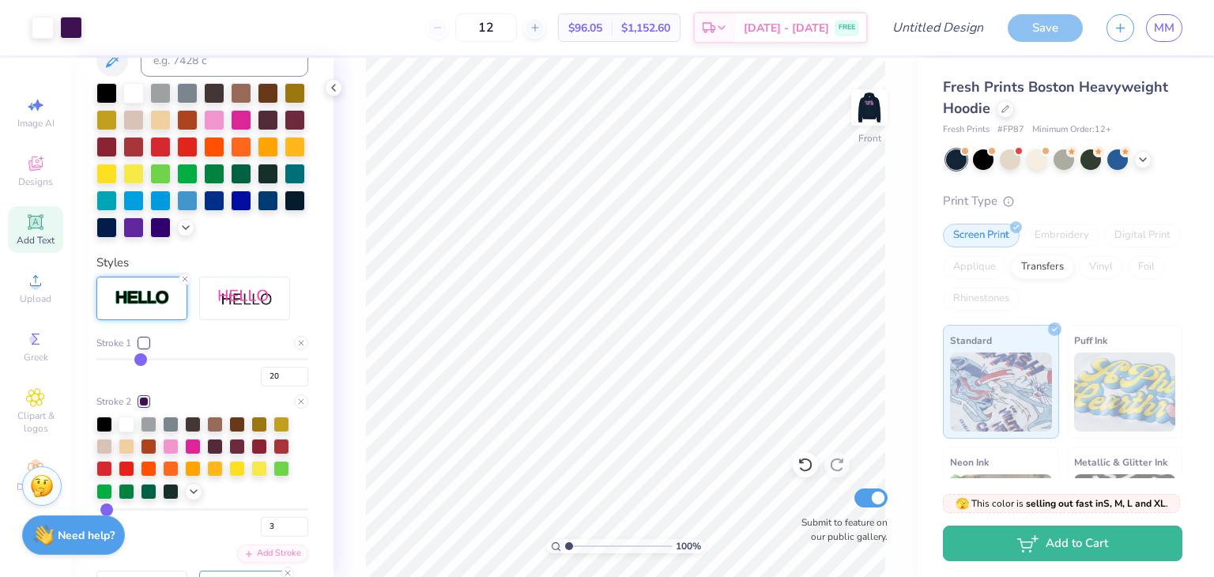
scroll to position [420, 0]
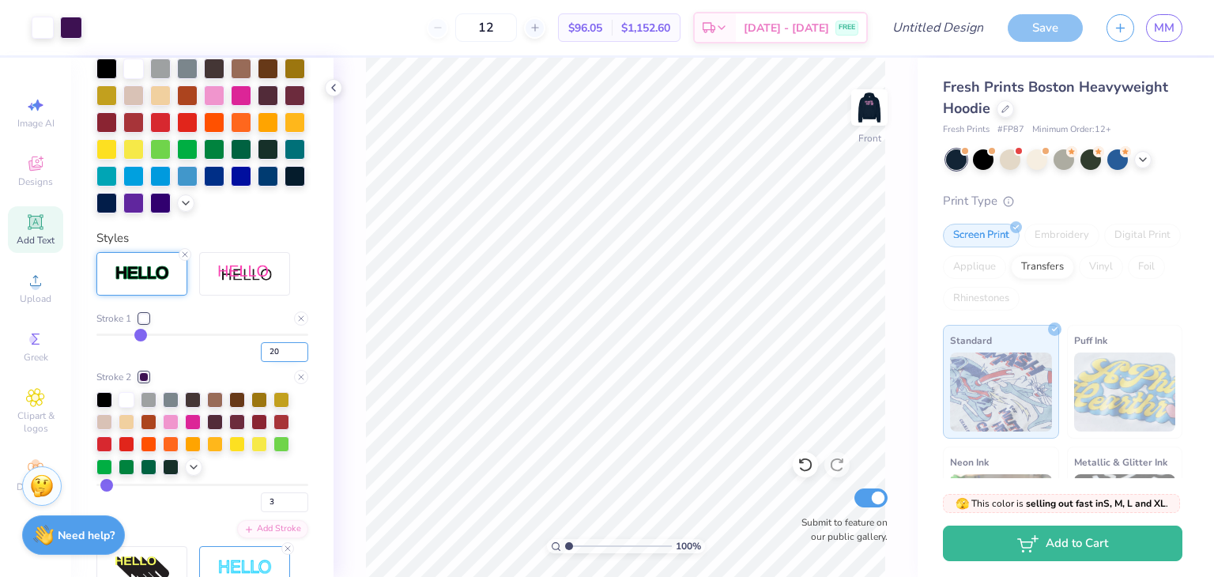
click at [278, 362] on input "20" at bounding box center [284, 352] width 47 height 20
click at [289, 362] on input "19" at bounding box center [284, 352] width 47 height 20
click at [289, 362] on input "18" at bounding box center [284, 352] width 47 height 20
click at [289, 362] on input "17" at bounding box center [284, 352] width 47 height 20
click at [289, 362] on input "16" at bounding box center [284, 352] width 47 height 20
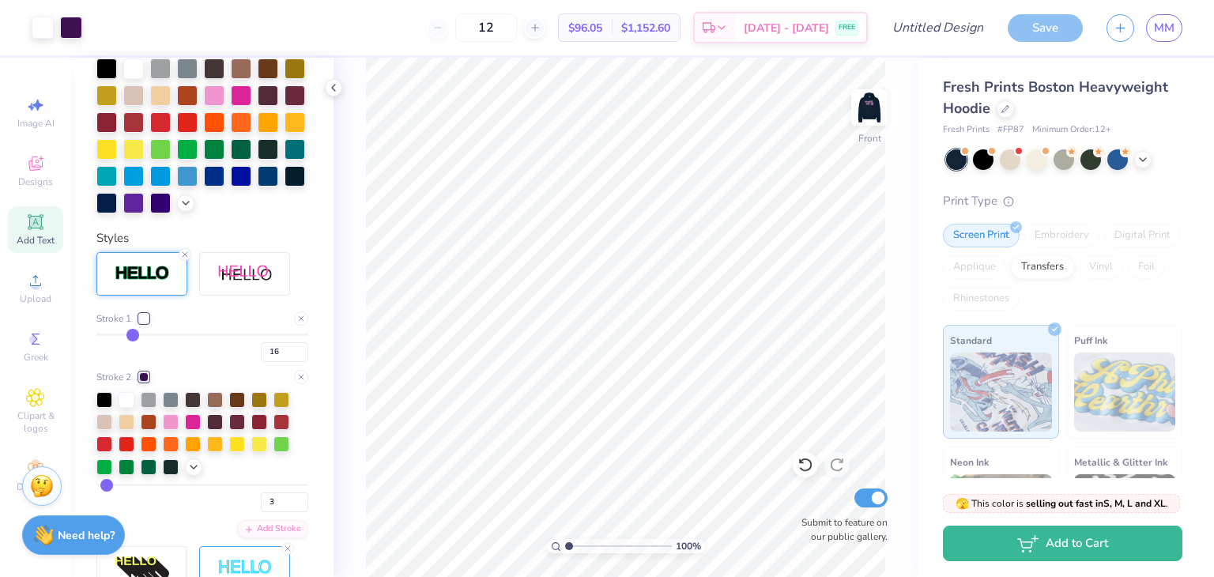
click at [229, 362] on div "16" at bounding box center [202, 347] width 212 height 28
click at [289, 362] on input "16" at bounding box center [284, 352] width 47 height 20
click at [289, 362] on input "15" at bounding box center [284, 352] width 47 height 20
click at [289, 362] on input "14" at bounding box center [284, 352] width 47 height 20
click at [289, 362] on input "13" at bounding box center [284, 352] width 47 height 20
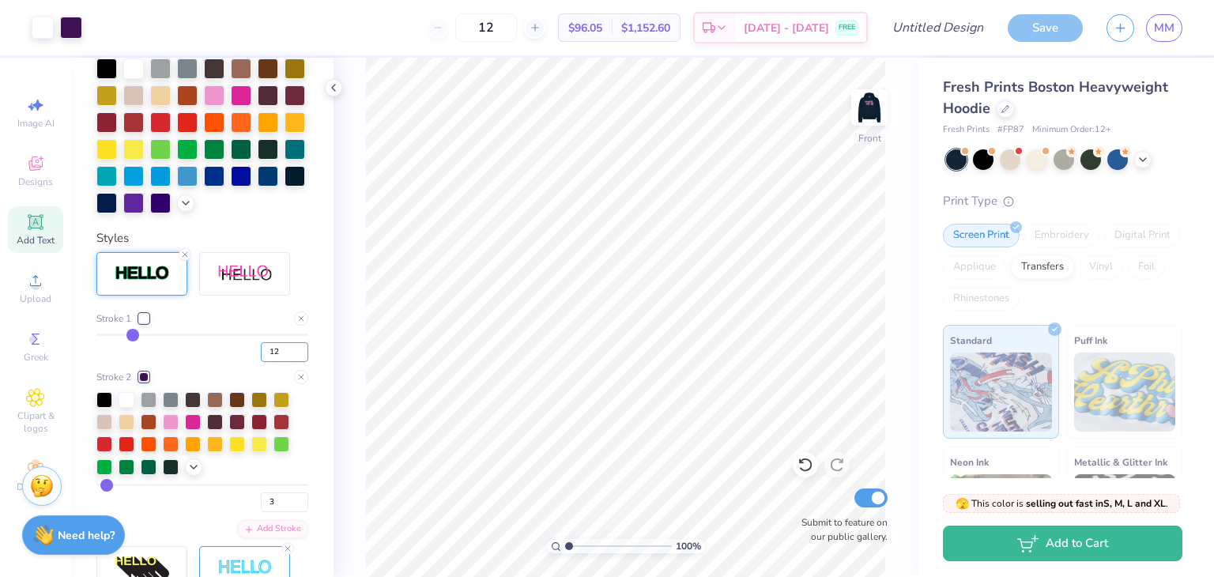
click at [289, 362] on input "12" at bounding box center [284, 352] width 47 height 20
click at [289, 362] on input "11" at bounding box center [284, 352] width 47 height 20
click at [289, 362] on input "10" at bounding box center [284, 352] width 47 height 20
click at [289, 362] on input "9" at bounding box center [284, 352] width 47 height 20
click at [289, 362] on input "8" at bounding box center [284, 352] width 47 height 20
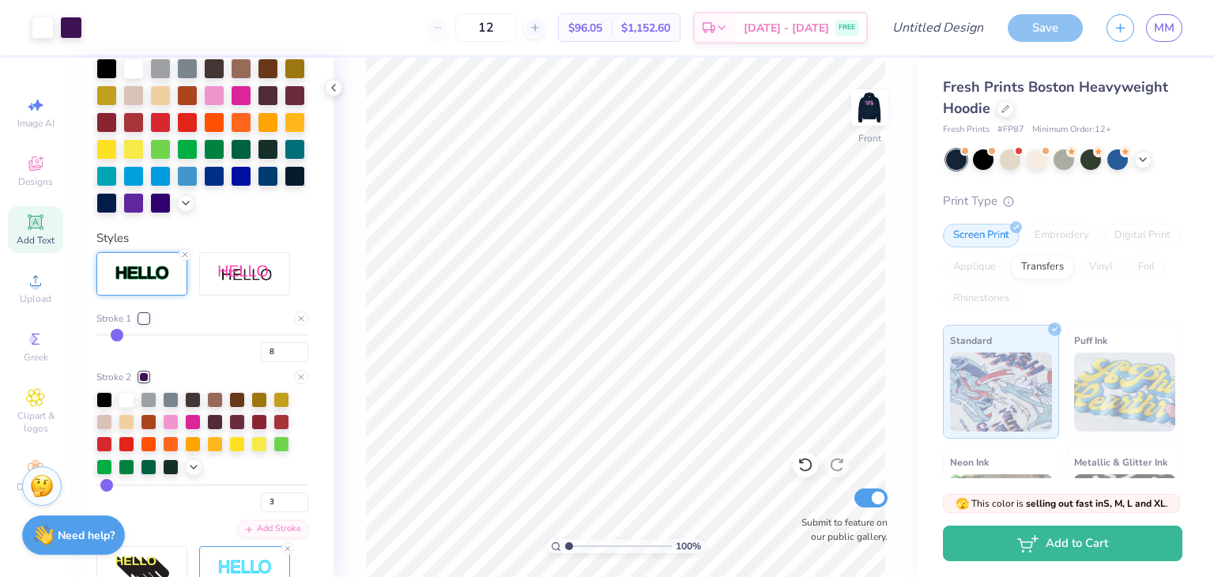
click at [230, 362] on div "8" at bounding box center [202, 347] width 212 height 28
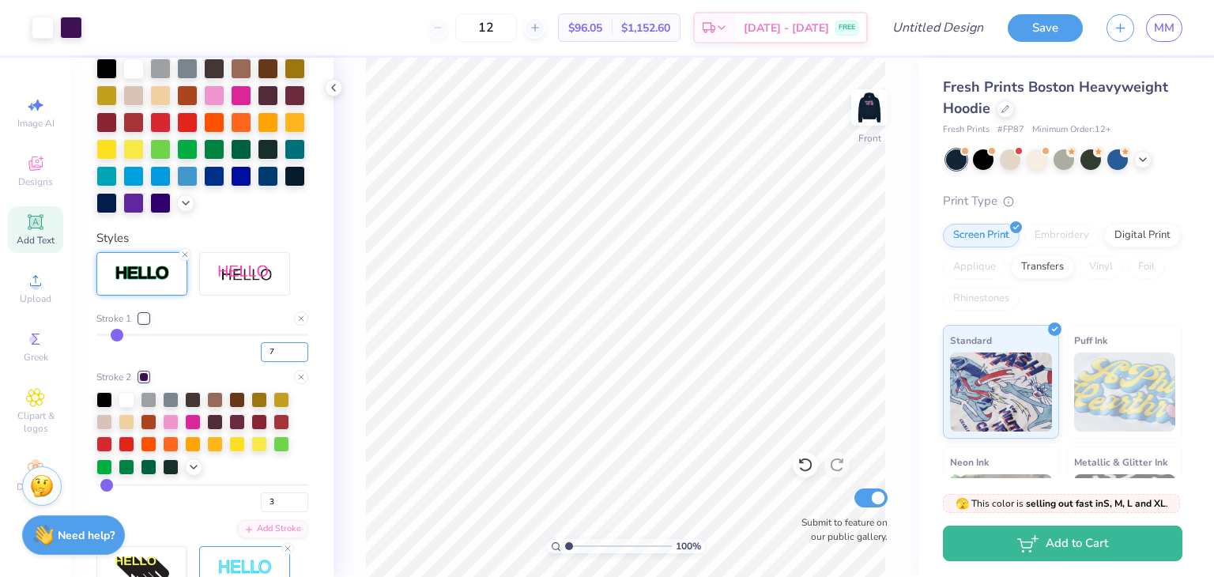
click at [288, 362] on input "7" at bounding box center [284, 352] width 47 height 20
click at [288, 362] on input "6" at bounding box center [284, 352] width 47 height 20
click at [292, 362] on input "5" at bounding box center [284, 352] width 47 height 20
click at [186, 362] on div "5" at bounding box center [202, 347] width 212 height 28
click at [289, 409] on div "Stroke 2 3" at bounding box center [202, 441] width 212 height 142
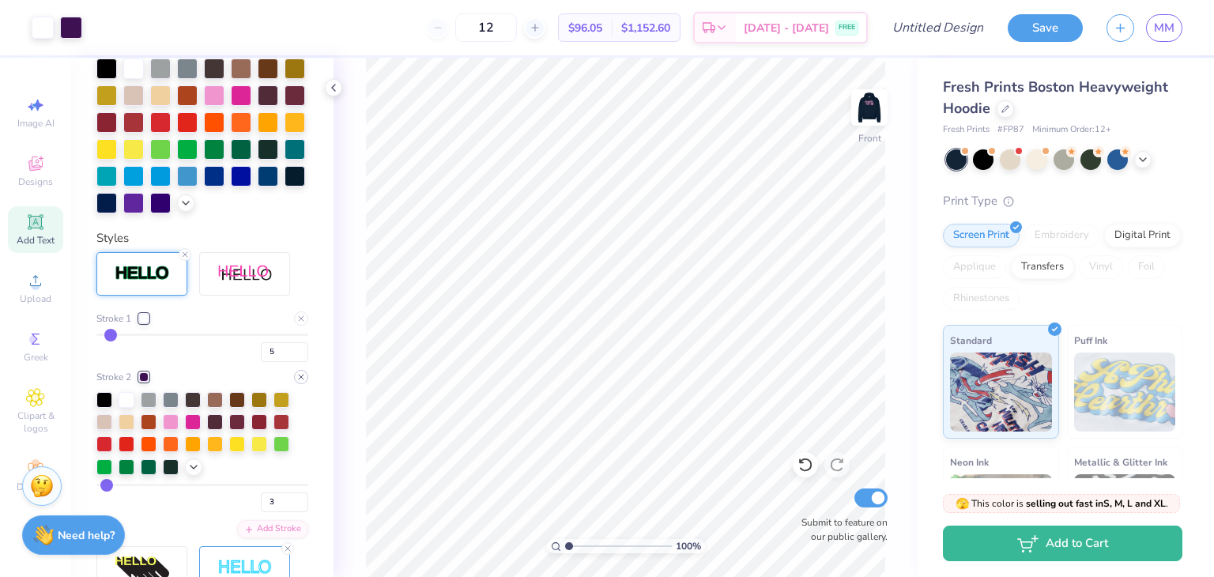
click at [296, 382] on icon at bounding box center [300, 376] width 9 height 9
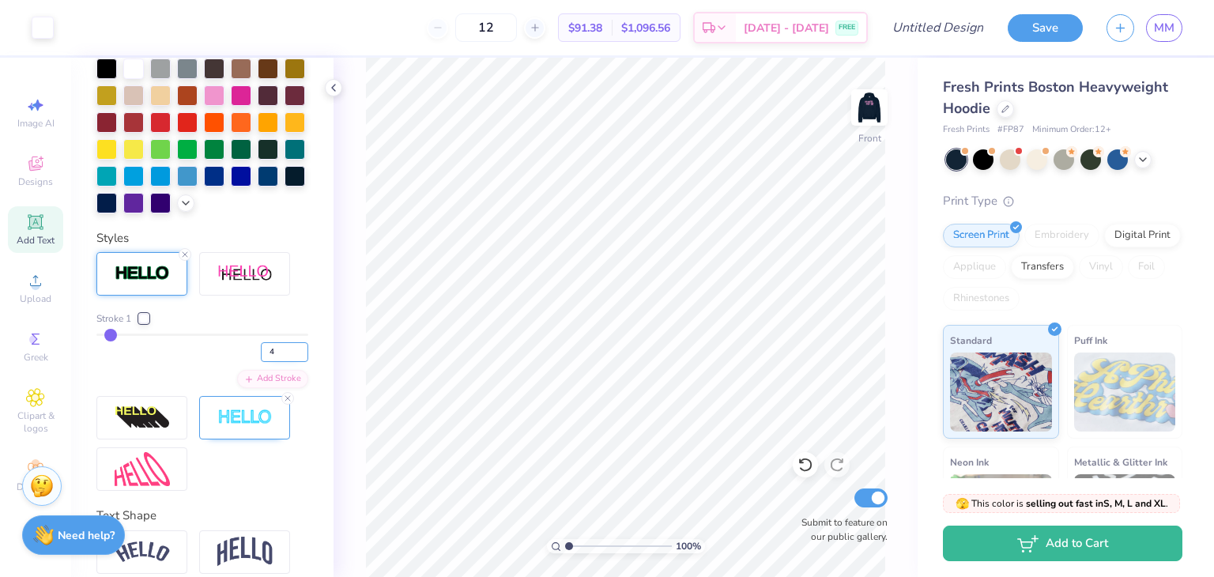
click at [287, 362] on input "4" at bounding box center [284, 352] width 47 height 20
click at [287, 362] on input "3" at bounding box center [284, 352] width 47 height 20
click at [287, 362] on input "2" at bounding box center [284, 352] width 47 height 20
click at [287, 362] on input "1" at bounding box center [284, 352] width 47 height 20
click at [171, 388] on div "Stroke 1 1 Add Stroke" at bounding box center [202, 349] width 212 height 77
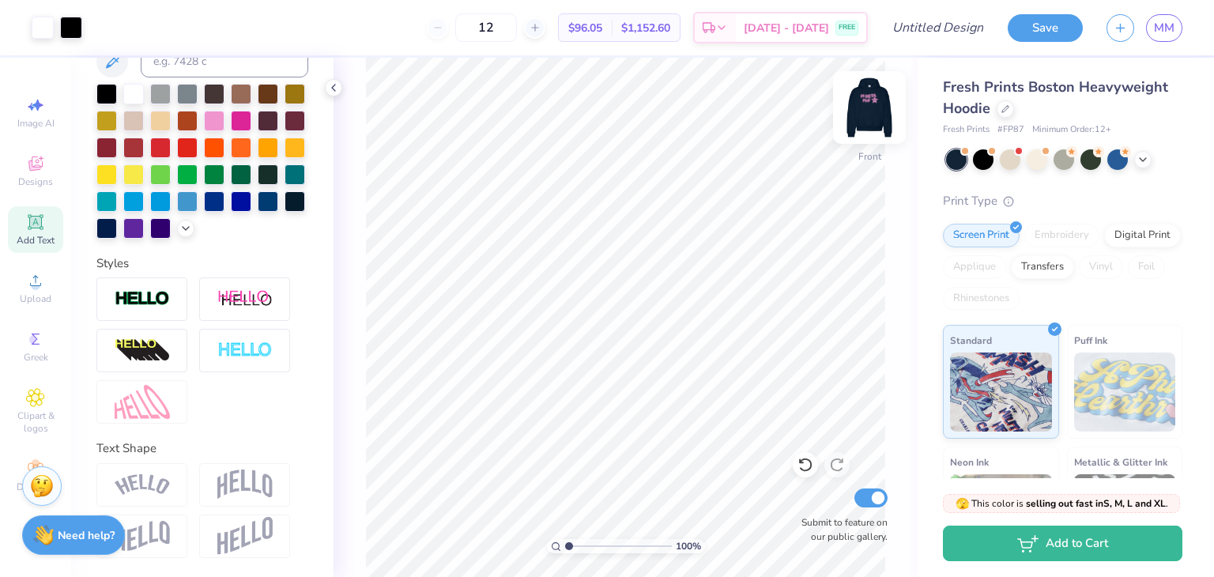
click at [872, 104] on img at bounding box center [869, 107] width 63 height 63
click at [872, 104] on img at bounding box center [869, 108] width 32 height 32
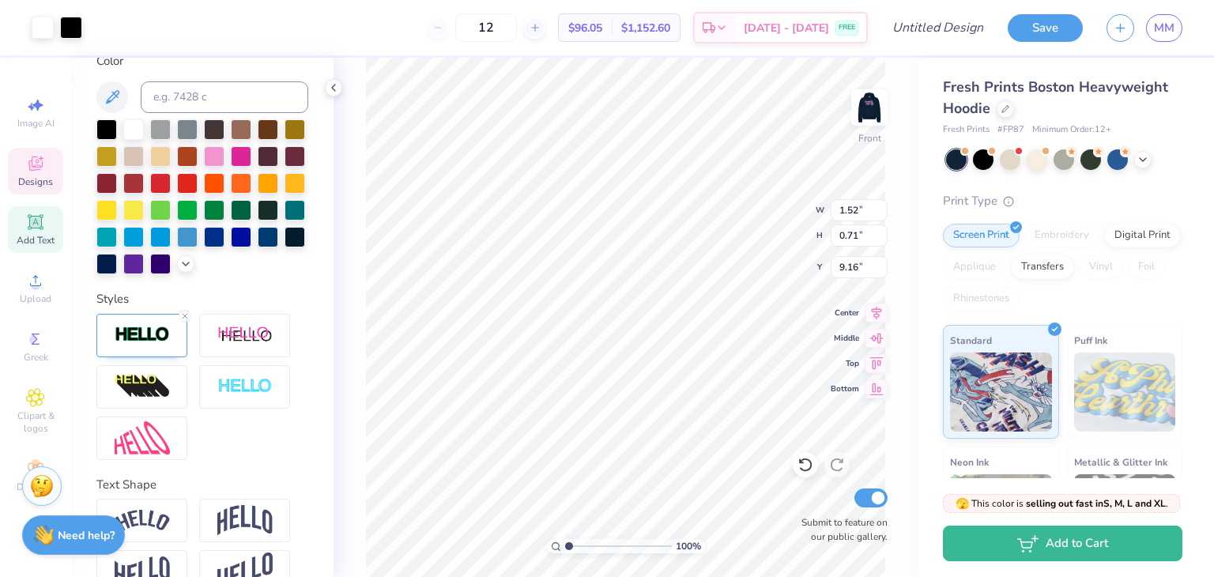
scroll to position [480, 0]
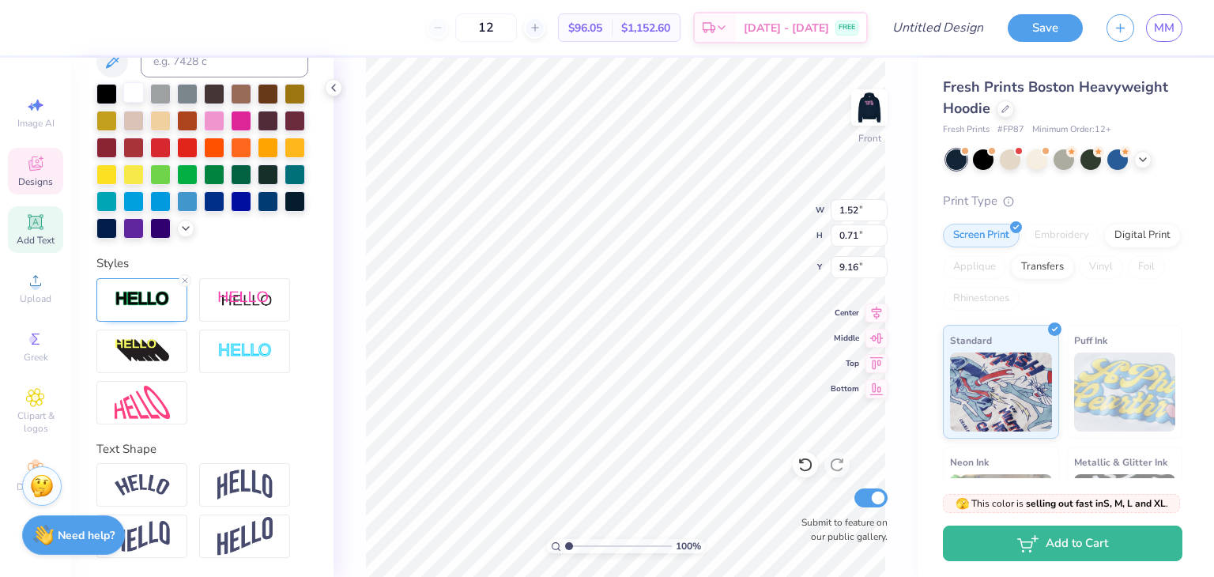
click at [138, 82] on div at bounding box center [133, 92] width 21 height 21
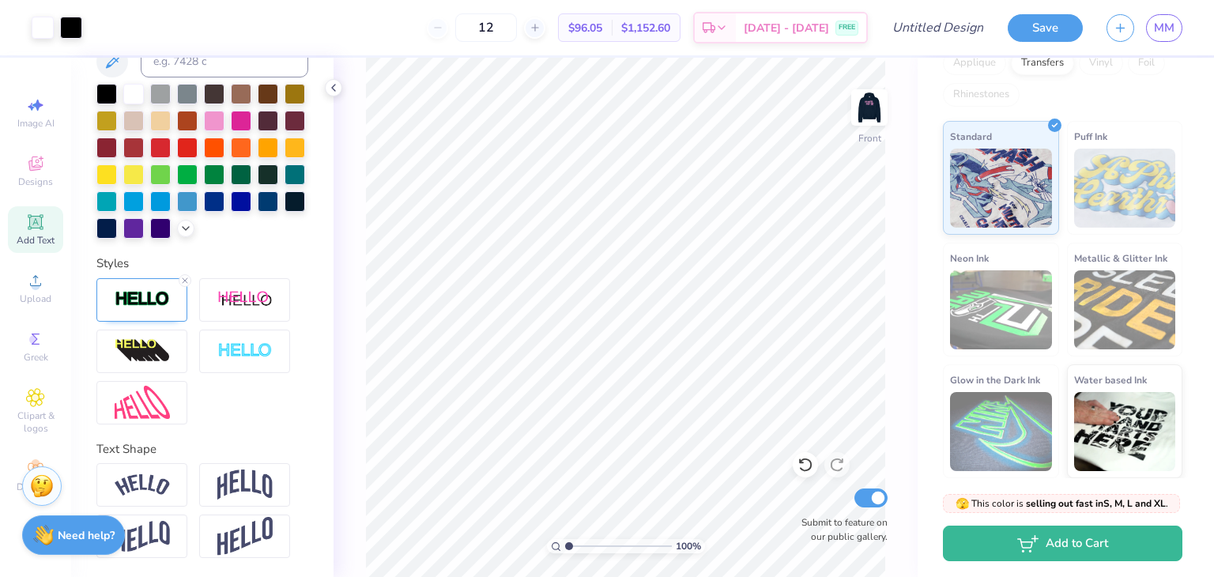
scroll to position [0, 0]
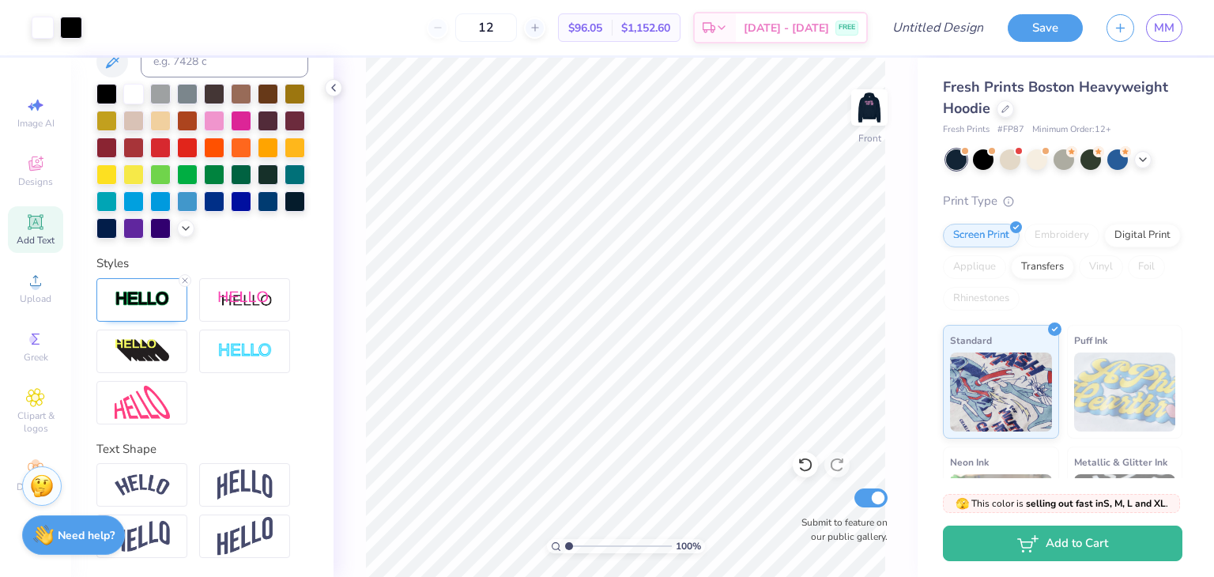
click at [446, 32] on div "12 $96.05 Per Item $1,152.60 Total Est. Delivery Aug 26 - 29 FREE" at bounding box center [481, 27] width 774 height 55
click at [457, 23] on div "12" at bounding box center [486, 27] width 119 height 28
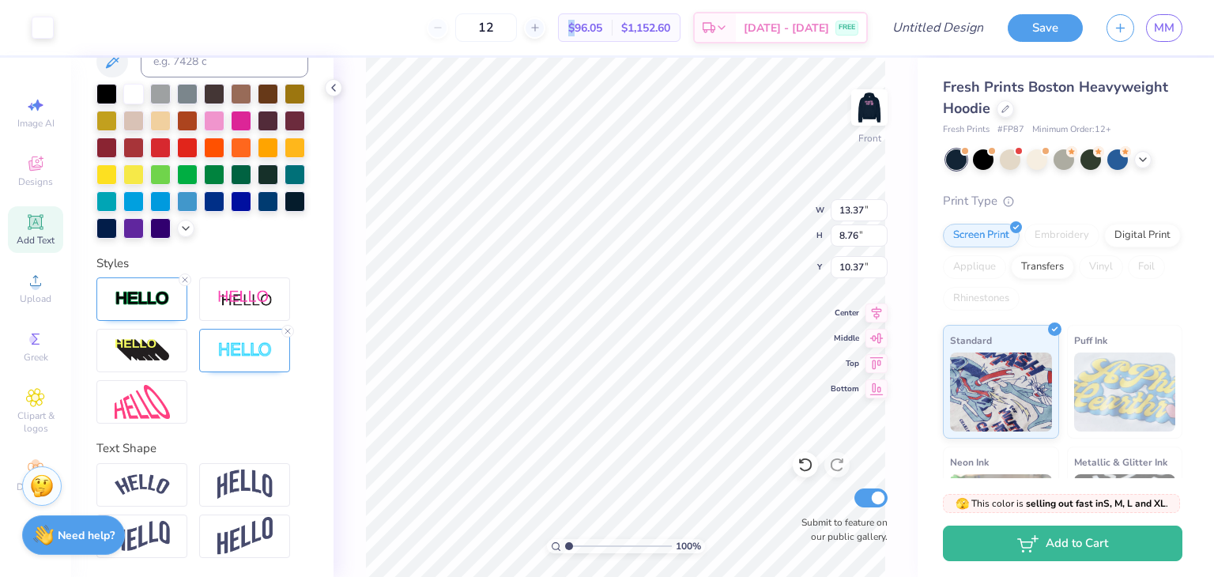
scroll to position [420, 0]
click at [180, 281] on icon at bounding box center [184, 279] width 9 height 9
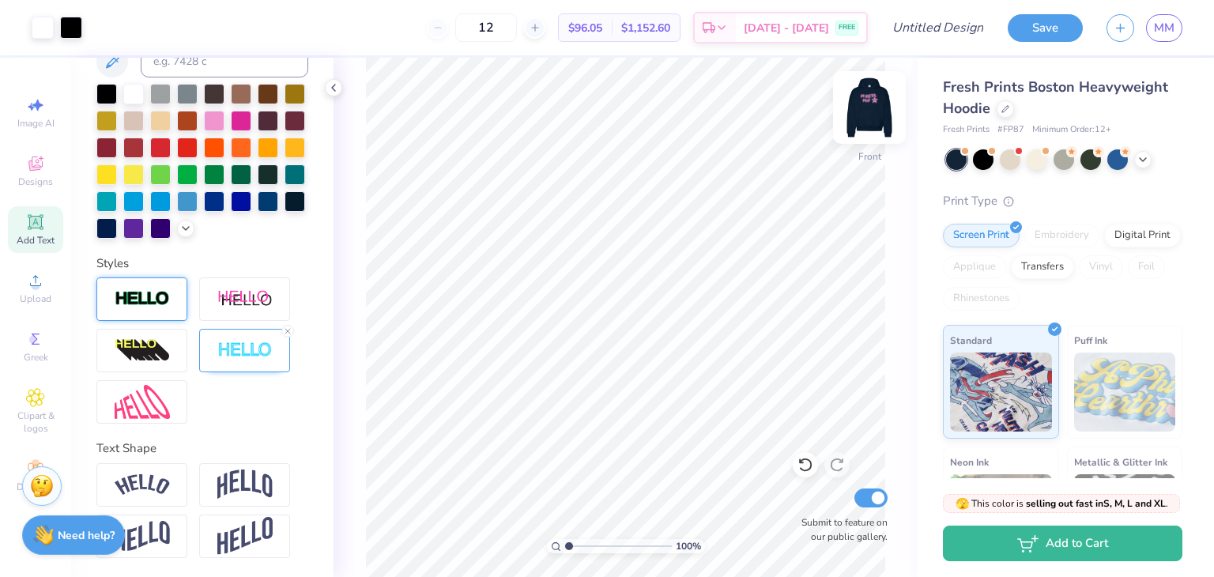
click at [864, 109] on img at bounding box center [869, 107] width 63 height 63
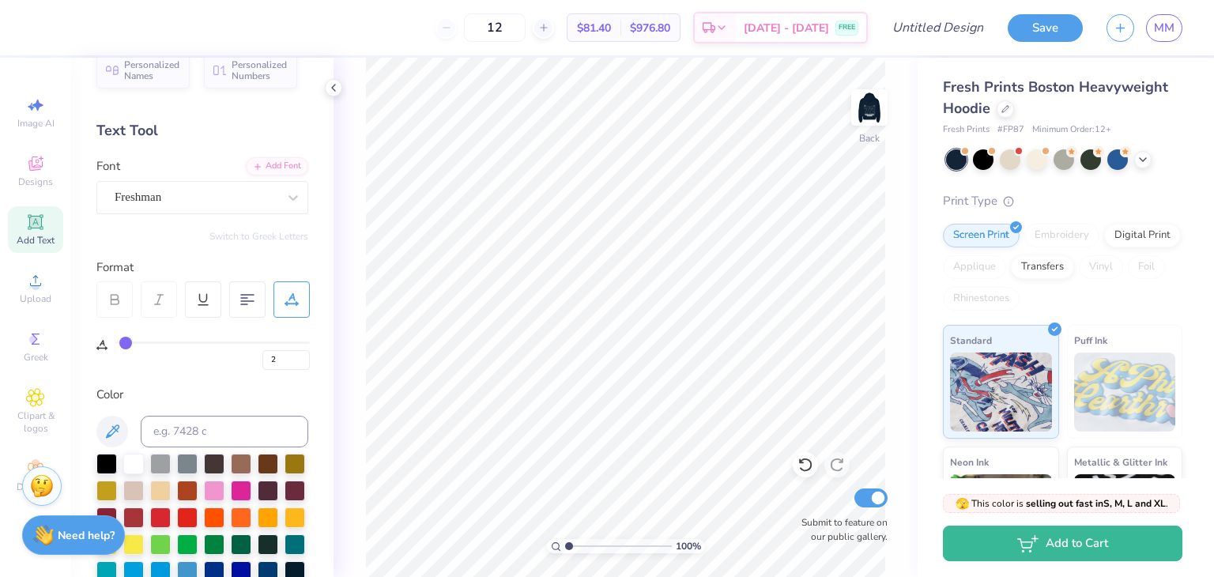
scroll to position [0, 0]
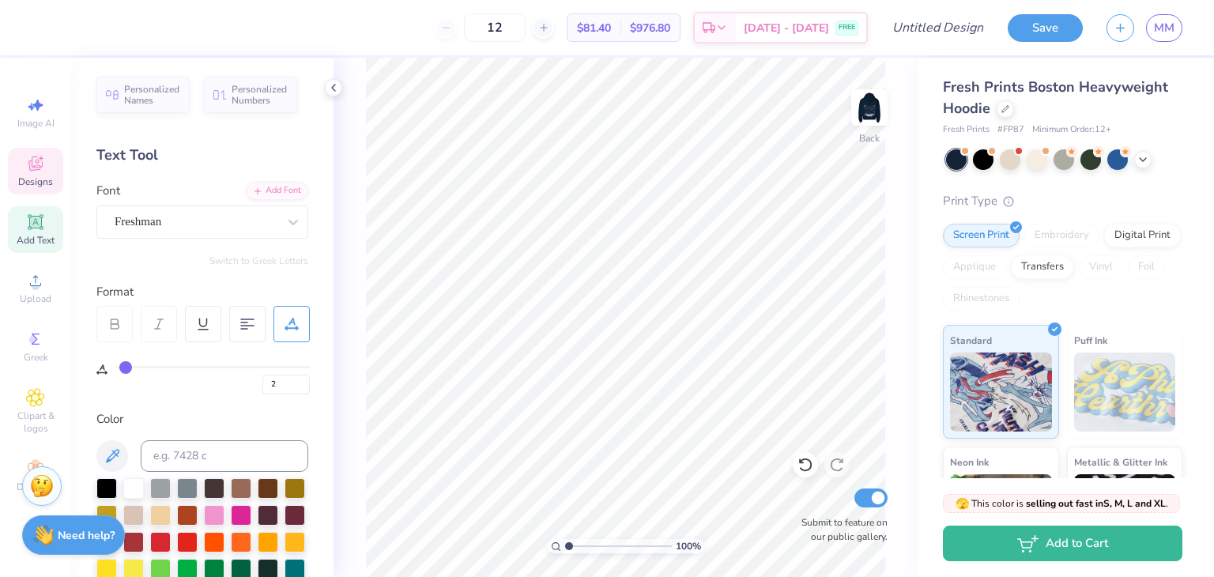
click at [22, 159] on div "Designs" at bounding box center [35, 171] width 55 height 47
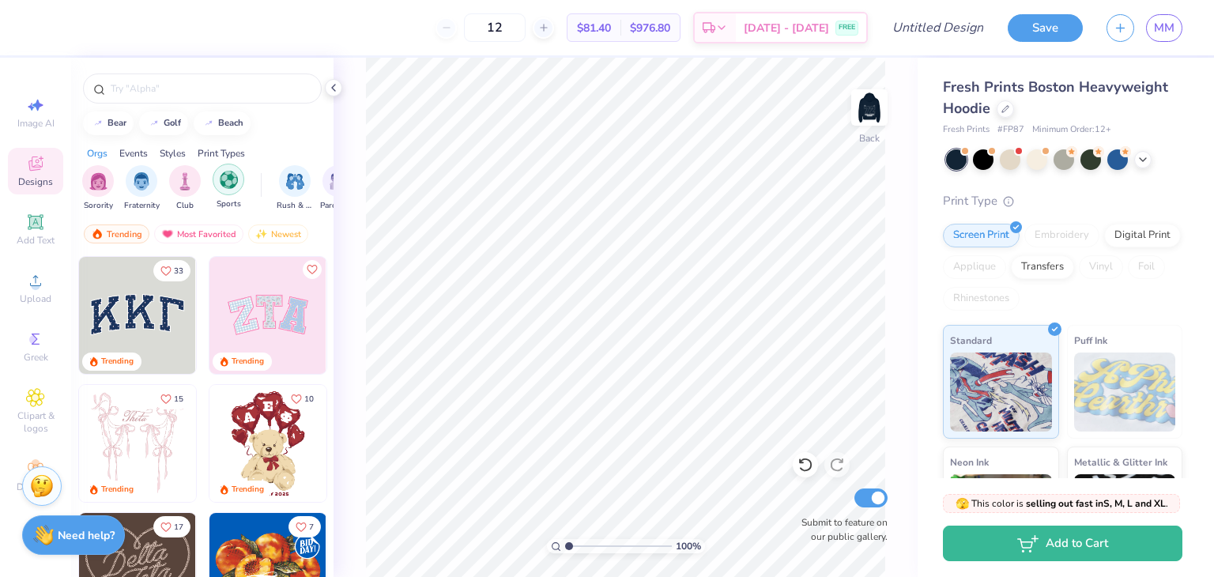
click at [221, 191] on div "filter for Sports" at bounding box center [229, 180] width 32 height 32
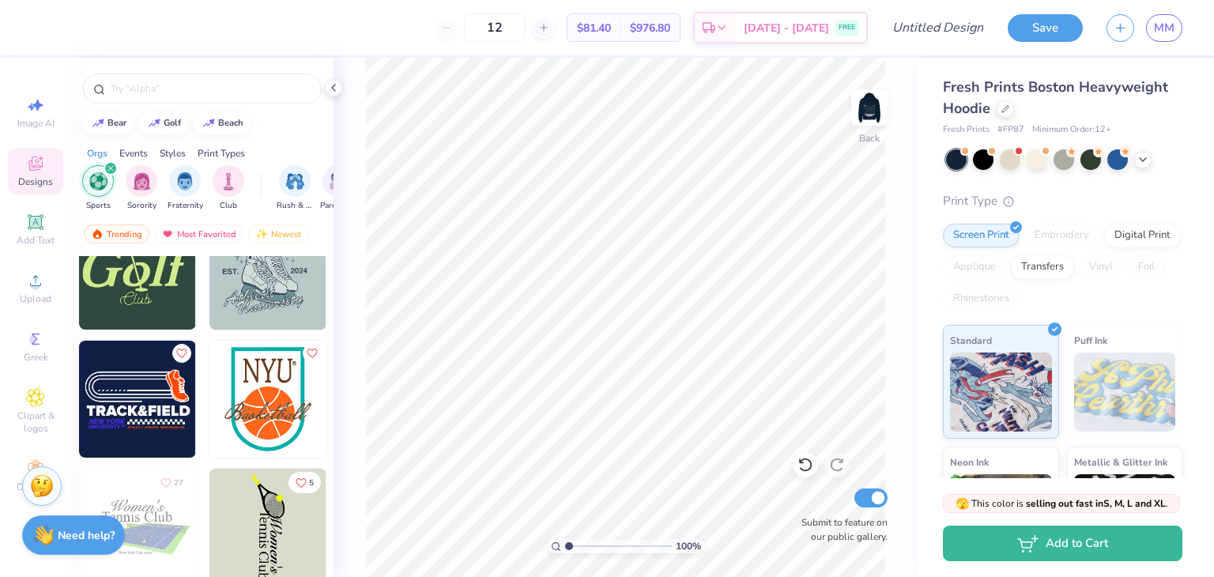
scroll to position [5136, 0]
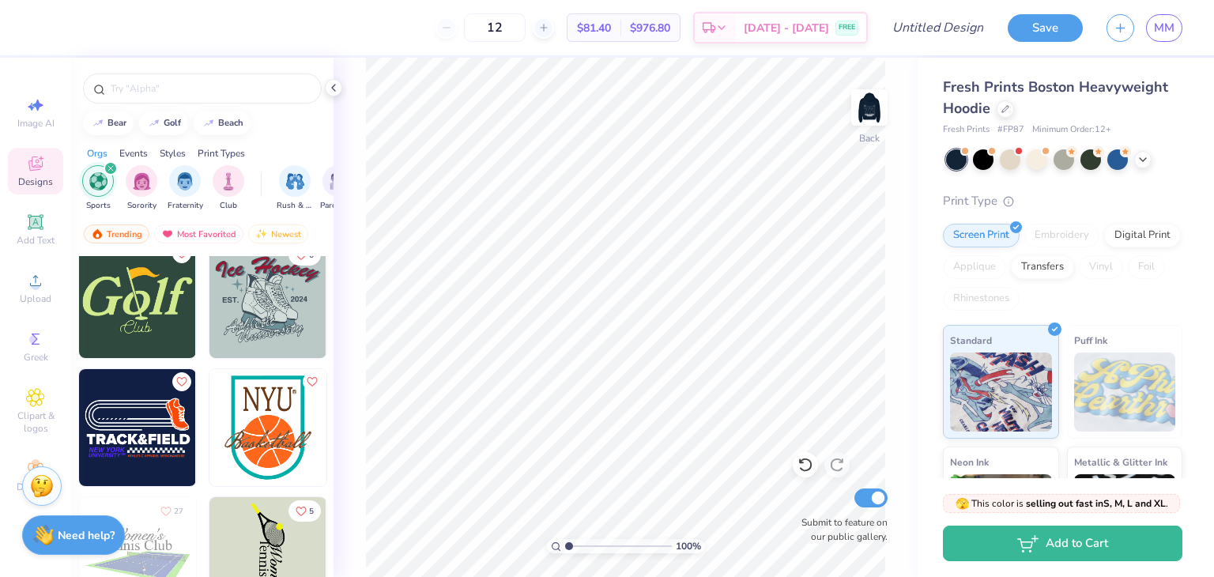
click at [254, 420] on img at bounding box center [267, 427] width 117 height 117
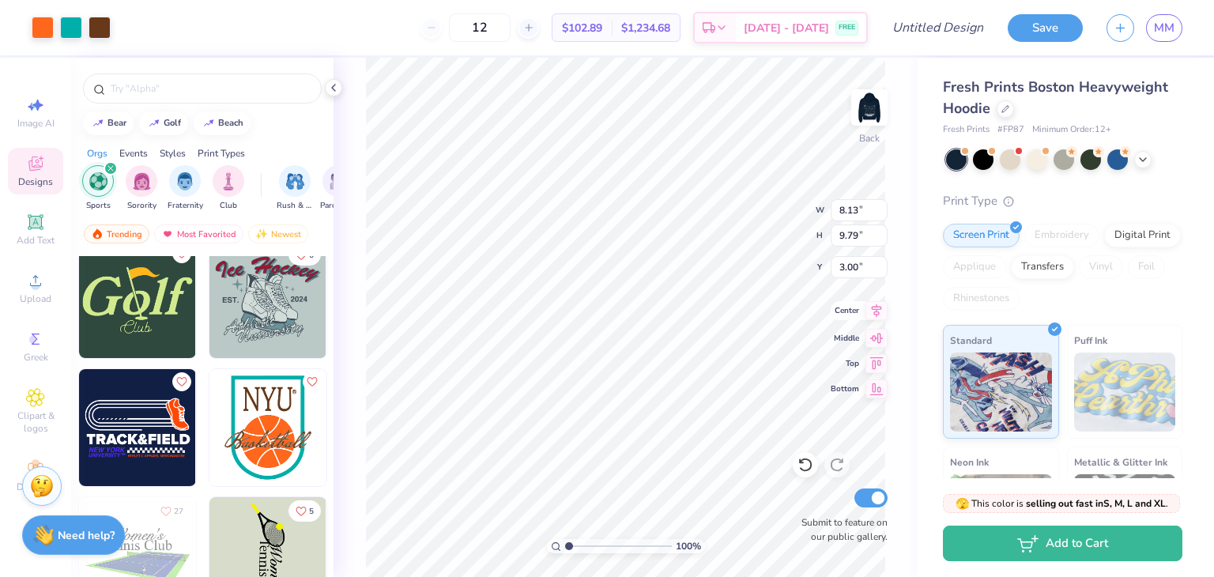
click at [868, 317] on icon at bounding box center [876, 310] width 22 height 19
click at [883, 341] on icon at bounding box center [876, 335] width 22 height 19
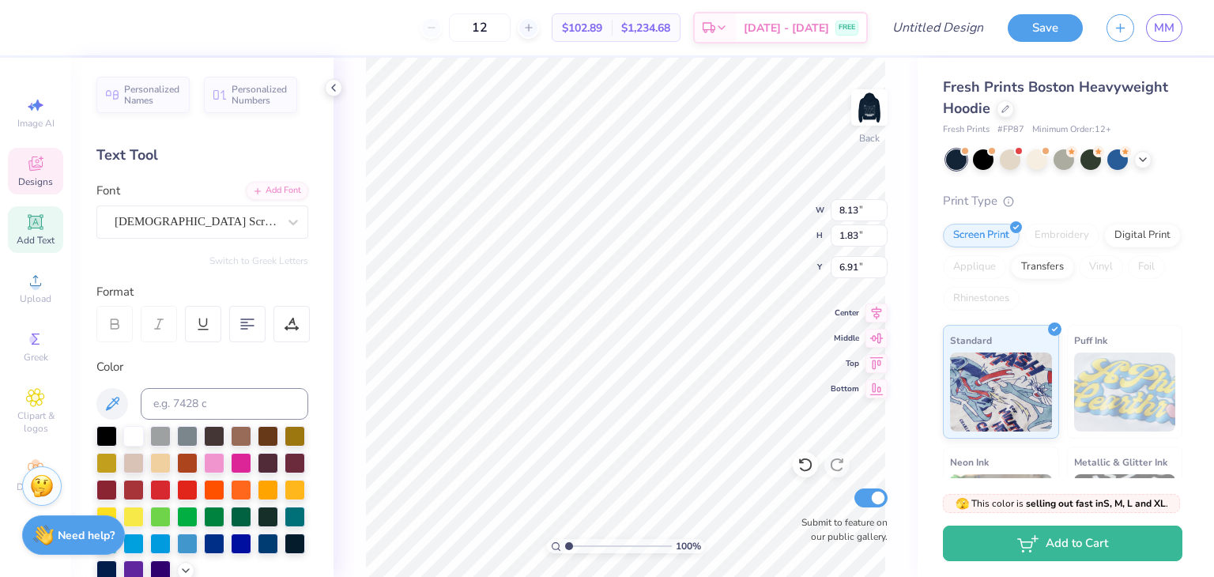
scroll to position [13, 3]
click at [253, 326] on 380 at bounding box center [247, 326] width 13 height 0
click at [885, 239] on input "6.09" at bounding box center [858, 235] width 57 height 22
click at [885, 239] on input "6.08" at bounding box center [858, 235] width 57 height 22
click at [885, 239] on input "6.07" at bounding box center [858, 235] width 57 height 22
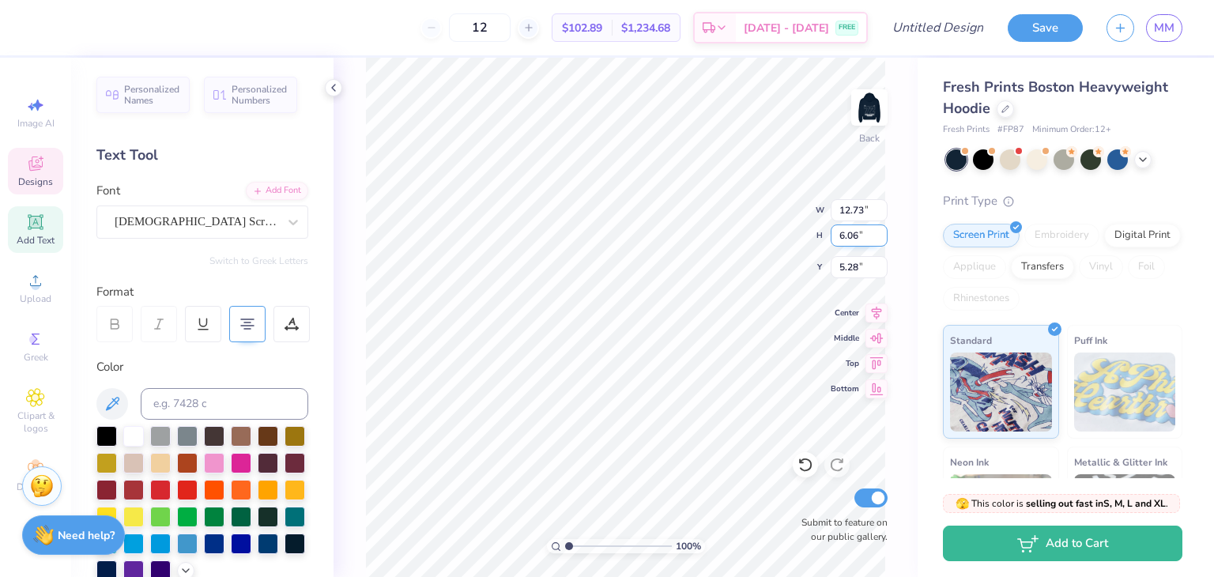
click at [885, 239] on input "6.06" at bounding box center [858, 235] width 57 height 22
click at [885, 239] on input "6.05" at bounding box center [858, 235] width 57 height 22
click at [885, 239] on input "6.04" at bounding box center [858, 235] width 57 height 22
click at [885, 239] on input "5.95" at bounding box center [858, 235] width 57 height 22
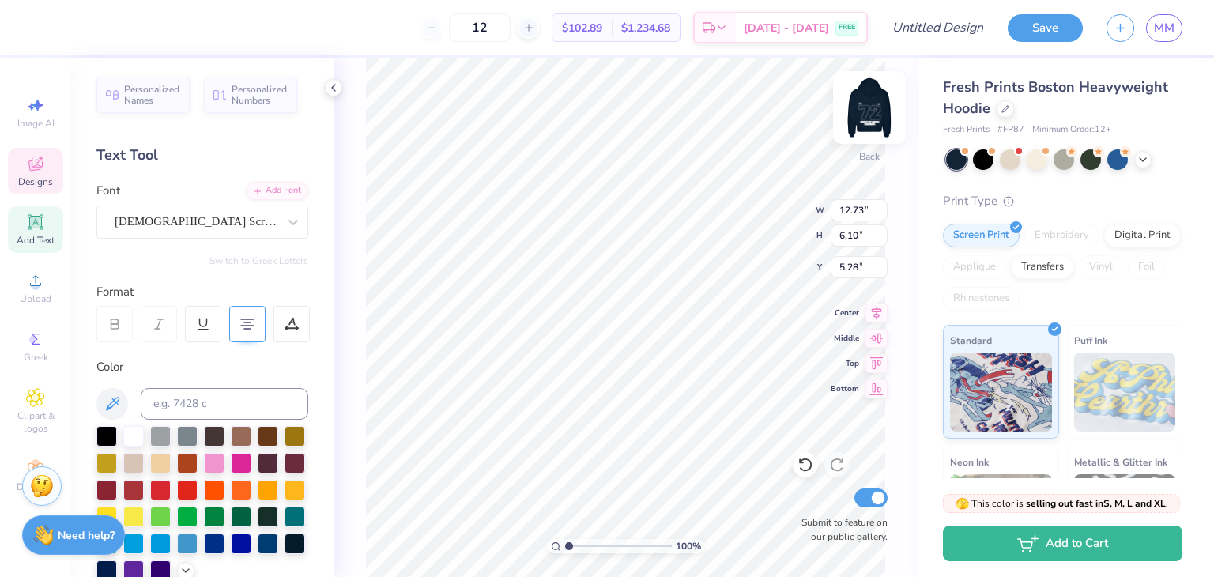
click at [876, 100] on img at bounding box center [869, 107] width 63 height 63
click at [863, 99] on img at bounding box center [869, 107] width 63 height 63
click at [135, 424] on div at bounding box center [133, 434] width 21 height 21
click at [133, 433] on div at bounding box center [133, 434] width 21 height 21
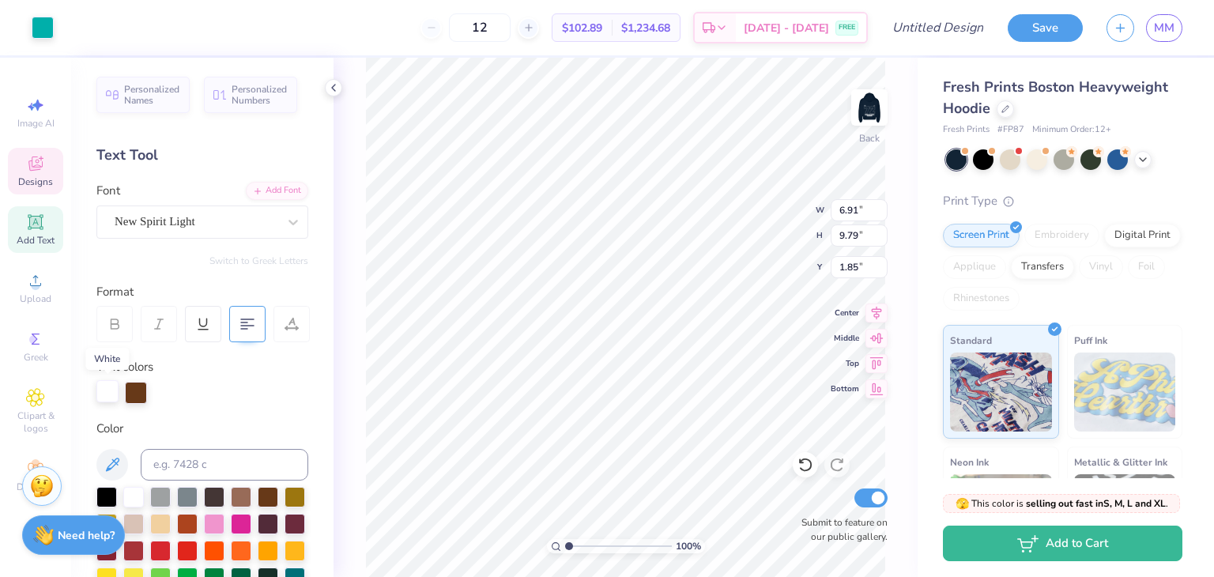
click at [103, 394] on div at bounding box center [107, 391] width 22 height 22
click at [103, 394] on div at bounding box center [107, 393] width 22 height 22
click at [103, 394] on div at bounding box center [107, 391] width 22 height 22
click at [115, 390] on div at bounding box center [107, 391] width 22 height 22
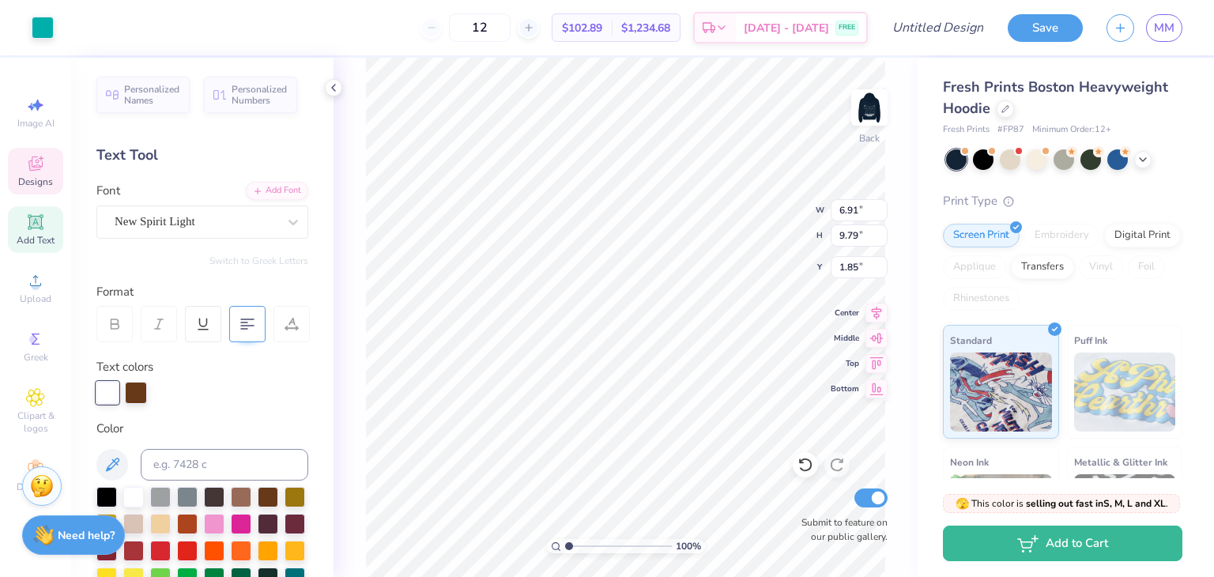
click at [119, 499] on div at bounding box center [202, 564] width 212 height 155
click at [123, 497] on div at bounding box center [133, 495] width 21 height 21
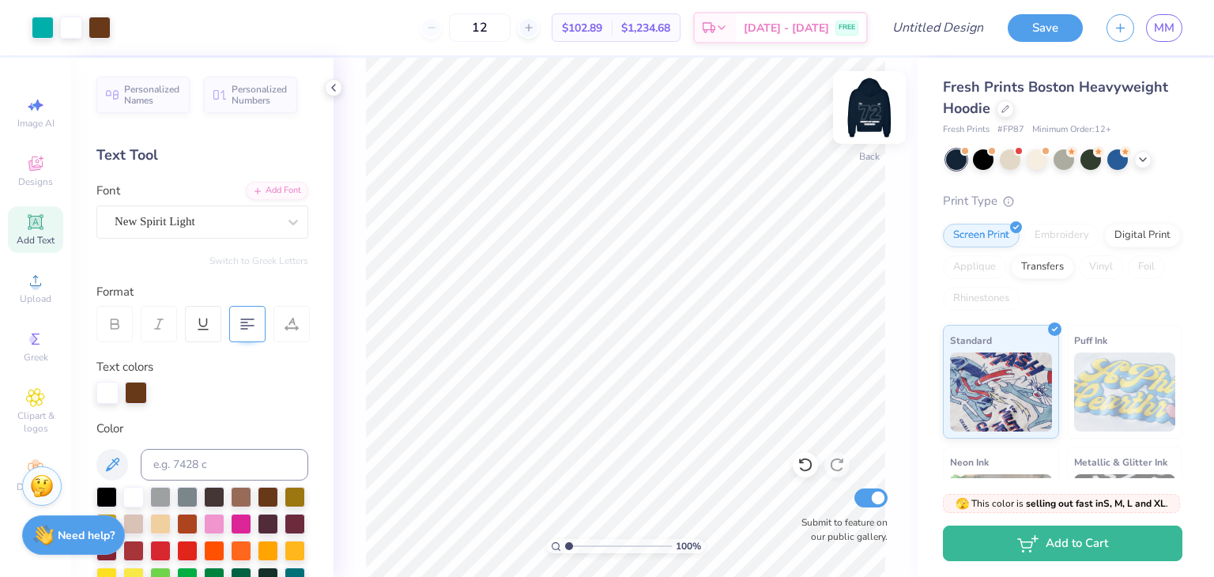
click at [884, 102] on img at bounding box center [869, 107] width 63 height 63
click at [884, 102] on img at bounding box center [869, 108] width 32 height 32
click at [866, 120] on img at bounding box center [869, 107] width 63 height 63
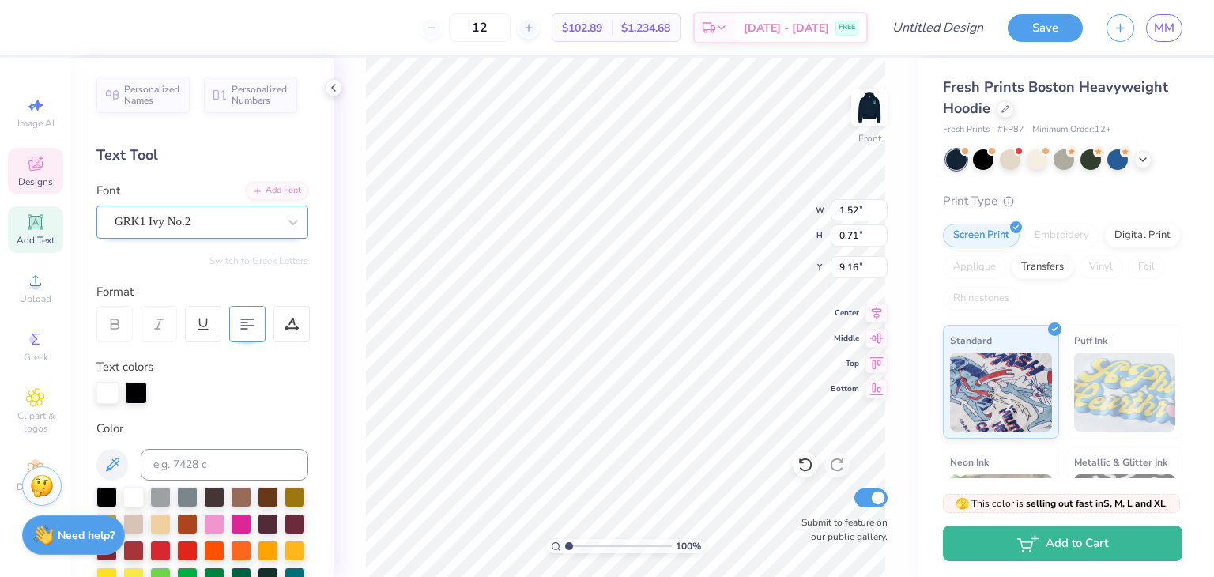
click at [201, 224] on div "GRK1 Ivy No.2" at bounding box center [196, 221] width 166 height 24
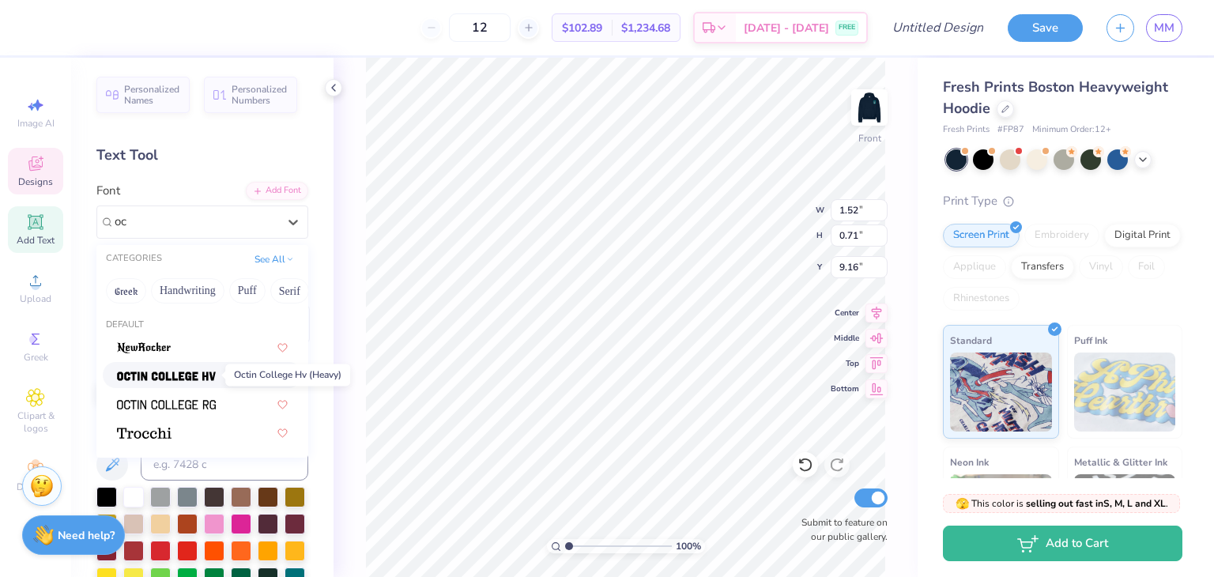
click at [191, 377] on img at bounding box center [166, 376] width 99 height 11
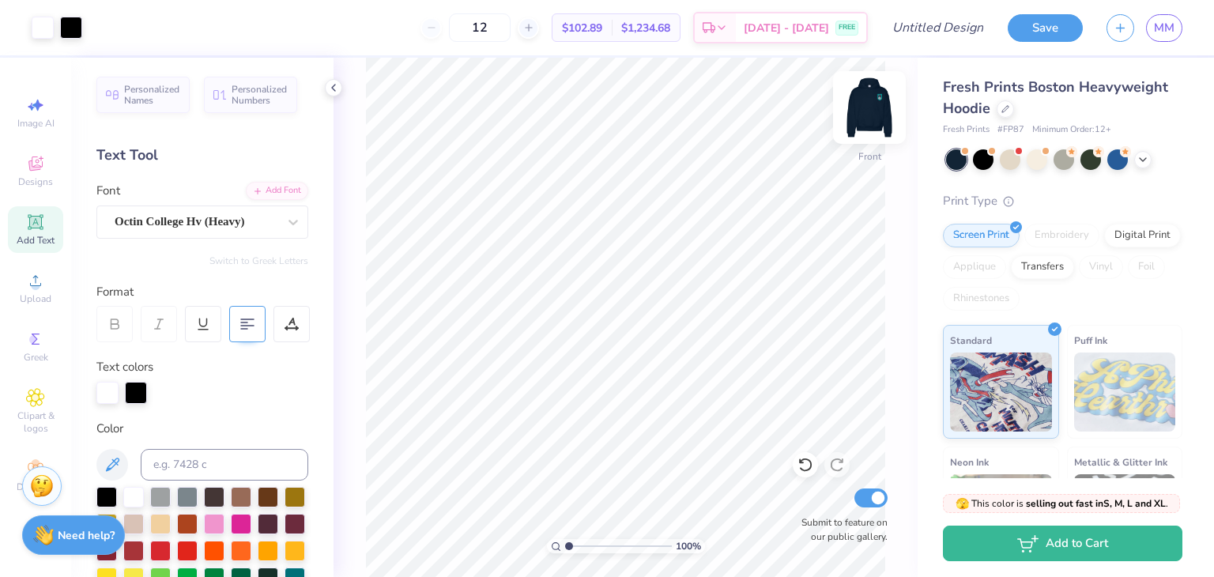
click at [876, 111] on img at bounding box center [869, 107] width 63 height 63
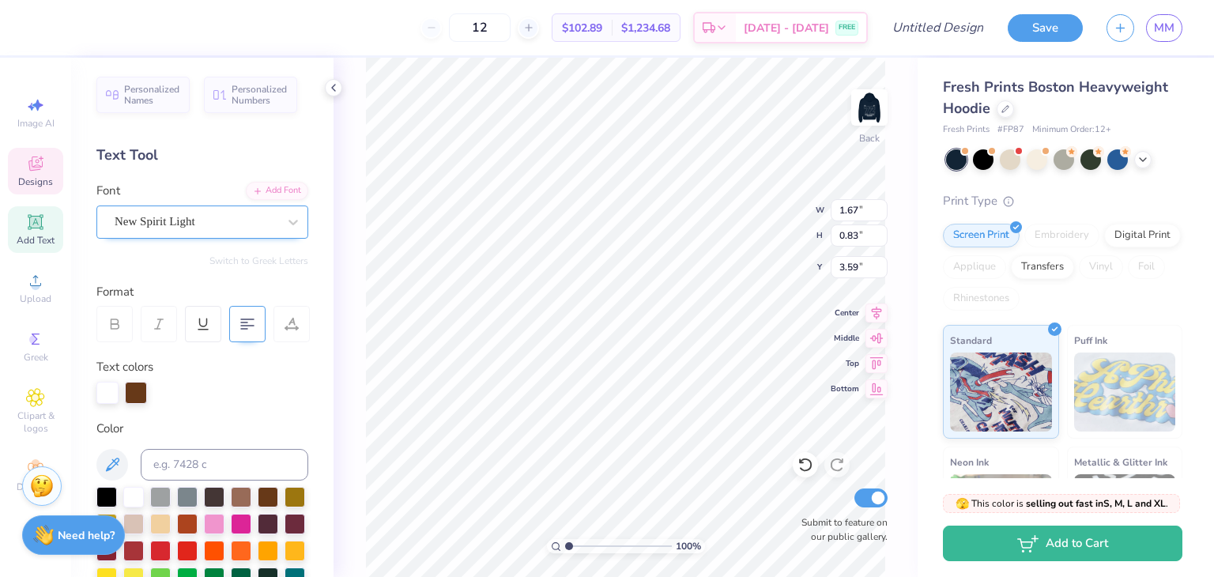
click at [167, 216] on div "New Spirit Light" at bounding box center [196, 221] width 166 height 24
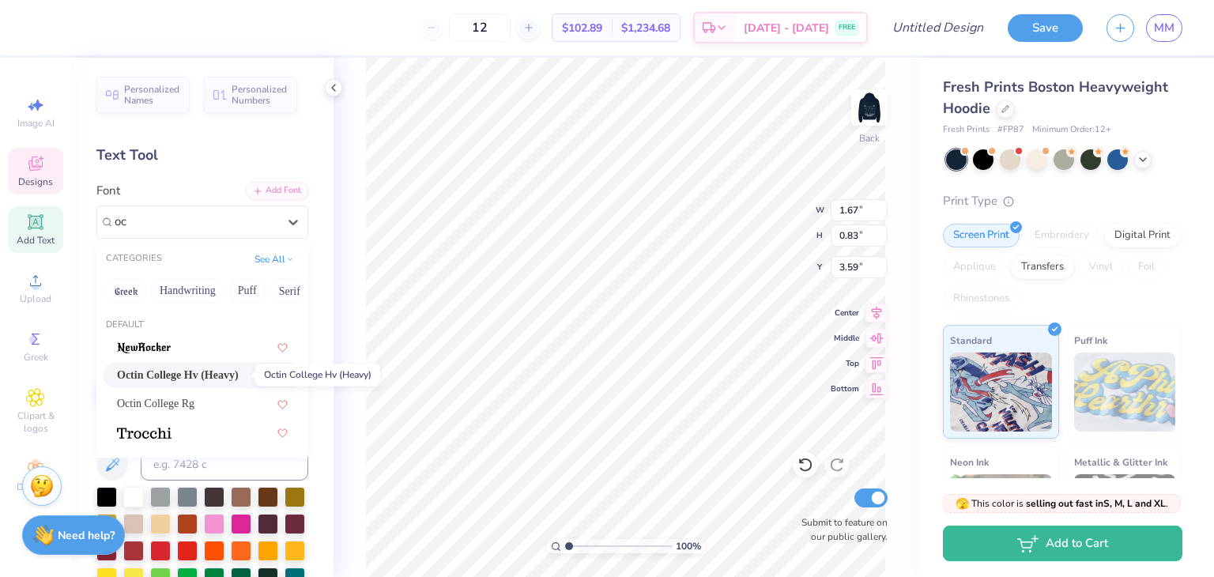
click at [192, 374] on span "Octin College Hv (Heavy)" at bounding box center [178, 375] width 122 height 17
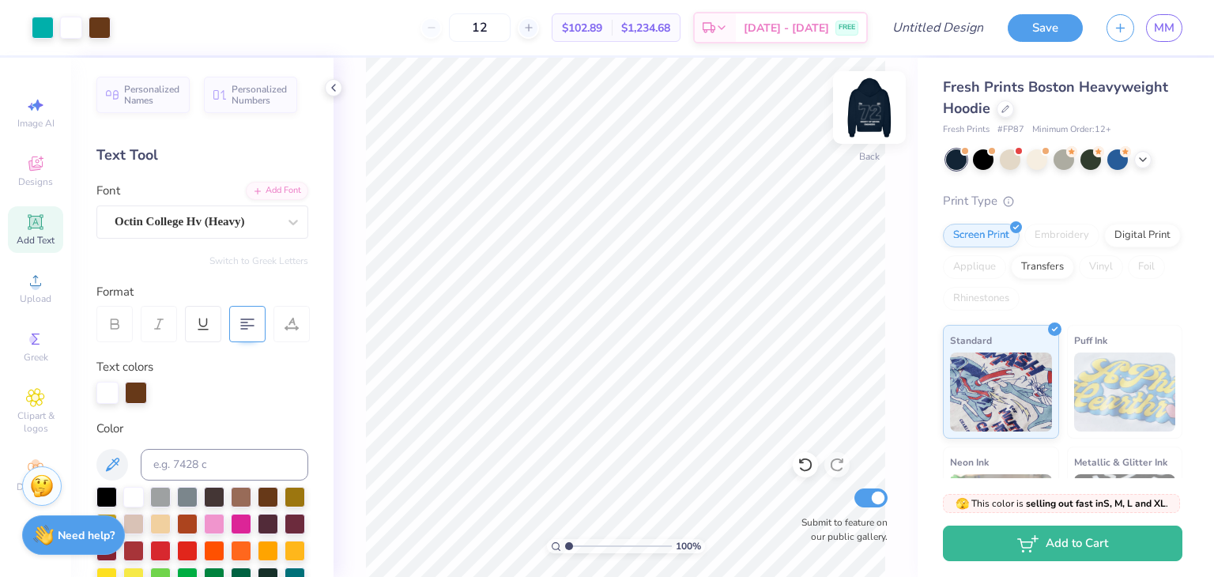
click at [879, 114] on img at bounding box center [869, 107] width 63 height 63
click at [862, 92] on img at bounding box center [869, 107] width 63 height 63
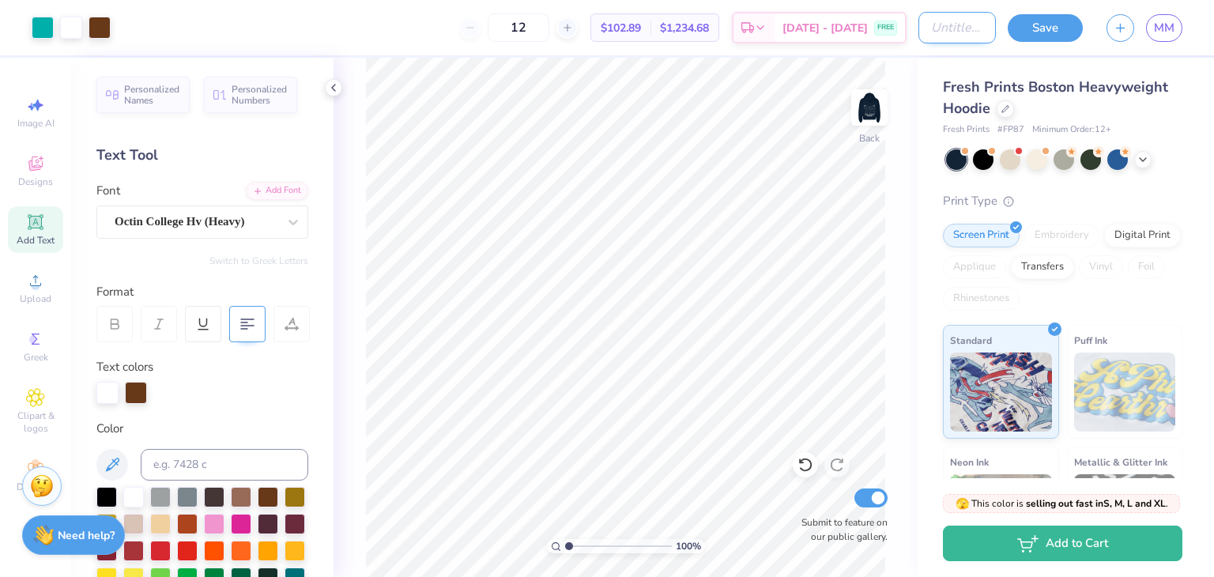
click at [921, 28] on input "Design Title" at bounding box center [956, 28] width 77 height 32
click at [1040, 38] on button "Save" at bounding box center [1044, 26] width 75 height 28
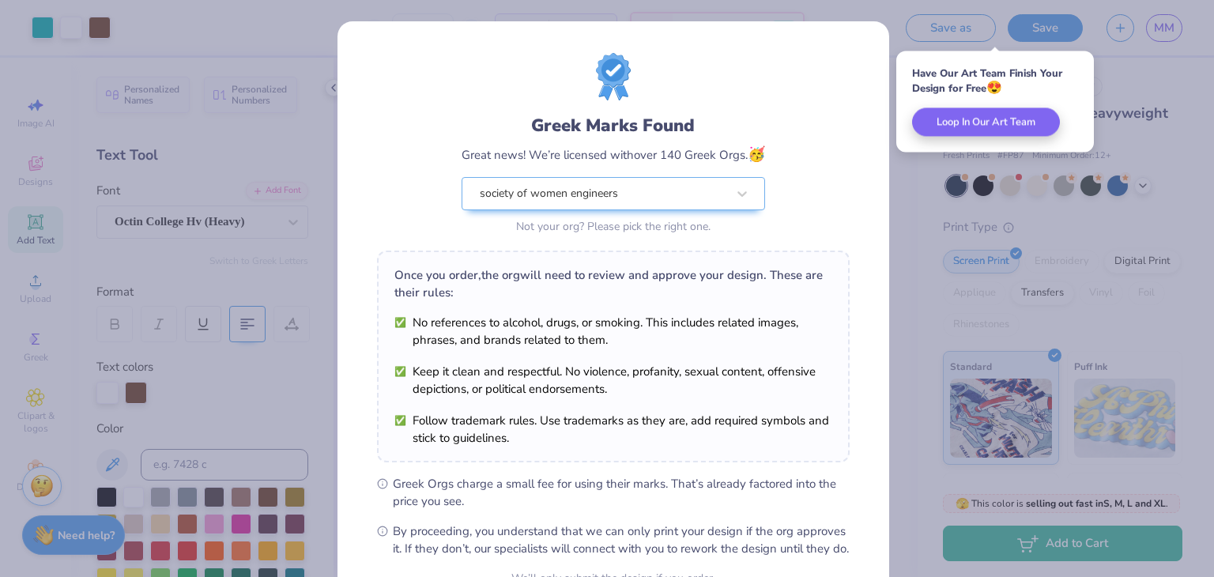
click at [870, 17] on div "Greek Marks Found Great news! We’re licensed with over 140 Greek Orgs. 🥳 societ…" at bounding box center [607, 288] width 1214 height 577
click at [870, 16] on div "Greek Marks Found Great news! We’re licensed with over 140 Greek Orgs. 🥳 societ…" at bounding box center [607, 288] width 1214 height 577
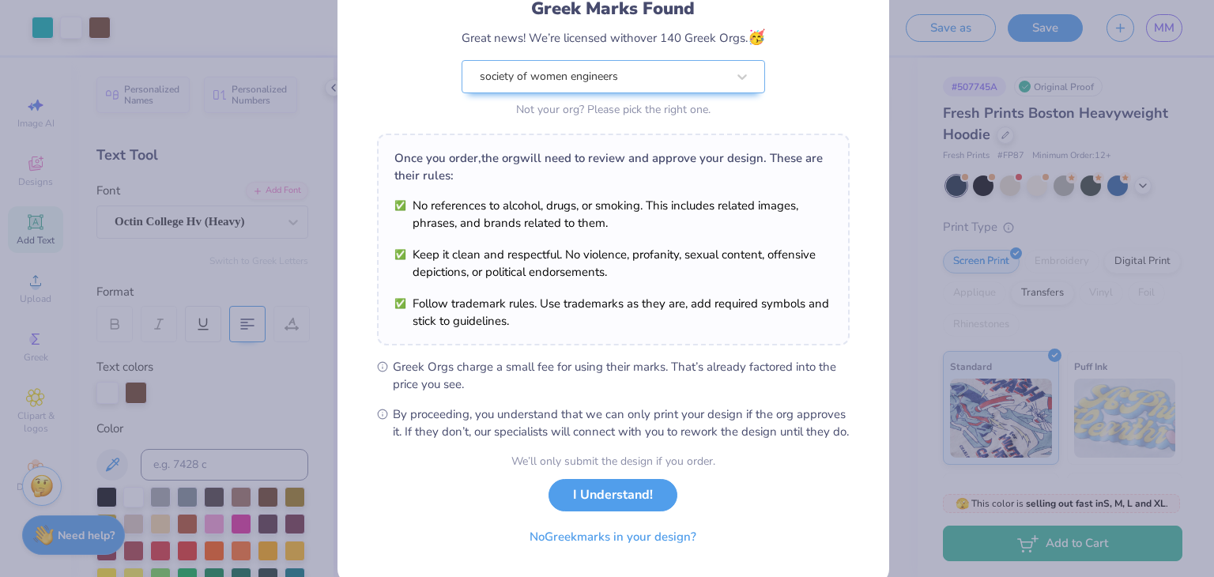
scroll to position [161, 0]
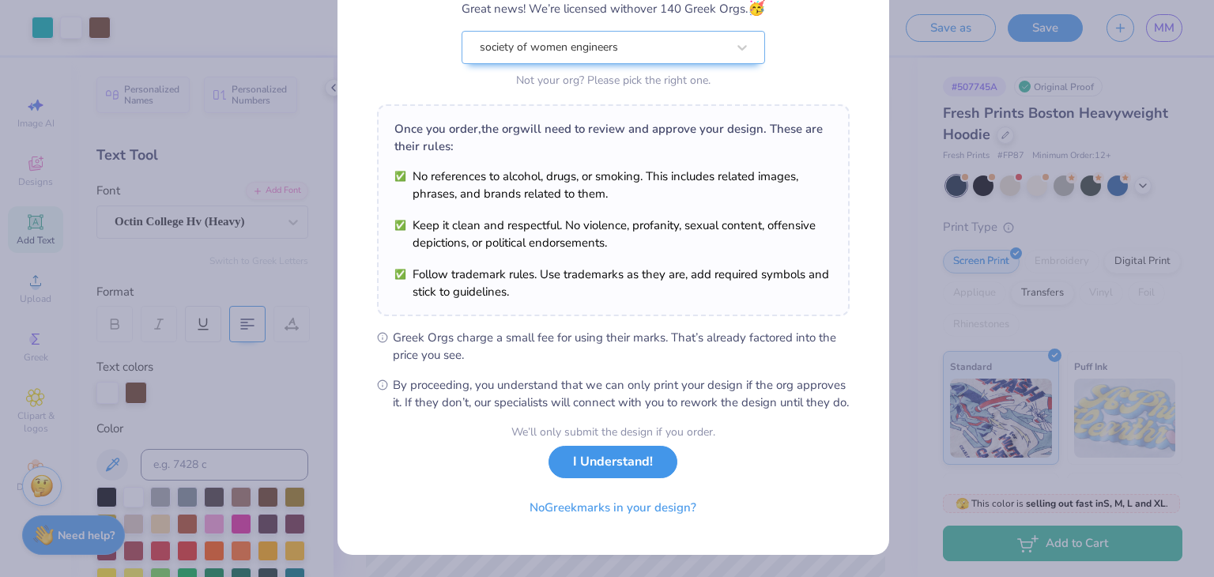
click at [604, 467] on button "I Understand!" at bounding box center [612, 462] width 129 height 32
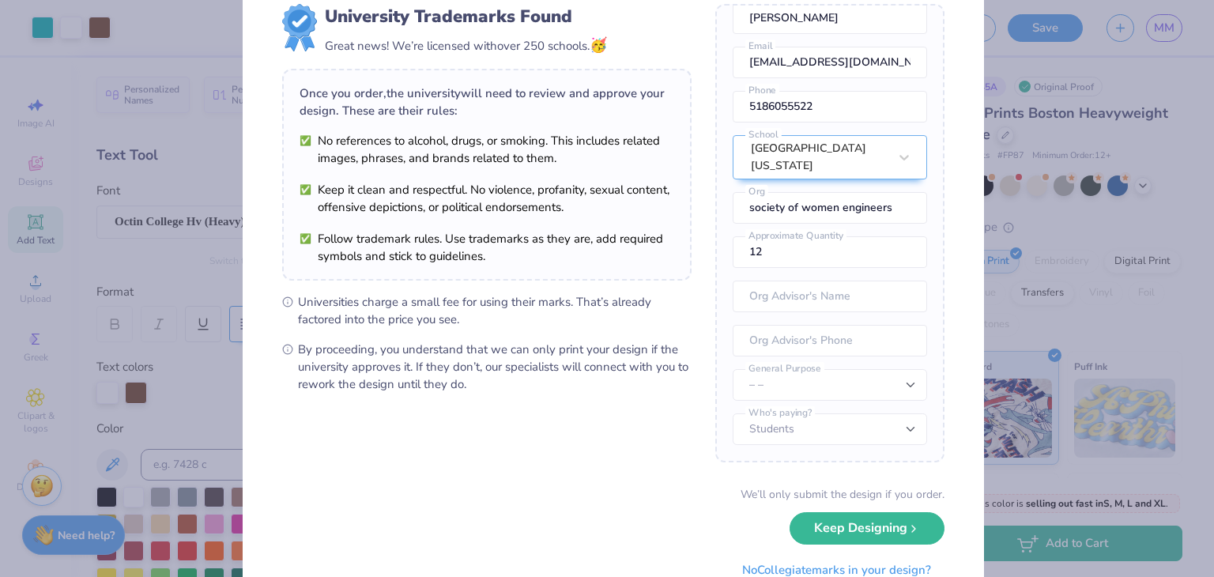
scroll to position [111, 0]
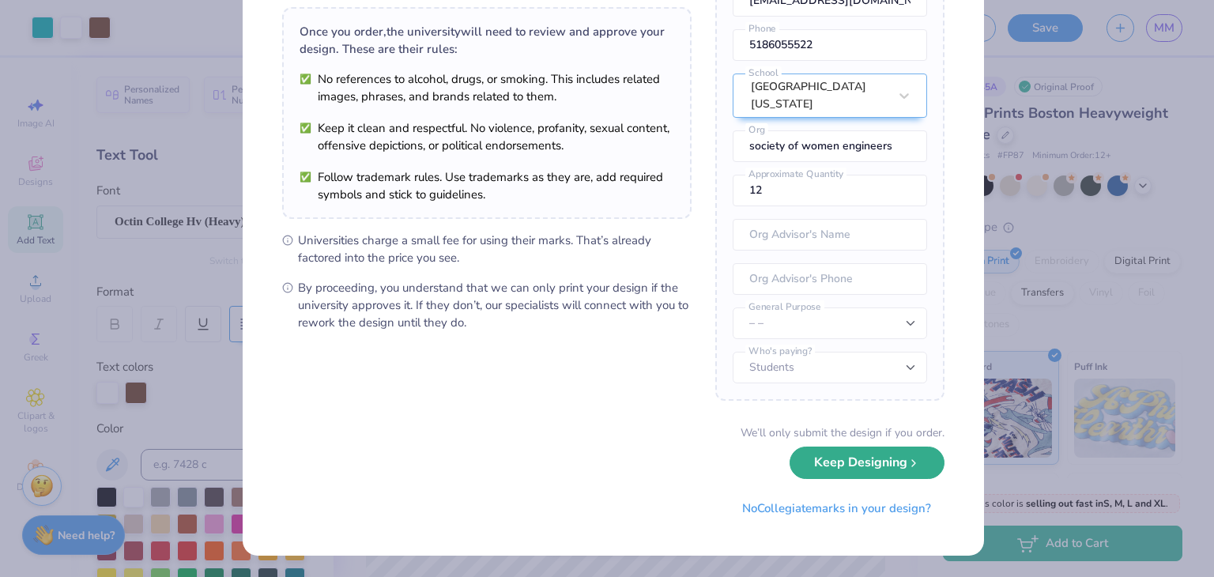
click at [860, 465] on button "Keep Designing" at bounding box center [866, 462] width 155 height 32
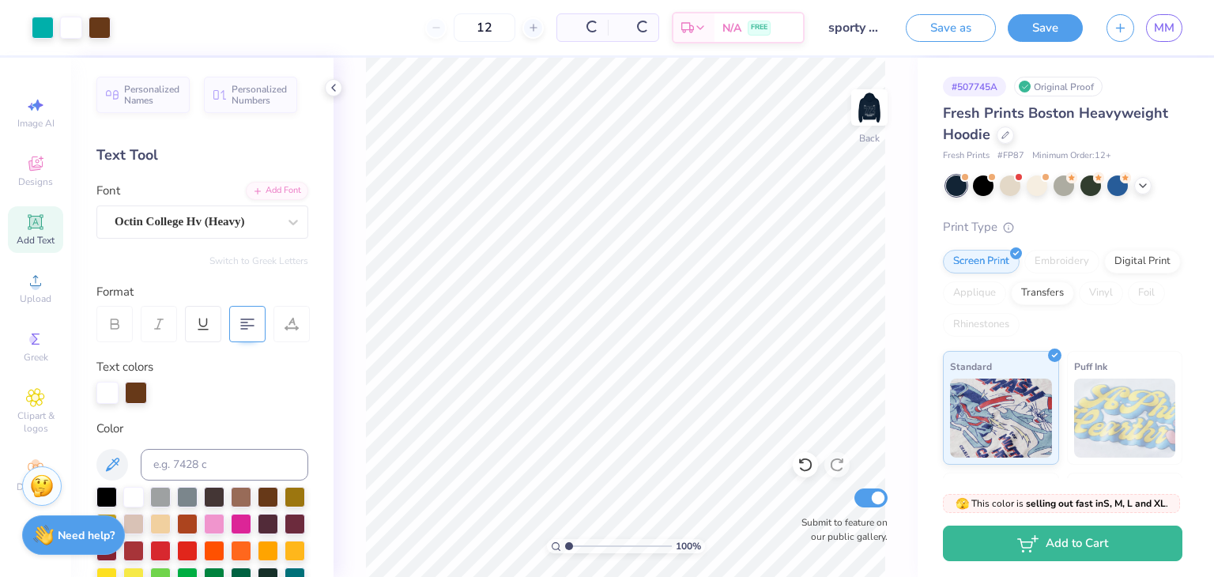
scroll to position [0, 0]
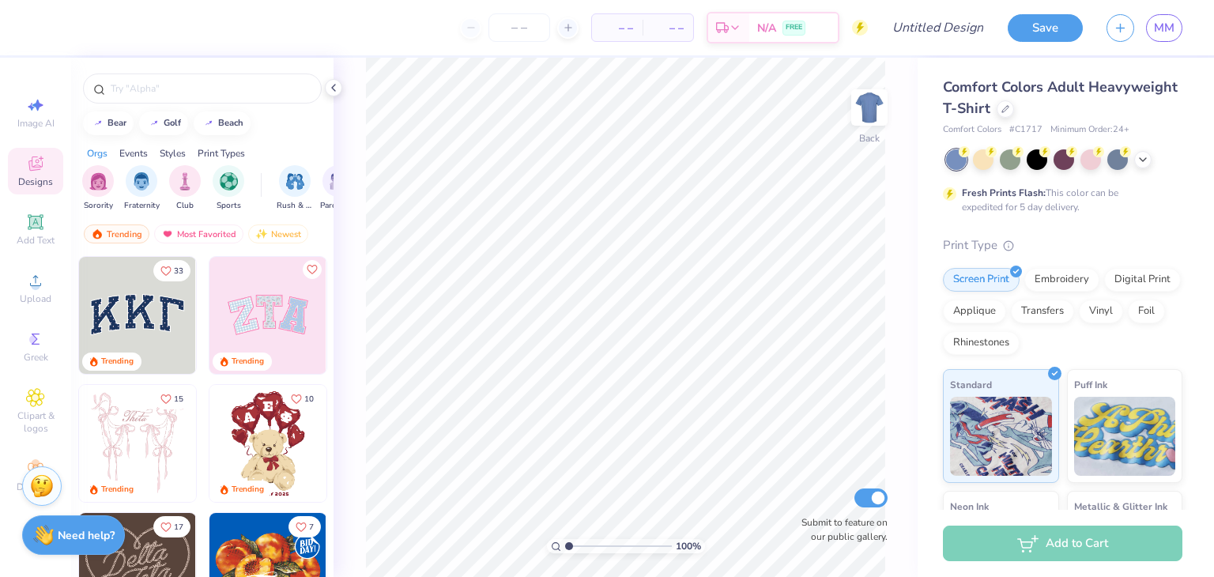
click at [1153, 43] on div "Save MM" at bounding box center [1110, 27] width 206 height 55
click at [1157, 28] on span "MM" at bounding box center [1164, 28] width 21 height 18
click at [17, 4] on div at bounding box center [16, 27] width 32 height 55
drag, startPoint x: 15, startPoint y: 45, endPoint x: 22, endPoint y: 39, distance: 9.5
click at [16, 45] on div at bounding box center [16, 27] width 32 height 55
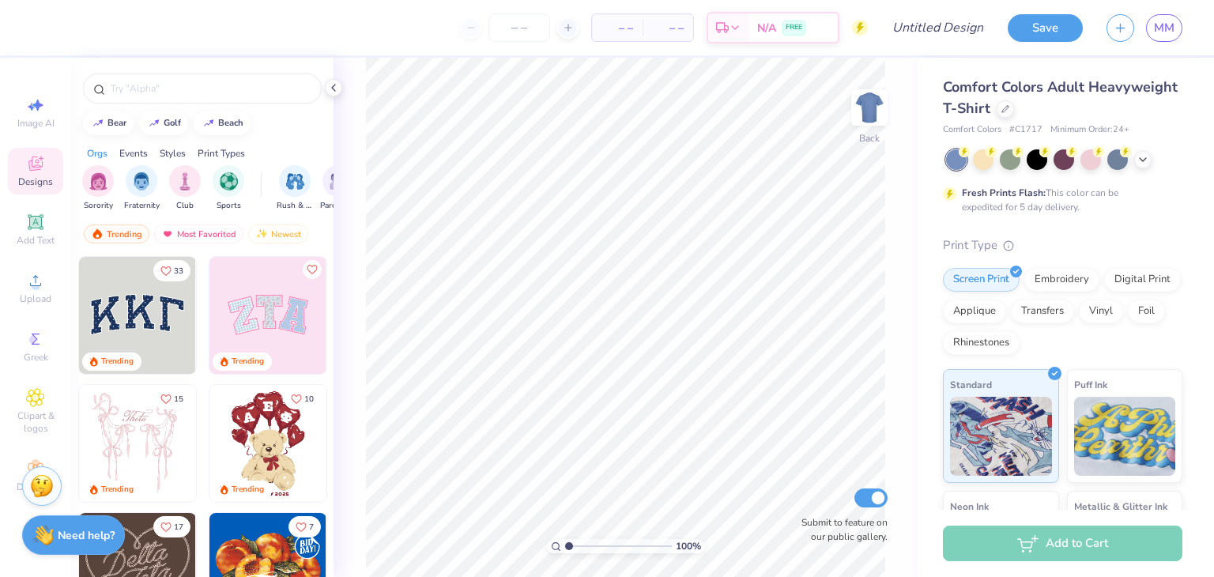
click at [66, 20] on div "– – Per Item – – Total Est. Delivery N/A FREE" at bounding box center [455, 27] width 824 height 55
click at [1157, 32] on span "MM" at bounding box center [1164, 28] width 21 height 18
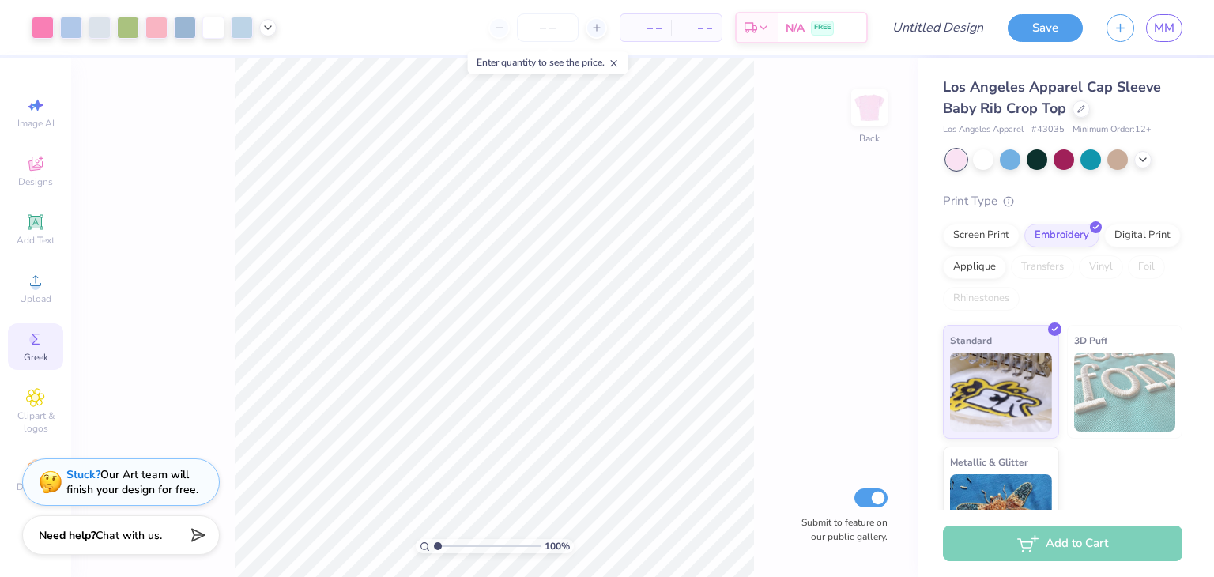
click at [13, 338] on div "Greek" at bounding box center [35, 346] width 55 height 47
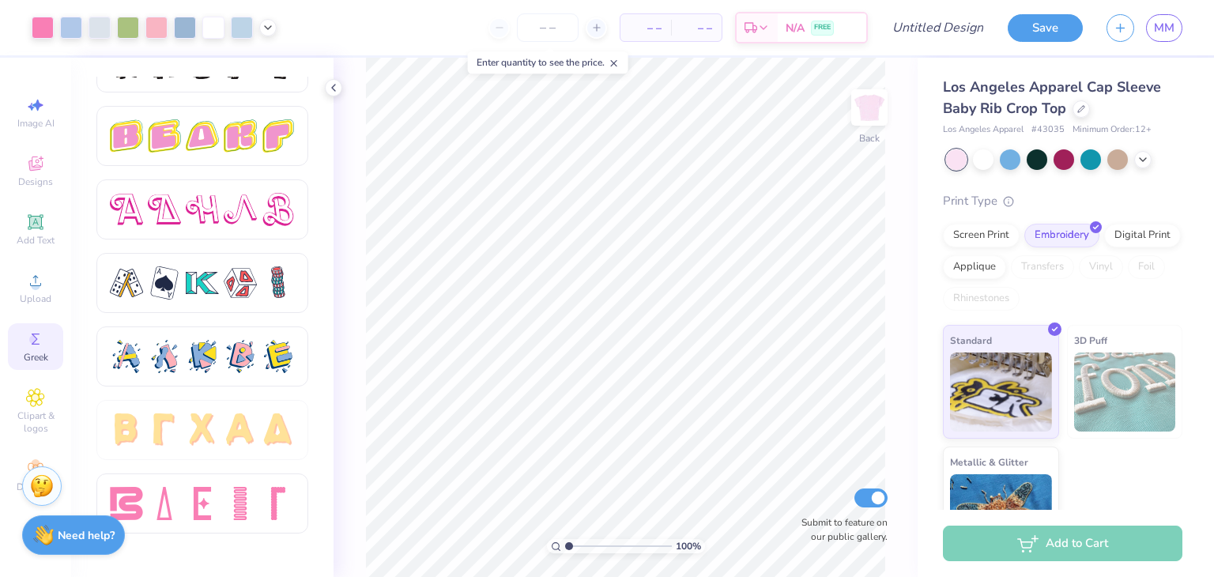
scroll to position [2696, 0]
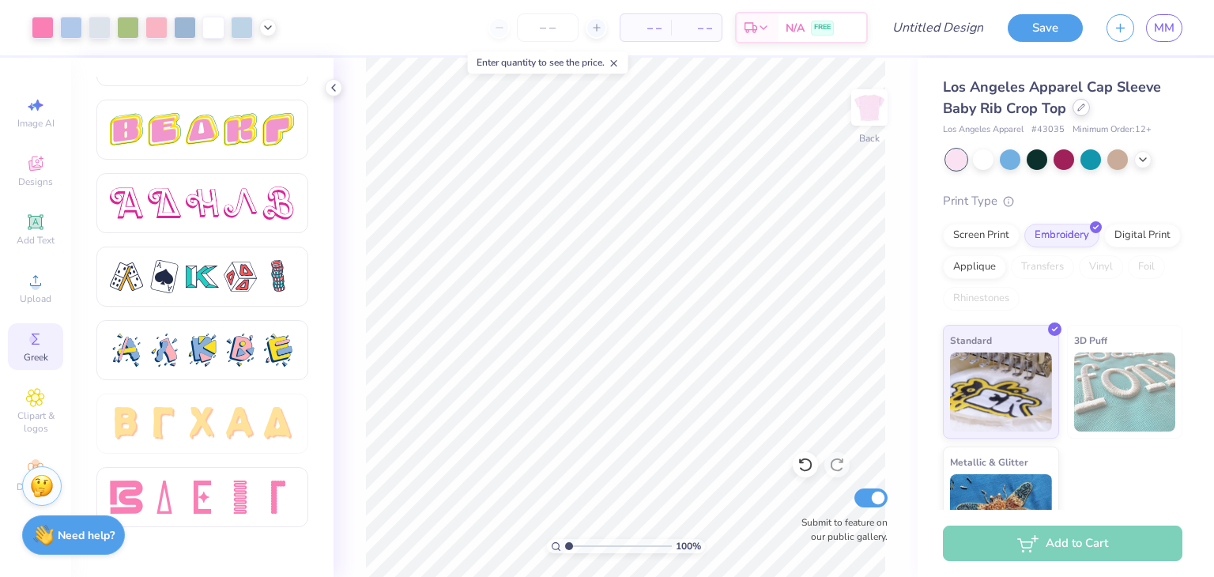
click at [1079, 113] on div at bounding box center [1080, 107] width 17 height 17
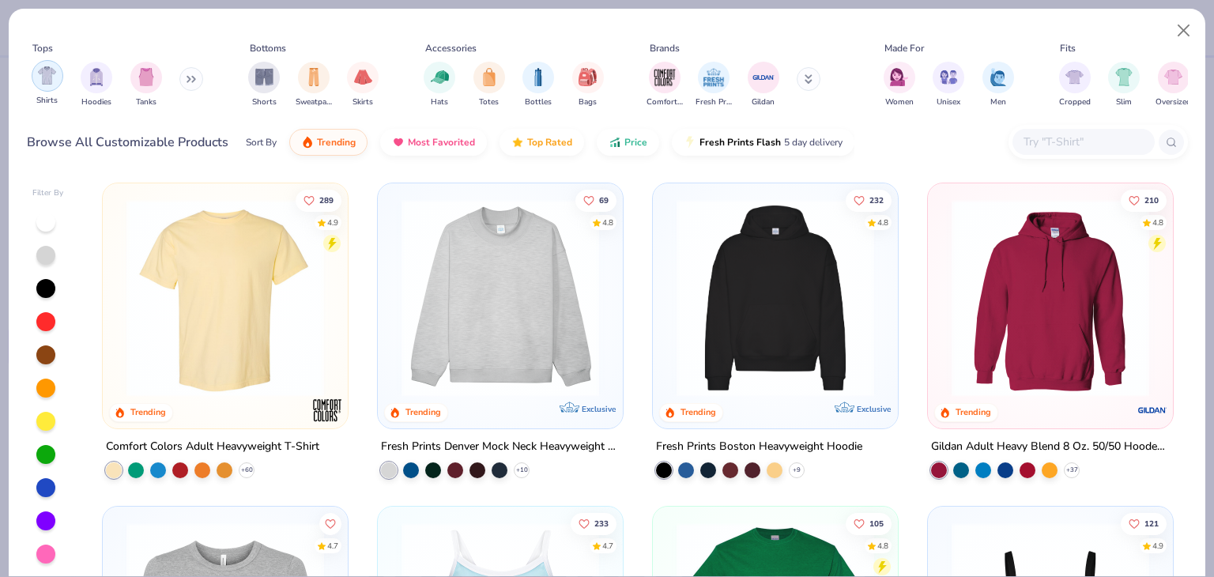
click at [42, 78] on img "filter for Shirts" at bounding box center [47, 75] width 18 height 18
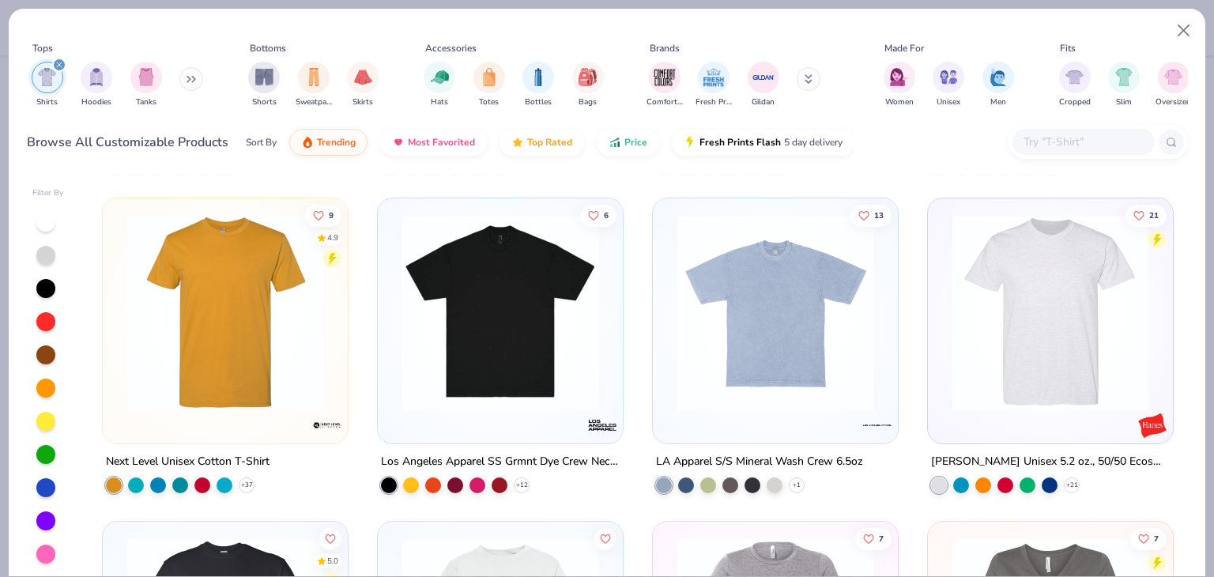
scroll to position [2924, 0]
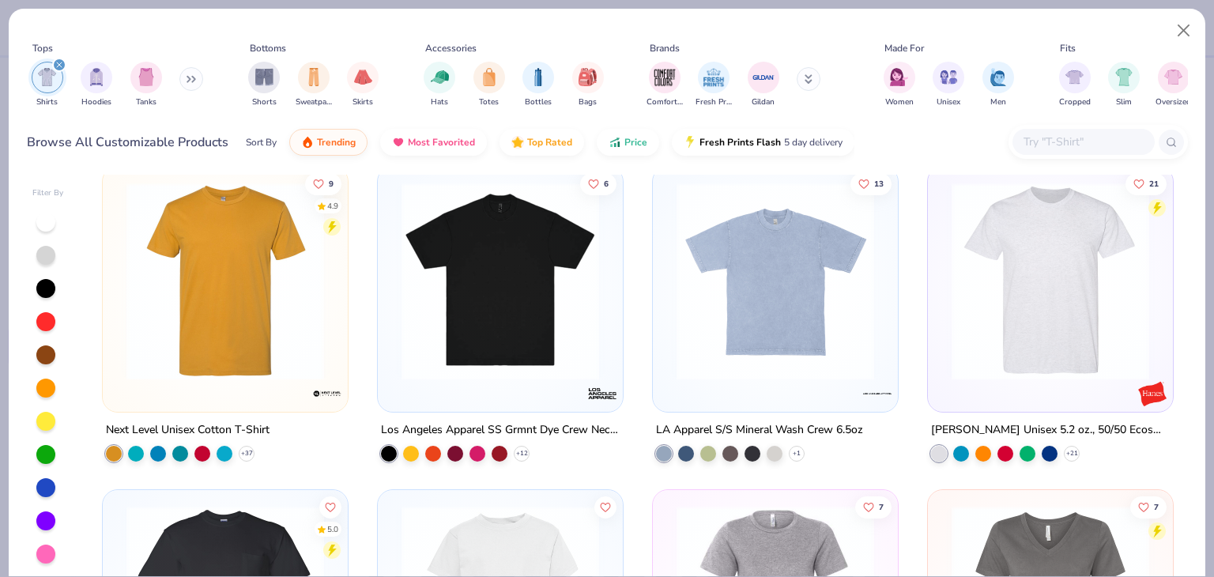
click at [68, 68] on div "Shirts Hoodies Tanks" at bounding box center [118, 84] width 182 height 58
click at [58, 70] on div "filter for Shirts" at bounding box center [48, 78] width 32 height 32
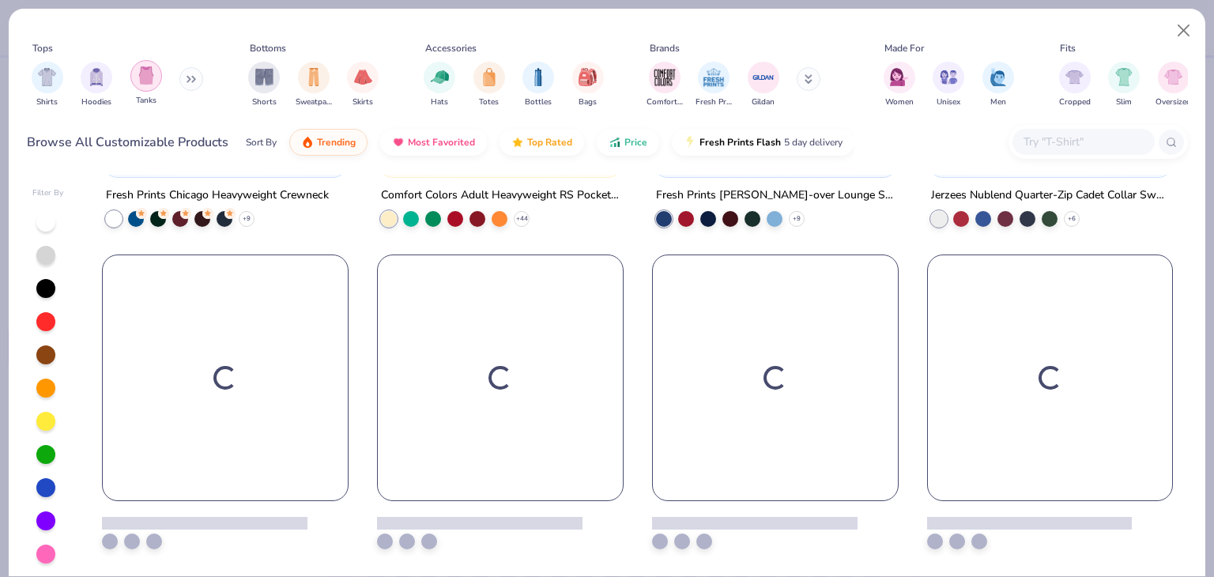
scroll to position [1542, 0]
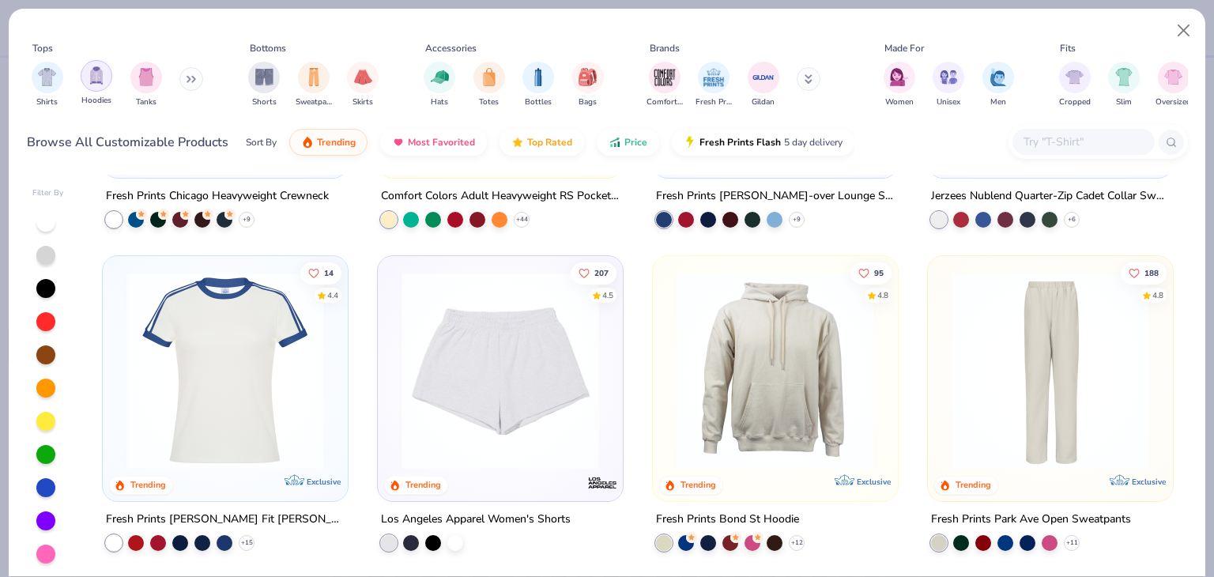
click at [98, 83] on img "filter for Hoodies" at bounding box center [96, 75] width 17 height 18
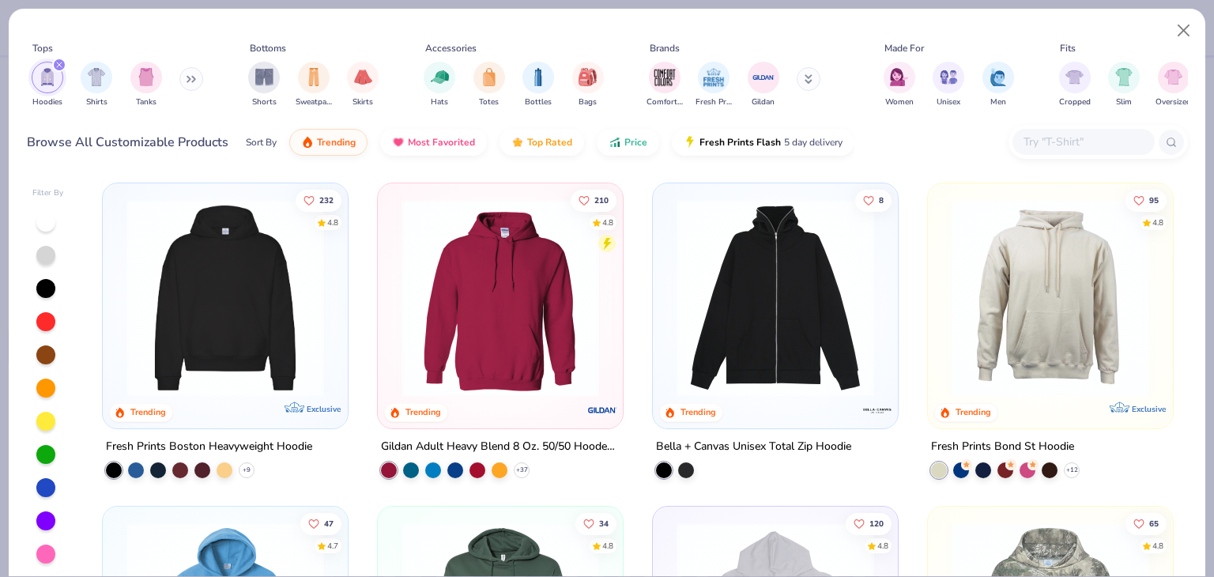
click at [251, 330] on img at bounding box center [225, 298] width 213 height 198
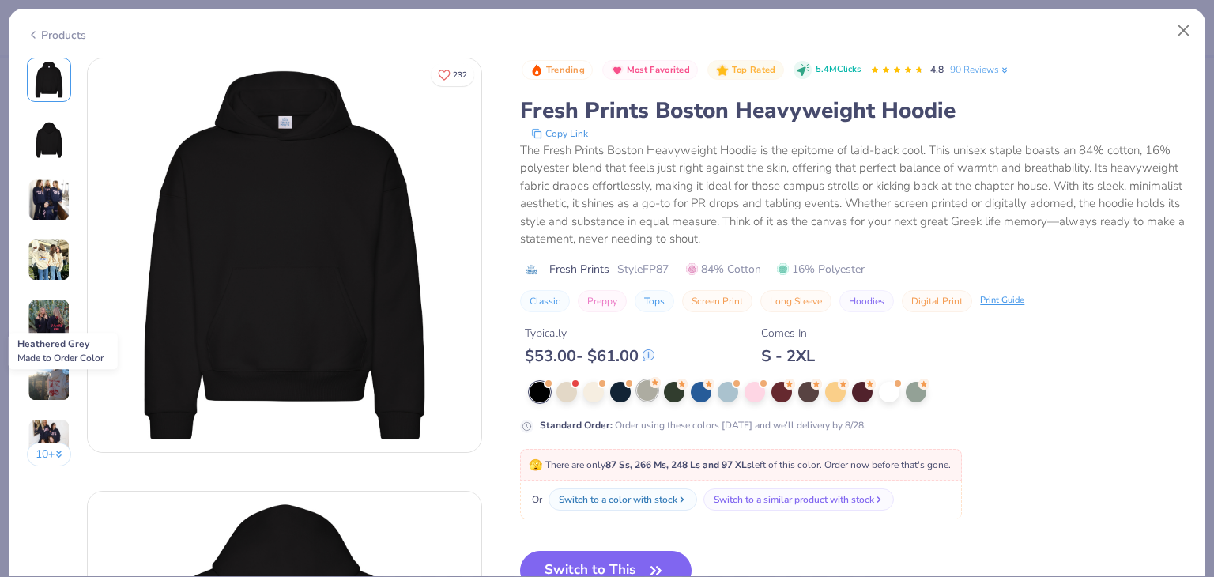
click at [650, 394] on div at bounding box center [647, 390] width 21 height 21
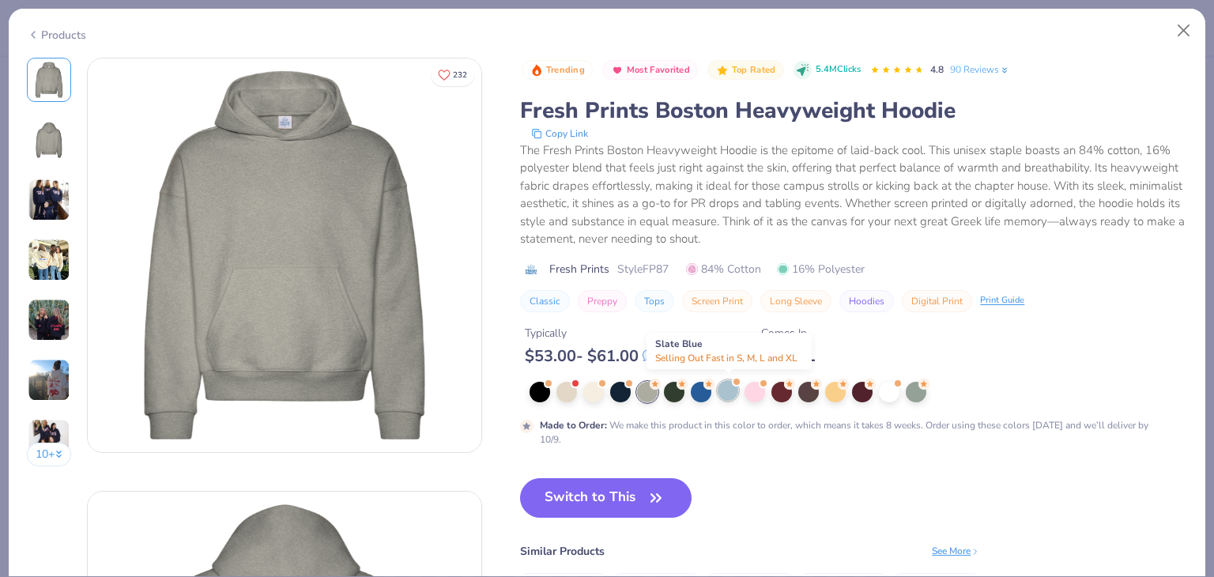
click at [728, 396] on div at bounding box center [727, 390] width 21 height 21
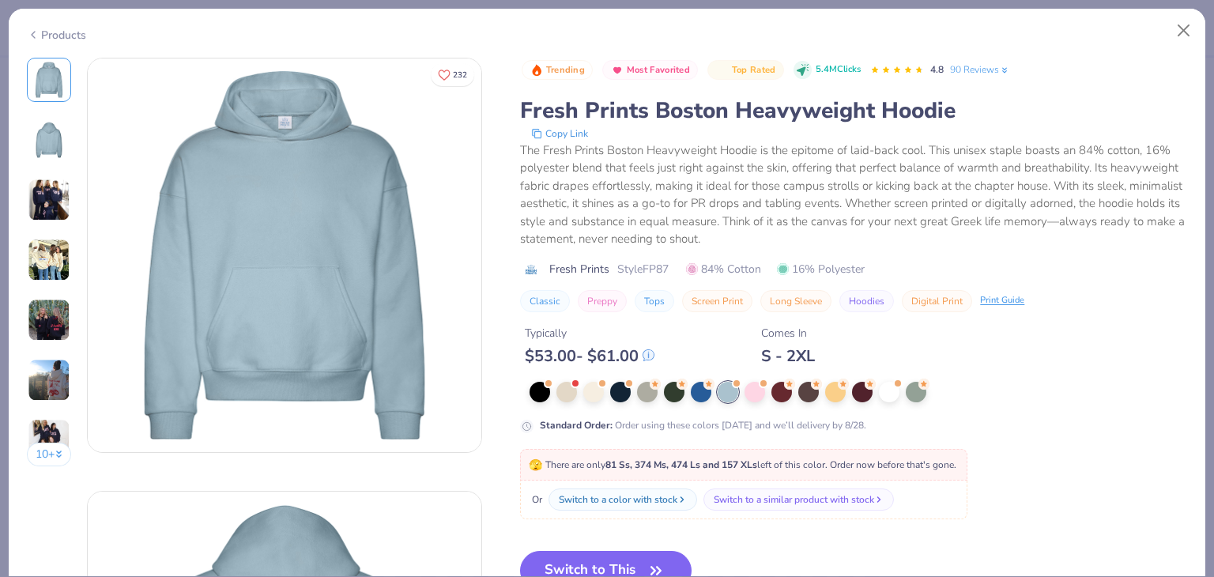
click at [44, 33] on div "Products" at bounding box center [56, 35] width 59 height 17
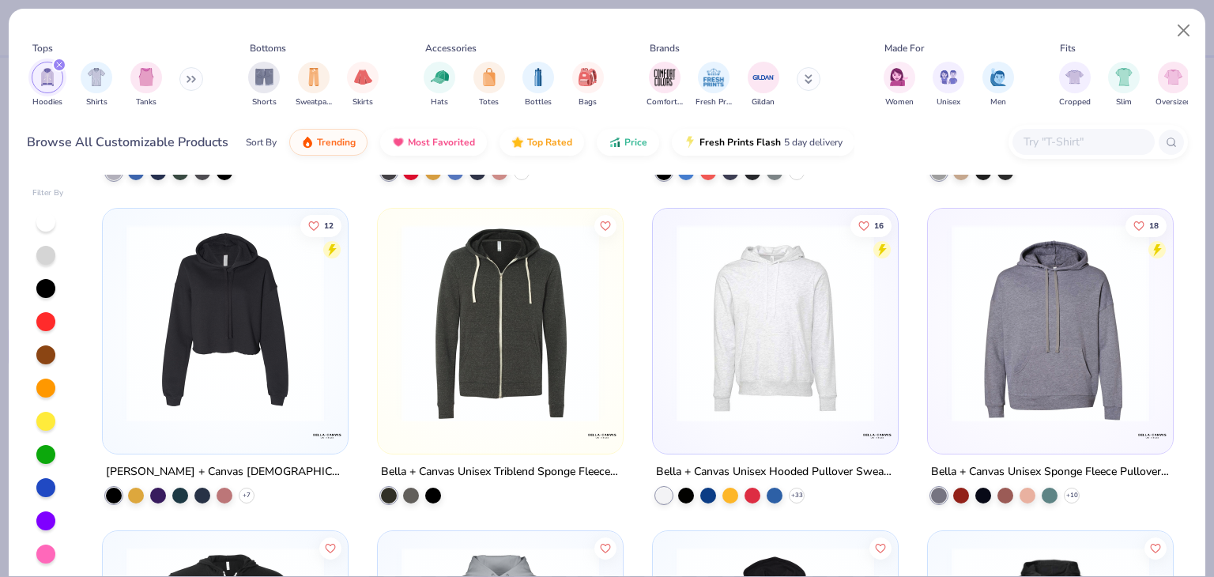
scroll to position [9719, 0]
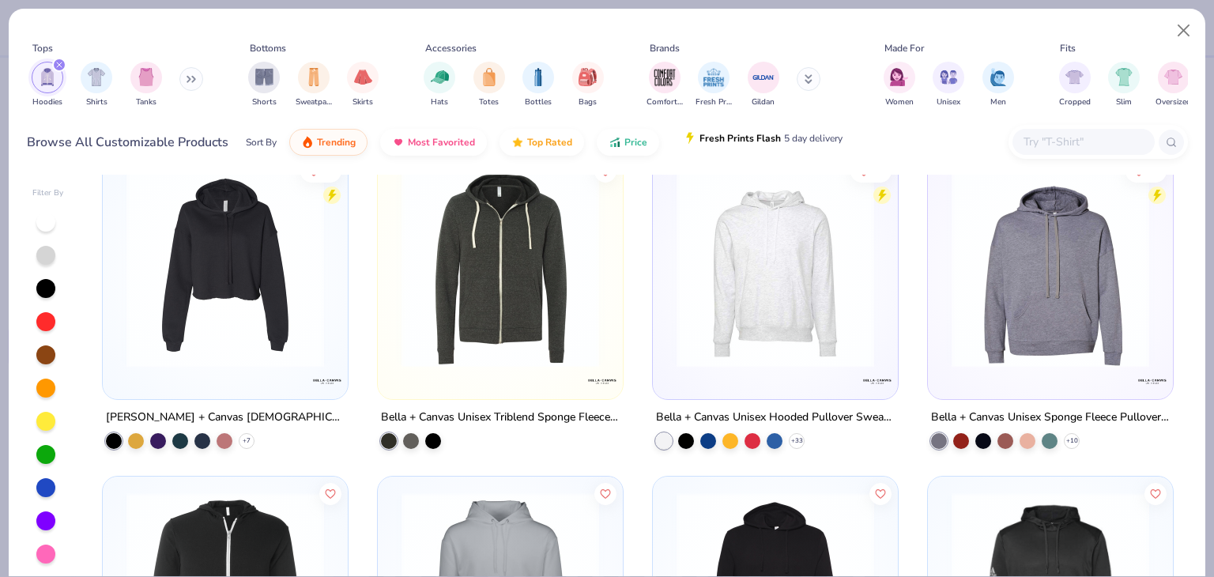
click at [793, 148] on button "Fresh Prints Flash 5 day delivery" at bounding box center [763, 138] width 183 height 27
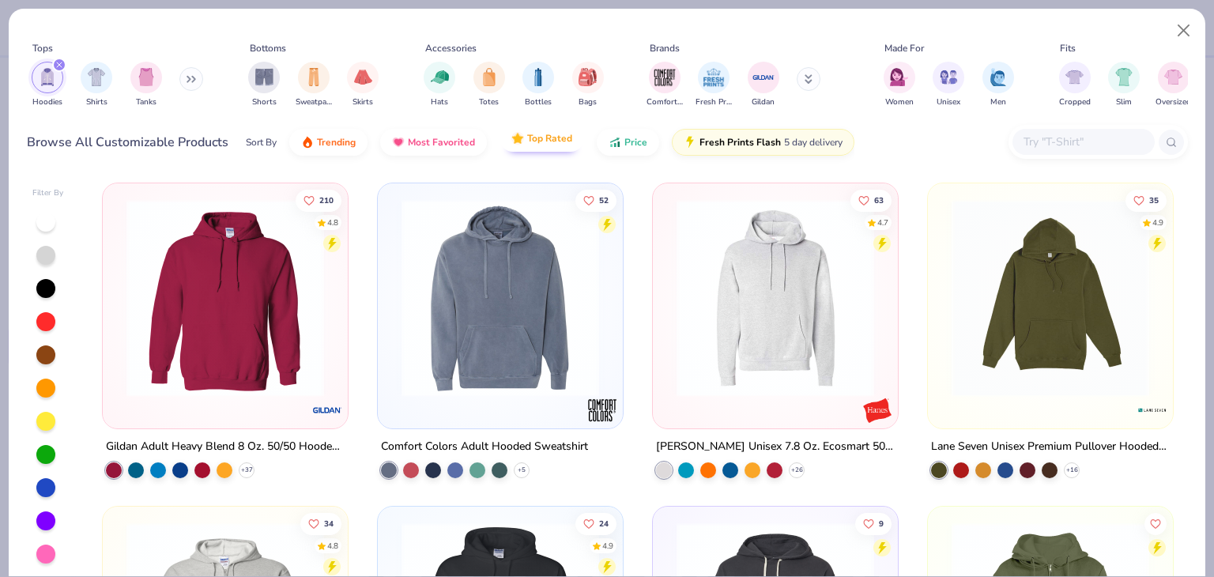
click at [561, 154] on div "Sort By Trending Most Favorited Top Rated Price Fresh Prints Flash 5 day delive…" at bounding box center [550, 142] width 608 height 44
click at [532, 150] on button "Top Rated" at bounding box center [541, 138] width 85 height 27
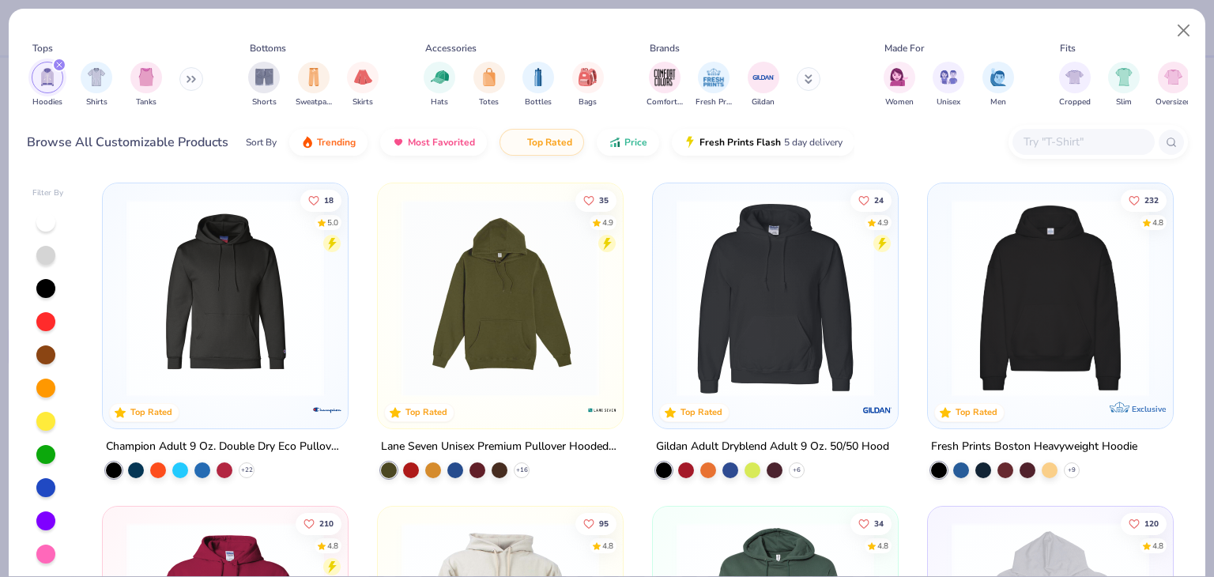
click at [686, 330] on img at bounding box center [774, 298] width 213 height 198
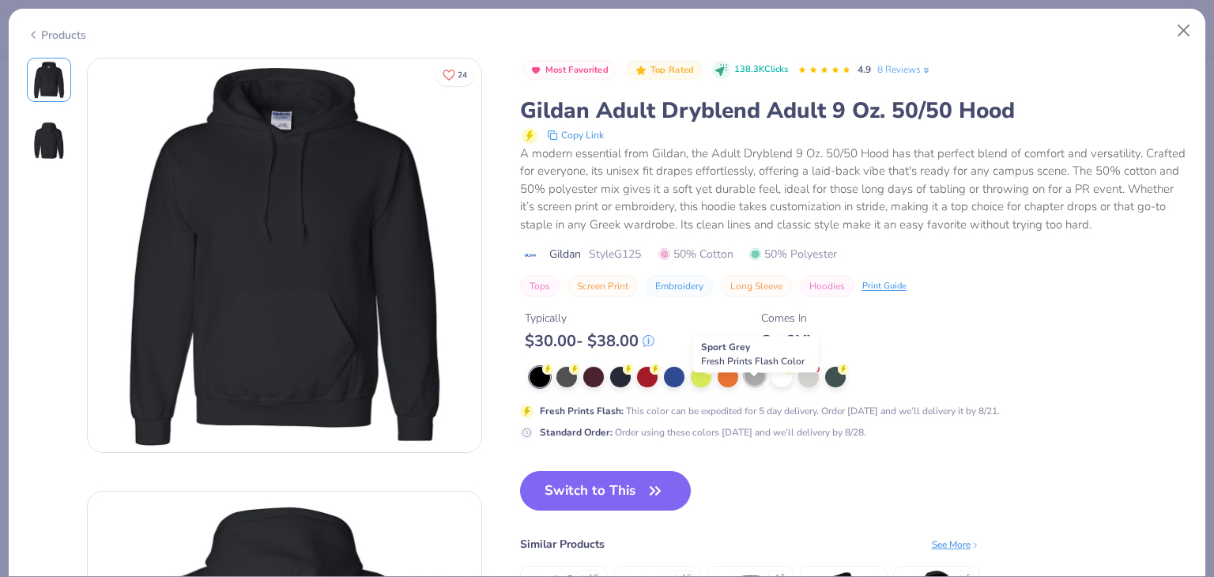
click at [755, 386] on div at bounding box center [754, 375] width 21 height 21
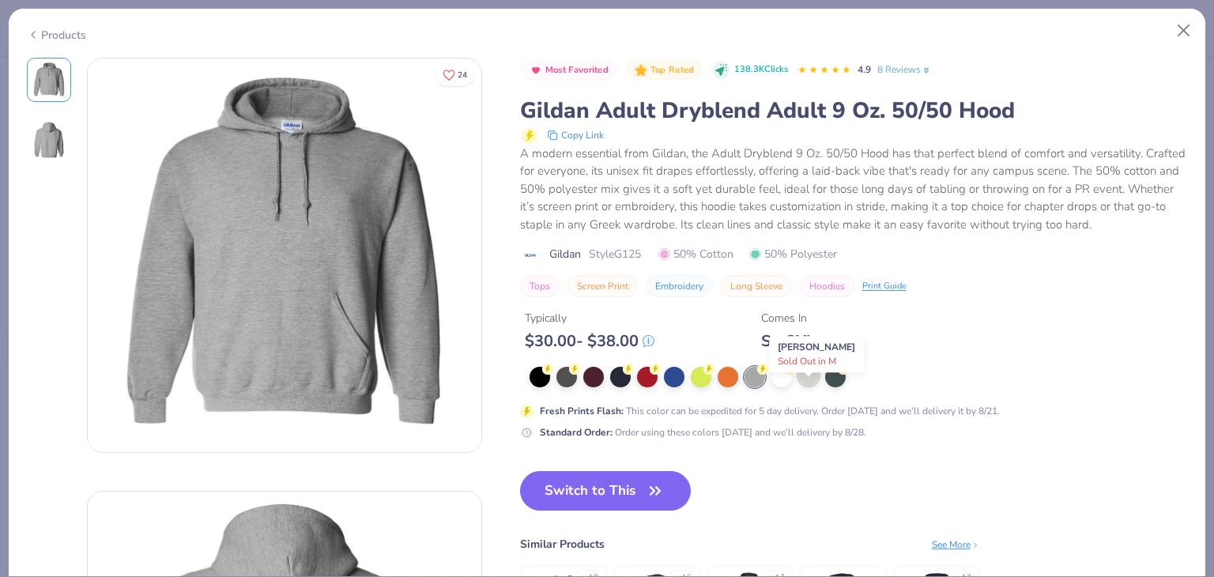
click at [802, 386] on div at bounding box center [808, 375] width 21 height 21
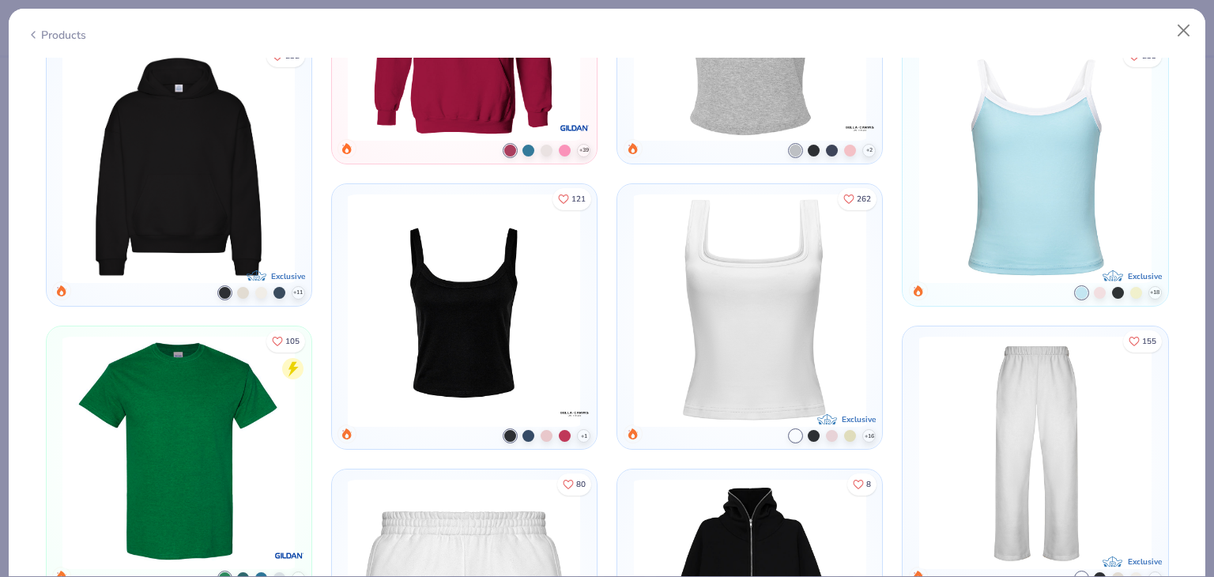
scroll to position [1185, 0]
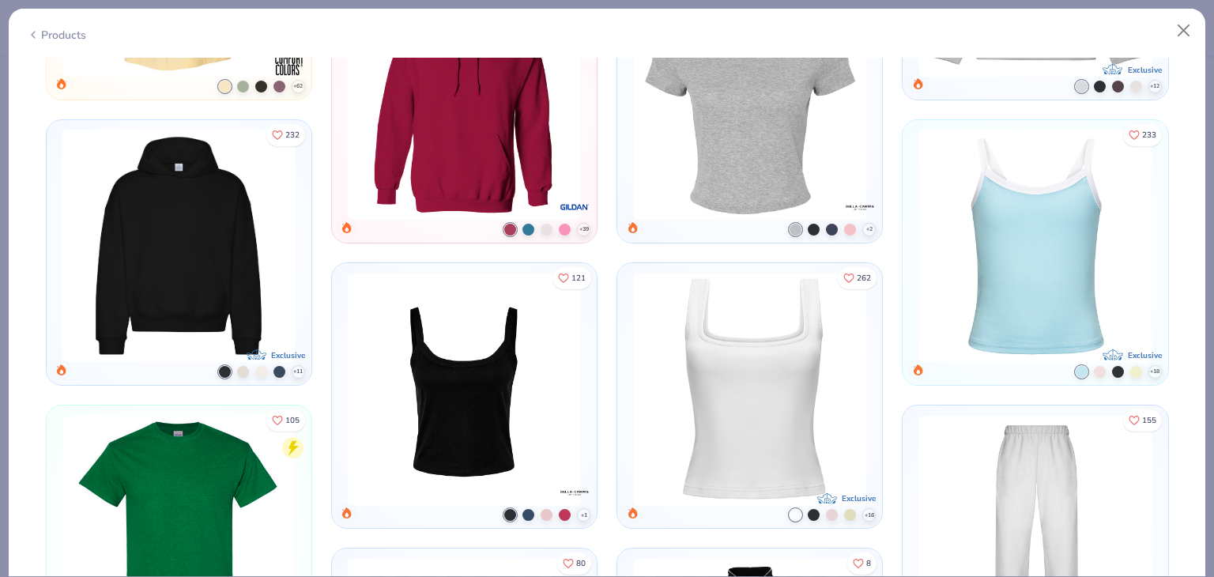
click at [765, 397] on img at bounding box center [749, 389] width 249 height 232
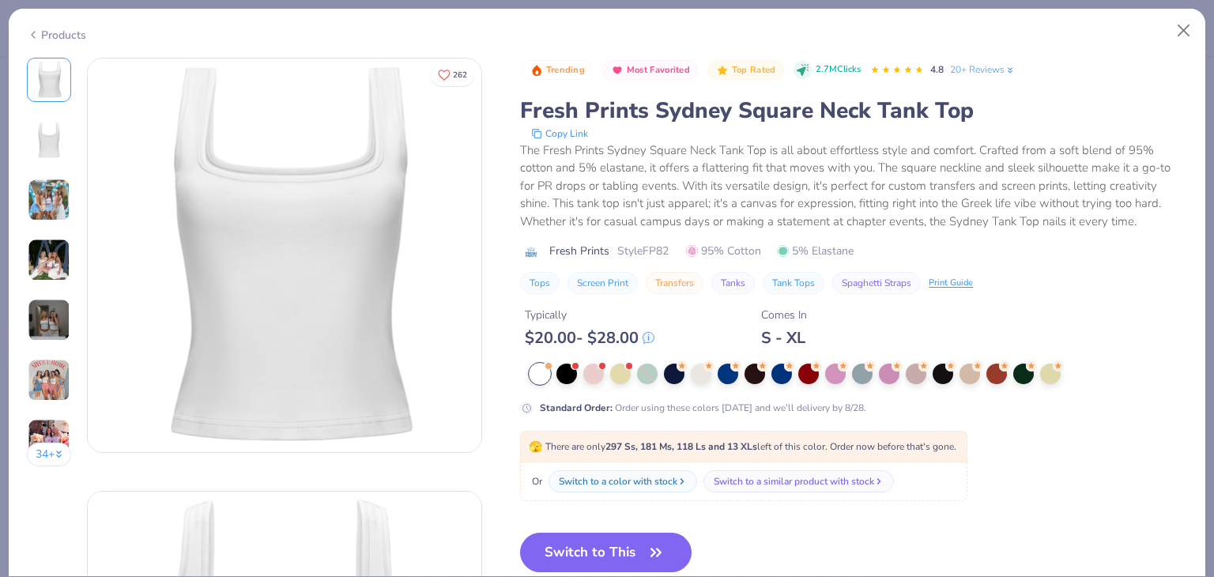
click at [66, 203] on img at bounding box center [49, 200] width 43 height 43
click at [703, 380] on div at bounding box center [701, 372] width 21 height 21
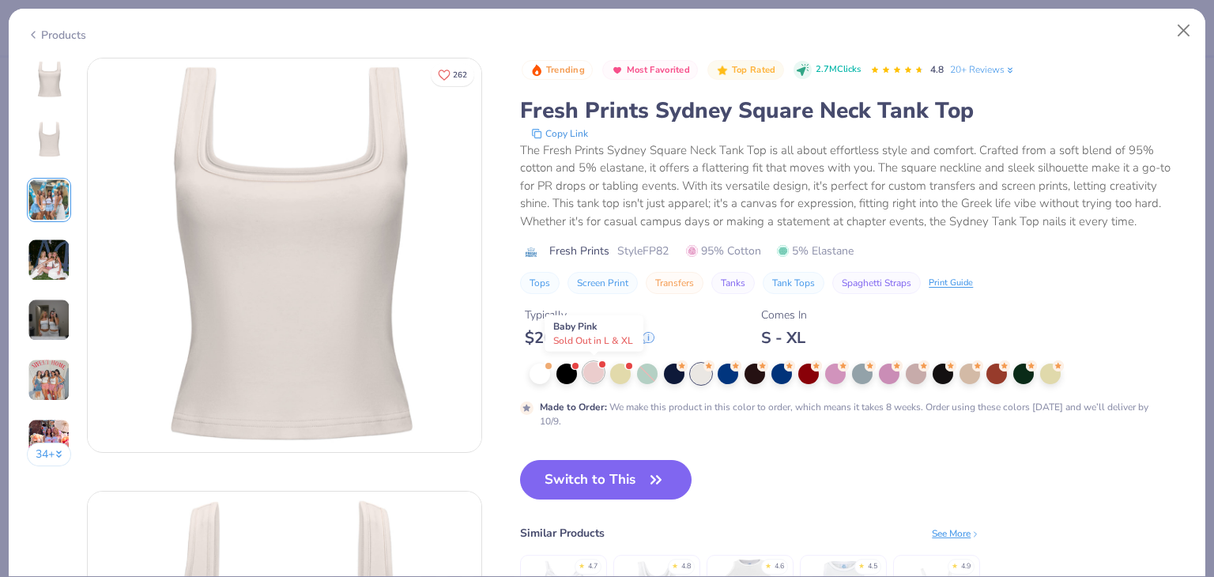
click at [595, 368] on div at bounding box center [593, 372] width 21 height 21
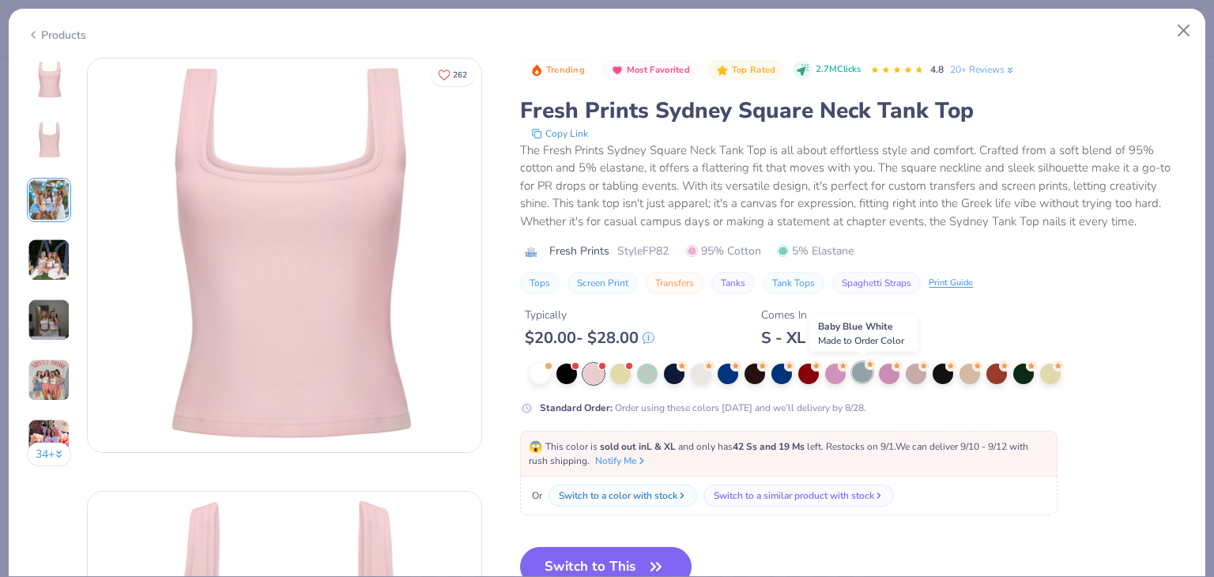
click at [857, 371] on div at bounding box center [862, 372] width 21 height 21
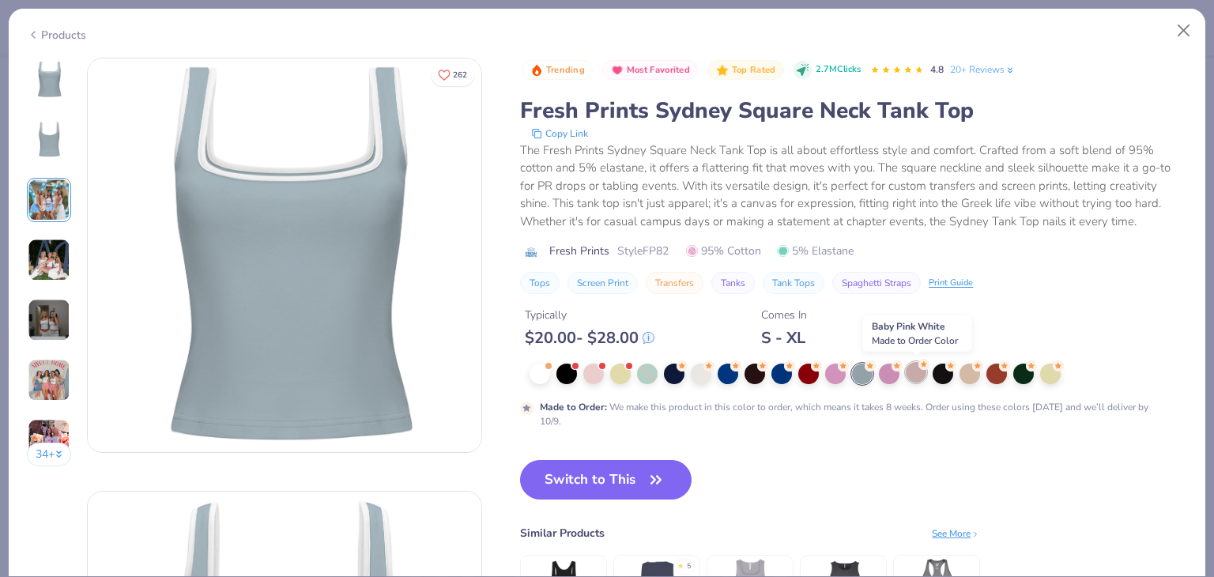
click at [923, 374] on div at bounding box center [916, 372] width 21 height 21
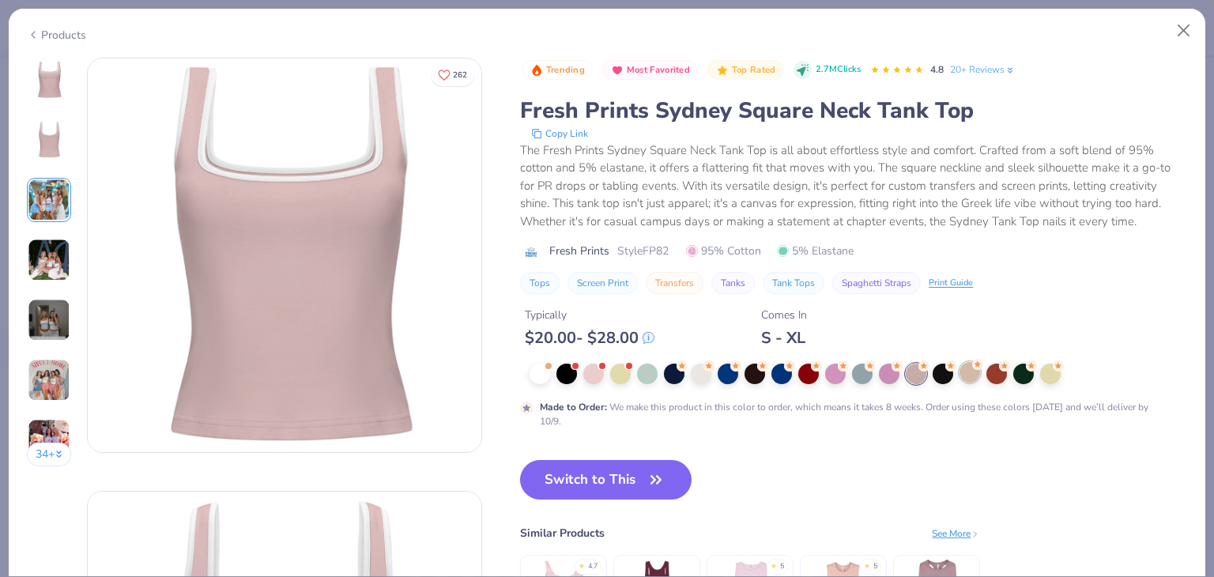
click at [968, 380] on div at bounding box center [969, 372] width 21 height 21
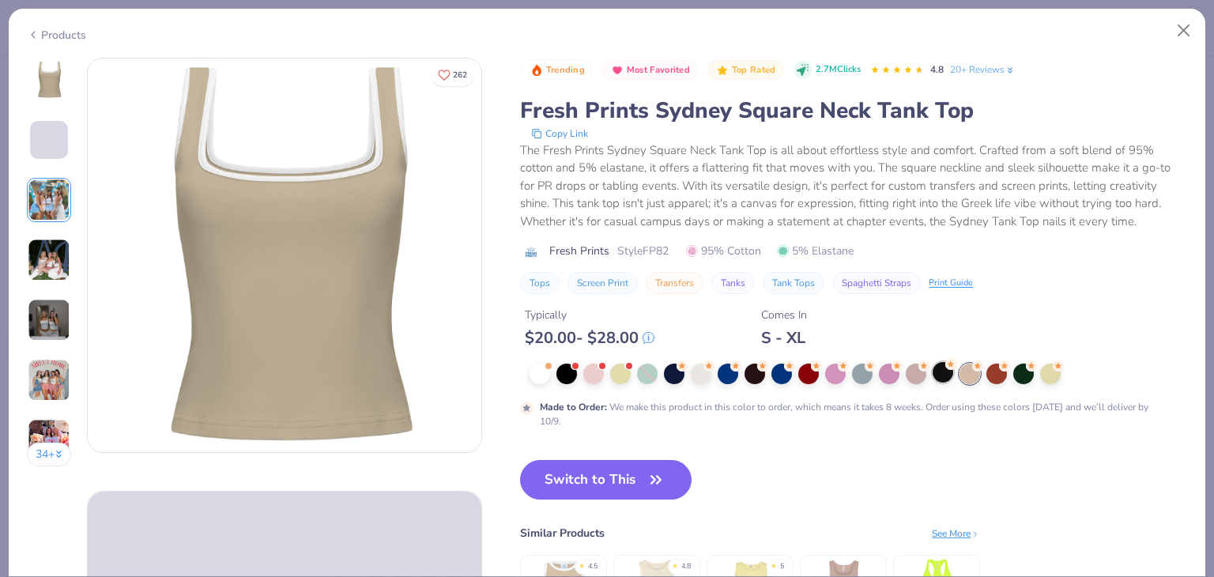
click at [943, 368] on div at bounding box center [942, 372] width 21 height 21
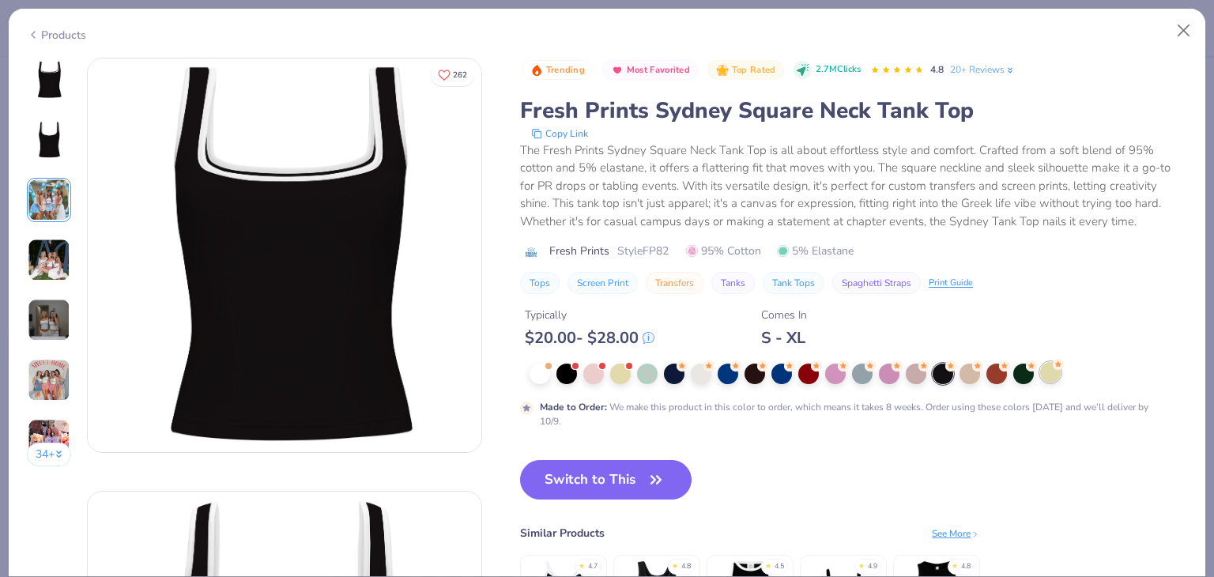
click at [1051, 379] on div at bounding box center [1050, 372] width 21 height 21
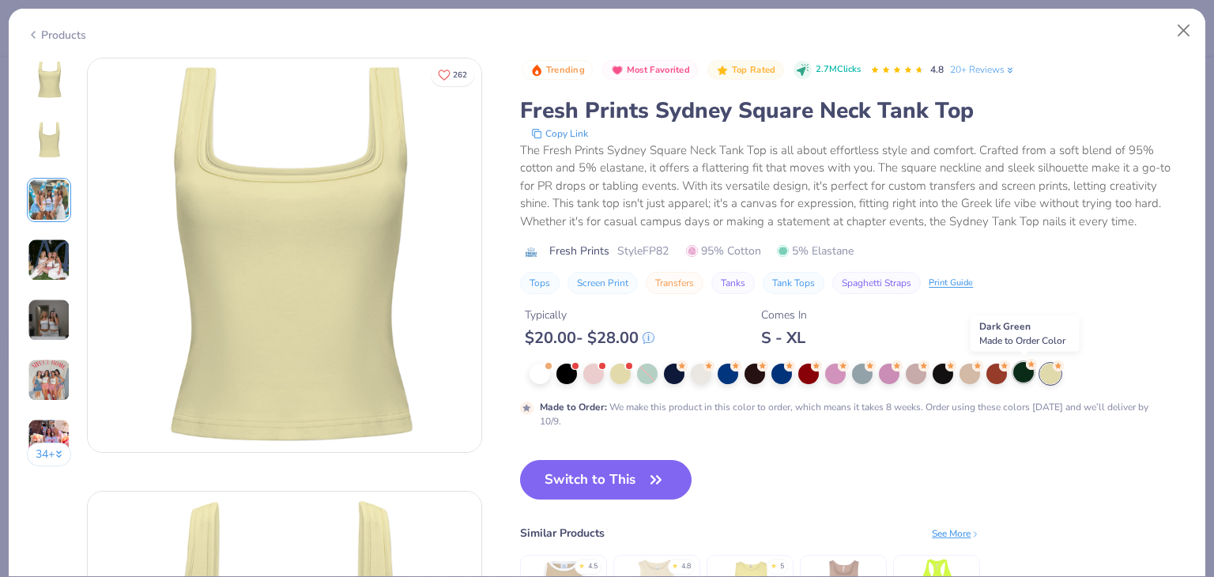
click at [1026, 372] on div at bounding box center [1023, 372] width 21 height 21
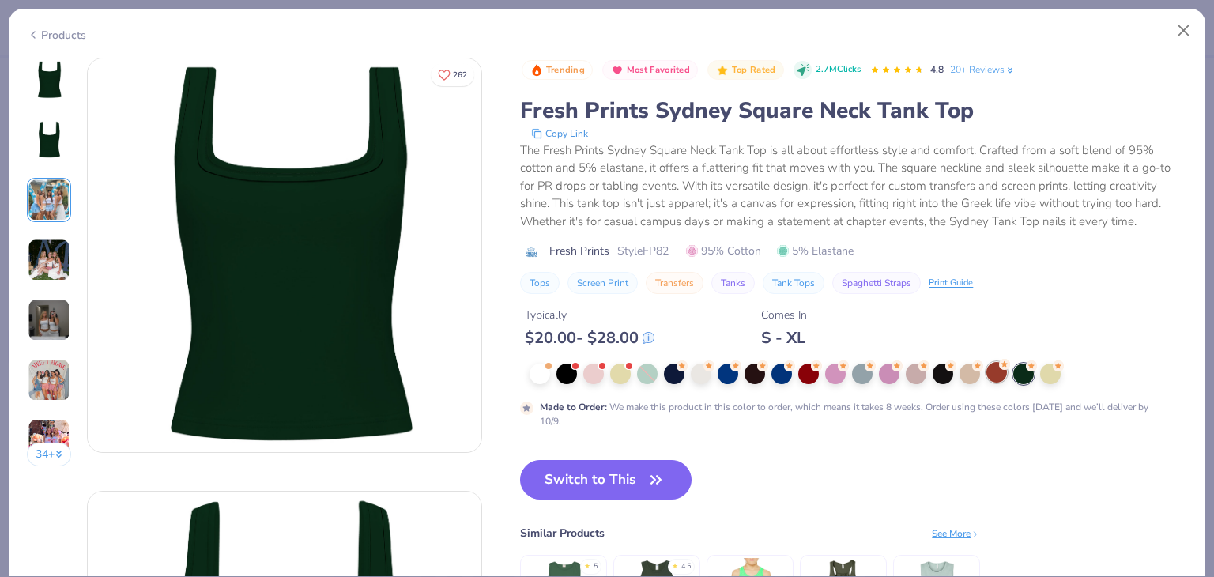
click at [1000, 377] on div at bounding box center [996, 372] width 21 height 21
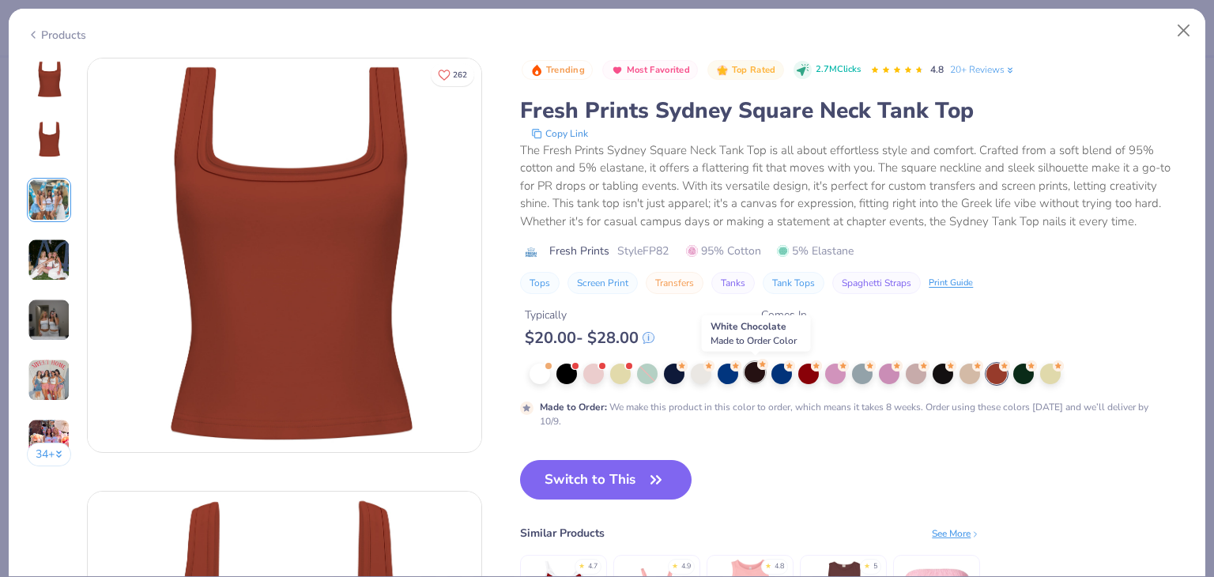
click at [751, 367] on div at bounding box center [754, 372] width 21 height 21
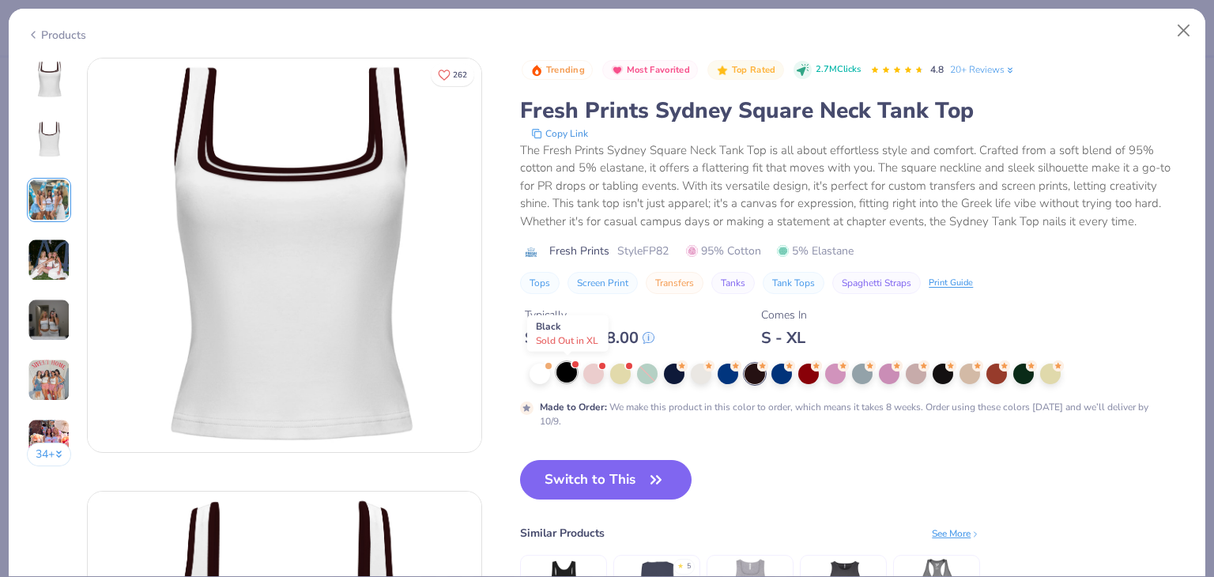
click at [563, 369] on div at bounding box center [566, 372] width 21 height 21
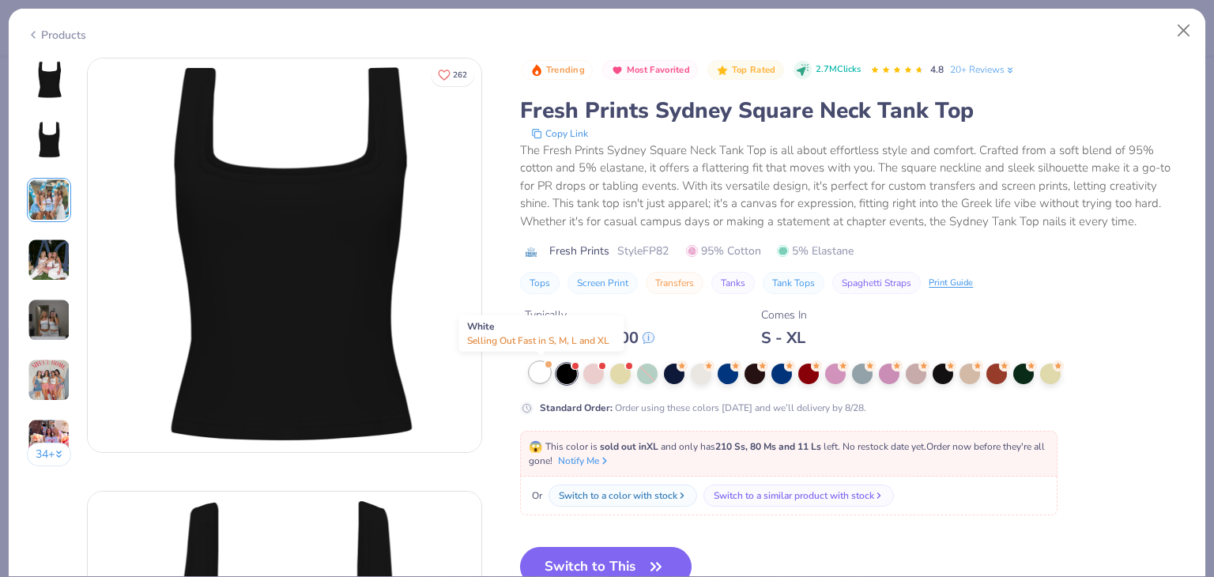
click at [542, 371] on div at bounding box center [539, 372] width 21 height 21
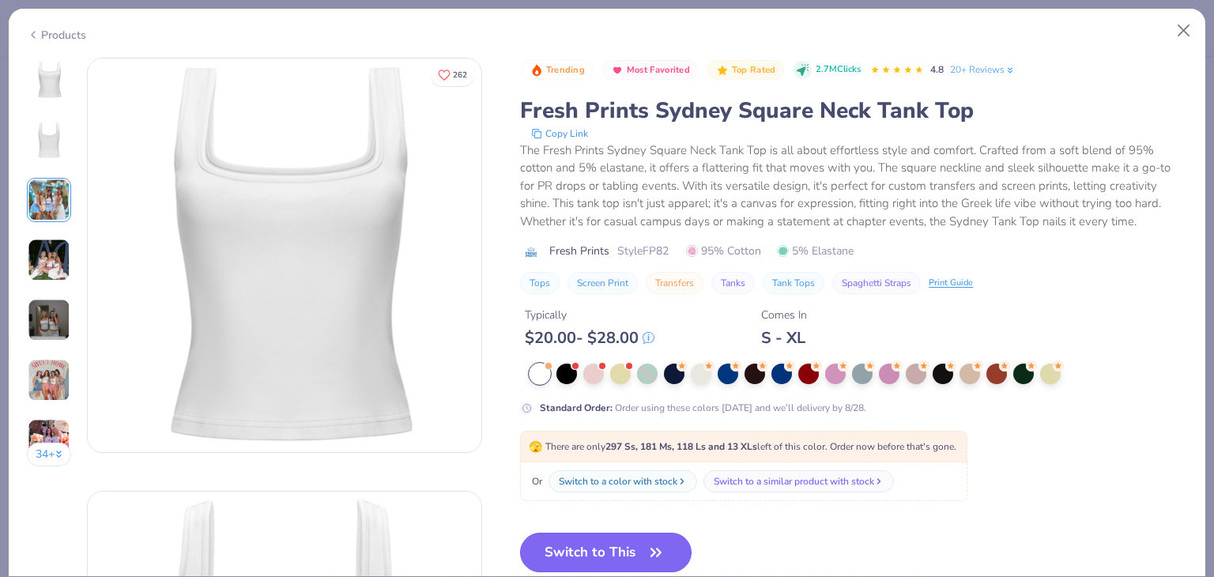
click at [593, 537] on button "Switch to This" at bounding box center [605, 553] width 171 height 40
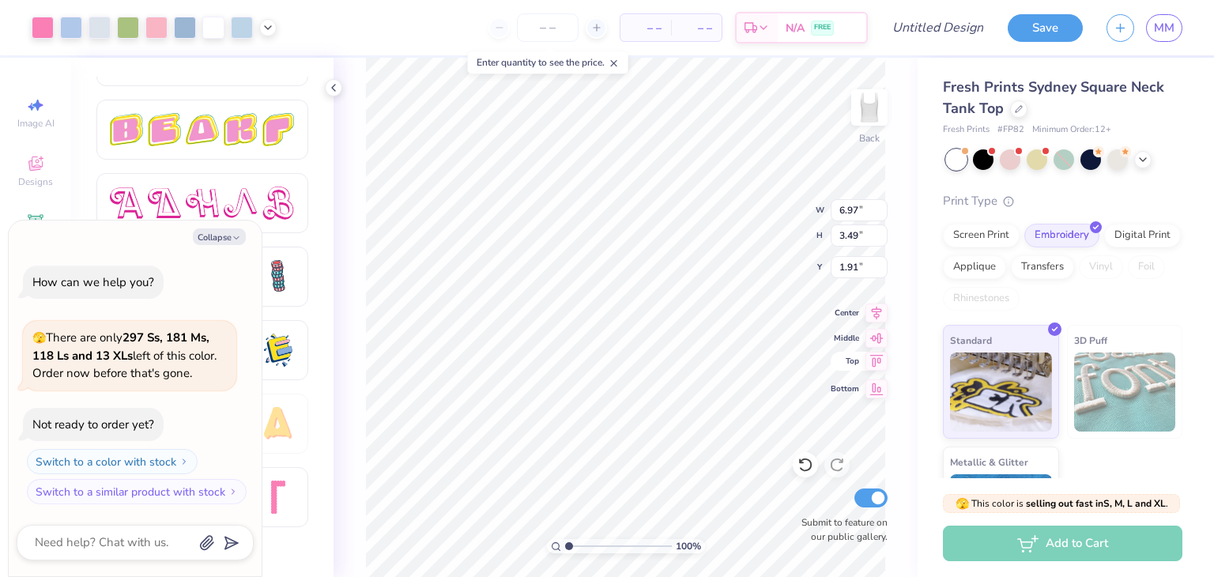
click at [870, 355] on icon at bounding box center [876, 361] width 22 height 19
type textarea "x"
type input "0.50"
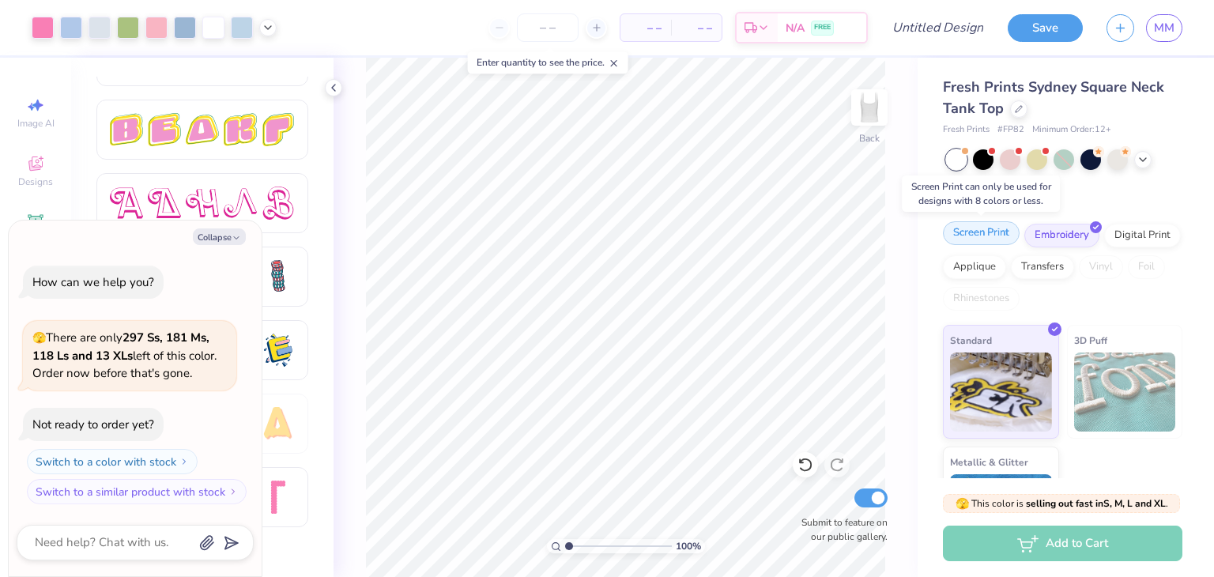
click at [997, 230] on div "Screen Print" at bounding box center [981, 233] width 77 height 24
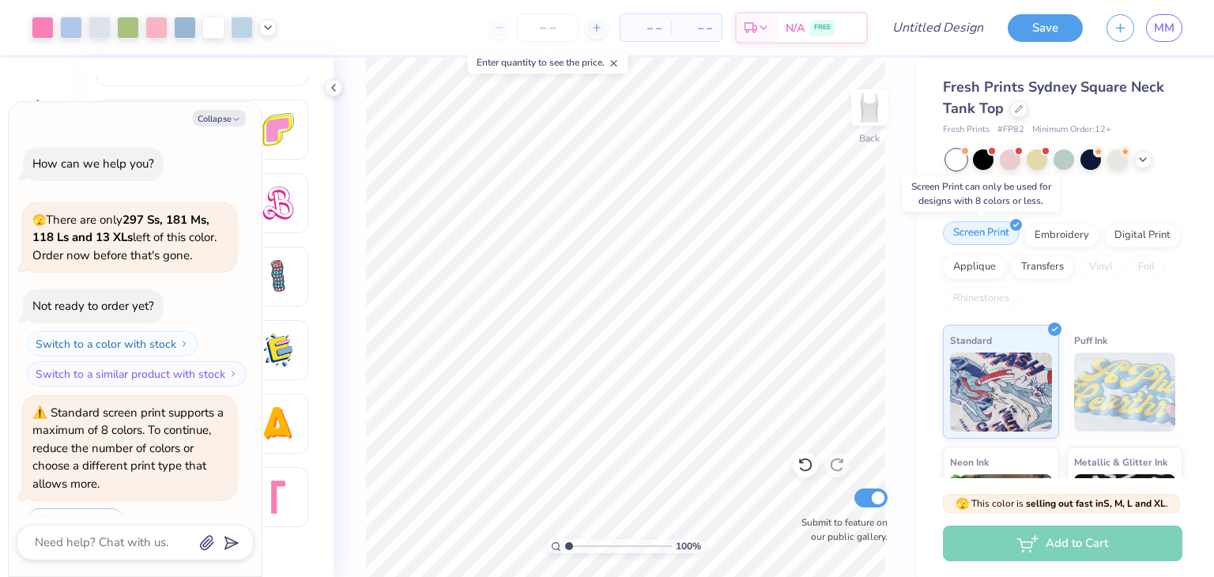
type textarea "x"
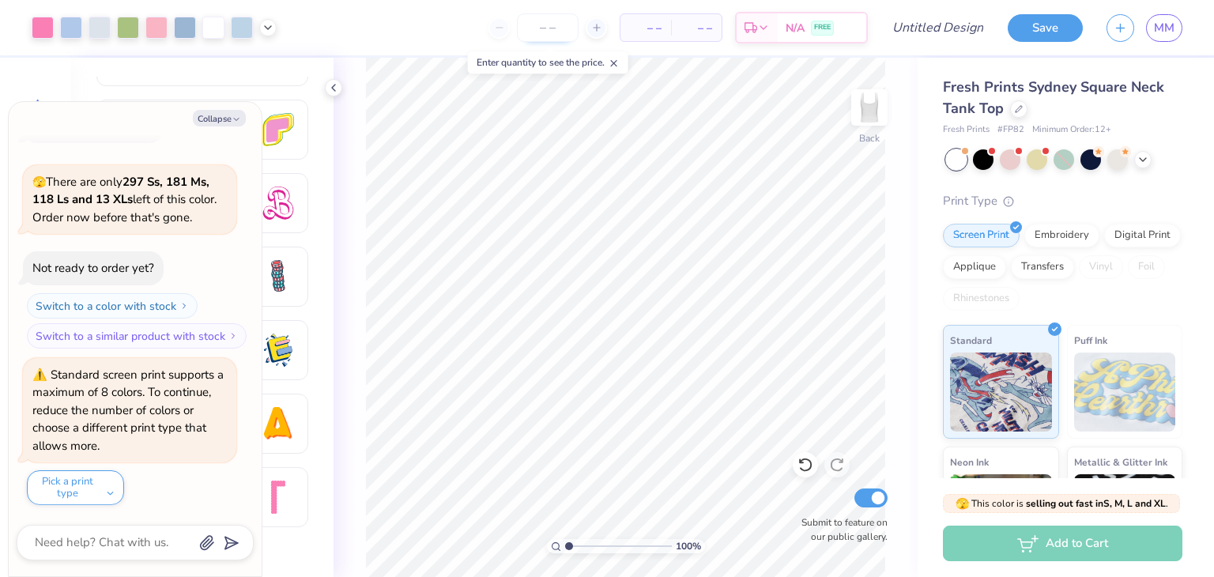
click at [553, 29] on input "number" at bounding box center [548, 27] width 62 height 28
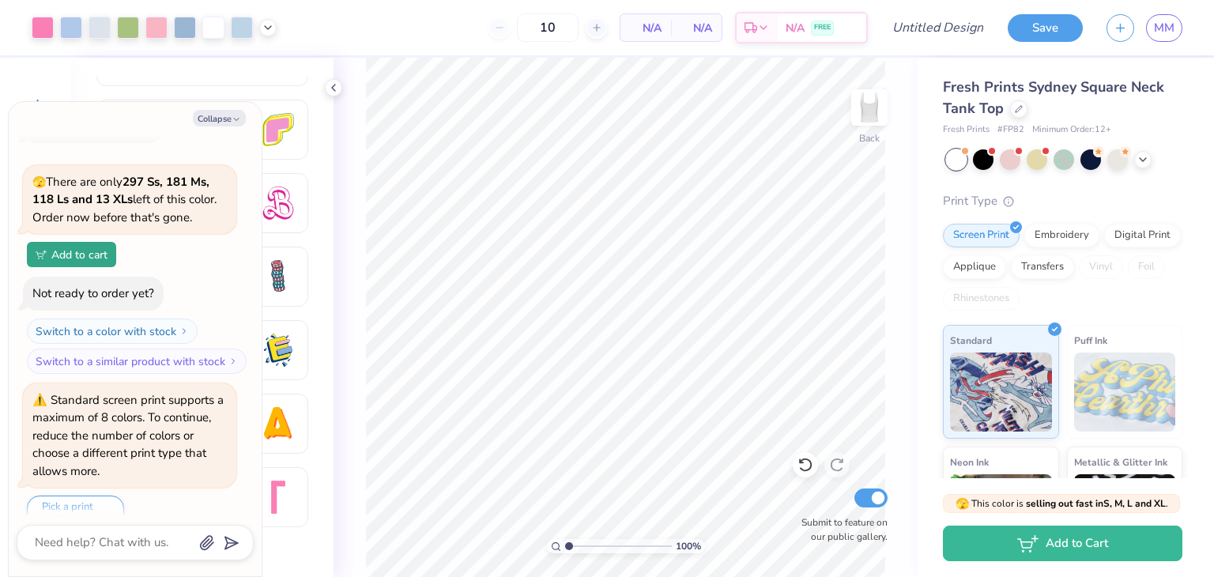
type input "12"
click at [223, 111] on button "Collapse" at bounding box center [219, 118] width 53 height 17
type textarea "x"
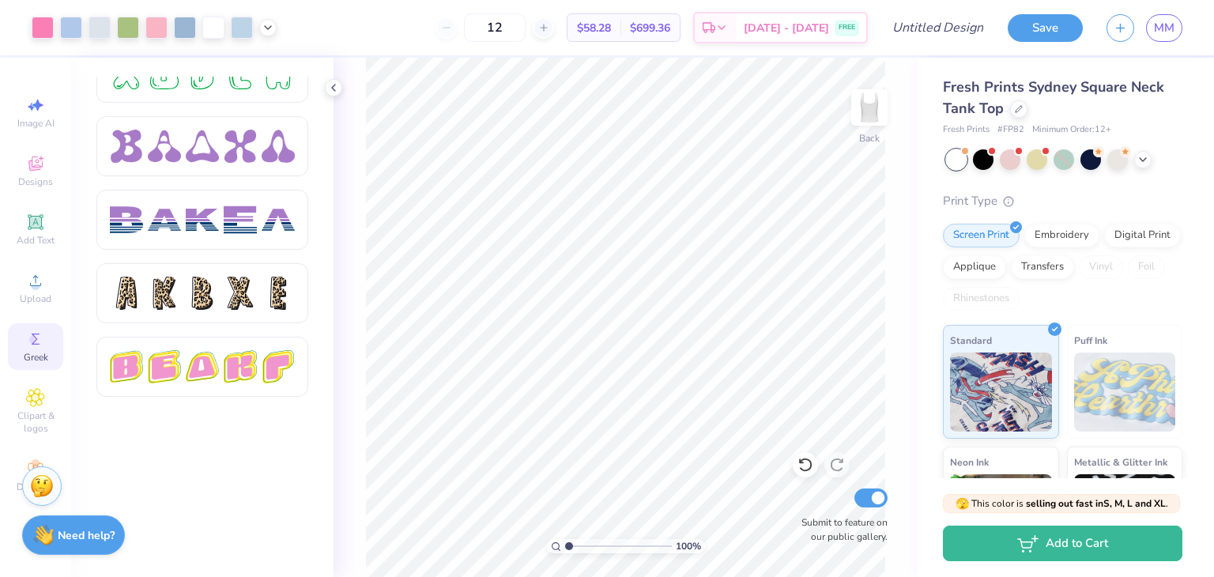
scroll to position [1757, 0]
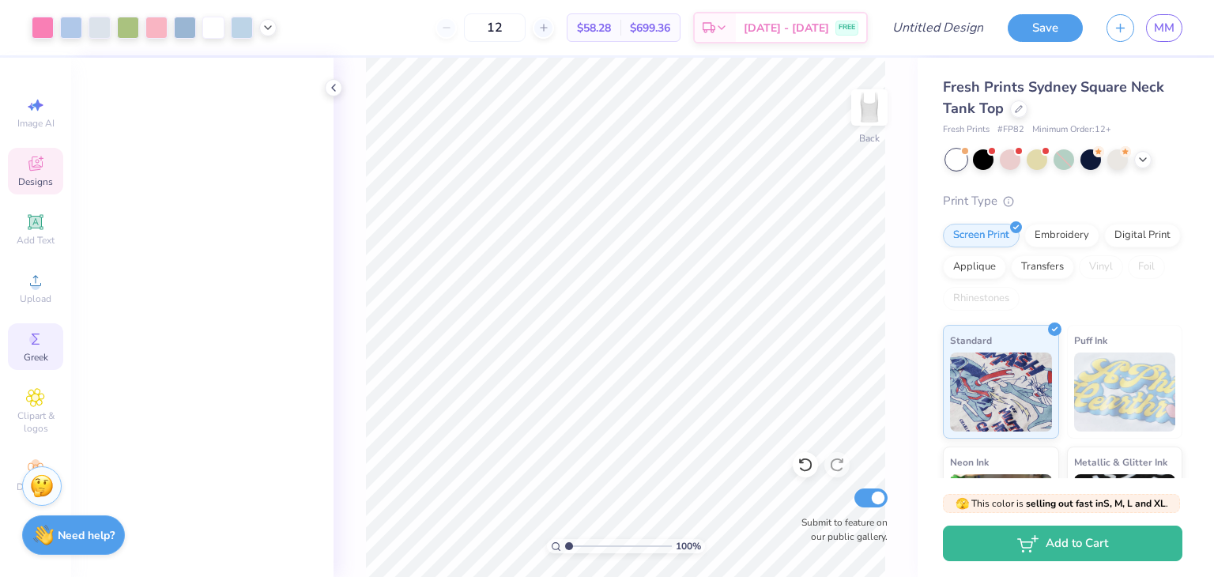
click at [24, 159] on div "Designs" at bounding box center [35, 171] width 55 height 47
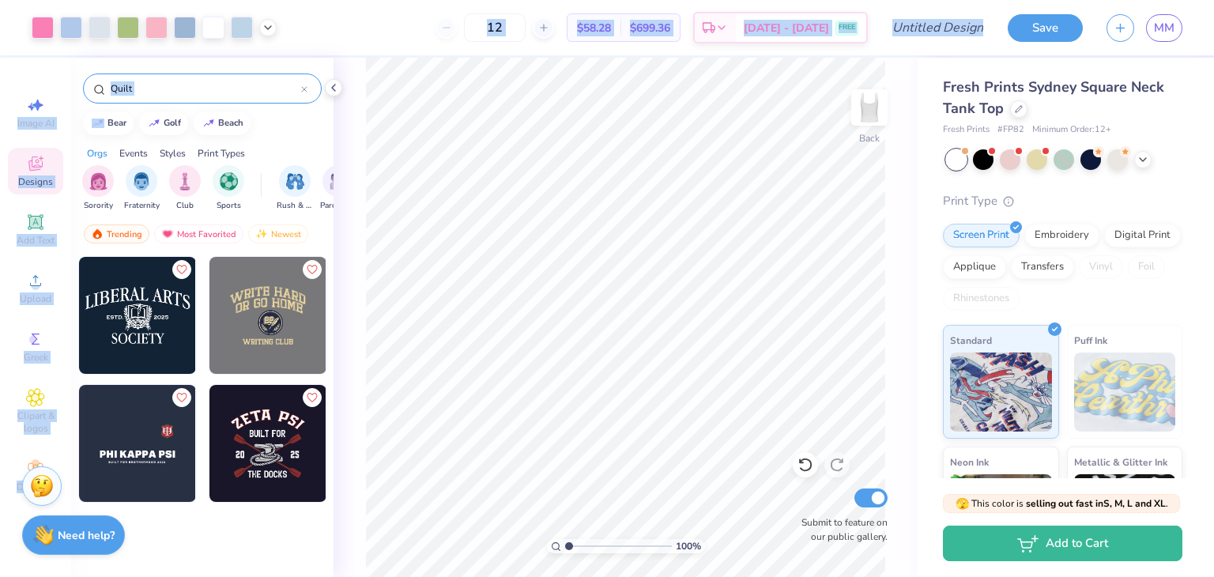
drag, startPoint x: 237, startPoint y: 77, endPoint x: 0, endPoint y: 36, distance: 240.7
click at [0, 36] on div "Art colors 12 $58.28 Per Item $699.36 Total Est. Delivery Aug 26 - 29 FREE Desi…" at bounding box center [607, 288] width 1214 height 577
drag, startPoint x: 131, startPoint y: 70, endPoint x: 120, endPoint y: 83, distance: 17.4
click at [130, 70] on div "Quilt" at bounding box center [202, 85] width 262 height 54
click at [118, 88] on input "Quilt" at bounding box center [205, 89] width 192 height 16
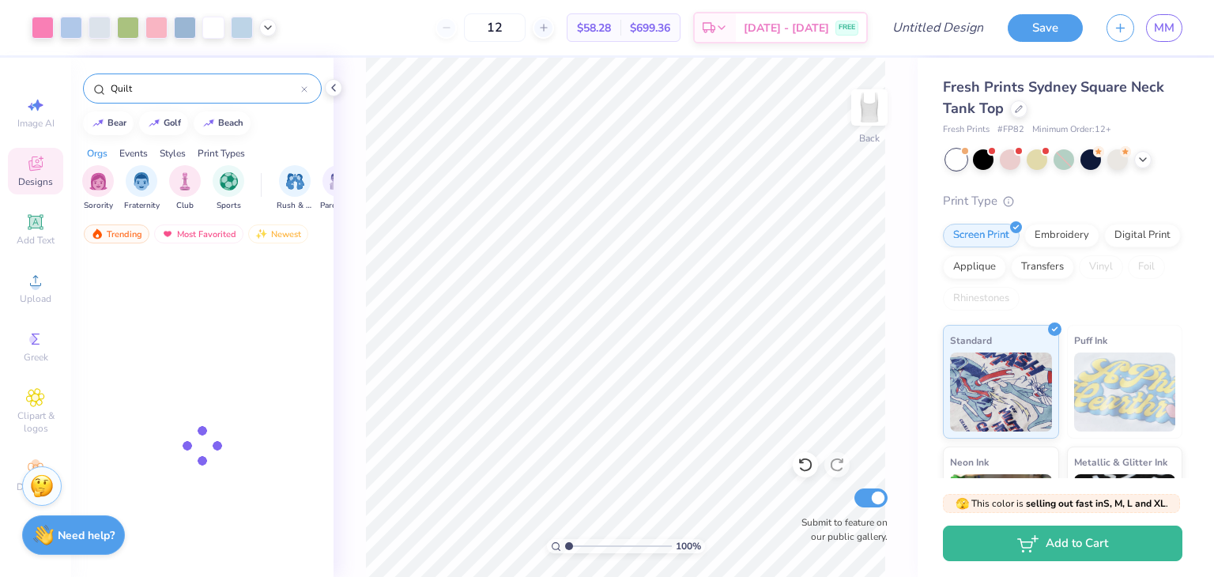
click at [118, 88] on input "Quilt" at bounding box center [205, 89] width 192 height 16
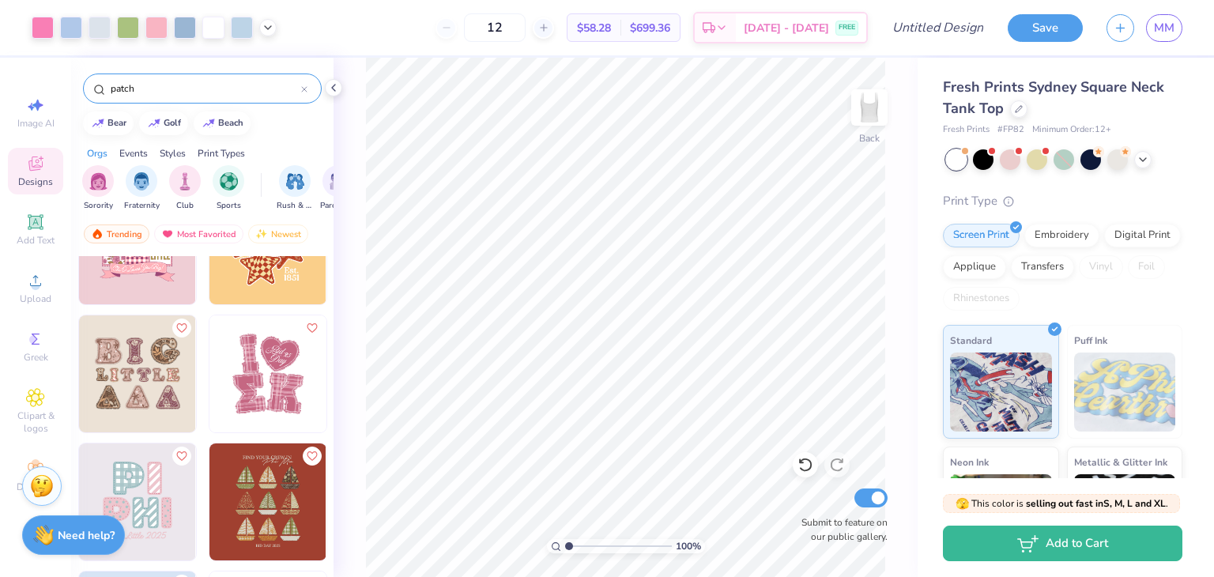
scroll to position [869, 0]
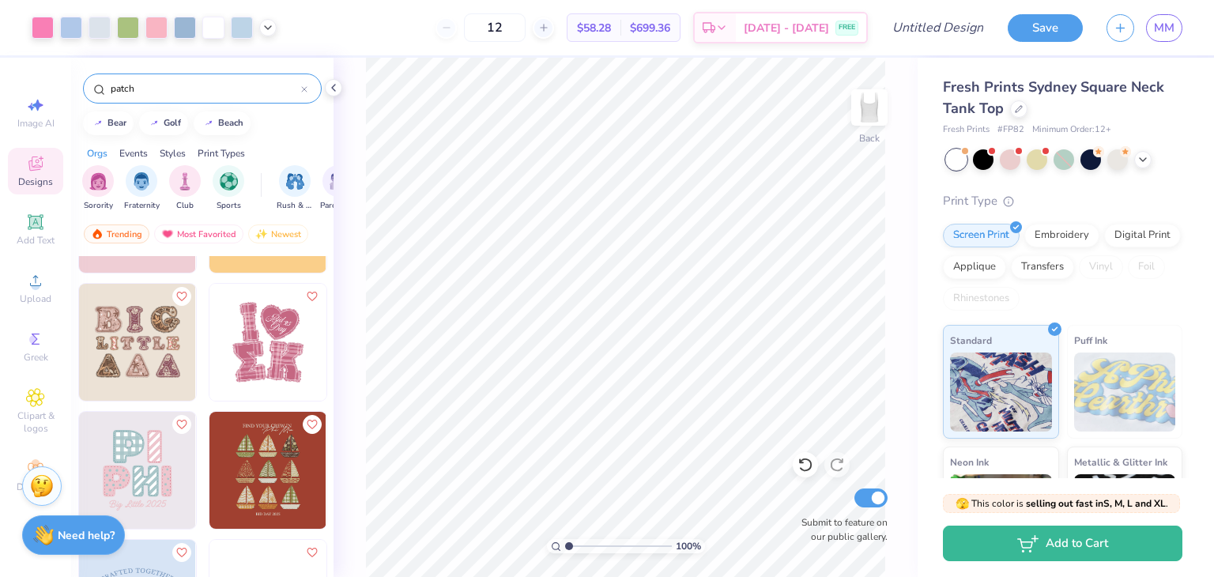
type input "patch"
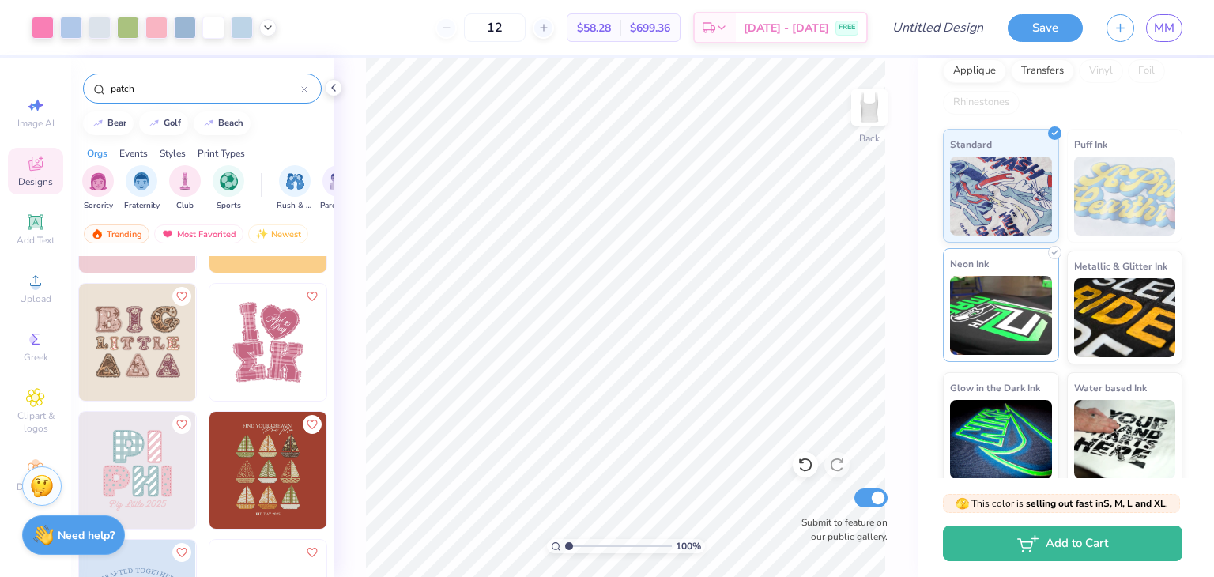
scroll to position [204, 0]
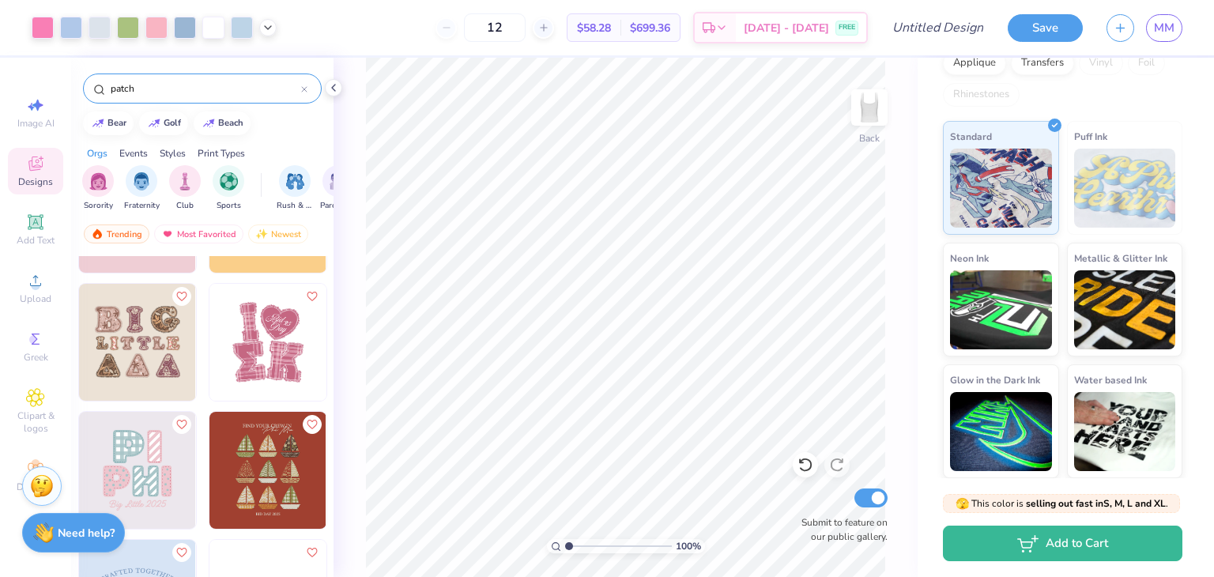
click at [90, 529] on strong "Need help?" at bounding box center [86, 532] width 57 height 15
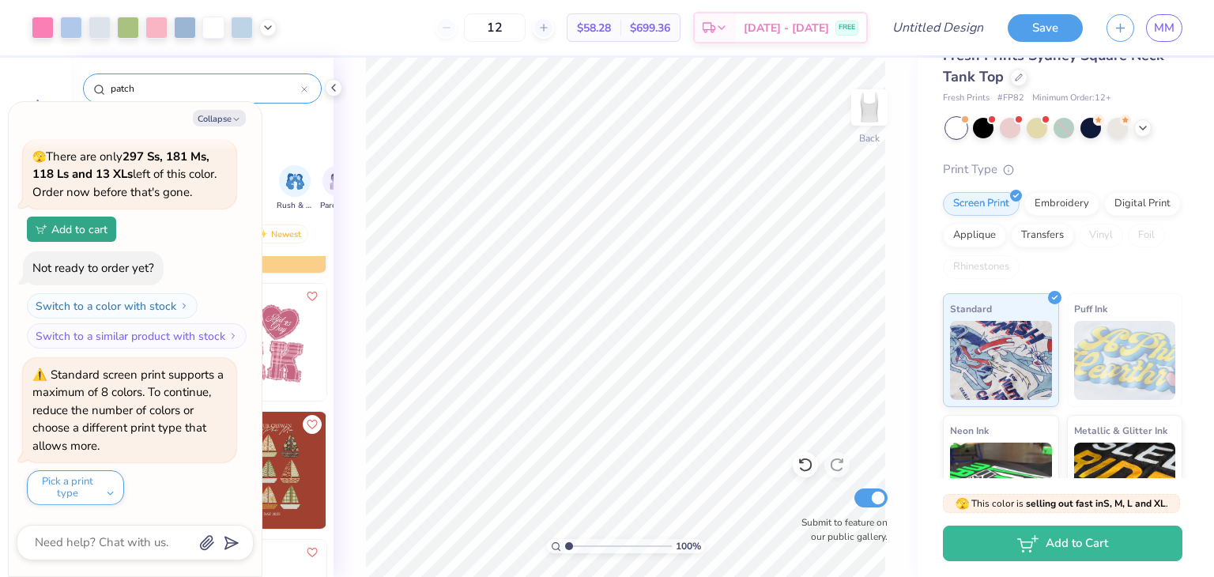
scroll to position [0, 0]
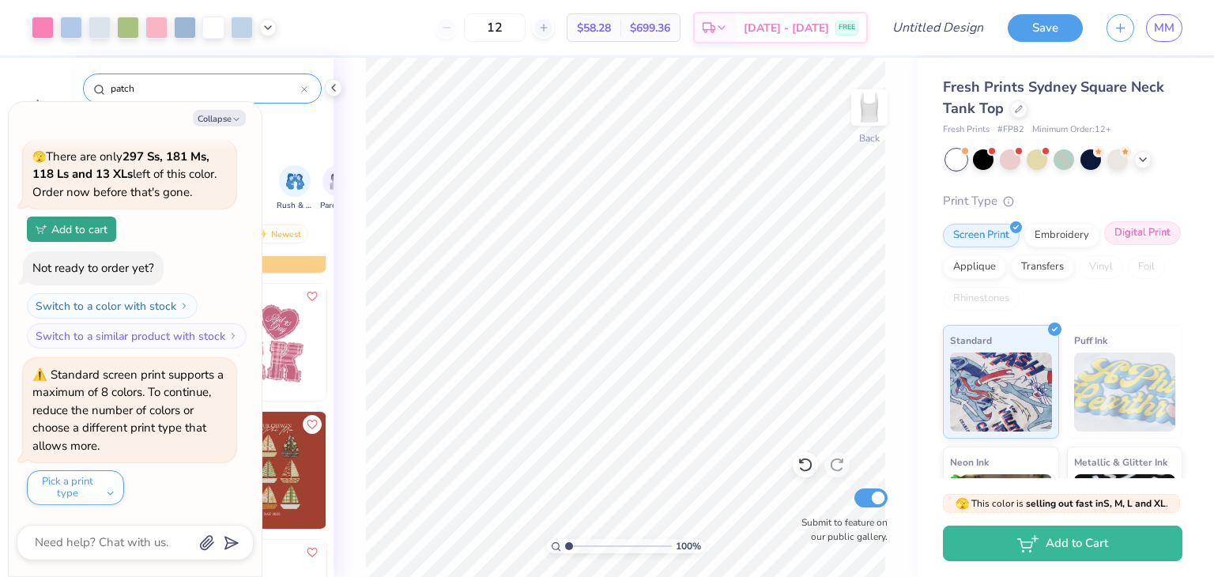
click at [1104, 245] on div "Digital Print" at bounding box center [1142, 233] width 77 height 24
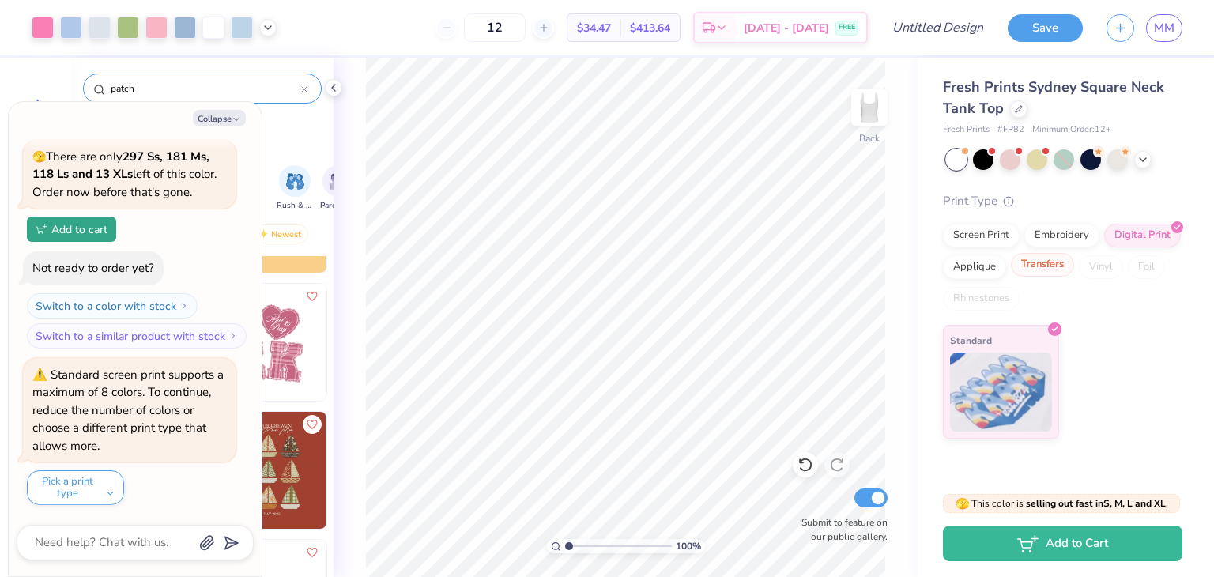
click at [1051, 263] on div "Transfers" at bounding box center [1042, 265] width 63 height 24
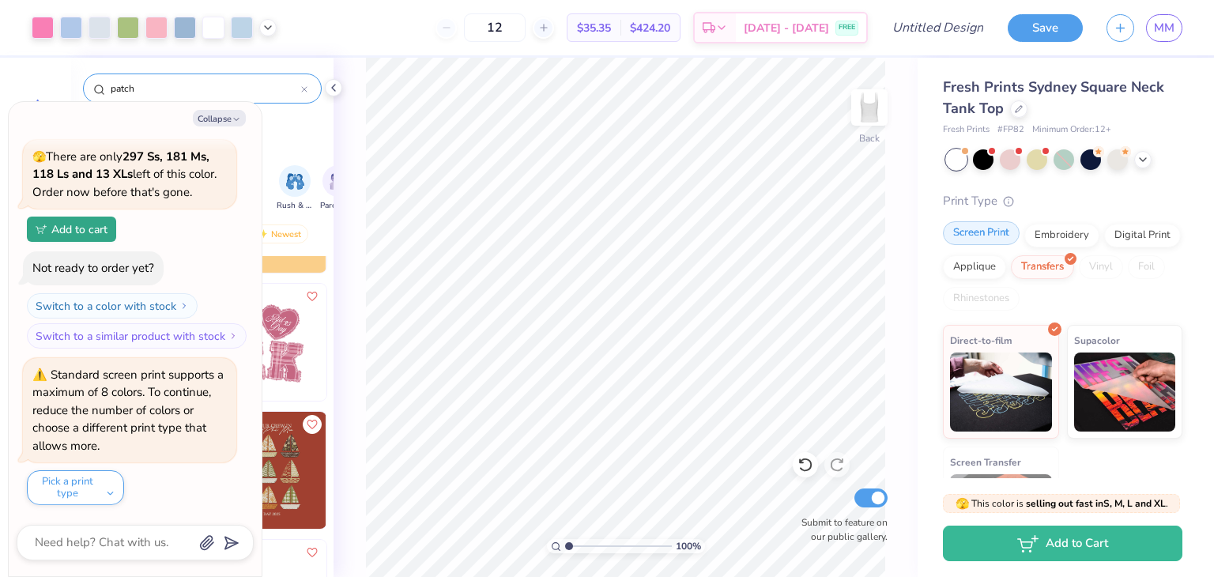
click at [996, 243] on div "Screen Print" at bounding box center [981, 233] width 77 height 24
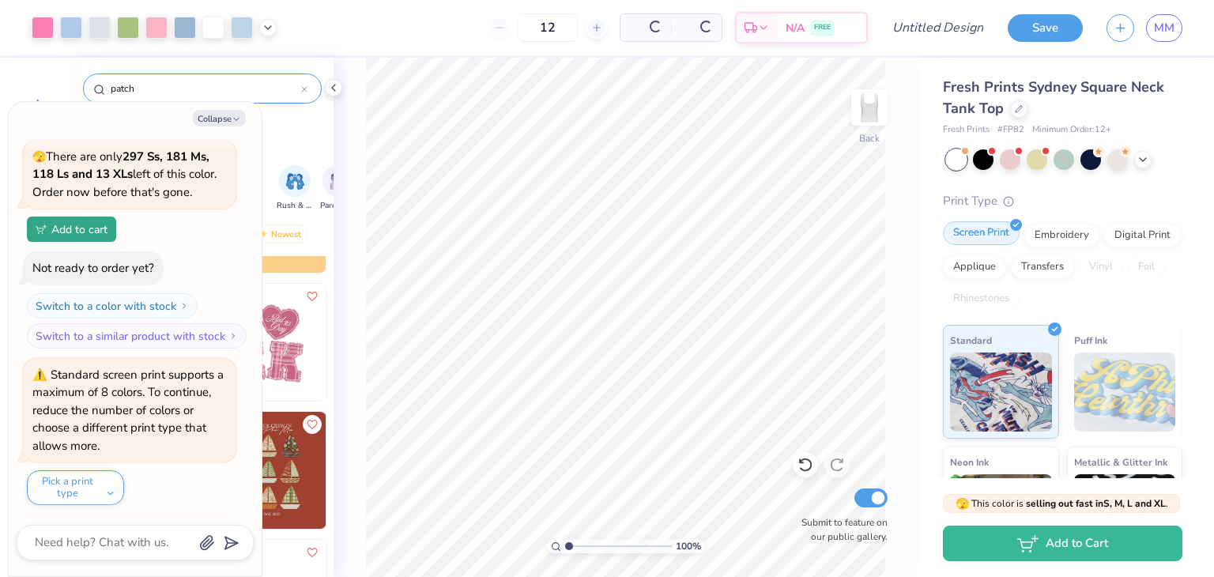
scroll to position [219, 0]
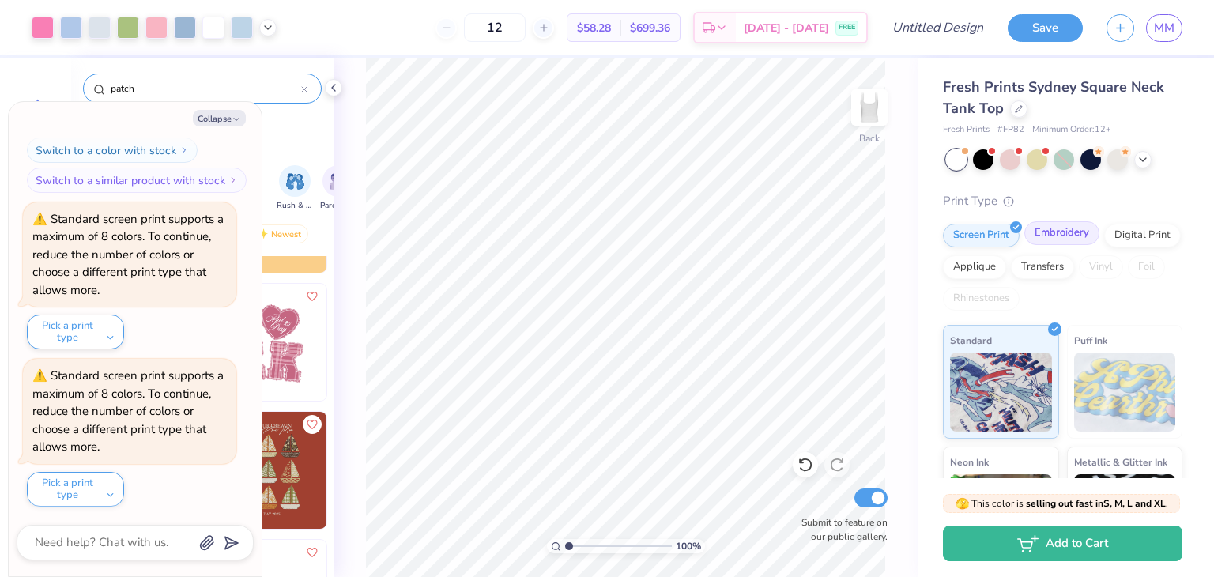
click at [1054, 238] on div "Embroidery" at bounding box center [1061, 233] width 75 height 24
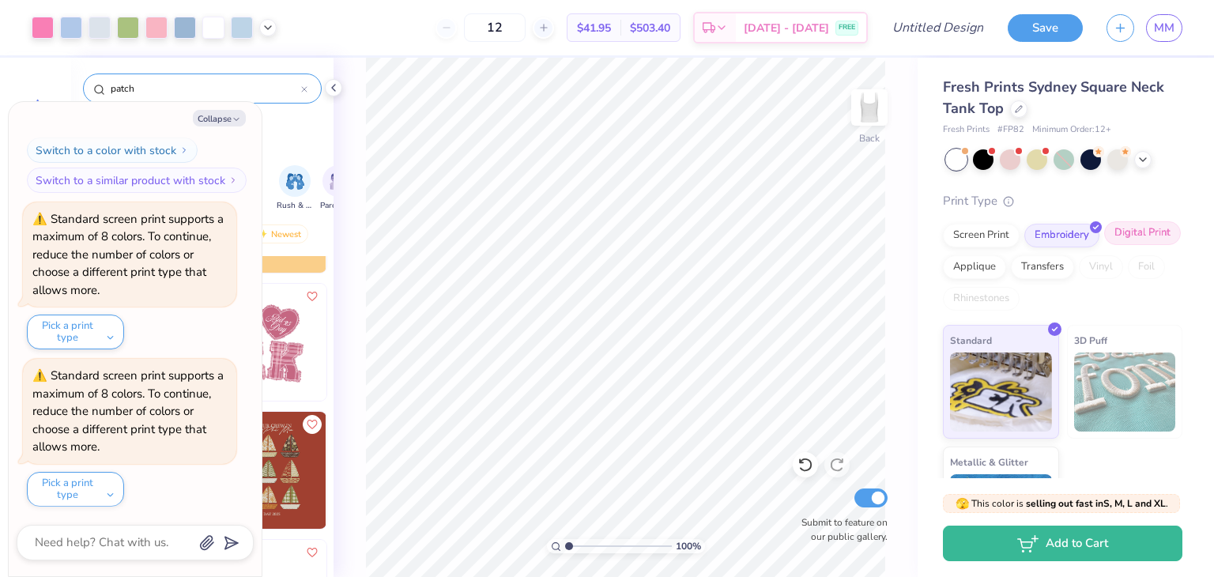
click at [1104, 245] on div "Digital Print" at bounding box center [1142, 233] width 77 height 24
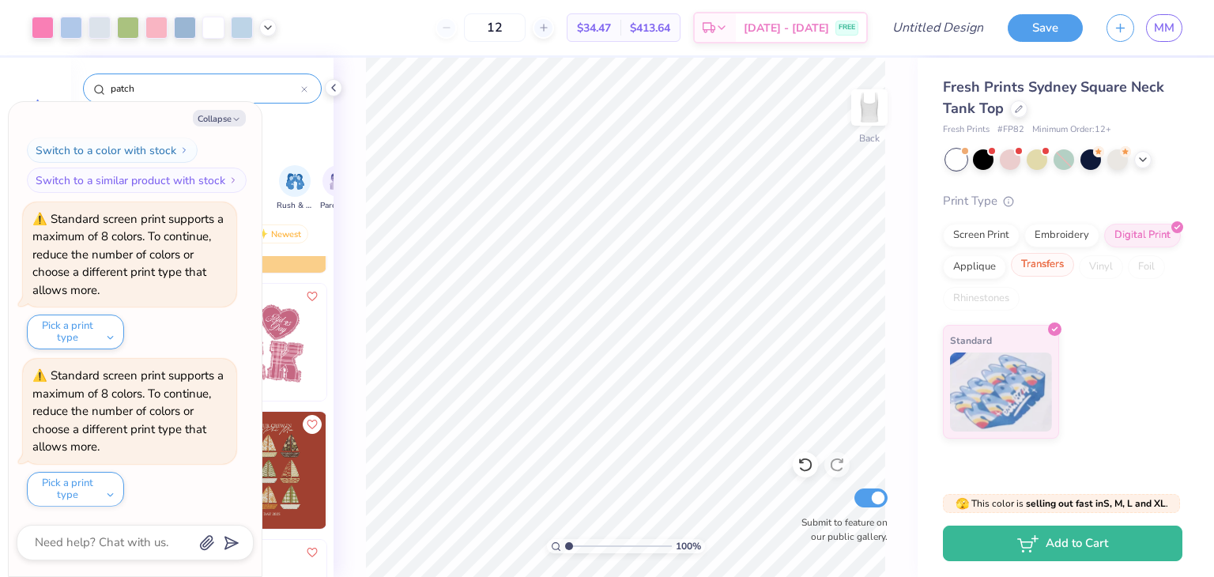
click at [1030, 258] on div "Transfers" at bounding box center [1042, 265] width 63 height 24
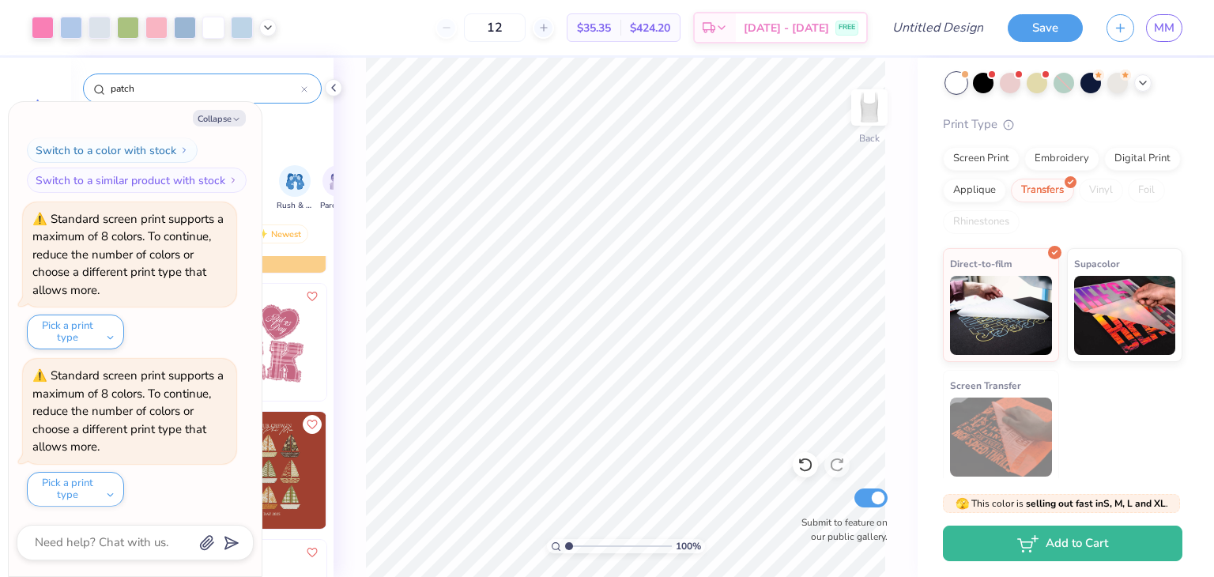
scroll to position [82, 0]
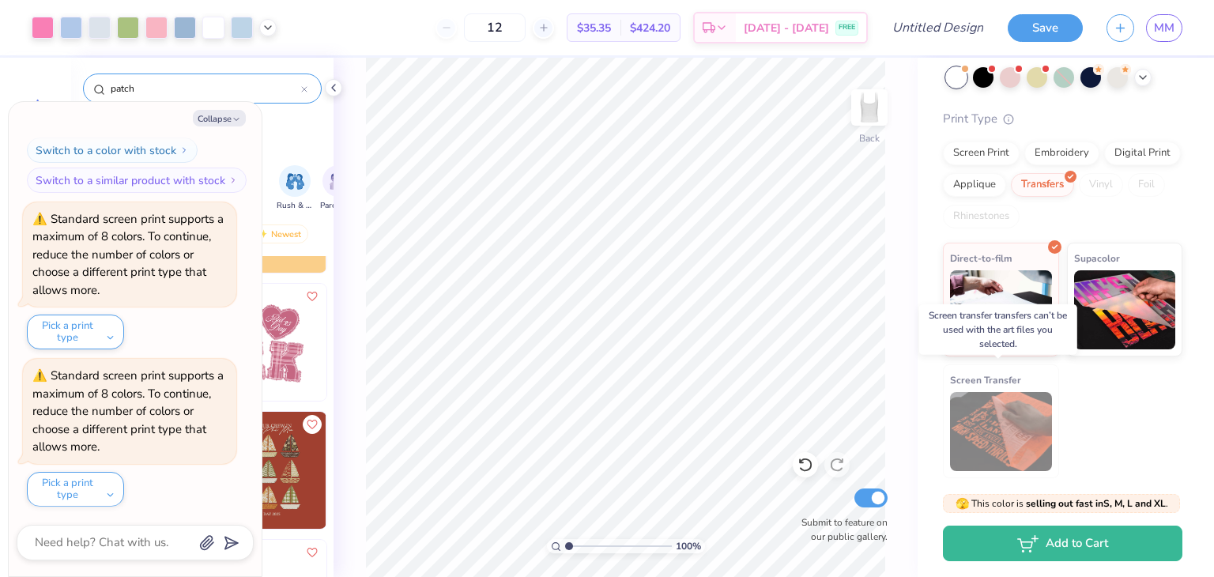
click at [1004, 422] on img at bounding box center [1001, 431] width 102 height 79
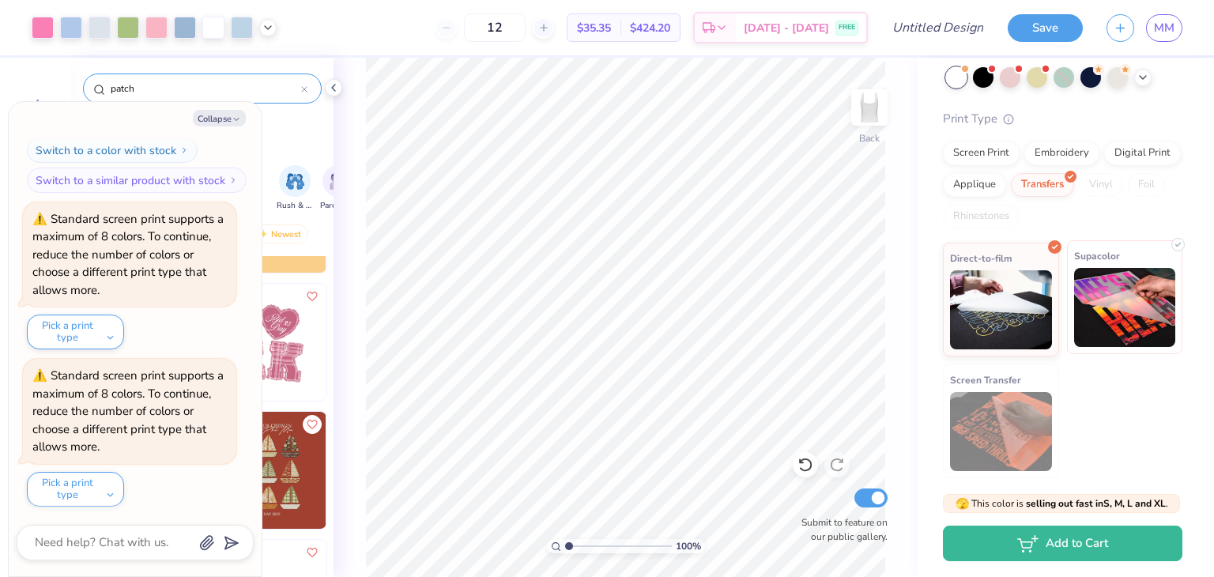
click at [1132, 318] on img at bounding box center [1125, 307] width 102 height 79
drag, startPoint x: 1103, startPoint y: 307, endPoint x: 1064, endPoint y: 298, distance: 39.9
click at [1105, 307] on img at bounding box center [1125, 307] width 102 height 79
click at [92, 538] on textarea at bounding box center [113, 542] width 160 height 21
type textarea "x"
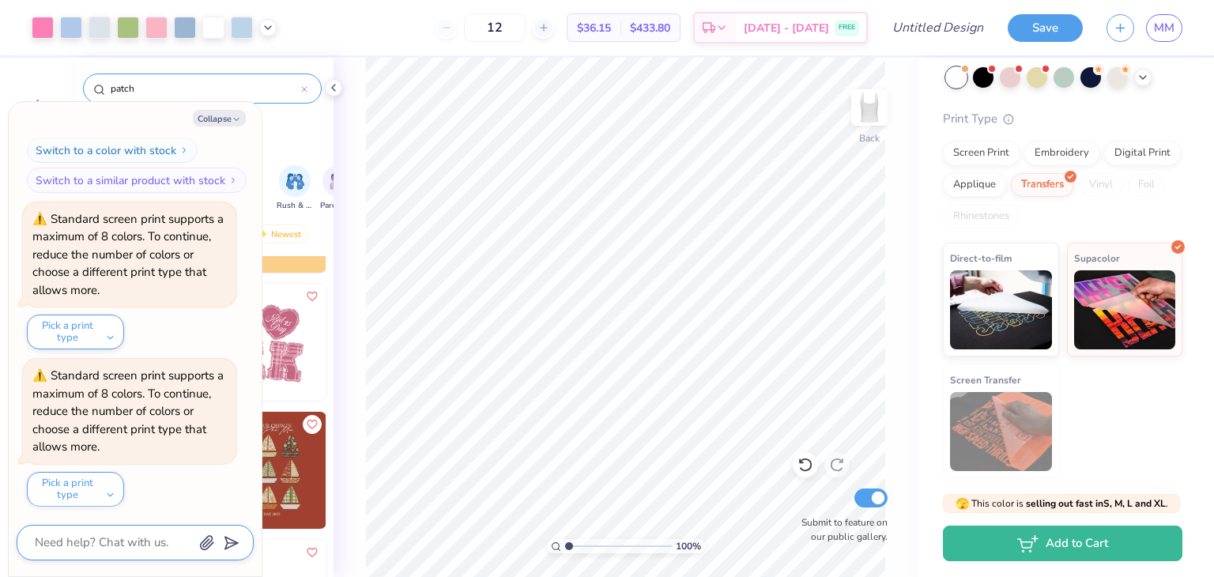
type textarea "c"
type textarea "x"
type textarea "ch"
type textarea "x"
type textarea "che"
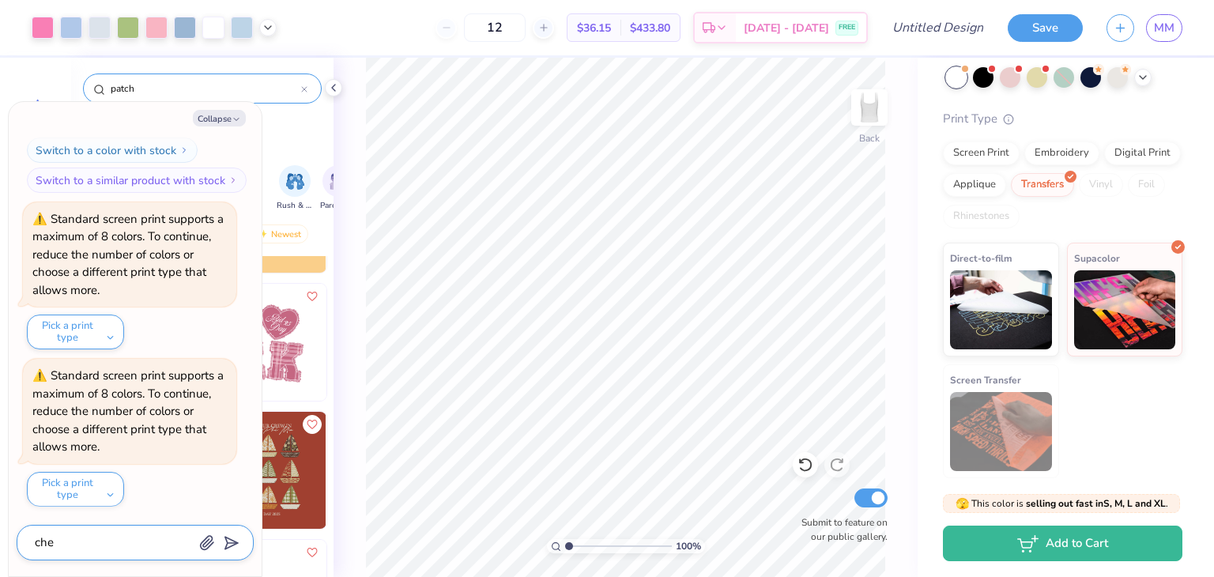
type textarea "x"
type textarea "chea"
type textarea "x"
type textarea "cheap"
type textarea "x"
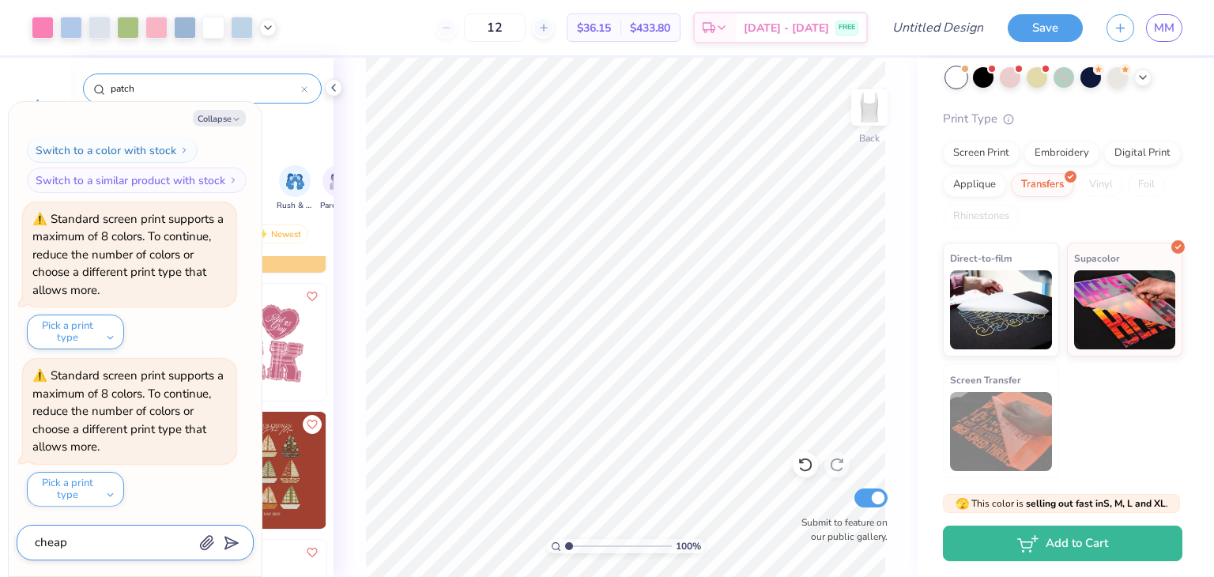
type textarea "cheape"
type textarea "x"
type textarea "cheapes"
type textarea "x"
type textarea "cheapest"
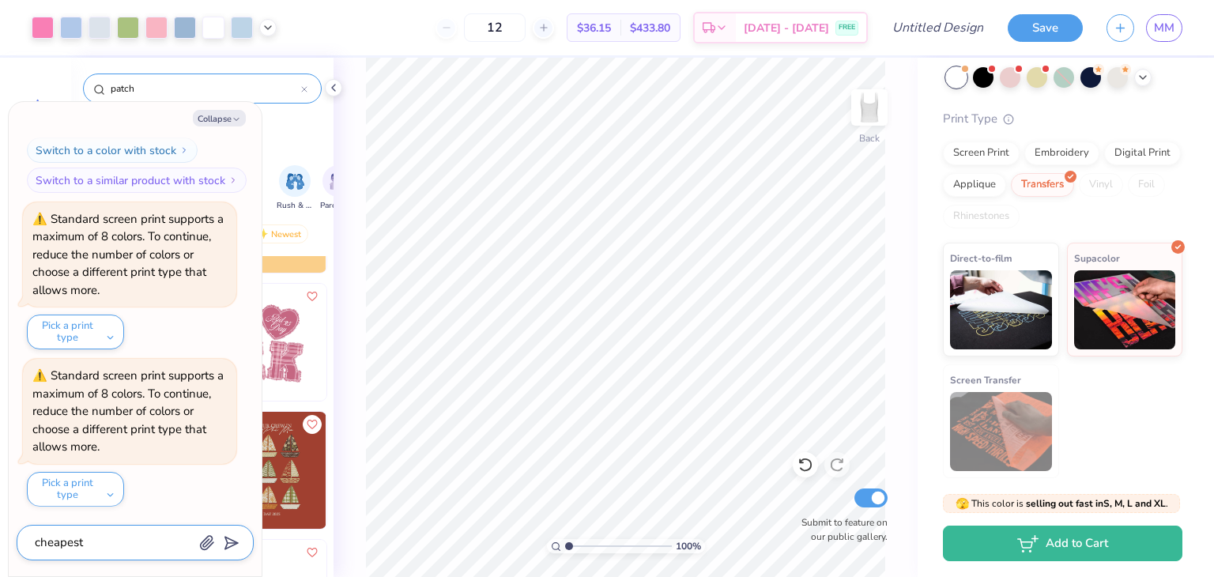
type textarea "x"
type textarea "cheapest"
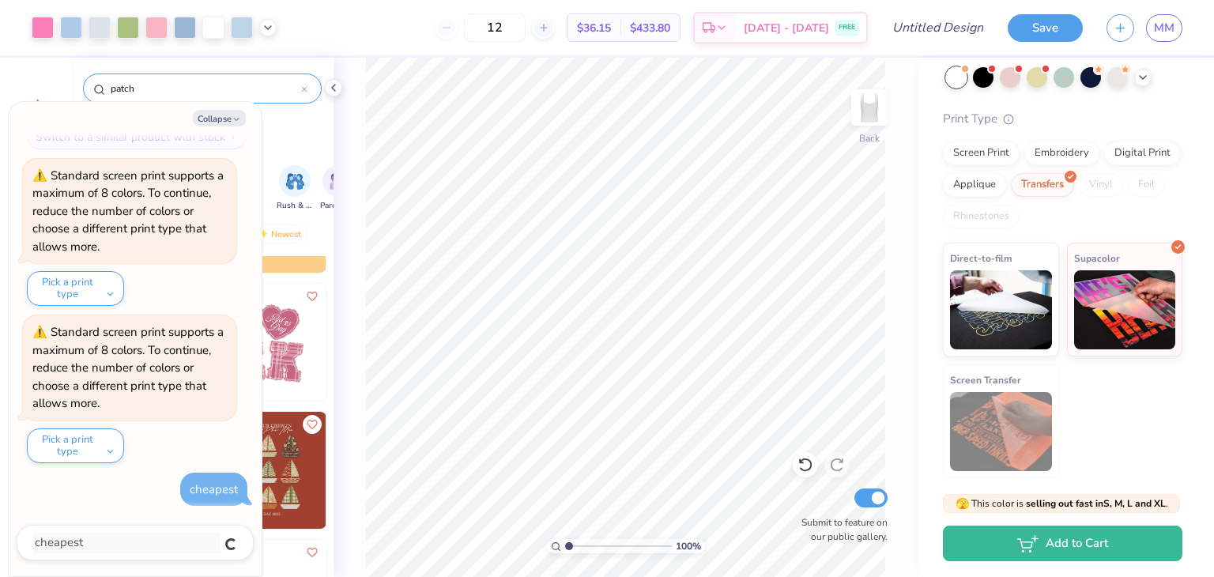
type textarea "x"
click at [216, 118] on button "Collapse" at bounding box center [219, 118] width 53 height 17
type textarea "x"
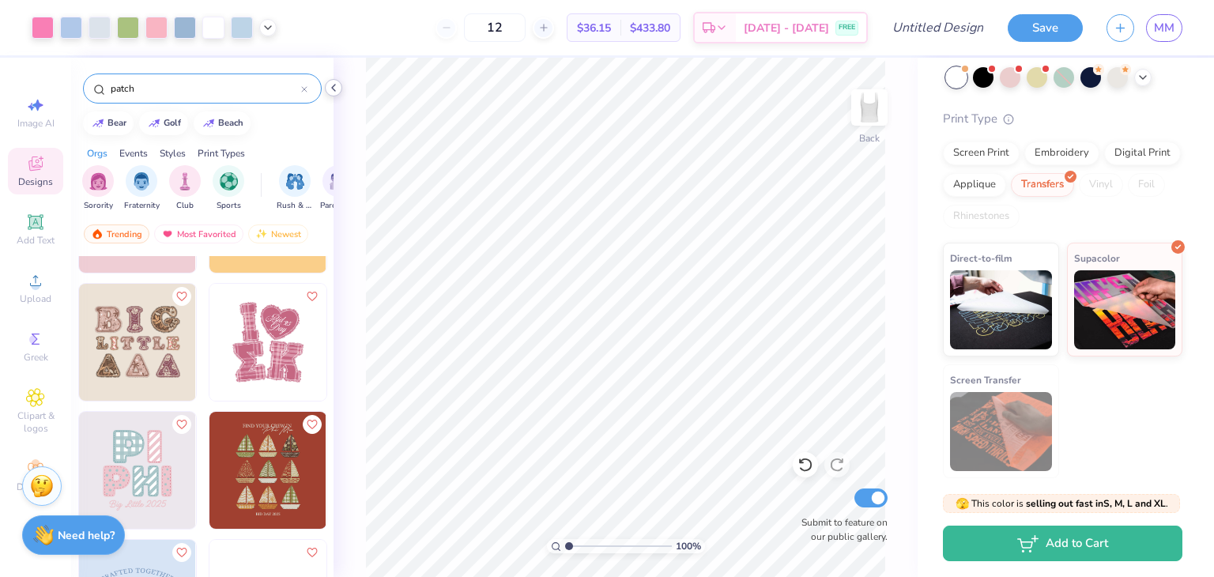
click at [337, 88] on icon at bounding box center [333, 87] width 13 height 13
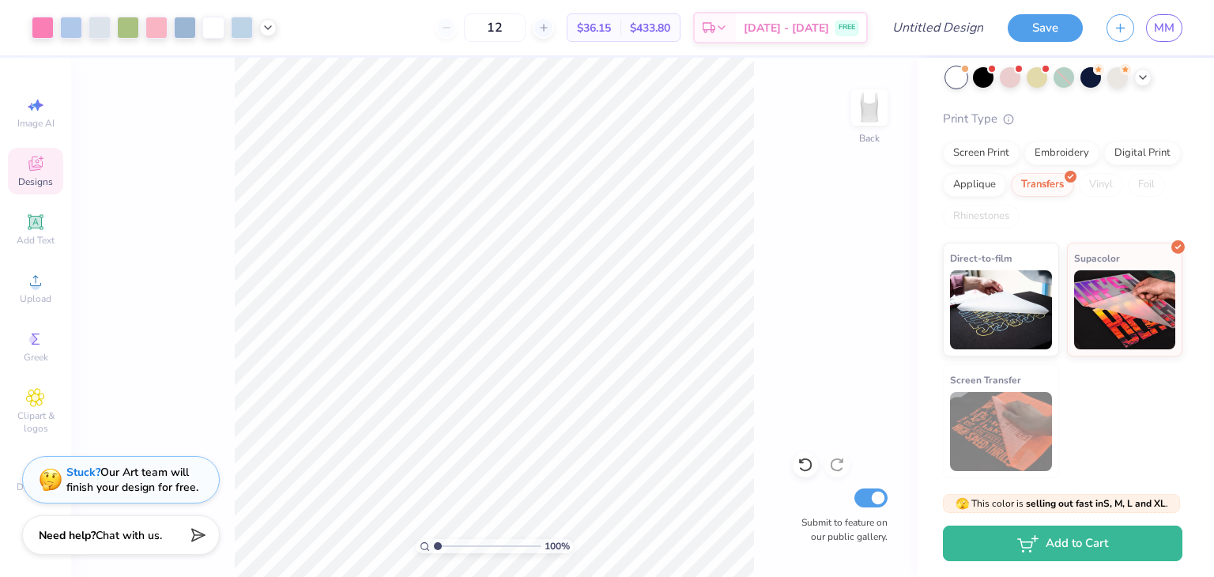
click at [130, 475] on div "Stuck? Our Art team will finish your design for free." at bounding box center [132, 480] width 132 height 30
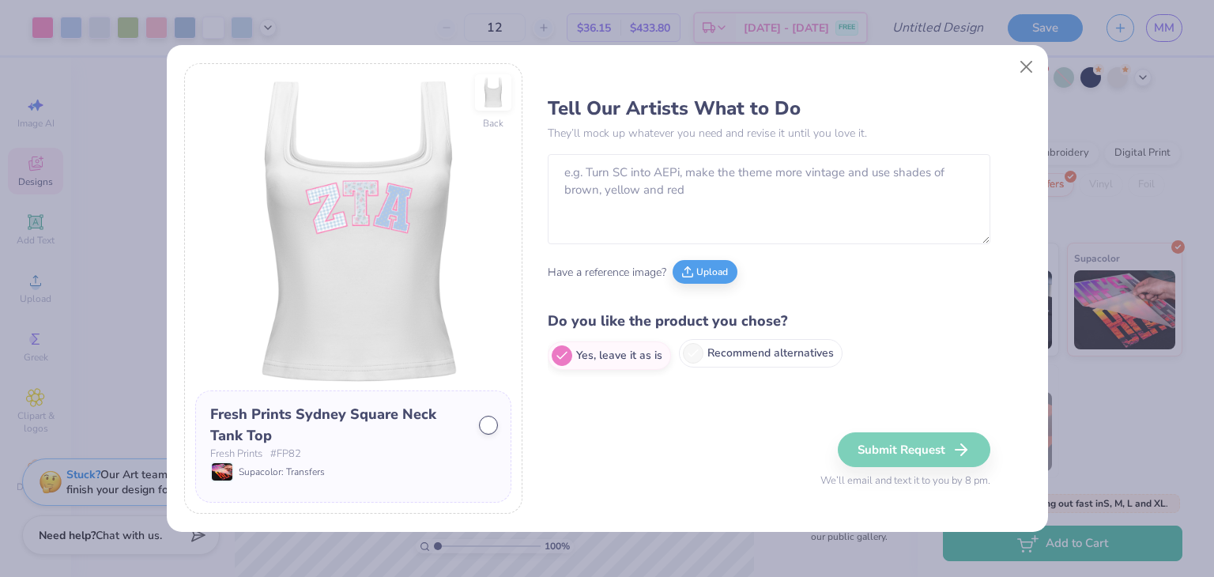
click at [766, 358] on label "Recommend alternatives" at bounding box center [761, 353] width 164 height 28
click at [558, 358] on input "Recommend alternatives" at bounding box center [553, 356] width 10 height 10
radio input "true"
click at [623, 171] on textarea at bounding box center [769, 199] width 442 height 90
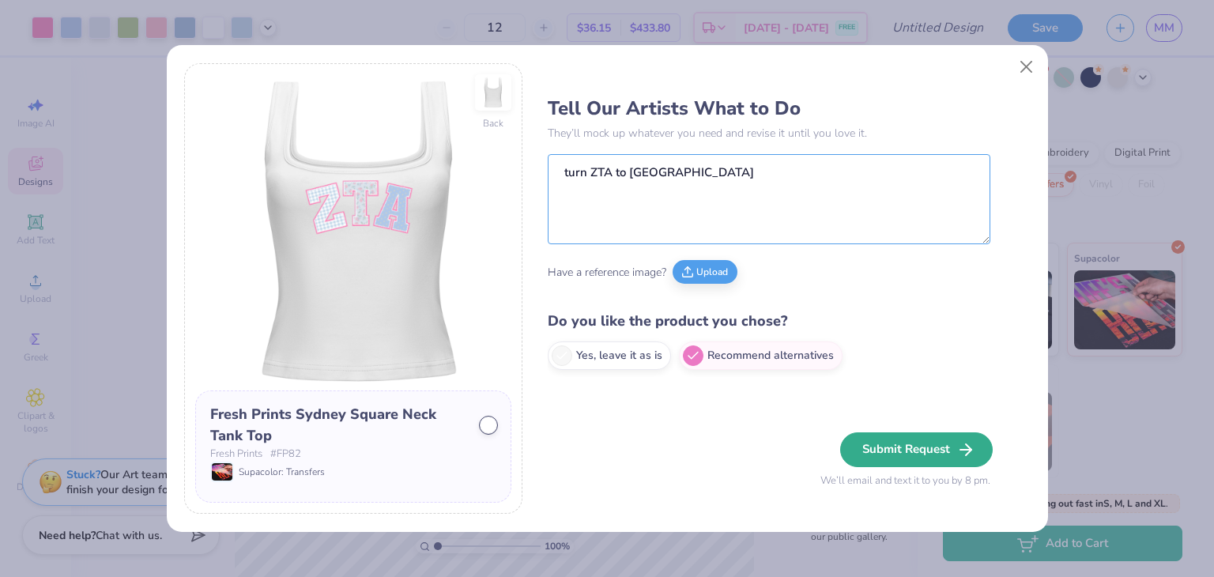
type textarea "turn ZTA to SWE"
click at [894, 450] on button "Submit Request" at bounding box center [916, 449] width 153 height 35
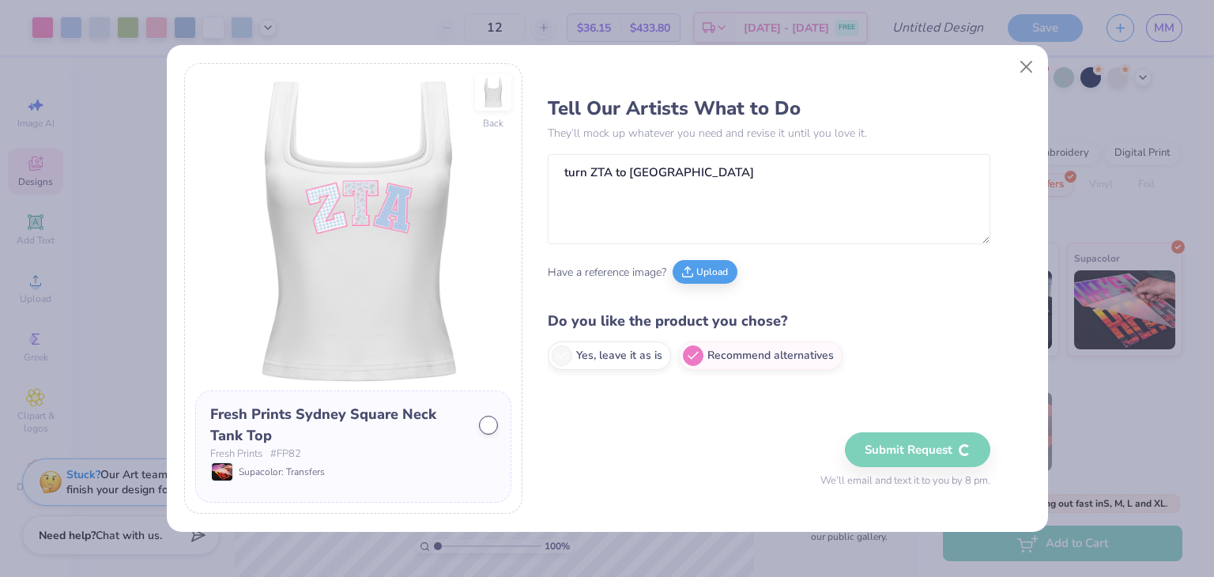
radio input "true"
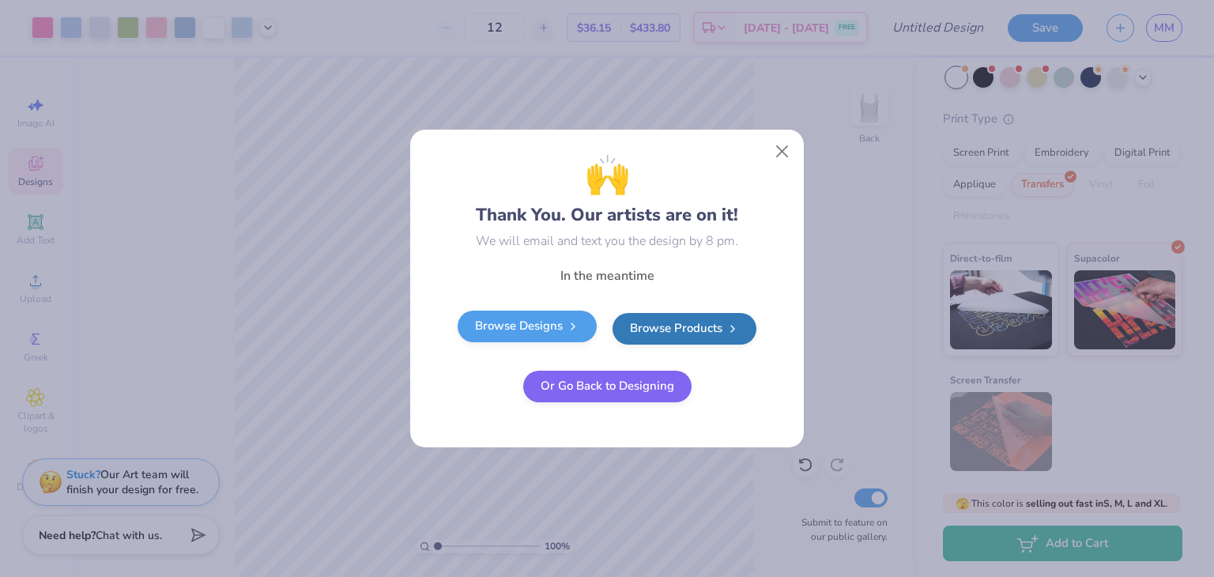
click at [521, 317] on link "Browse Designs" at bounding box center [527, 327] width 139 height 32
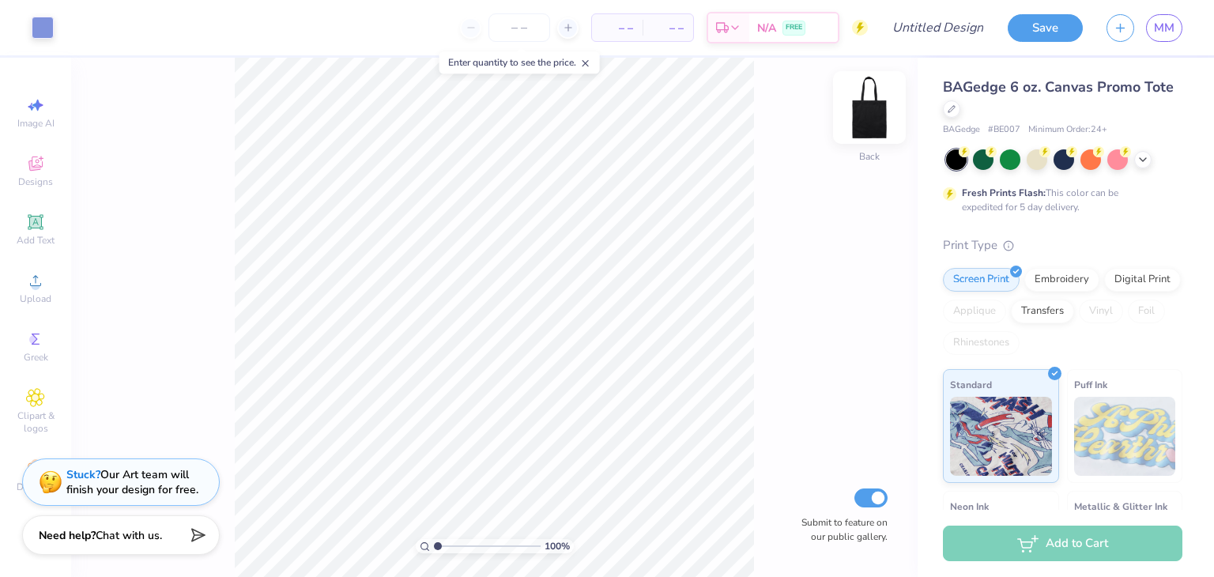
click at [869, 116] on img at bounding box center [869, 107] width 63 height 63
click at [869, 116] on img at bounding box center [869, 108] width 32 height 32
click at [1135, 162] on div at bounding box center [1142, 157] width 17 height 17
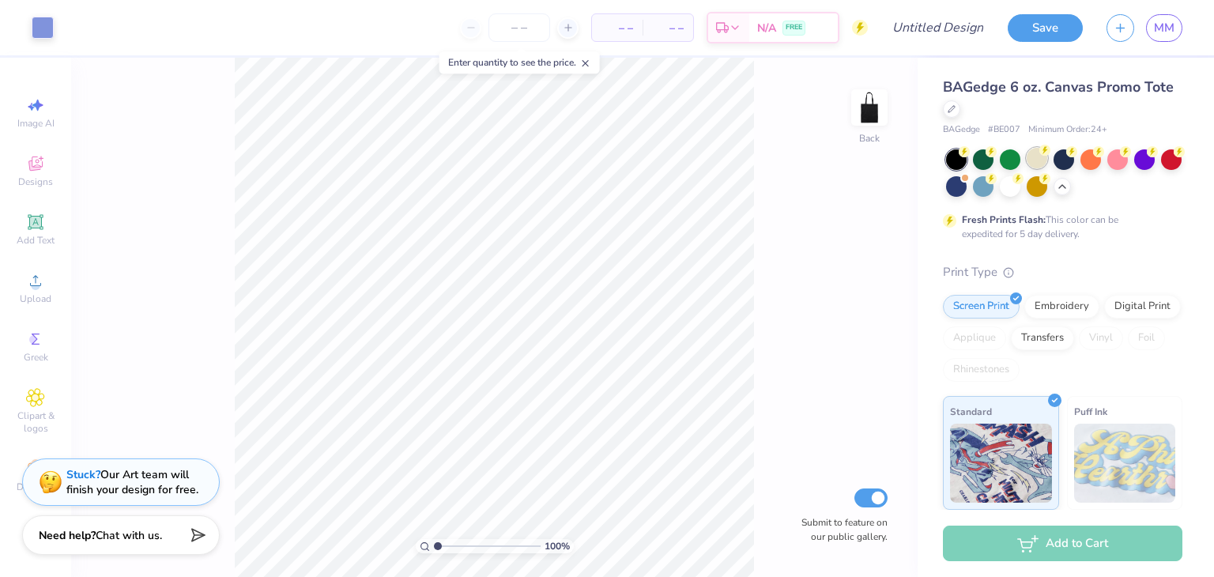
click at [1039, 161] on div at bounding box center [1036, 158] width 21 height 21
click at [693, 576] on html "Art colors – – Per Item – – Total Est. Delivery N/A FREE Design Title Save MM I…" at bounding box center [607, 288] width 1214 height 577
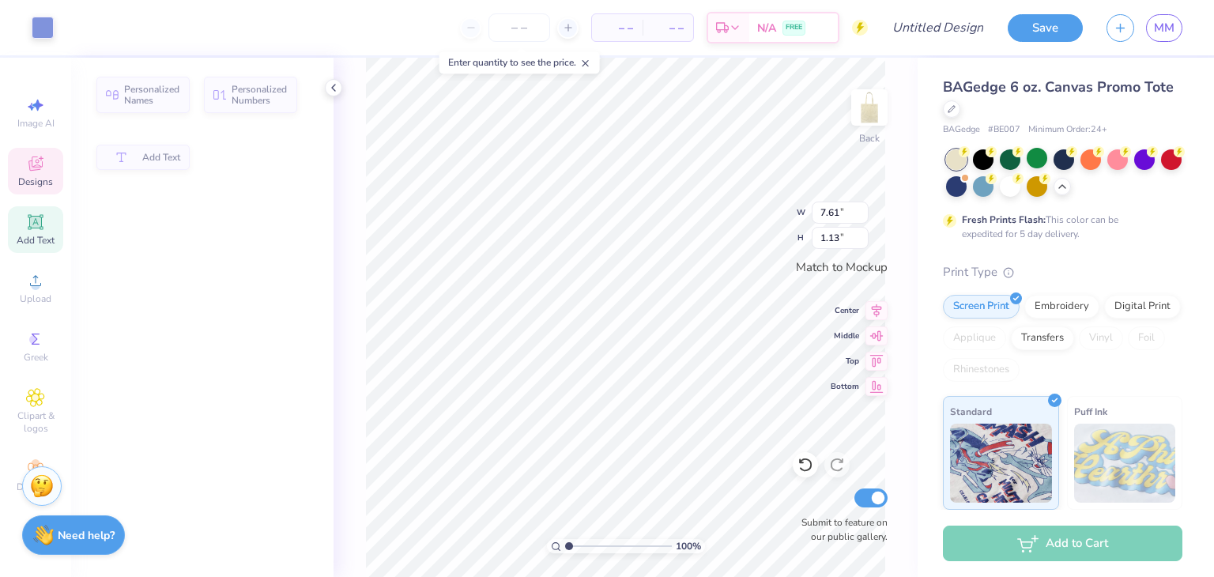
type input "7.61"
type input "1.13"
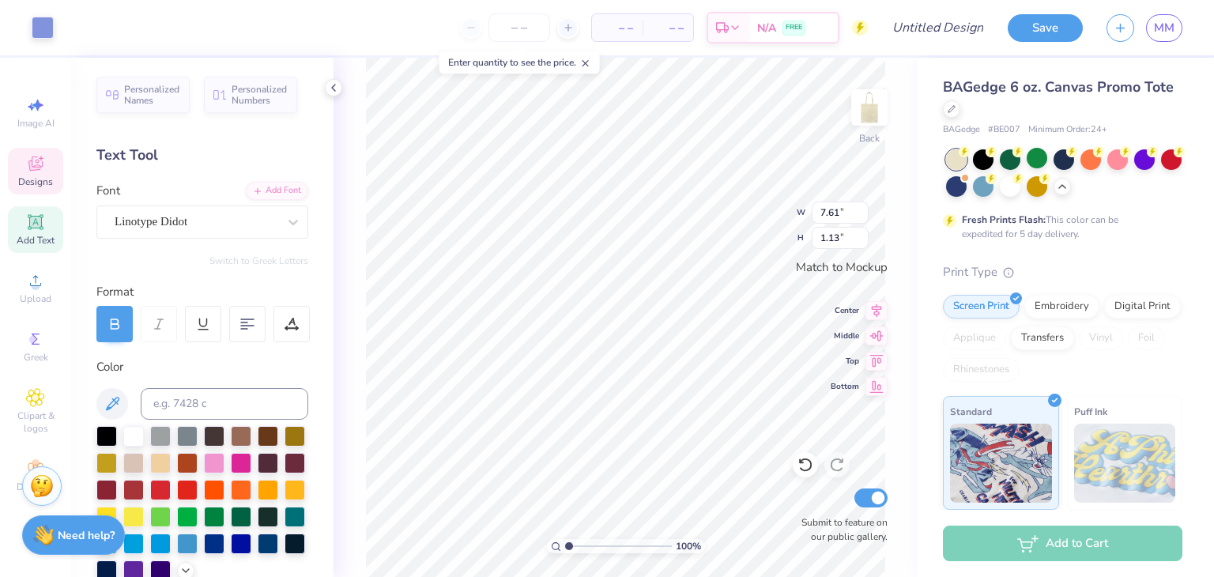
scroll to position [13, 2]
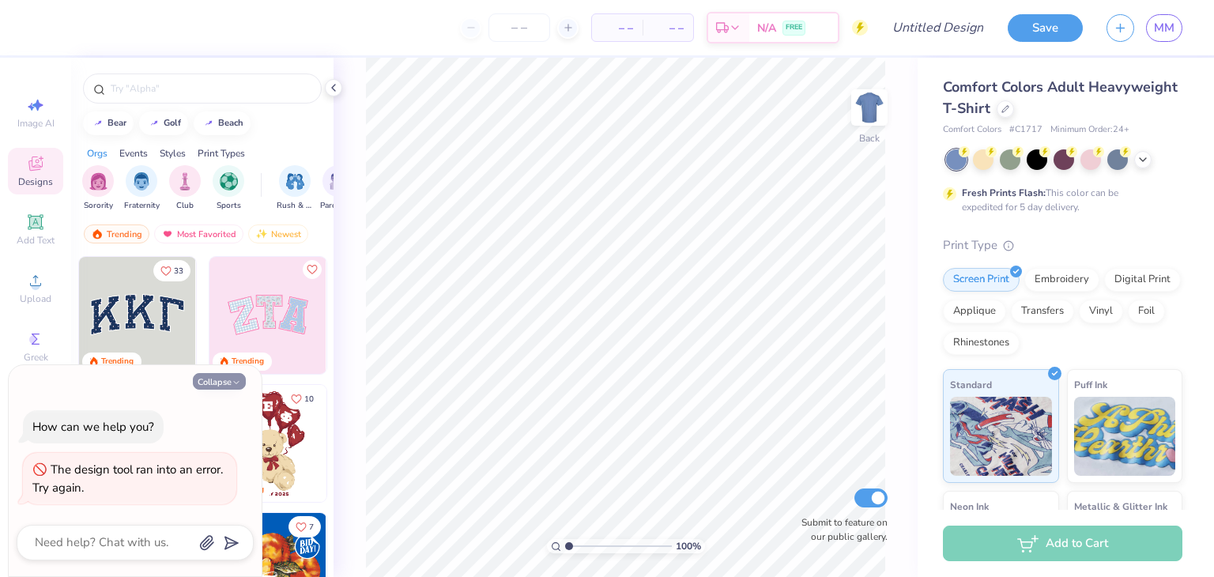
click at [207, 385] on button "Collapse" at bounding box center [219, 381] width 53 height 17
type textarea "x"
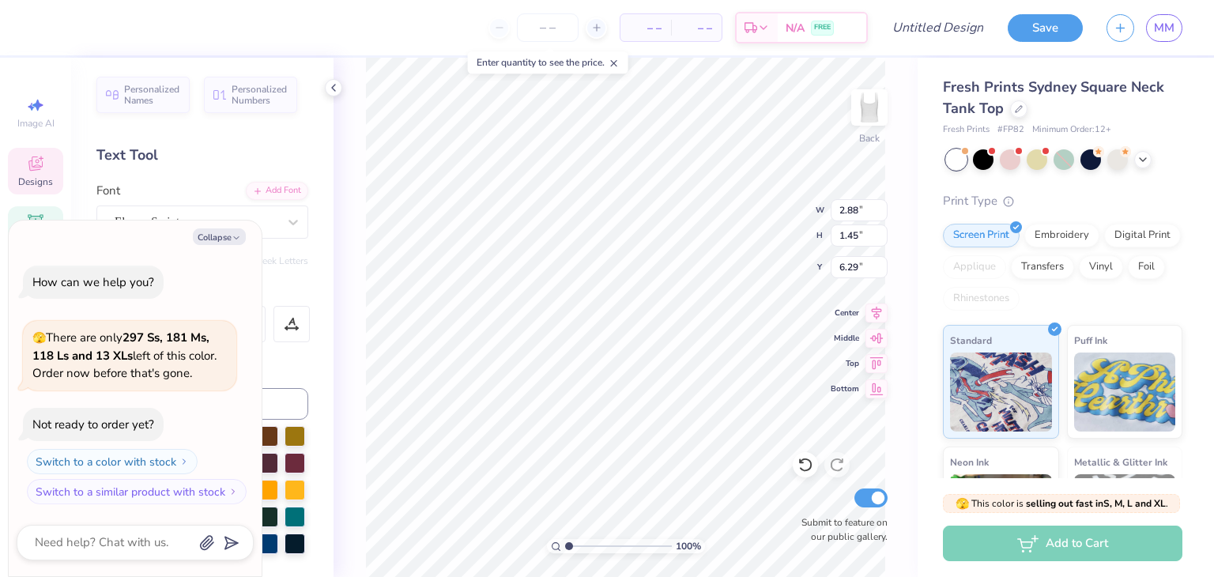
scroll to position [13, 2]
type textarea "x"
type textarea "Bid"
type textarea "x"
type textarea "Bid"
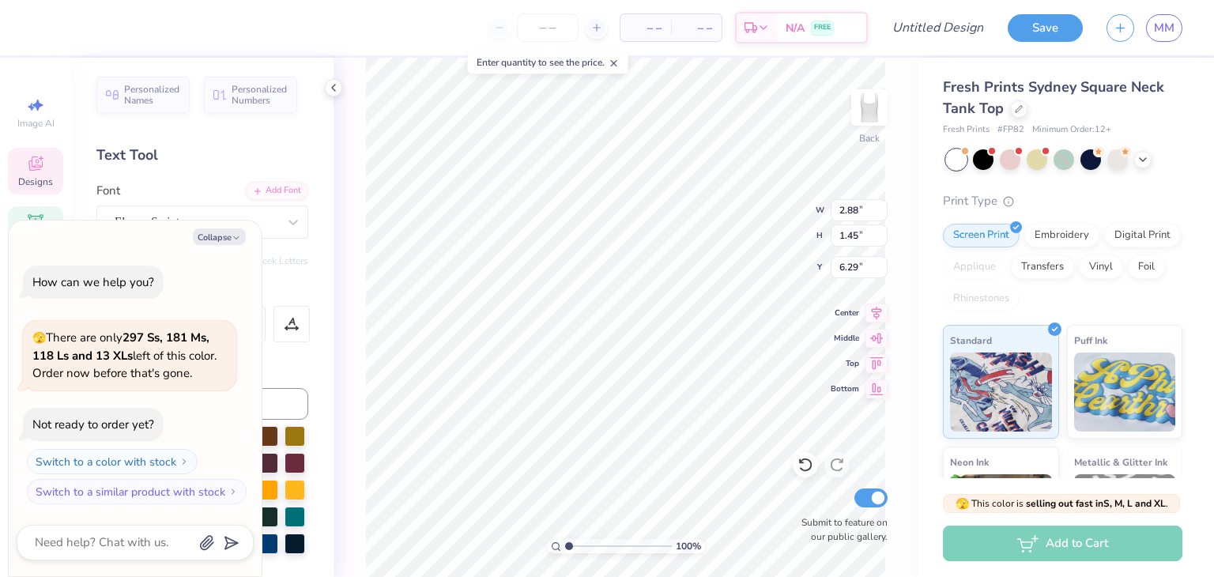
type textarea "x"
type textarea "Bi"
type textarea "x"
type textarea "B"
type textarea "x"
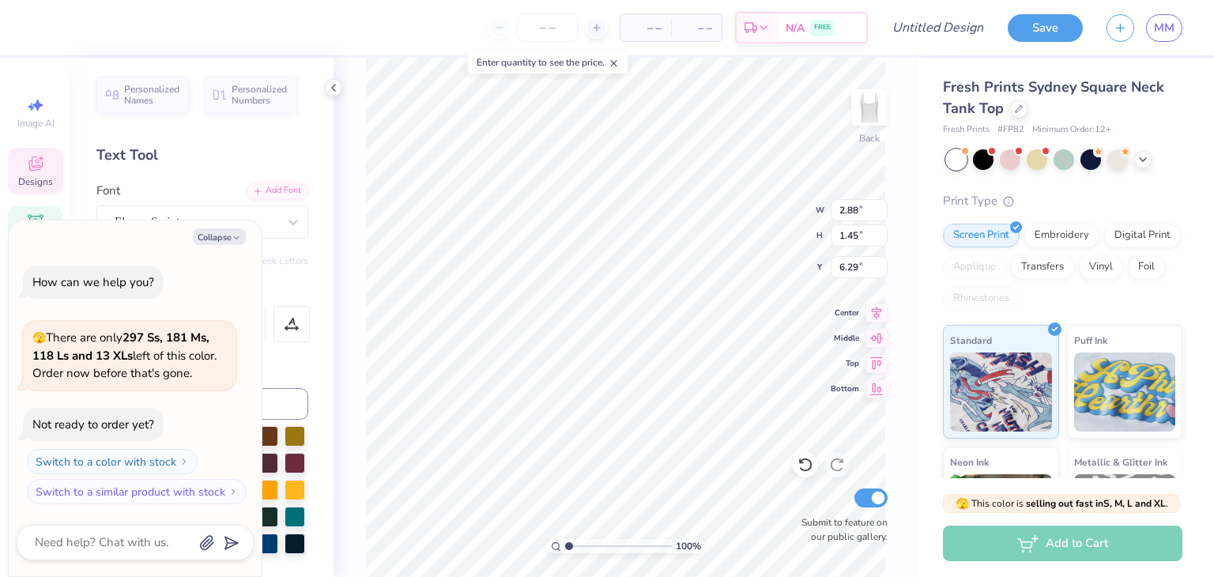
type textarea "x"
type textarea "U"
type textarea "x"
type textarea "UR"
type textarea "x"
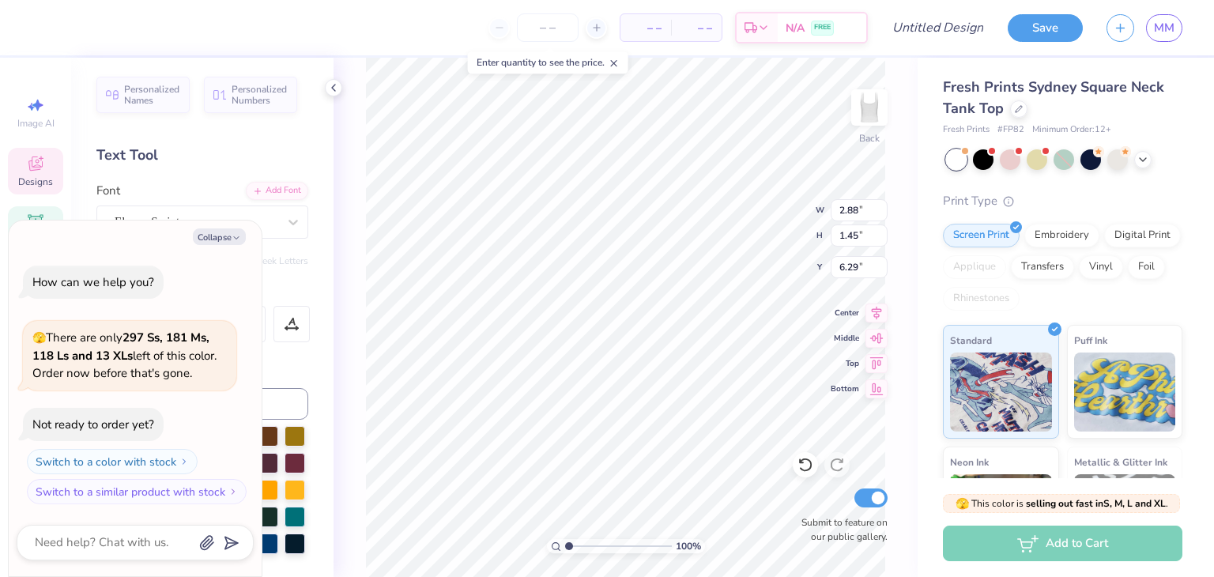
type textarea "URI"
type textarea "x"
type input "4.74"
type input "1.94"
type input "4.84"
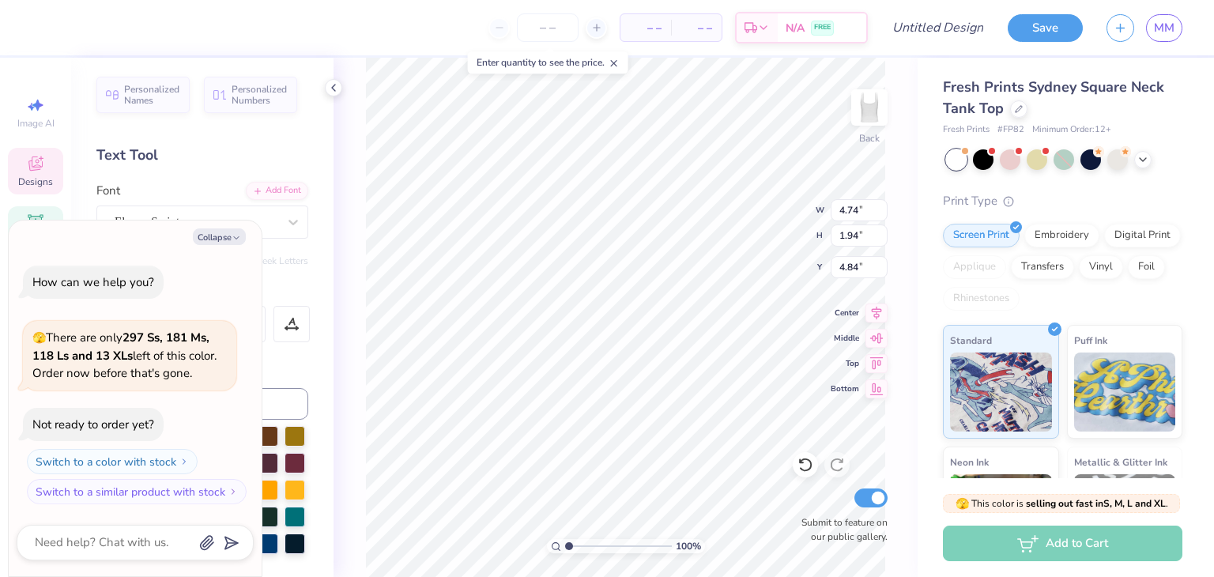
type textarea "x"
type textarea "S"
type textarea "x"
type textarea "So"
type textarea "x"
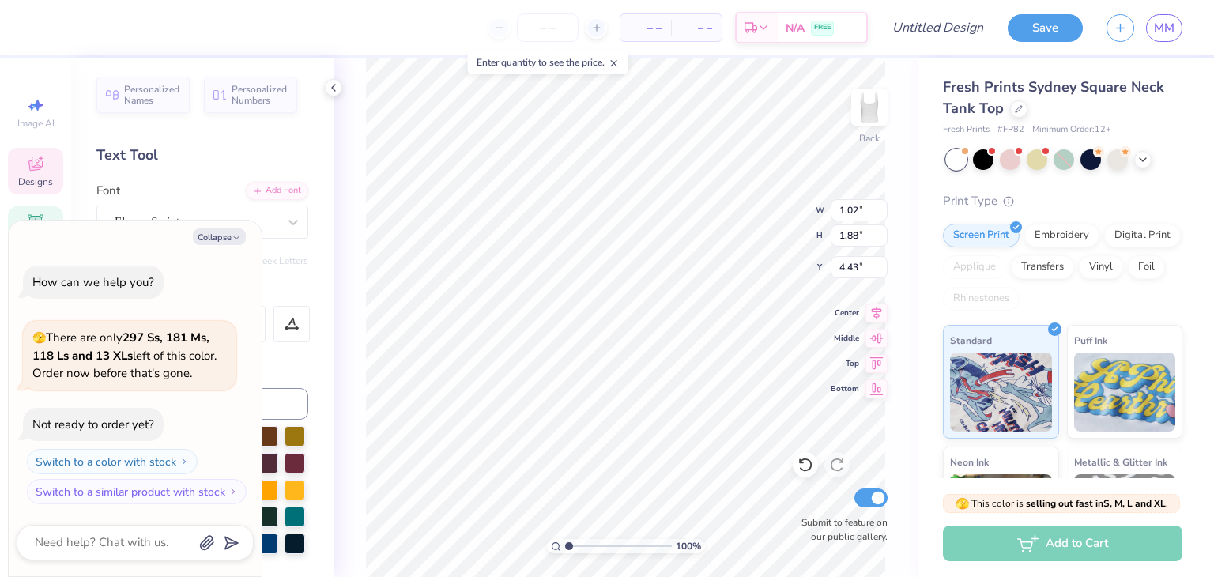
type textarea "Soc"
type textarea "x"
type textarea "Soci"
type textarea "x"
type textarea "Socie"
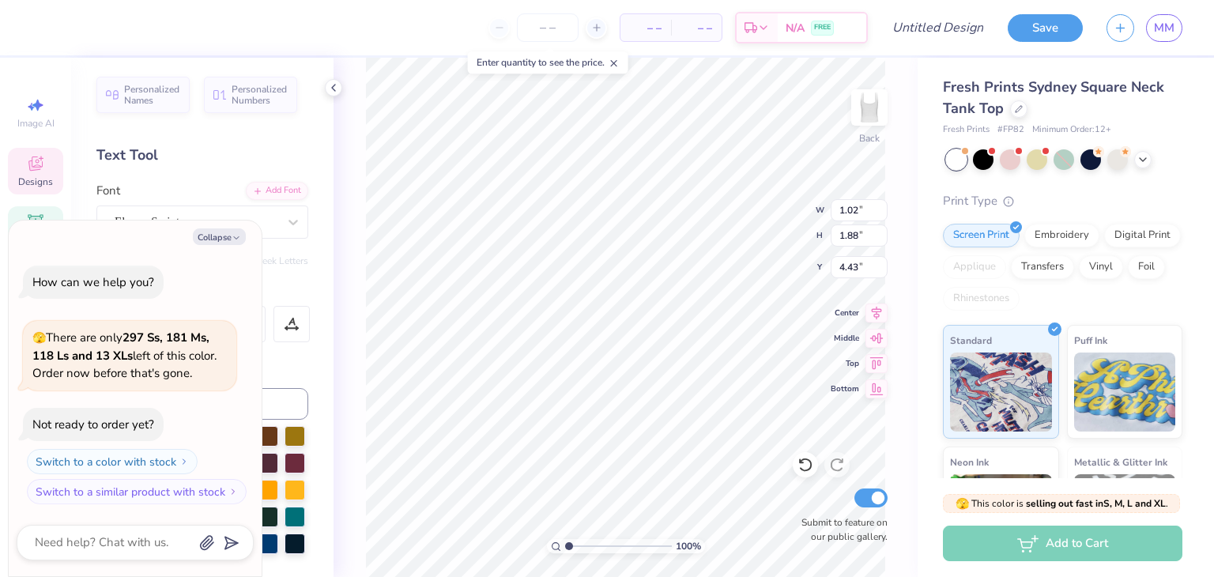
type textarea "x"
type textarea "Societ"
type textarea "x"
type textarea "Society"
type textarea "x"
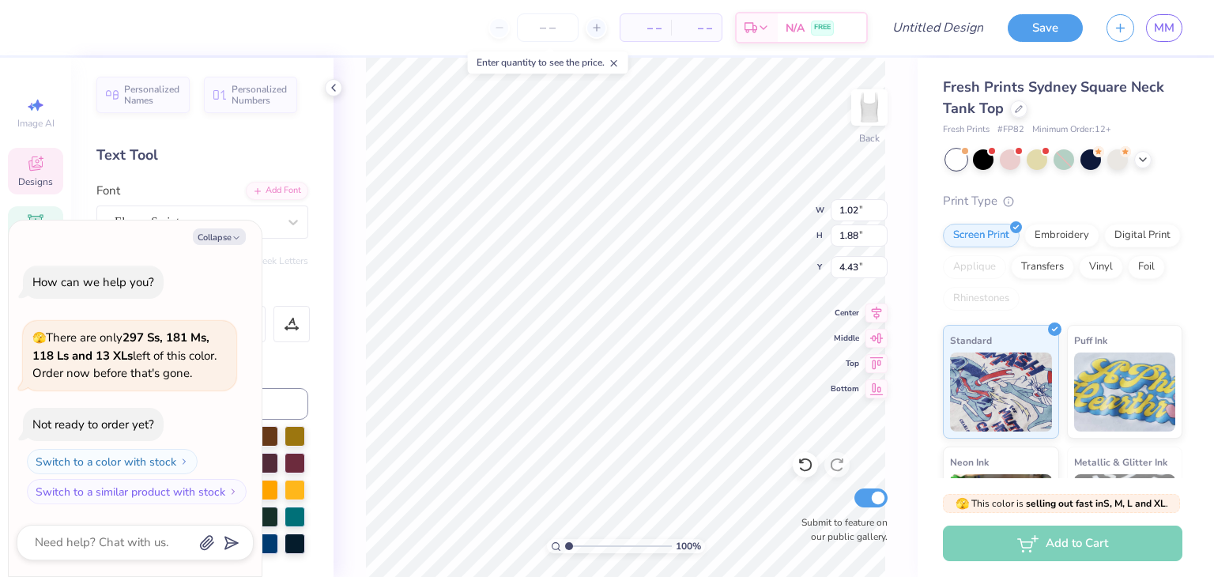
type textarea "Society"
type textarea "x"
type textarea "Society o"
type textarea "x"
type textarea "Society of"
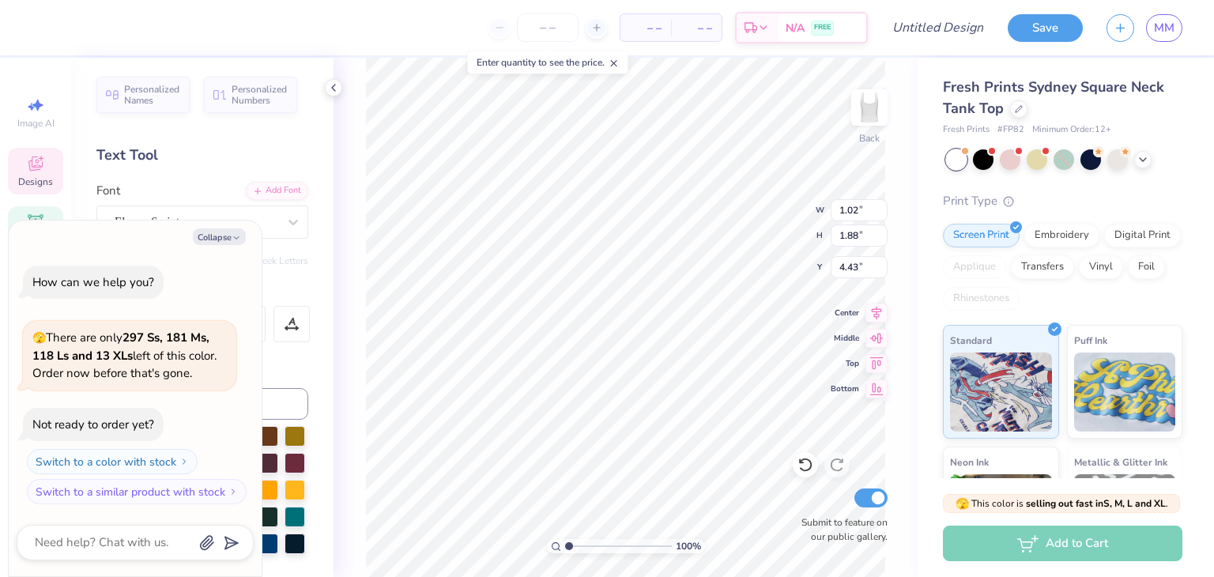
type textarea "x"
type textarea "Society of"
type textarea "x"
type textarea "Society of W"
type textarea "x"
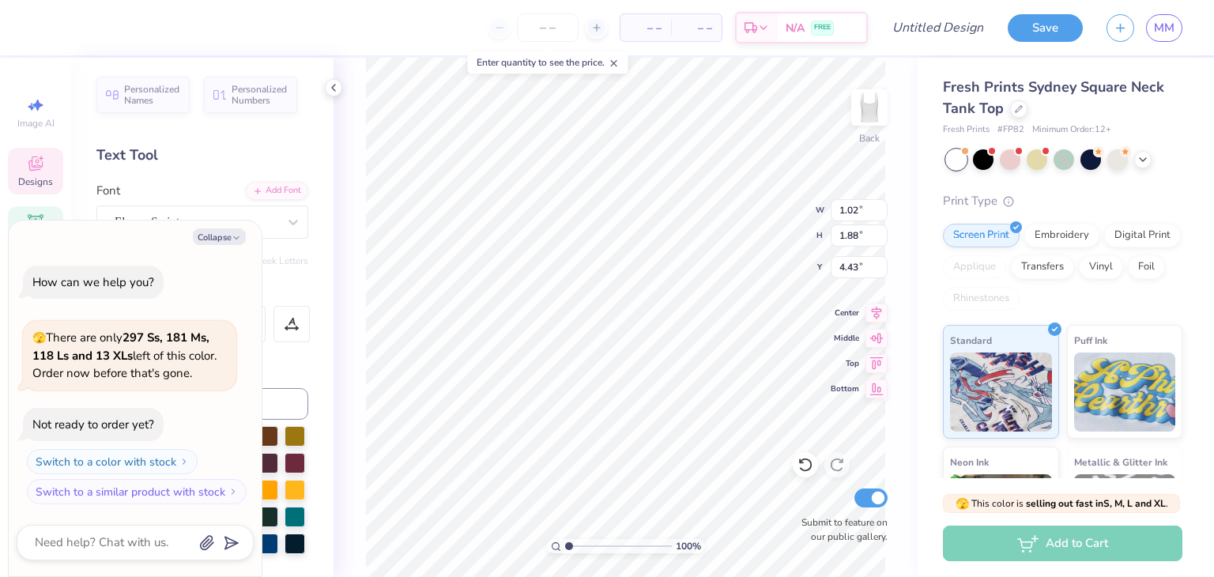
type textarea "Society of Wo"
type textarea "x"
type textarea "Society of Wom"
type textarea "x"
type textarea "Society of Wome"
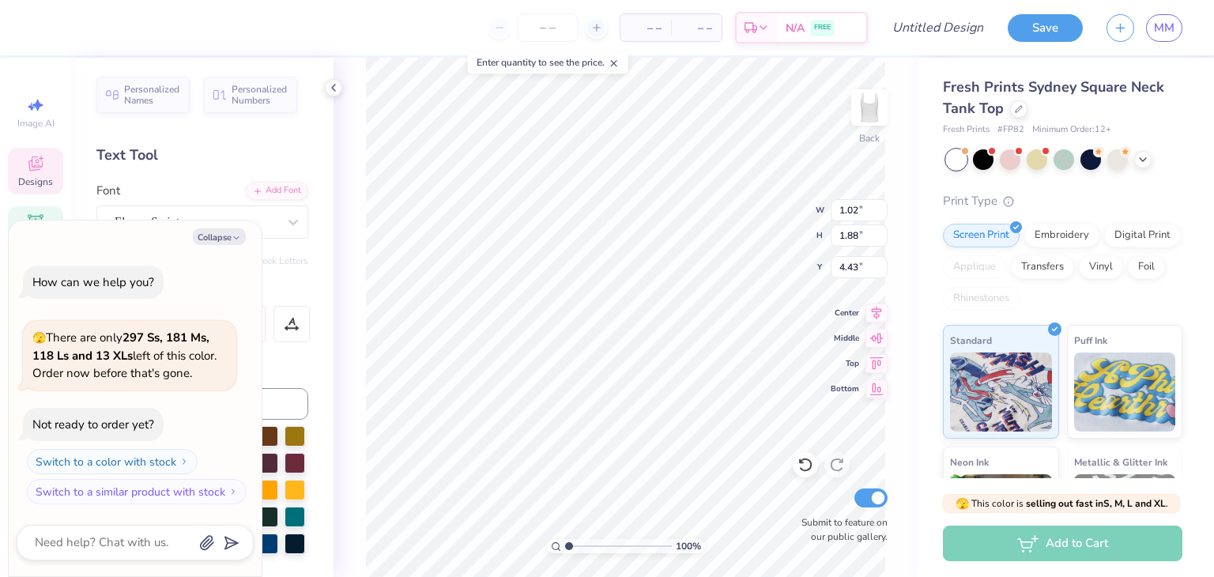
type textarea "x"
type textarea "Society of Women"
type textarea "x"
type textarea "Society of Women"
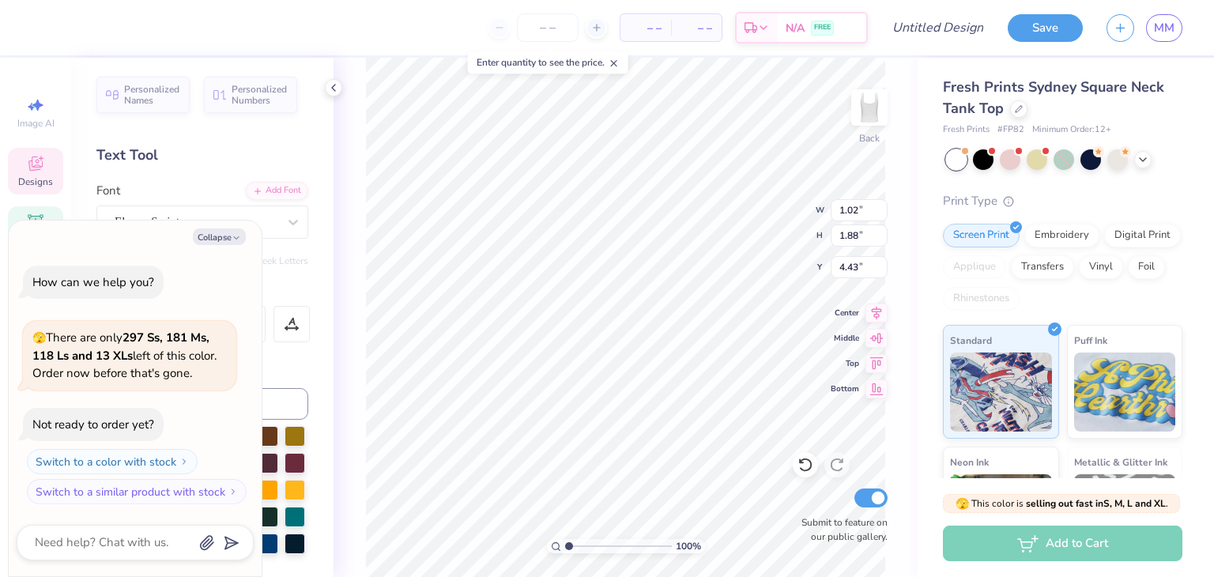
type textarea "x"
type textarea "Society of Women"
type textarea "x"
type textarea "Society of Women E"
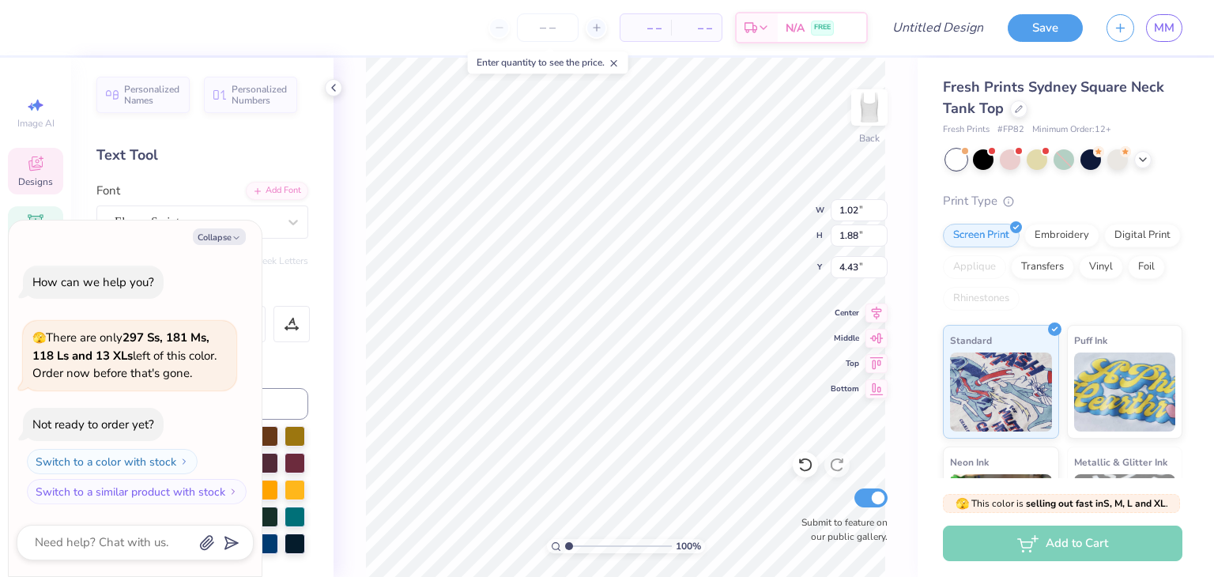
type textarea "x"
type textarea "Society of Women En"
type textarea "x"
type textarea "Society of Women Eng"
type textarea "x"
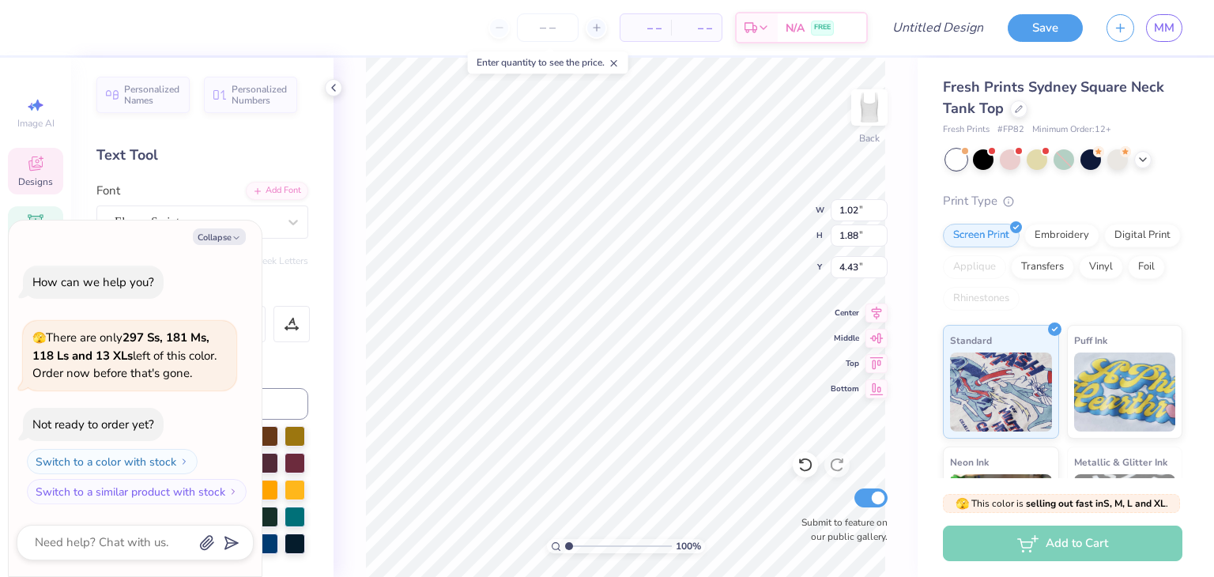
type textarea "Society of Women Engi"
type textarea "x"
type textarea "Society of Women Engin"
type textarea "x"
type textarea "Society of Women Engine"
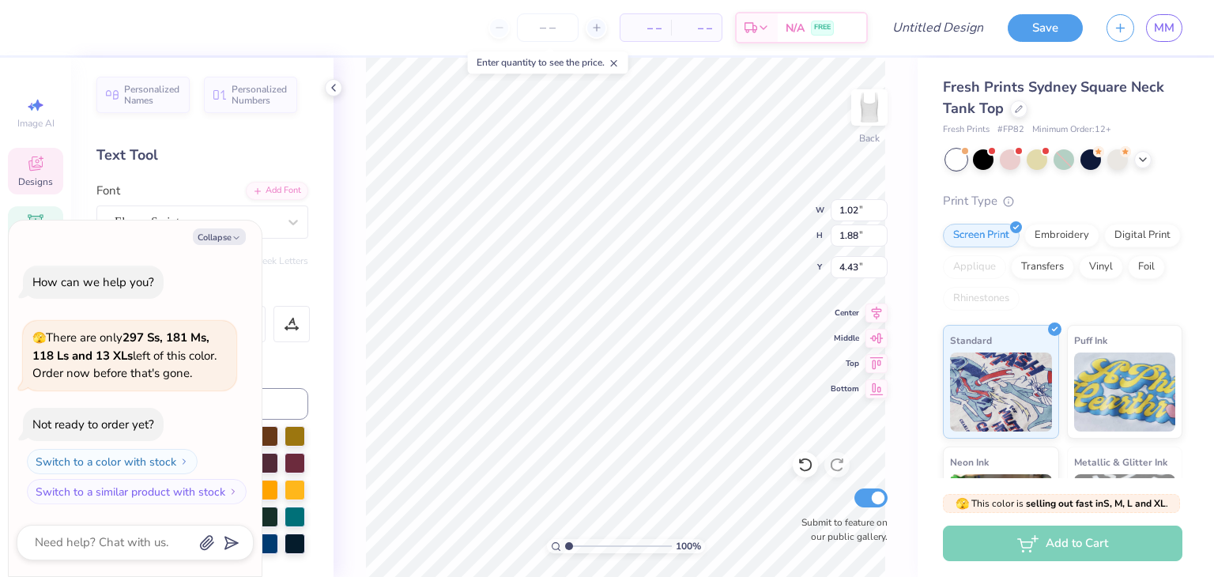
type textarea "x"
type textarea "Society of Women Enginee"
type textarea "x"
type textarea "Society of Women Engineer"
type textarea "x"
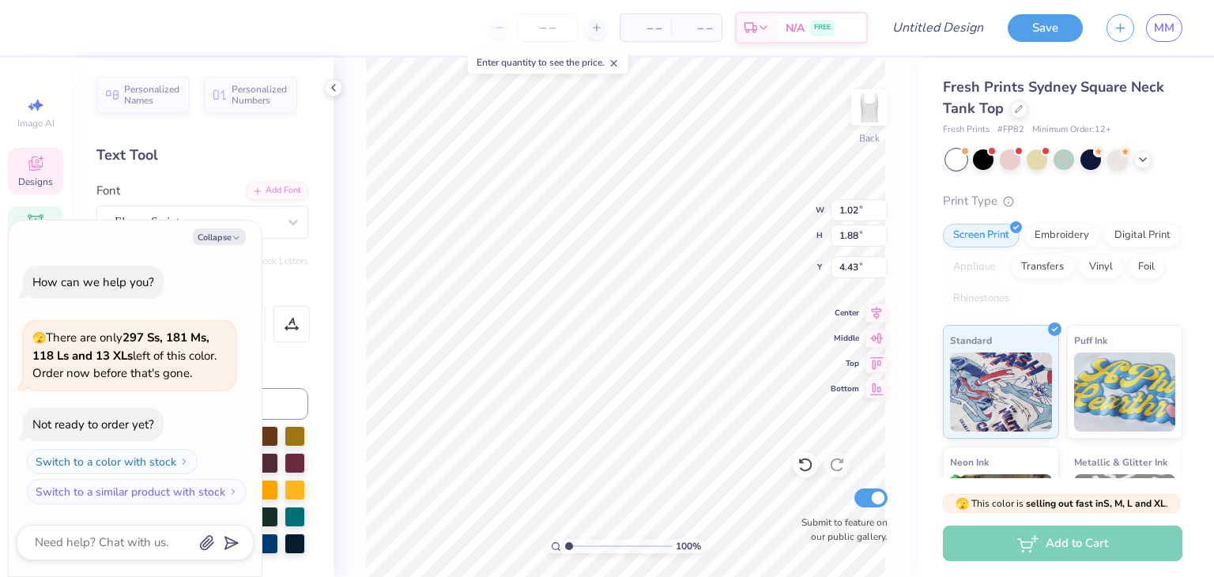
type textarea "Society of Women Engineers"
click at [230, 233] on button "Collapse" at bounding box center [219, 236] width 53 height 17
type textarea "x"
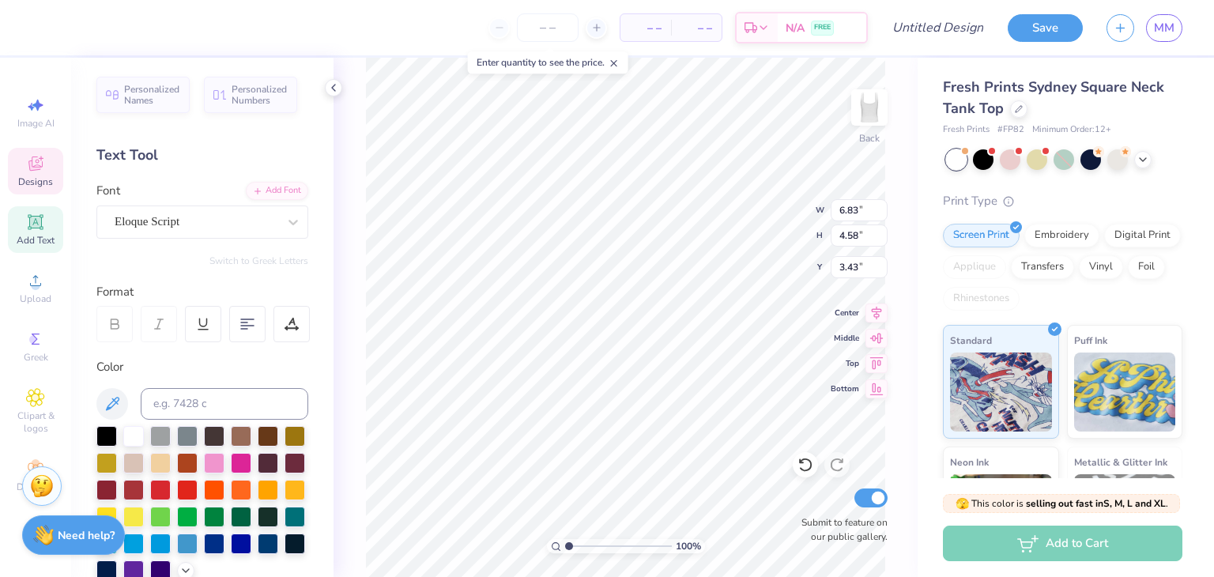
type input "6.83"
type input "4.58"
type input "3.43"
click at [250, 320] on icon at bounding box center [247, 324] width 14 height 14
type input "2.20"
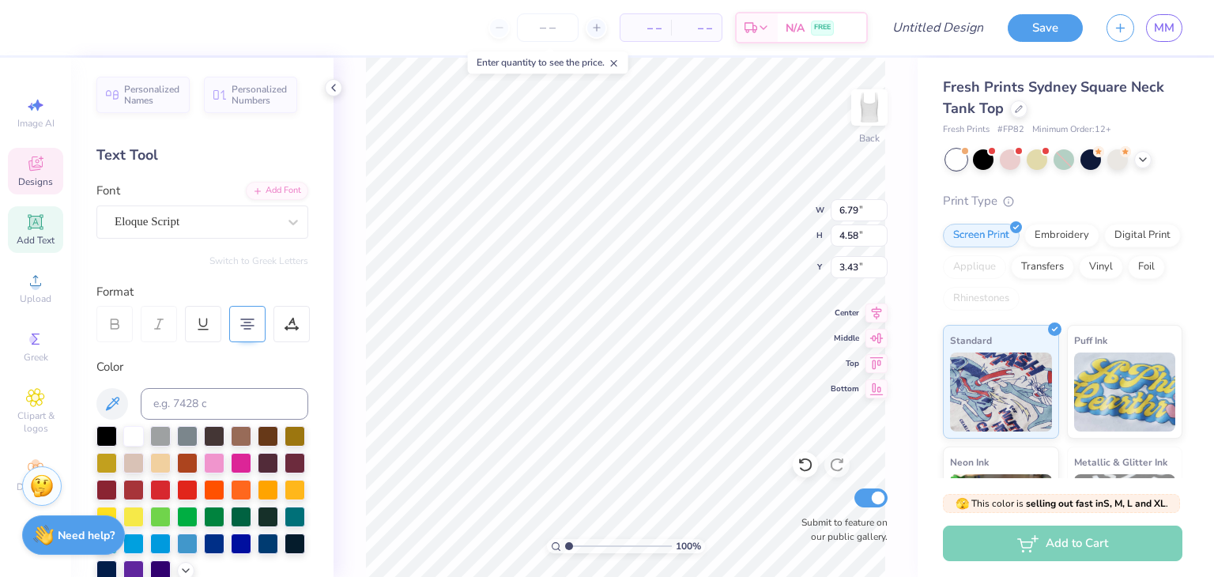
type input "1.42"
type input "6.05"
type input "4.58"
type textarea "Society ofWomen Engineers"
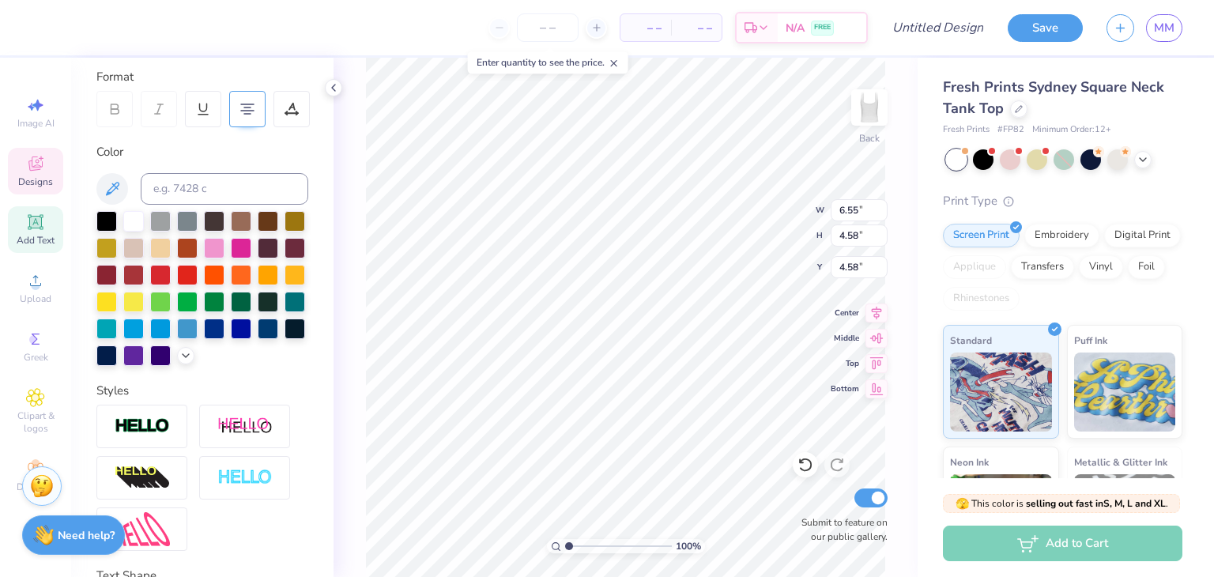
scroll to position [367, 0]
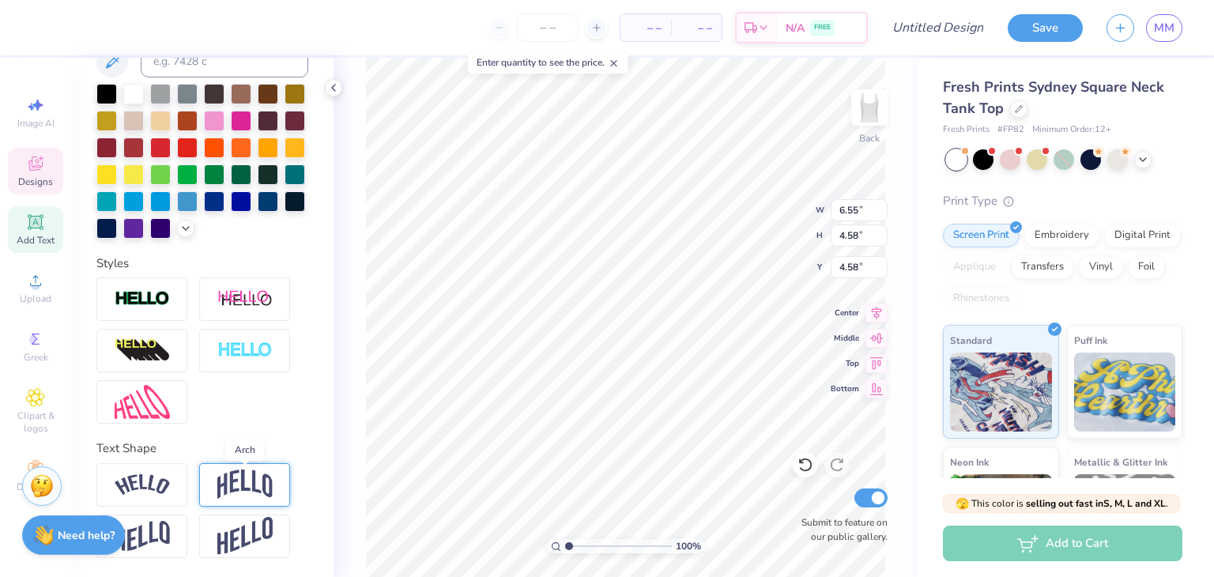
click at [239, 478] on img at bounding box center [244, 484] width 55 height 30
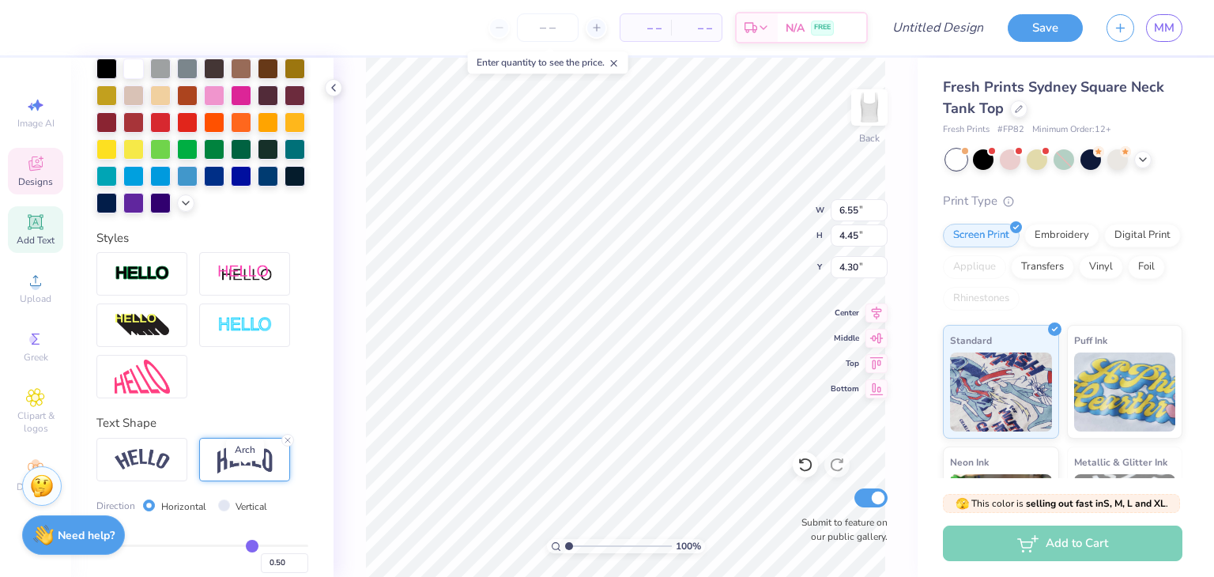
type input "4.45"
type input "0.50"
click at [284, 445] on icon at bounding box center [287, 439] width 9 height 9
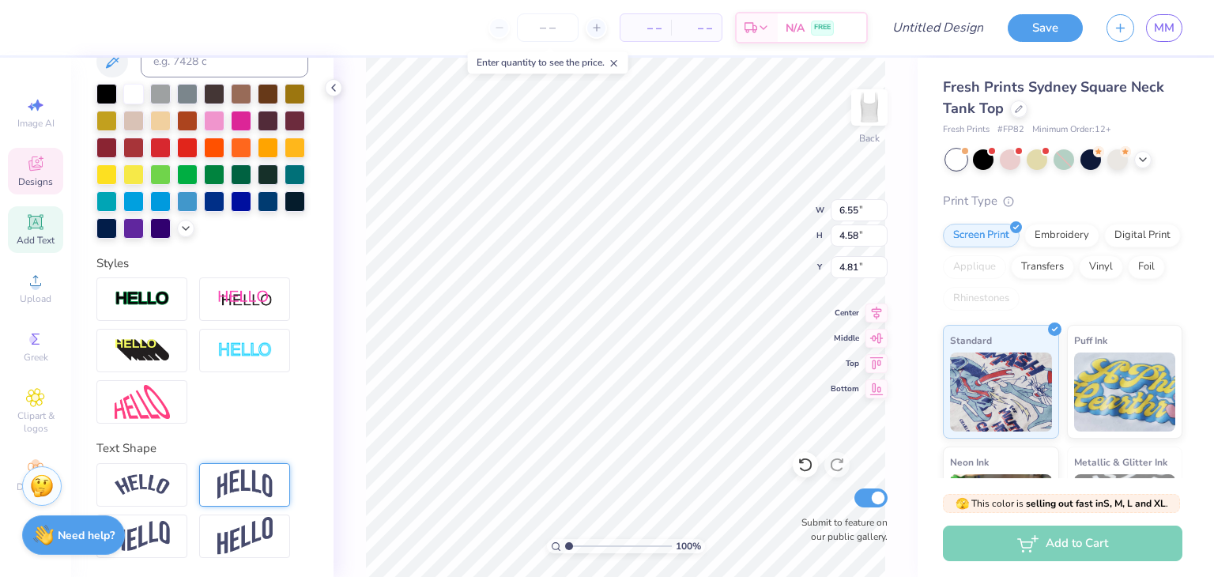
type input "4.81"
type textarea "Society ofWomen"
type input "4.81"
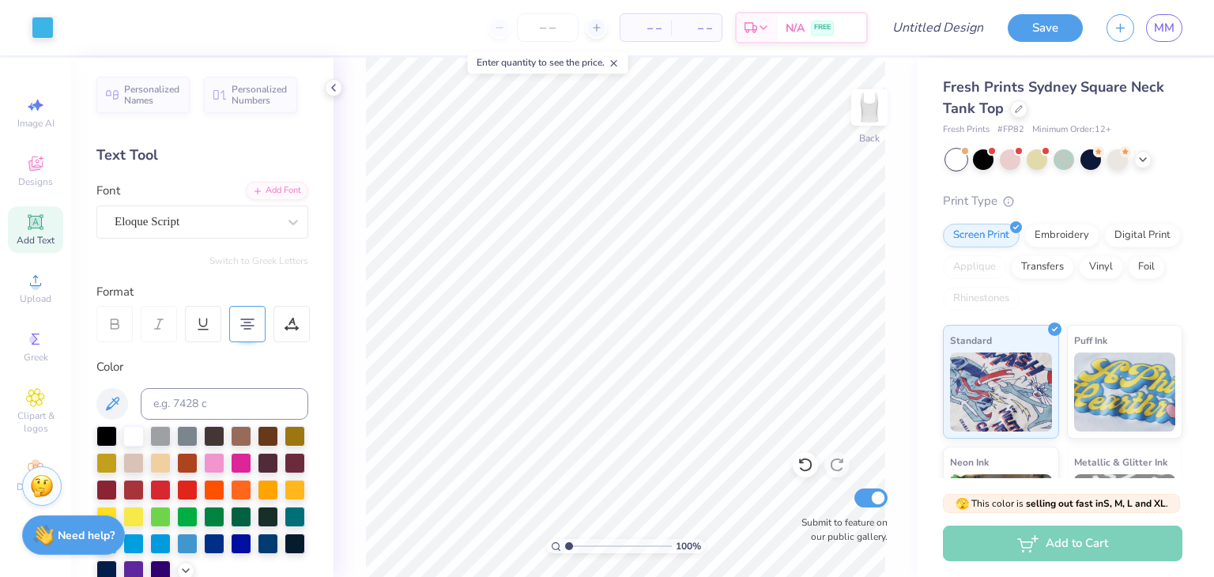
click at [56, 232] on div "Add Text" at bounding box center [35, 229] width 55 height 47
type textarea "Engineers"
click at [360, 313] on div "100 % Back W 3.79 3.79 " H 1.10 1.10 " Y 5.95 5.95 " Center Middle Top Bottom S…" at bounding box center [625, 317] width 584 height 519
click at [220, 244] on div "Personalized Names Personalized Numbers Text Tool Add Font Font Eloque Script S…" at bounding box center [202, 317] width 262 height 519
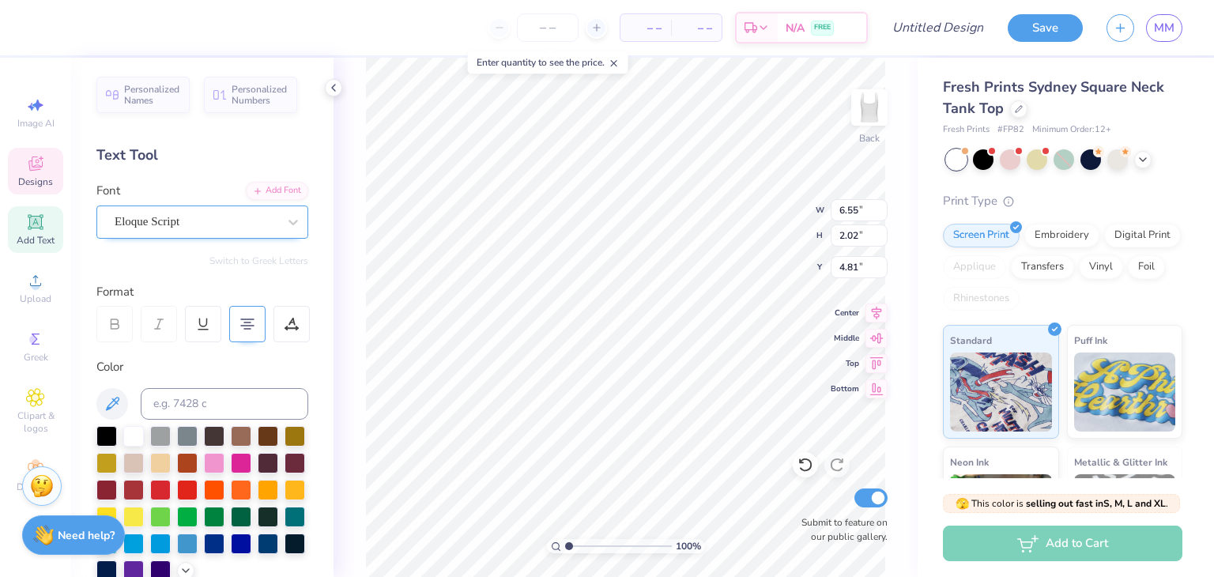
click at [190, 224] on div "Eloque Script" at bounding box center [196, 221] width 166 height 24
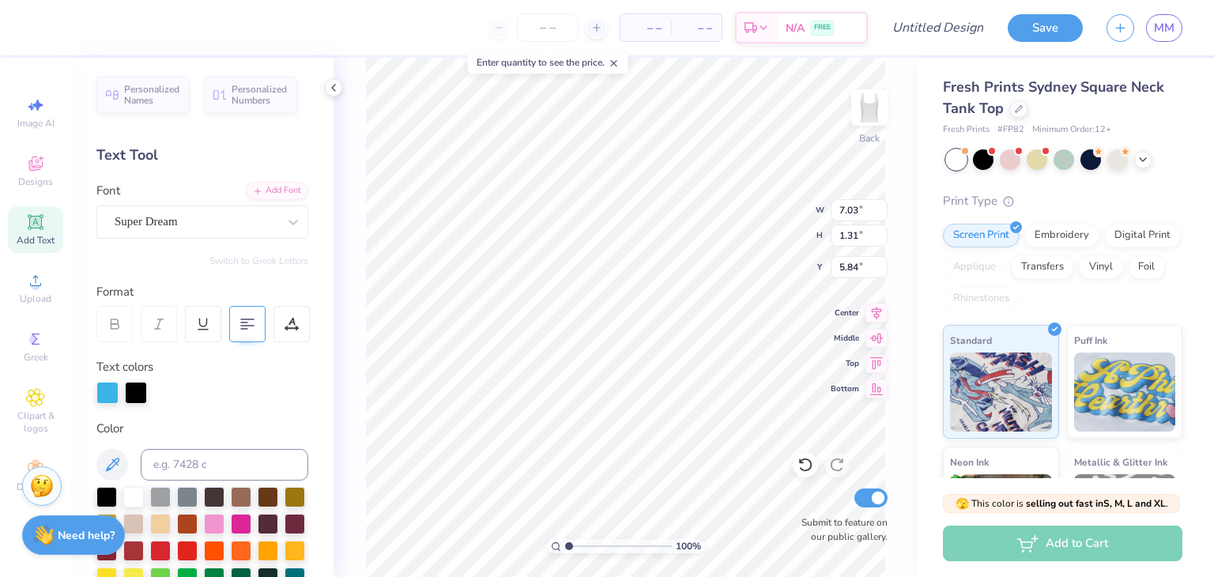
type input "7.03"
type input "1.31"
type input "5.84"
click at [208, 231] on div at bounding box center [196, 221] width 163 height 21
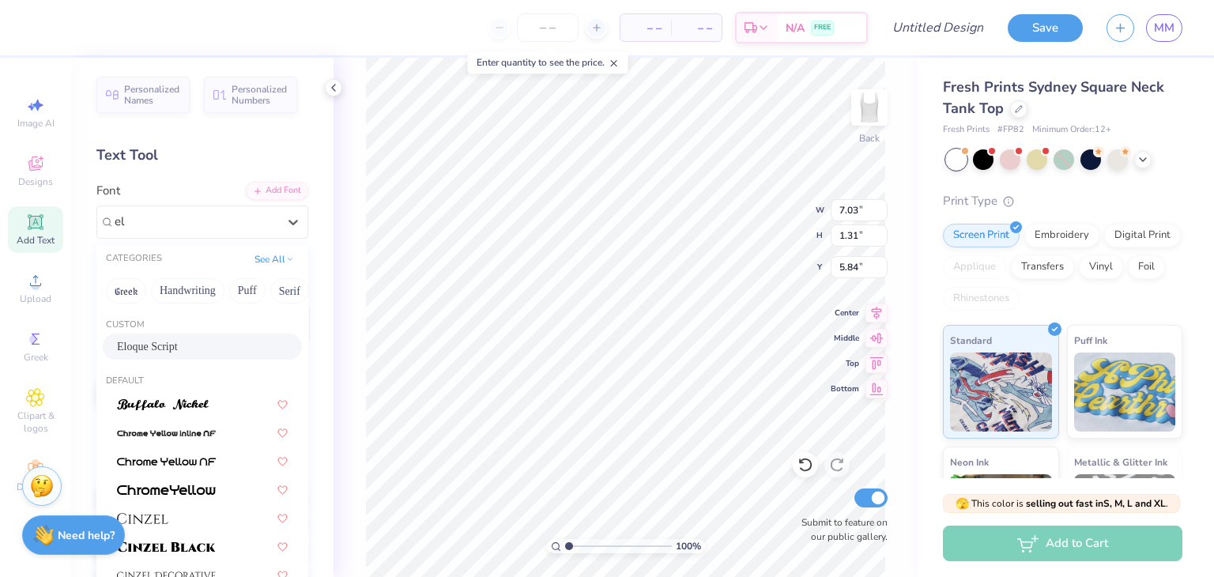
click at [183, 348] on div "Eloque Script" at bounding box center [202, 346] width 171 height 17
type input "el"
type input "2.50"
type input "1.55"
type input "5.73"
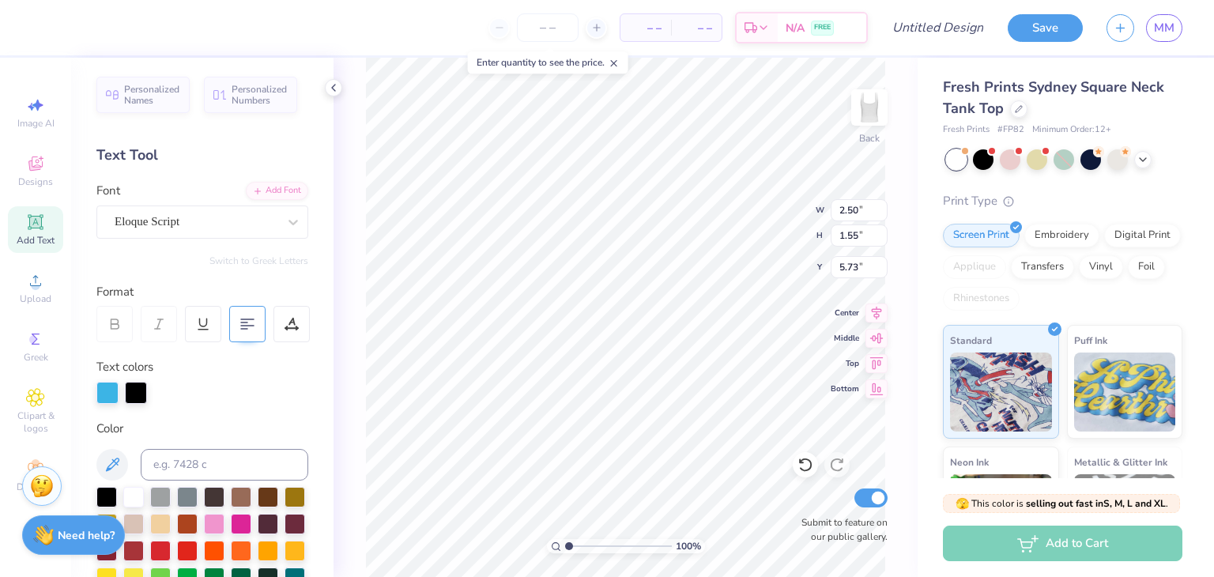
type input "6.82"
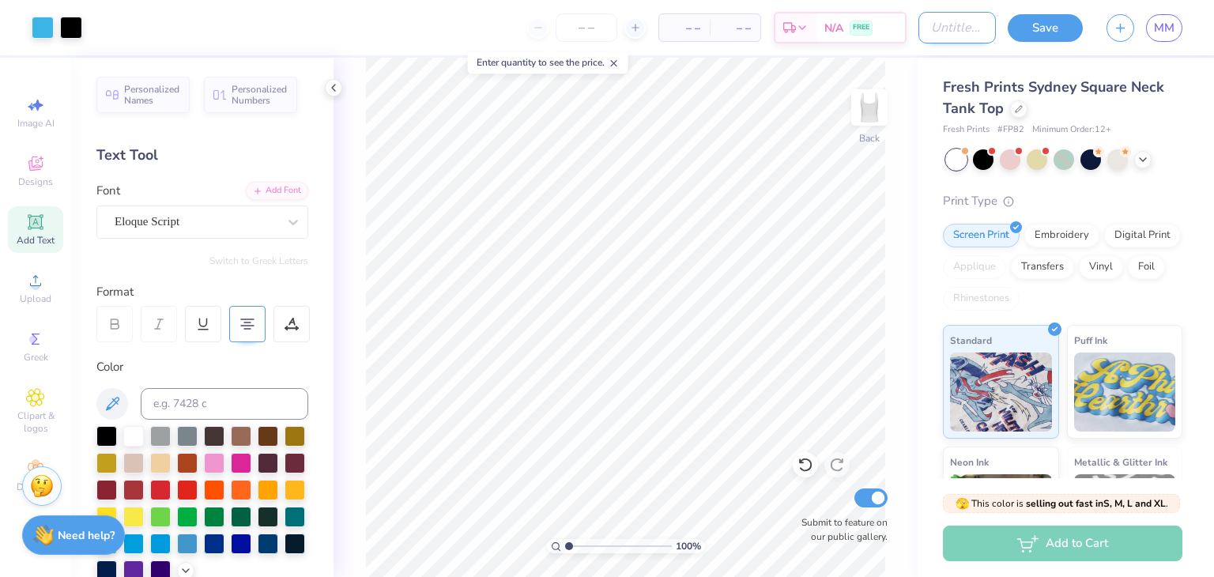
click at [924, 17] on input "Design Title" at bounding box center [956, 28] width 77 height 32
type input "shells 2"
click at [1064, 29] on button "Save" at bounding box center [1044, 26] width 75 height 28
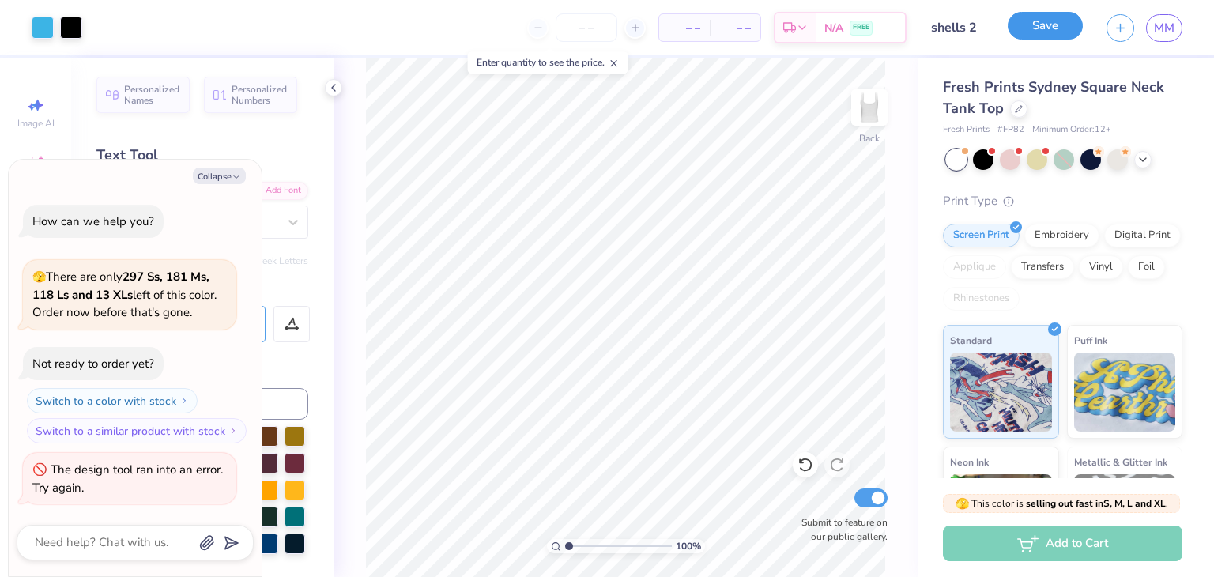
click at [1040, 36] on button "Save" at bounding box center [1044, 26] width 75 height 28
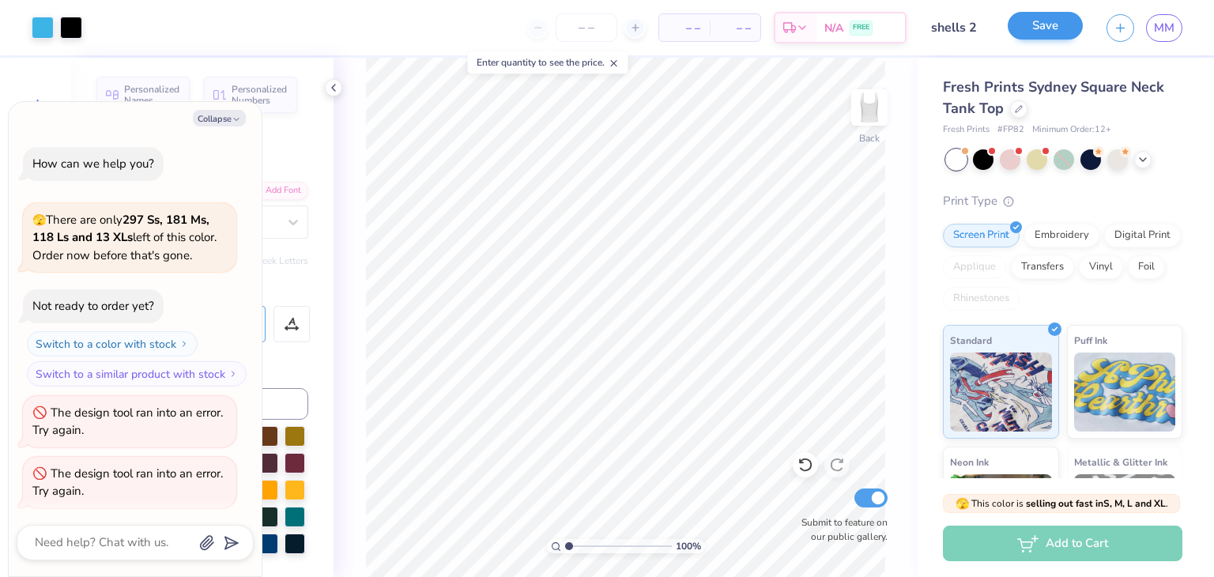
scroll to position [3, 0]
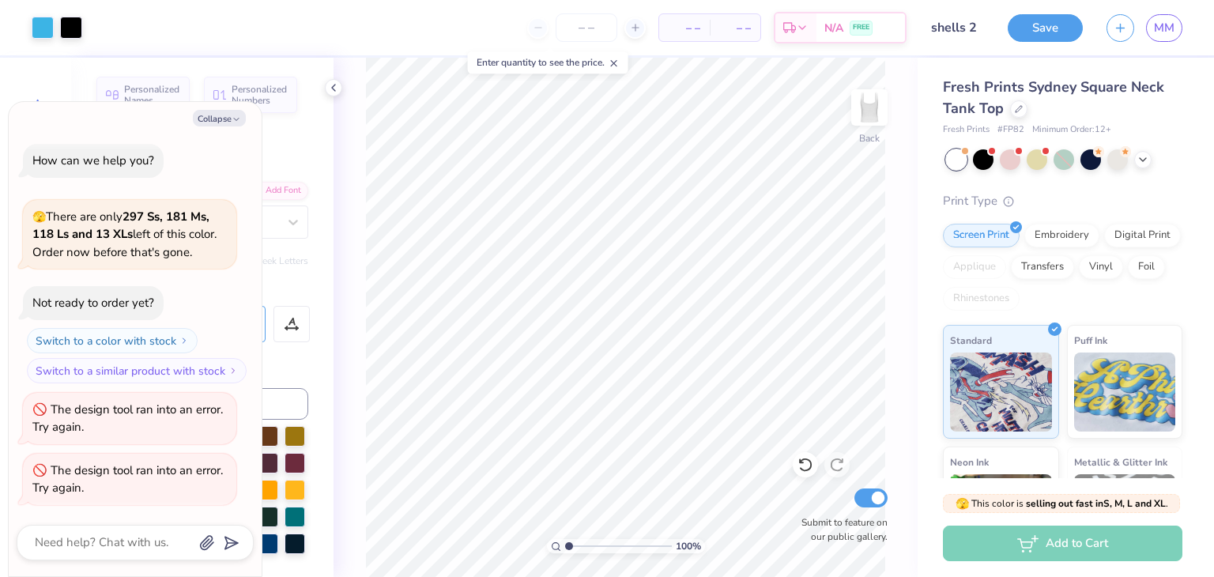
click at [212, 129] on div "Collapse How can we help you? 🫣 There are only 297 Ss, 181 Ms, 118 Ls and 13 XL…" at bounding box center [135, 339] width 253 height 474
click at [212, 126] on div "Collapse How can we help you? 🫣 There are only 297 Ss, 181 Ms, 118 Ls and 13 XL…" at bounding box center [135, 339] width 253 height 474
click at [228, 111] on button "Collapse" at bounding box center [219, 118] width 53 height 17
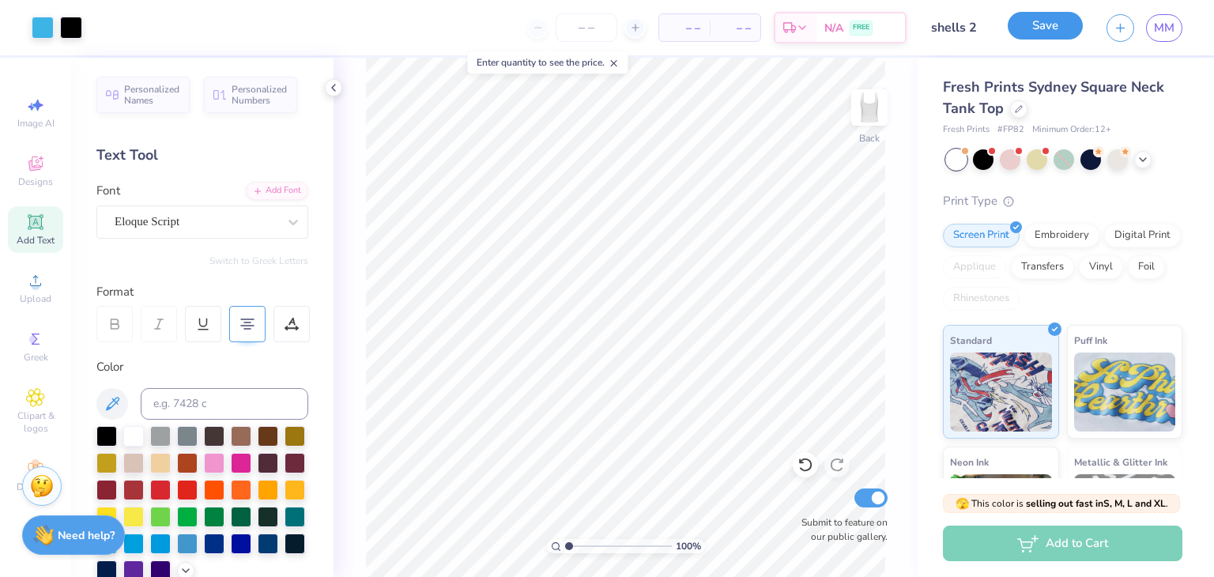
click at [1037, 17] on button "Save" at bounding box center [1044, 26] width 75 height 28
type textarea "x"
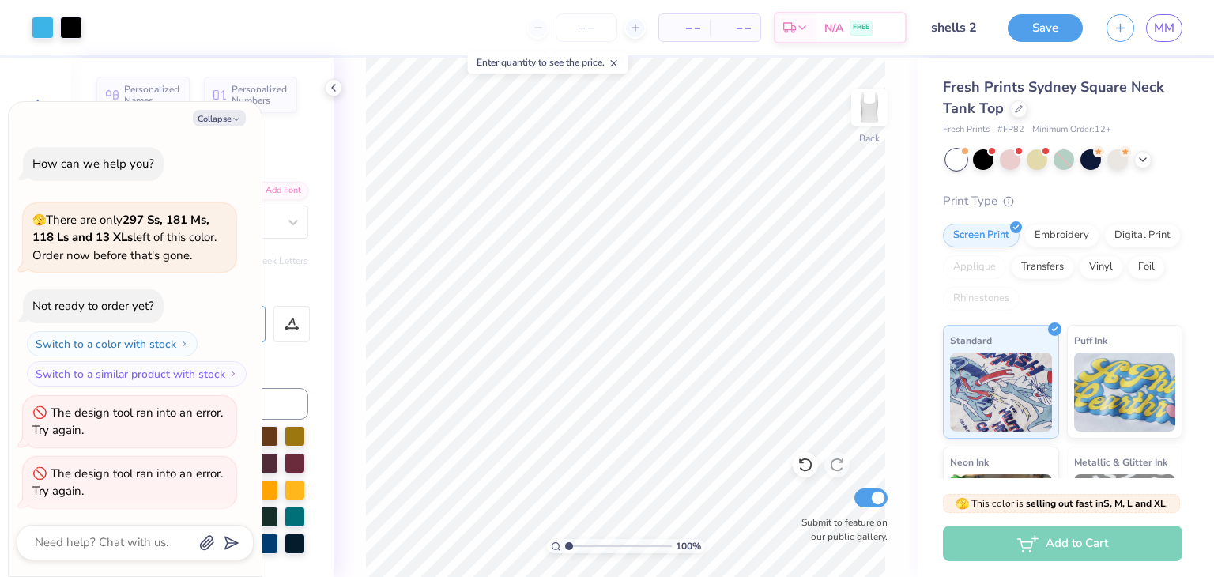
scroll to position [63, 0]
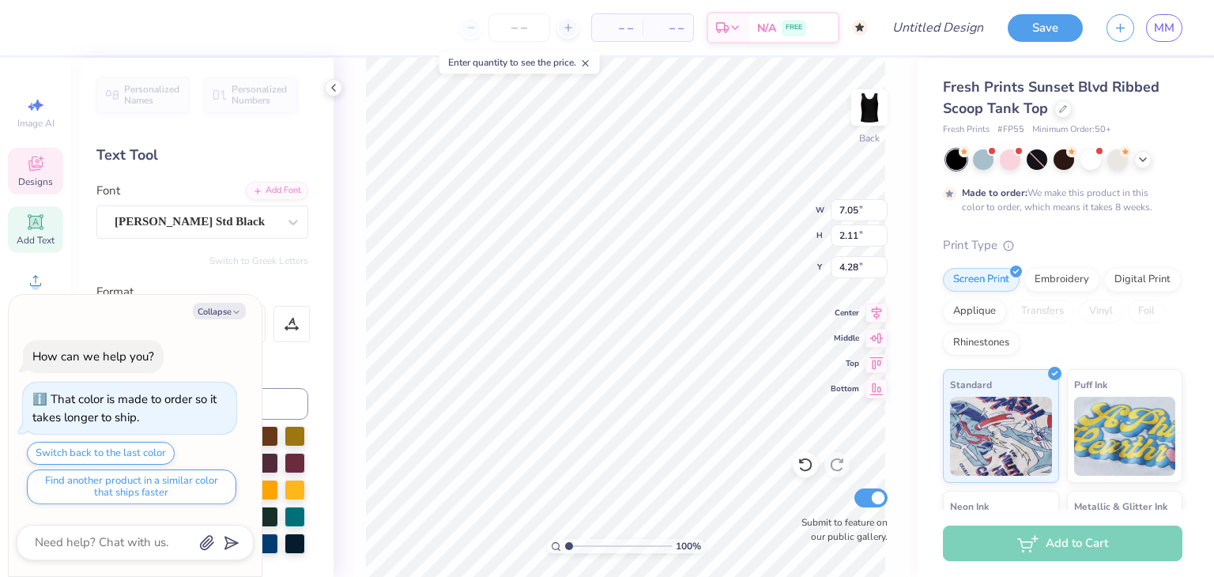
scroll to position [13, 2]
type textarea "x"
type textarea "KK"
type textarea "x"
type textarea "K"
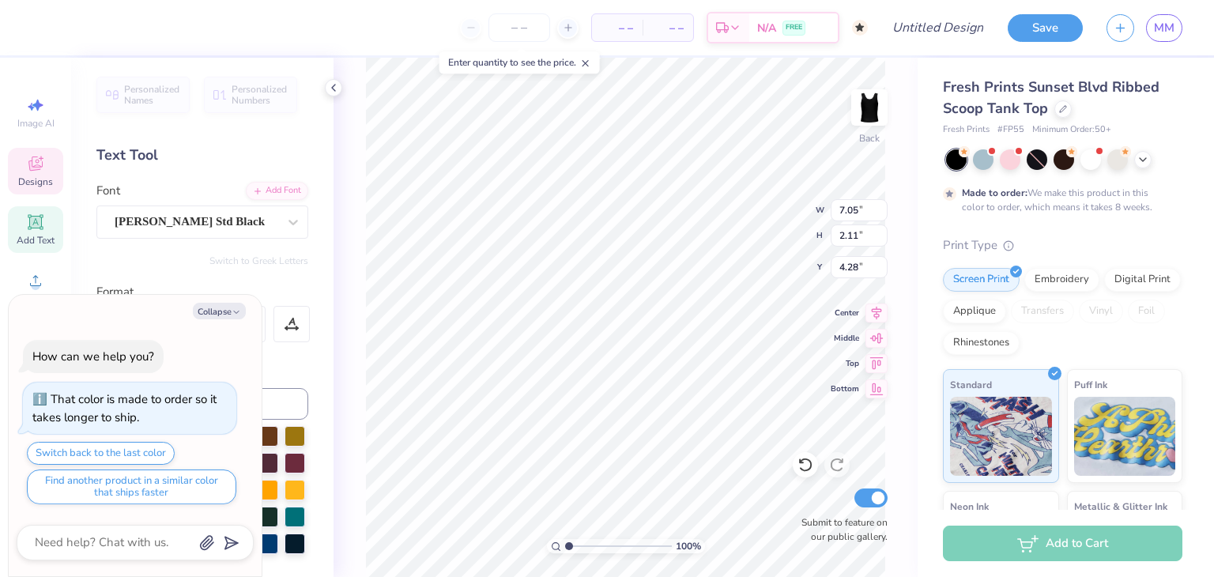
type textarea "x"
type textarea "S"
type textarea "x"
type textarea "SW"
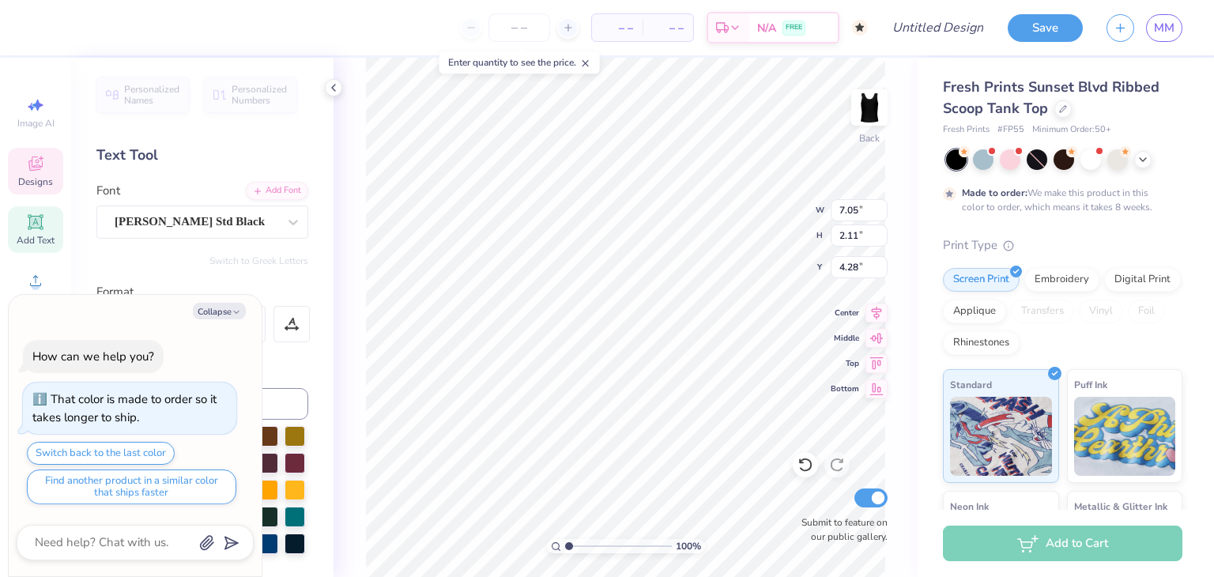
type textarea "x"
type textarea "SWE"
type textarea "x"
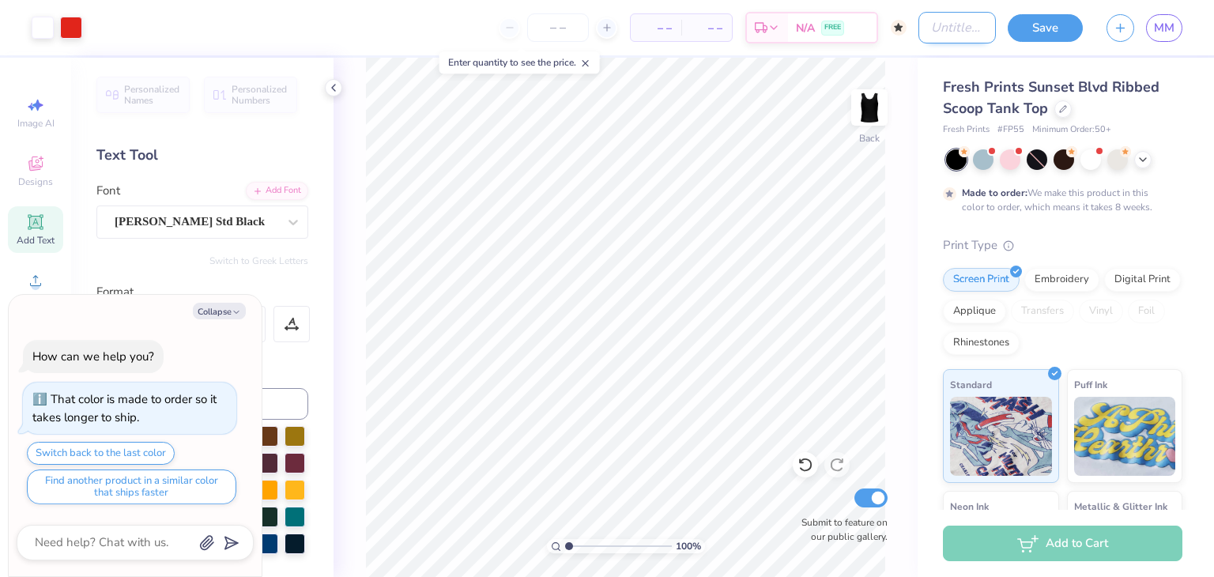
click at [939, 28] on input "Design Title" at bounding box center [956, 28] width 77 height 32
type input "i"
type textarea "x"
type input "i"
type textarea "x"
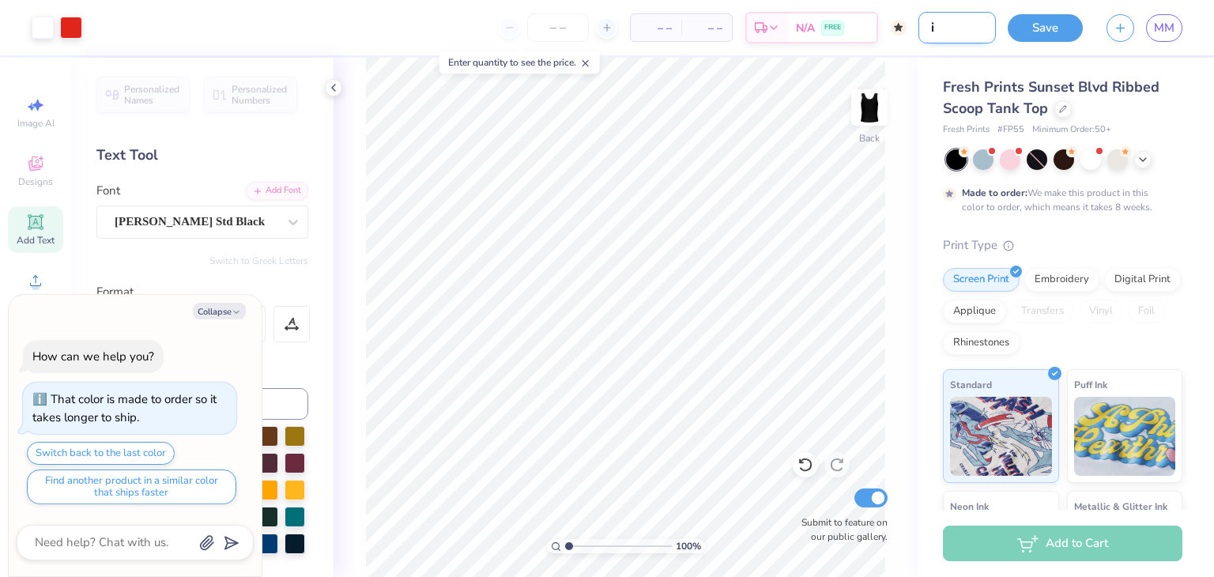
type input "i h"
type textarea "x"
type input "i he"
type textarea "x"
type input "i hea"
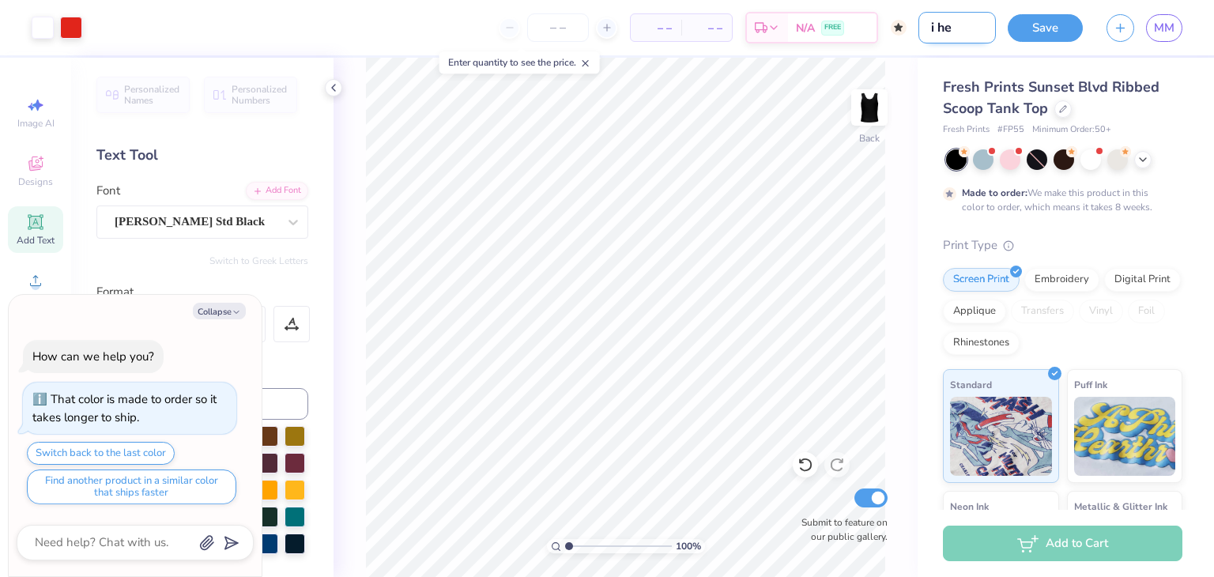
type textarea "x"
type input "i hear"
type textarea "x"
type input "i heart"
type textarea "x"
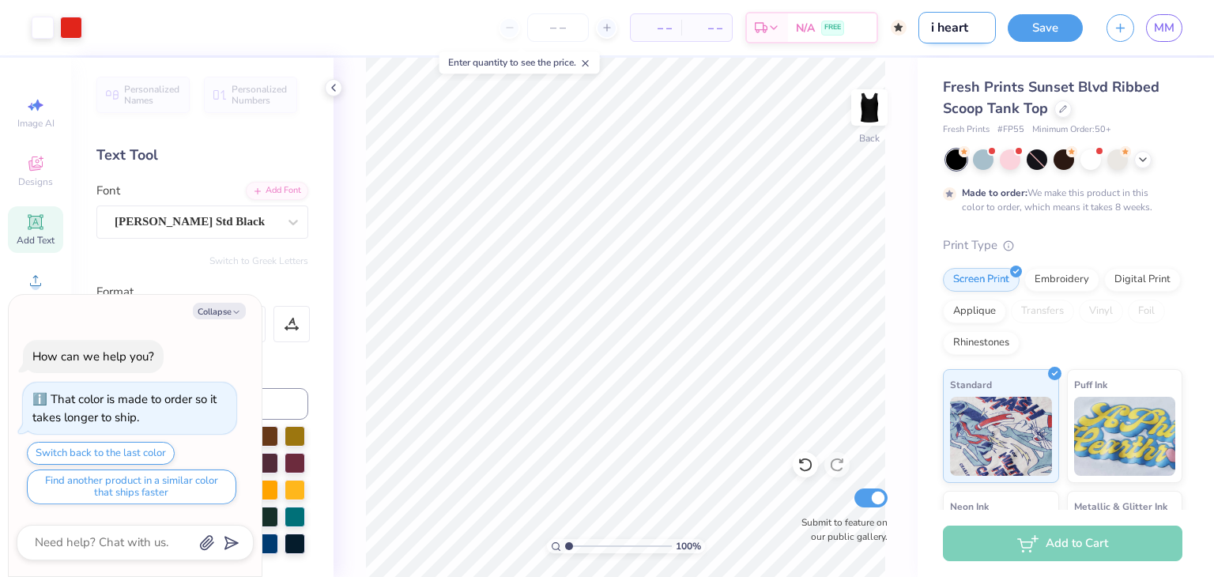
type input "i heart"
type textarea "x"
type input "i heart s"
type textarea "x"
type input "i heart sw"
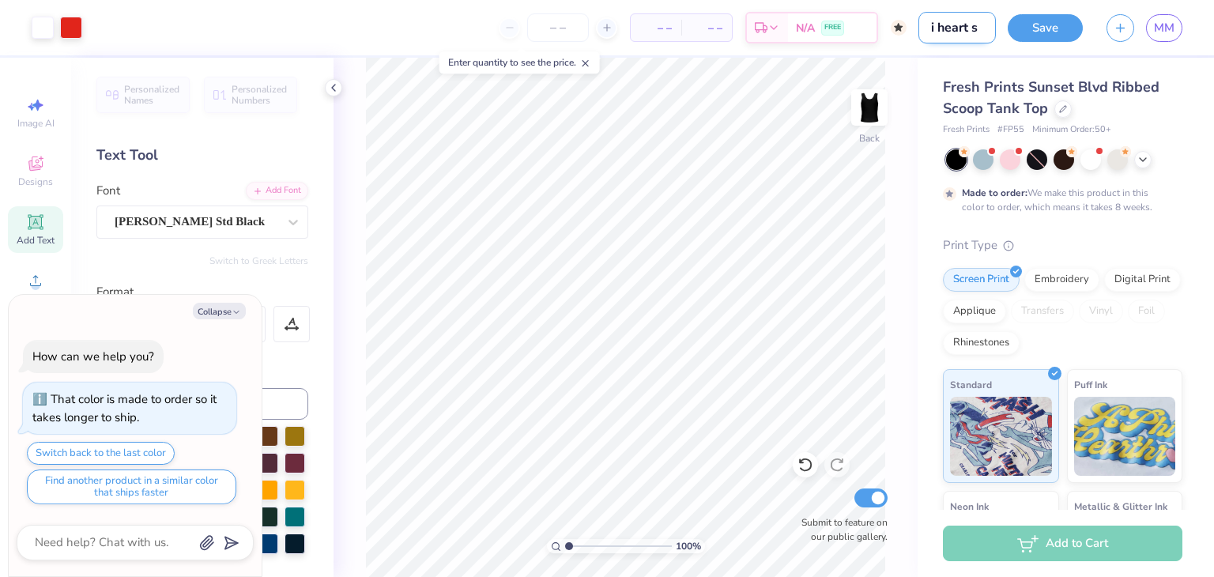
type textarea "x"
type input "i heart swe"
type textarea "x"
type input "i heart swe"
type textarea "x"
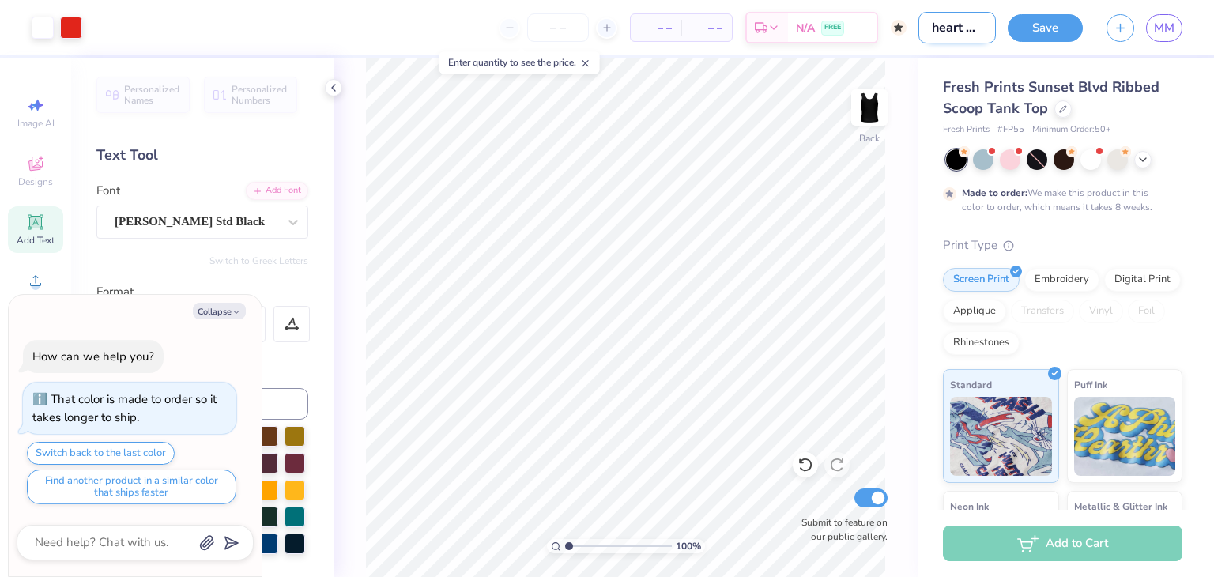
scroll to position [0, 16]
type input "i heart swe"
click at [1031, 26] on button "Save" at bounding box center [1044, 26] width 75 height 28
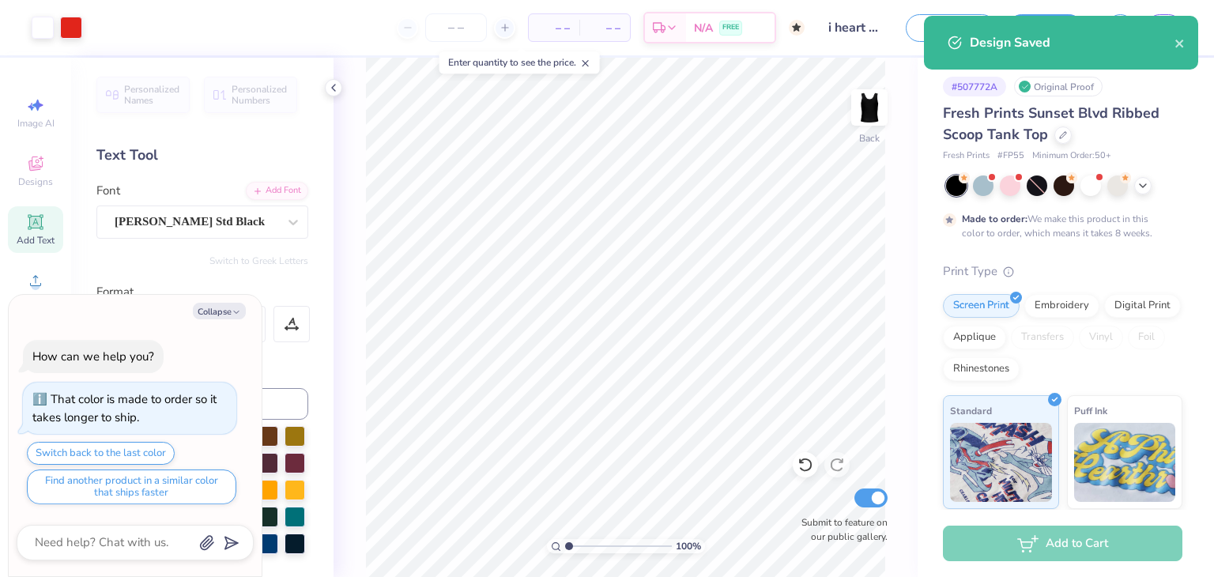
type textarea "x"
